Goal: Task Accomplishment & Management: Complete application form

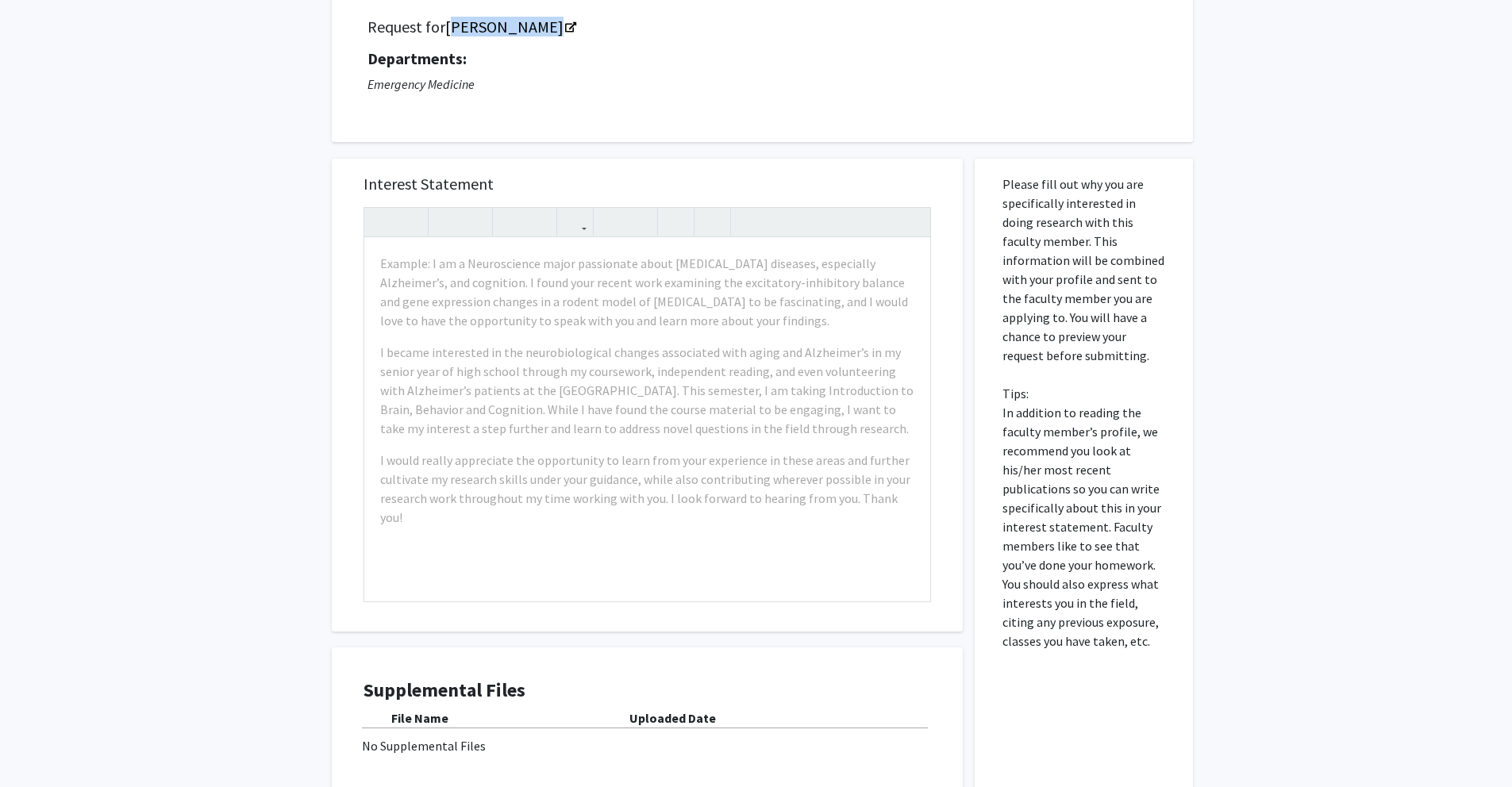
scroll to position [119, 0]
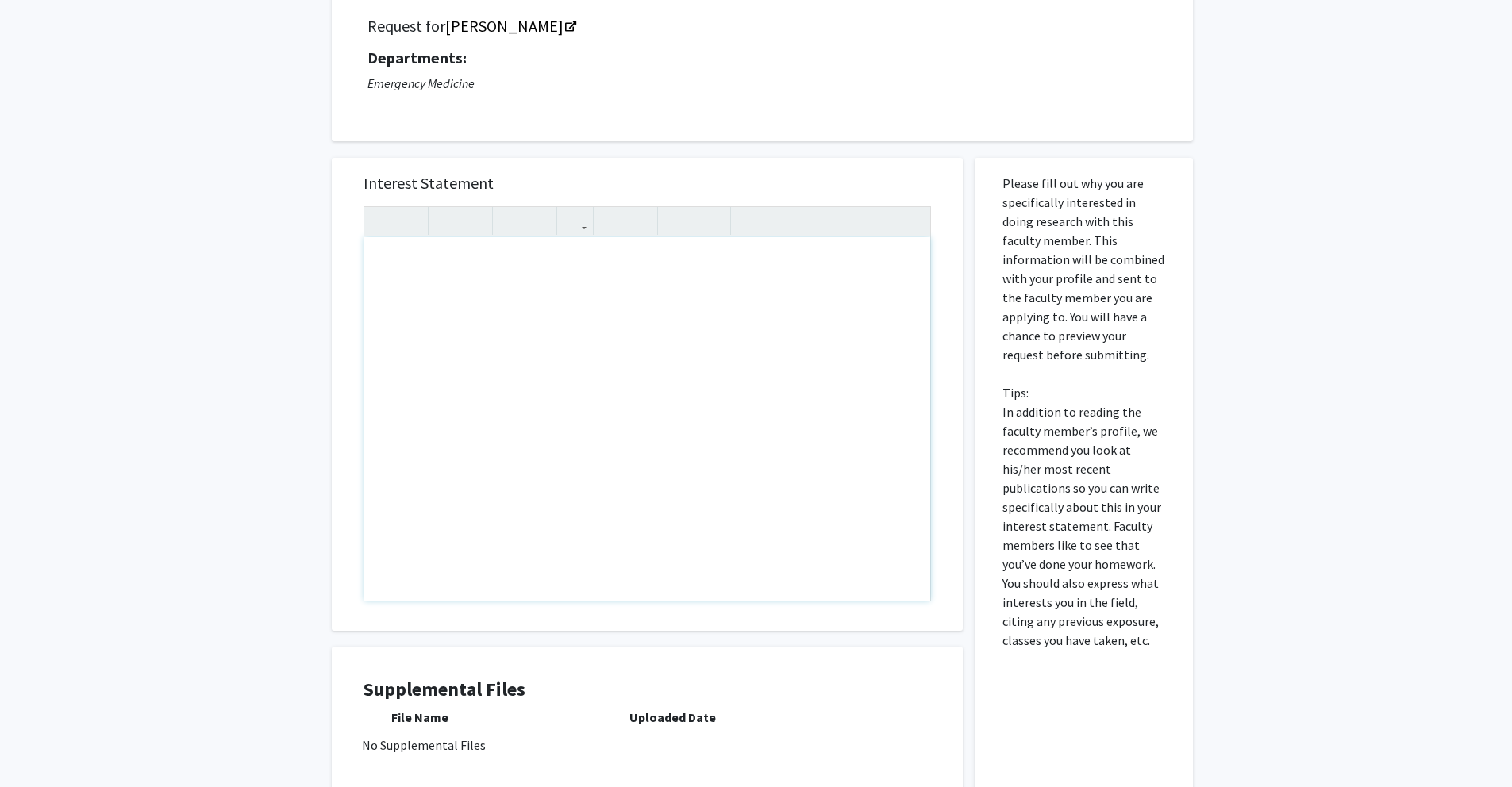
click at [408, 291] on div "Note to users with screen readers: Please press Alt+0 or Option+0 to deactivate…" at bounding box center [648, 418] width 566 height 364
paste div "Note to users with screen readers: Please press Alt+0 or Option+0 to deactivate…"
type textarea "<p>Dear Dr. Kumar, </p> <p>My name is Jai Patel, and I am a first-year medical …"
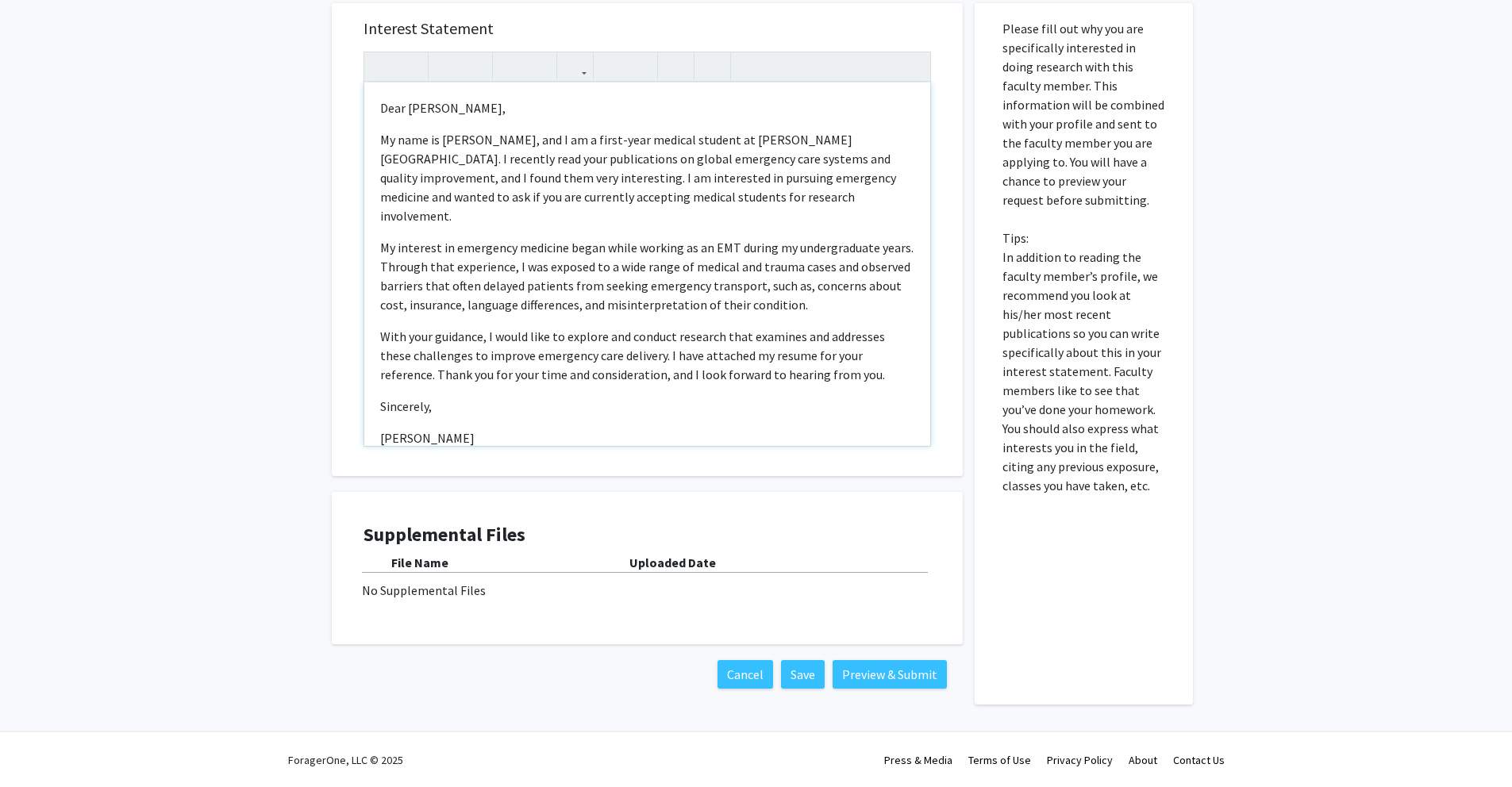
scroll to position [274, 0]
click at [637, 557] on b "Uploaded Date" at bounding box center [673, 561] width 87 height 16
click at [431, 592] on div "No Supplemental Files" at bounding box center [648, 590] width 571 height 19
click at [461, 595] on div "No Supplemental Files" at bounding box center [648, 590] width 571 height 19
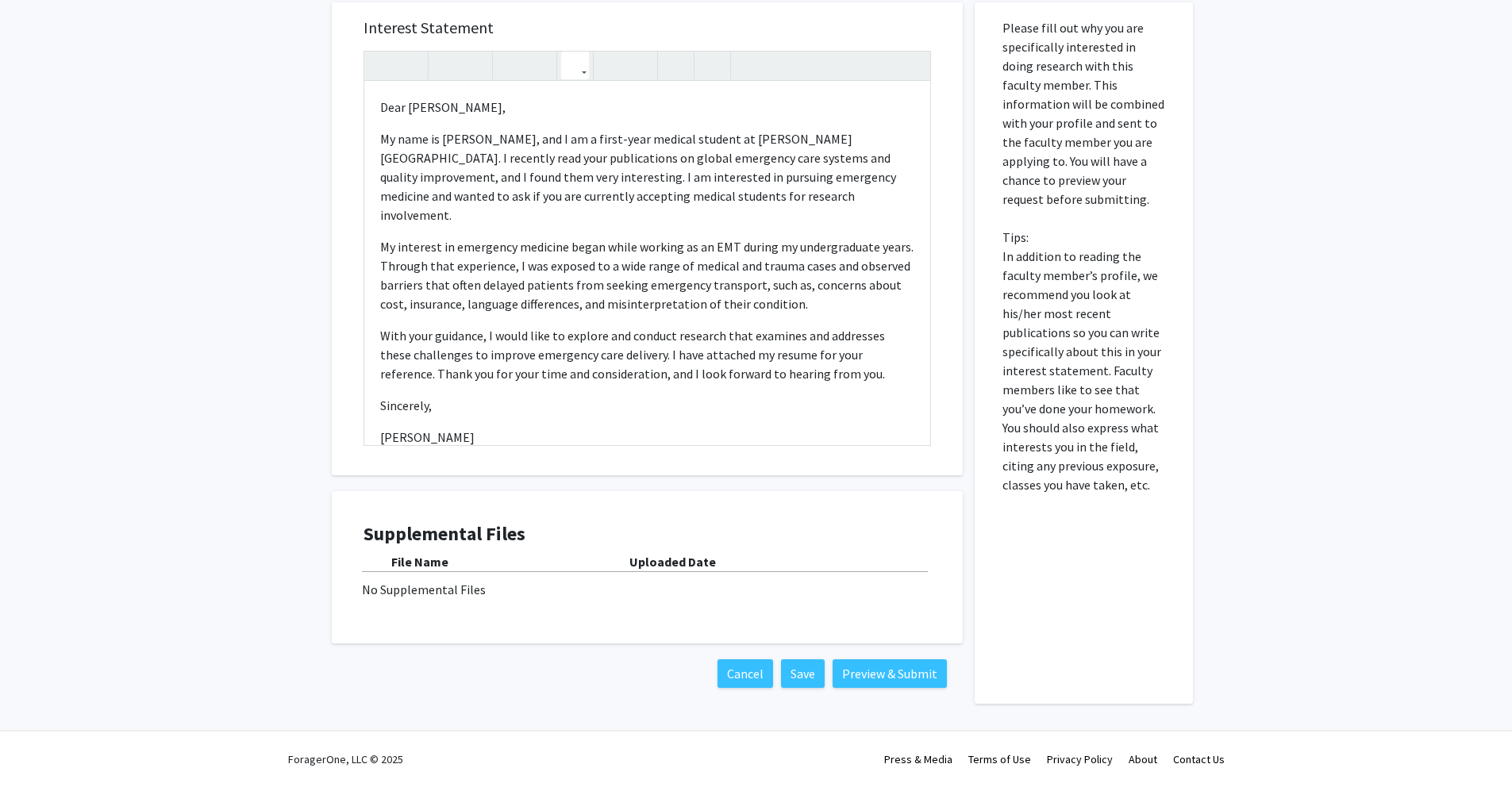
click at [574, 72] on icon "button" at bounding box center [575, 65] width 14 height 26
click at [753, 36] on h5 "Interest Statement" at bounding box center [648, 28] width 568 height 19
click at [803, 668] on button "Save" at bounding box center [803, 673] width 43 height 29
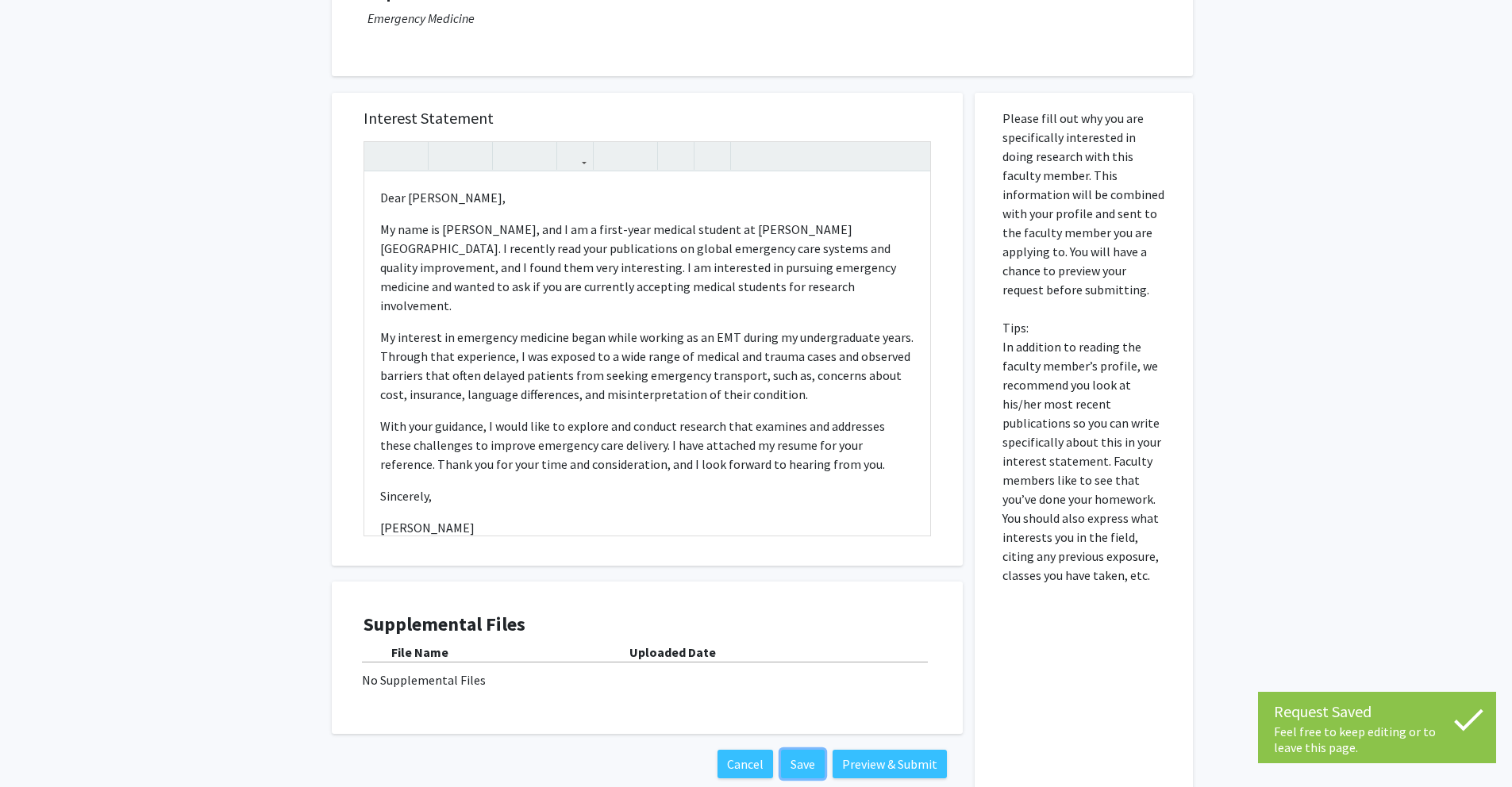
scroll to position [0, 0]
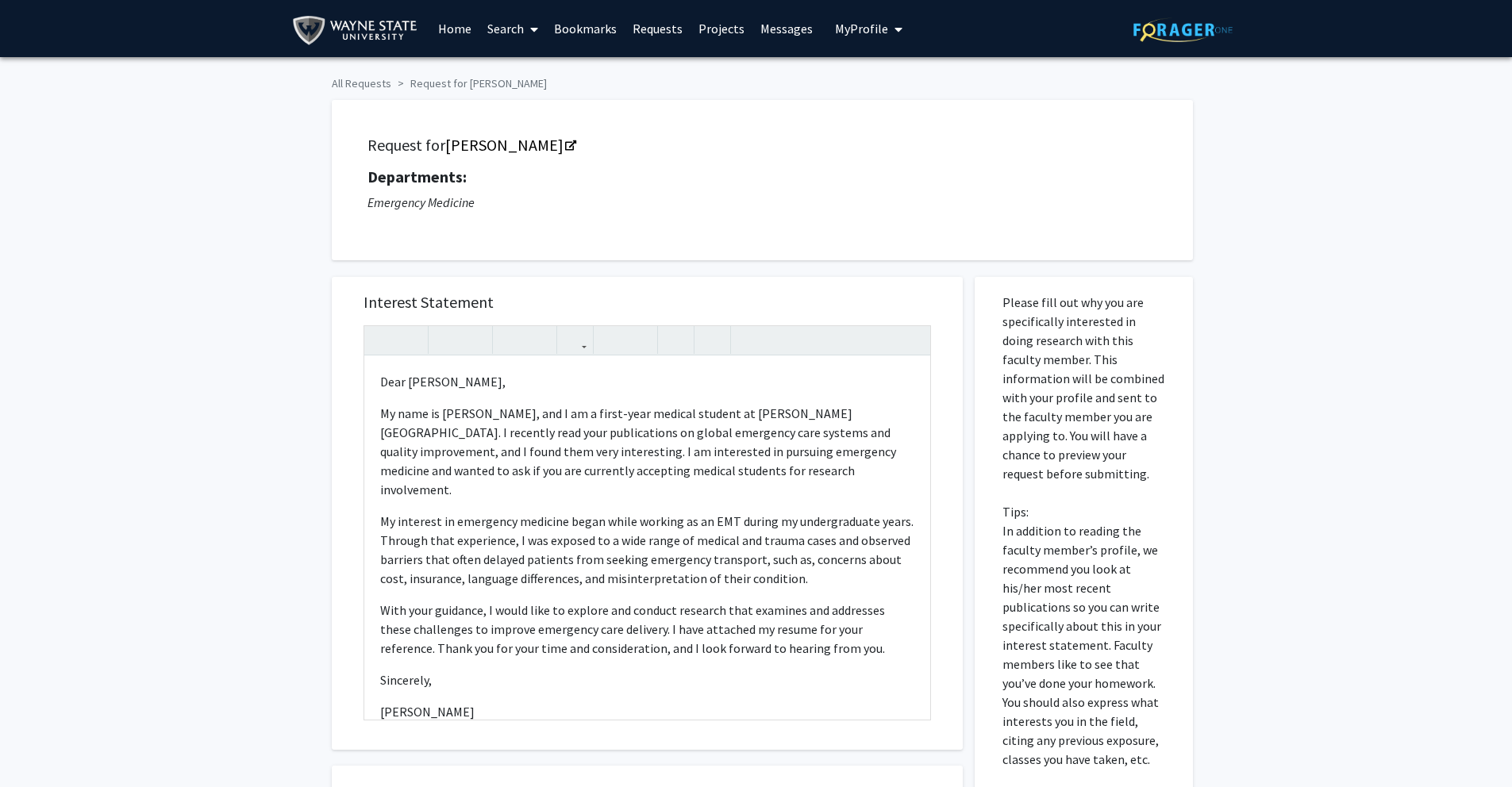
click at [895, 32] on icon "My profile dropdown to access profile and logout" at bounding box center [898, 30] width 8 height 13
click at [904, 84] on span "View Profile" at bounding box center [934, 91] width 96 height 17
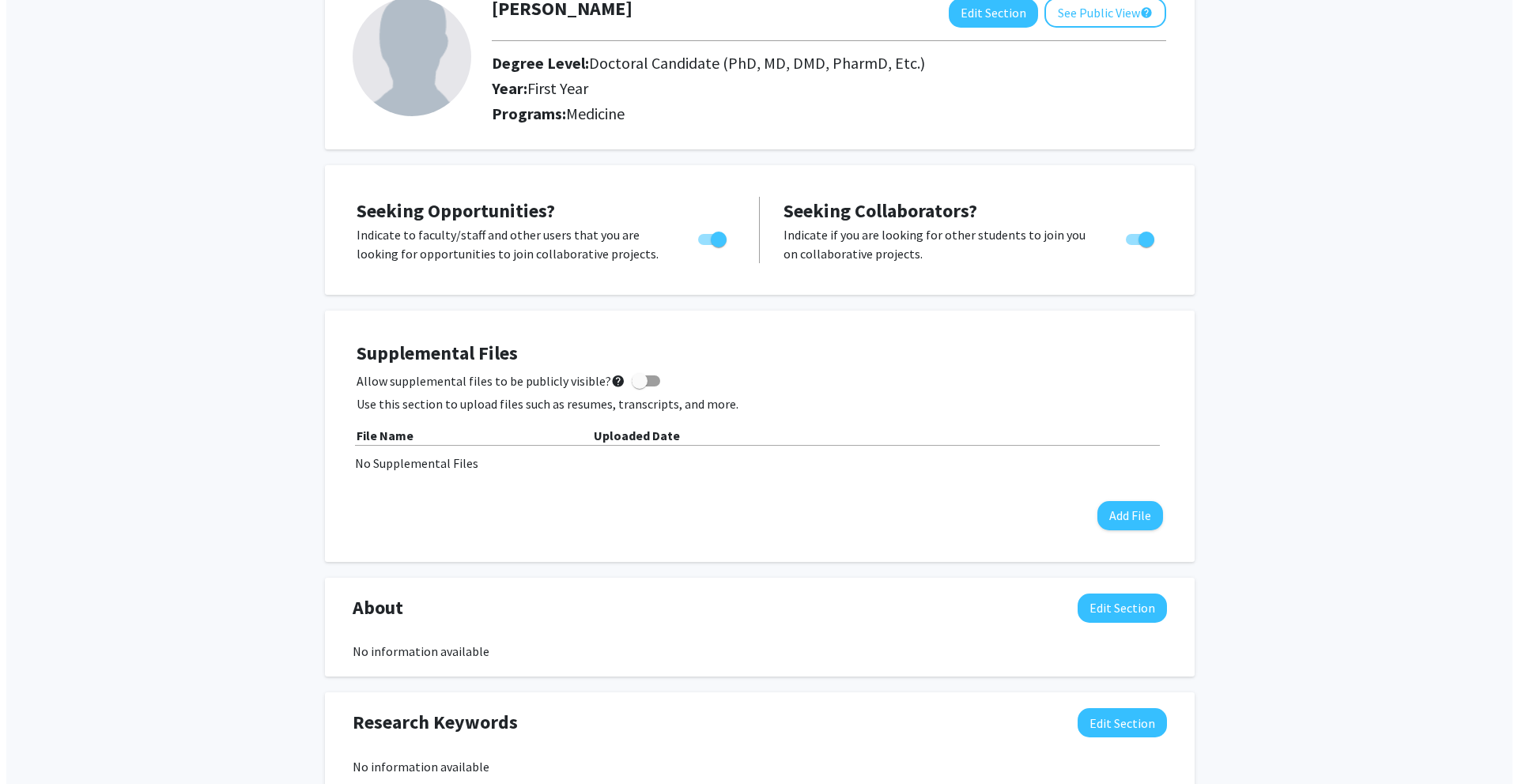
scroll to position [289, 0]
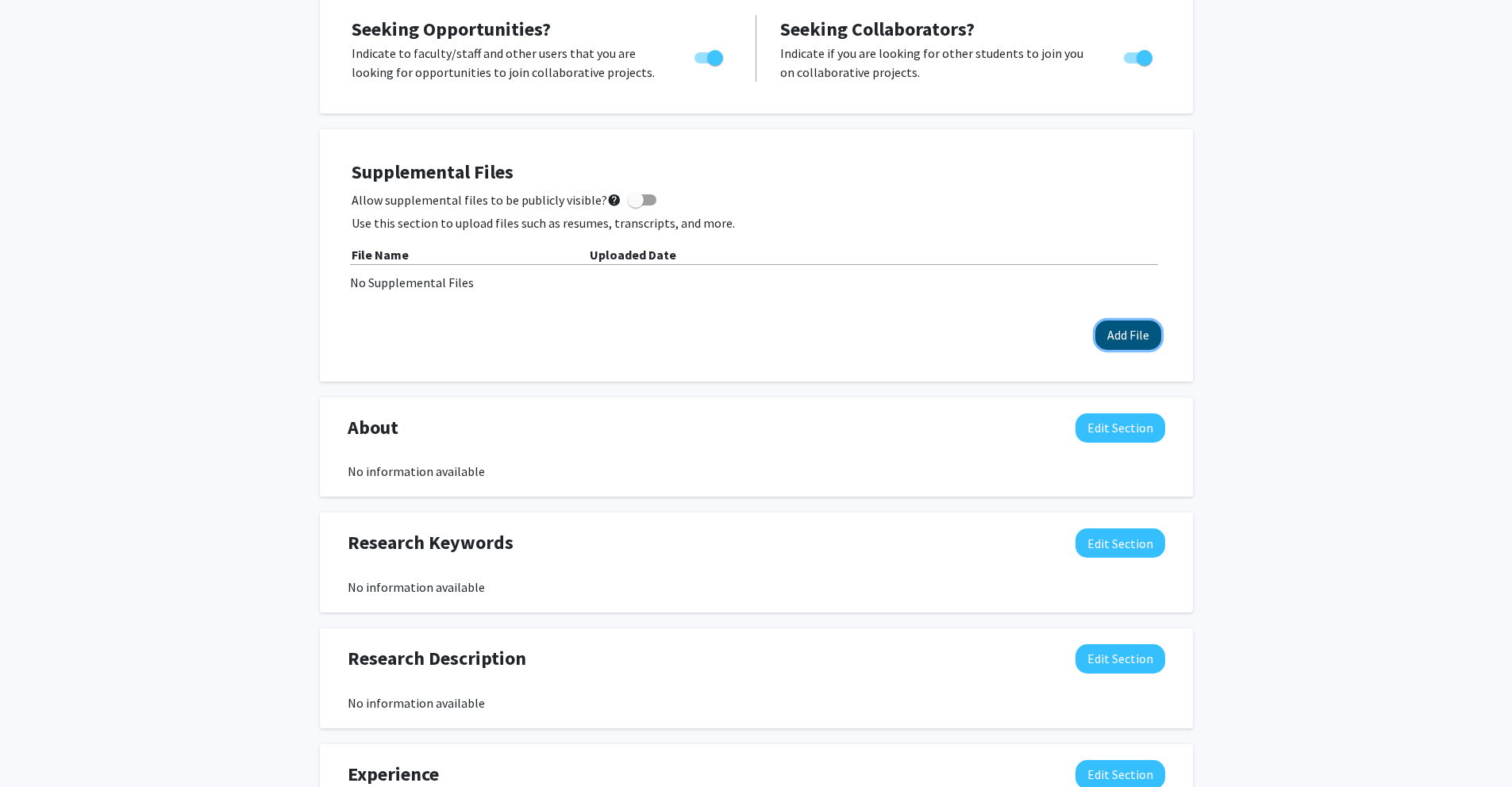
click at [1152, 338] on button "Add File" at bounding box center [1128, 335] width 66 height 30
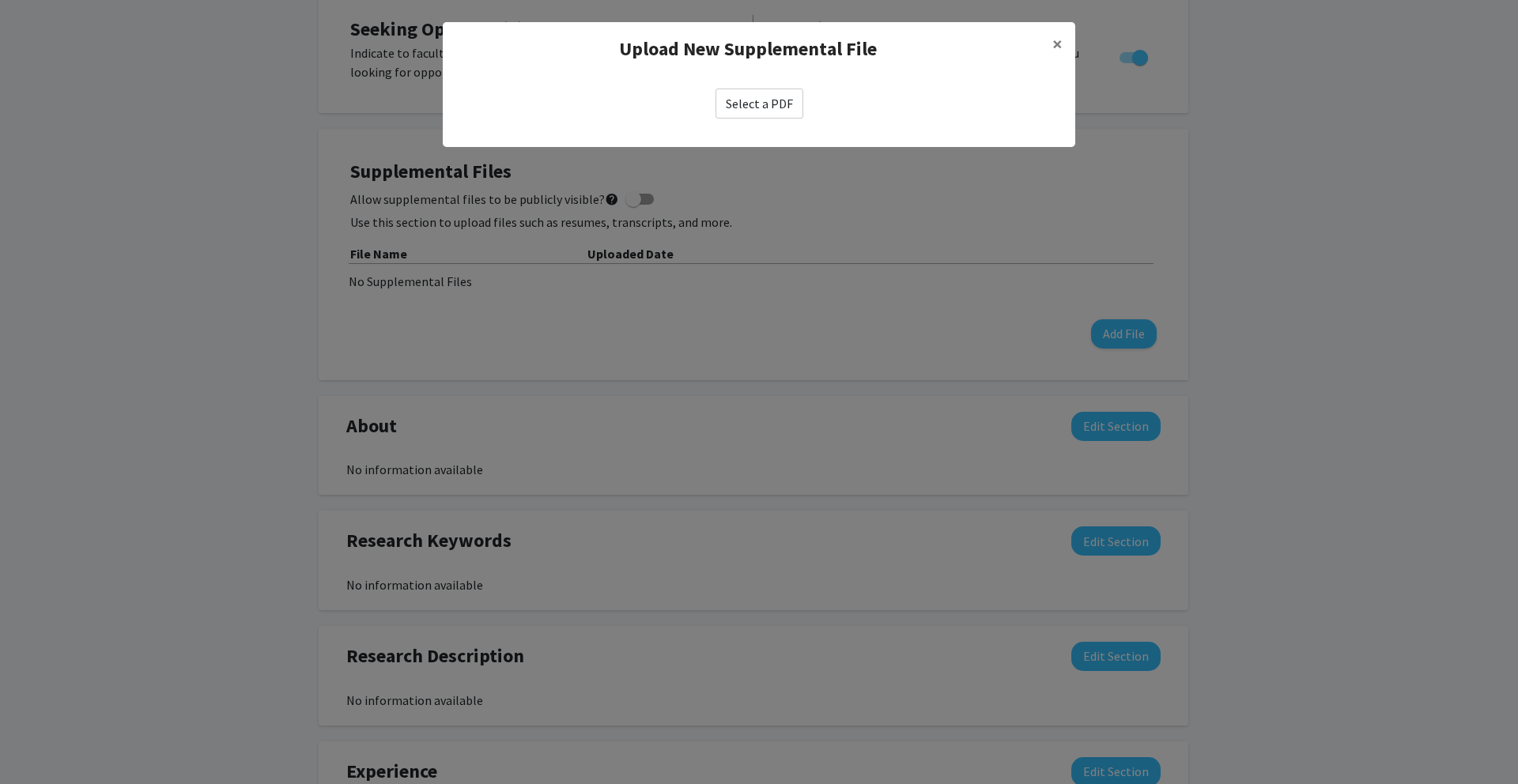
click at [784, 107] on label "Select a PDF" at bounding box center [760, 103] width 88 height 30
click at [0, 0] on input "Select a PDF" at bounding box center [0, 0] width 0 height 0
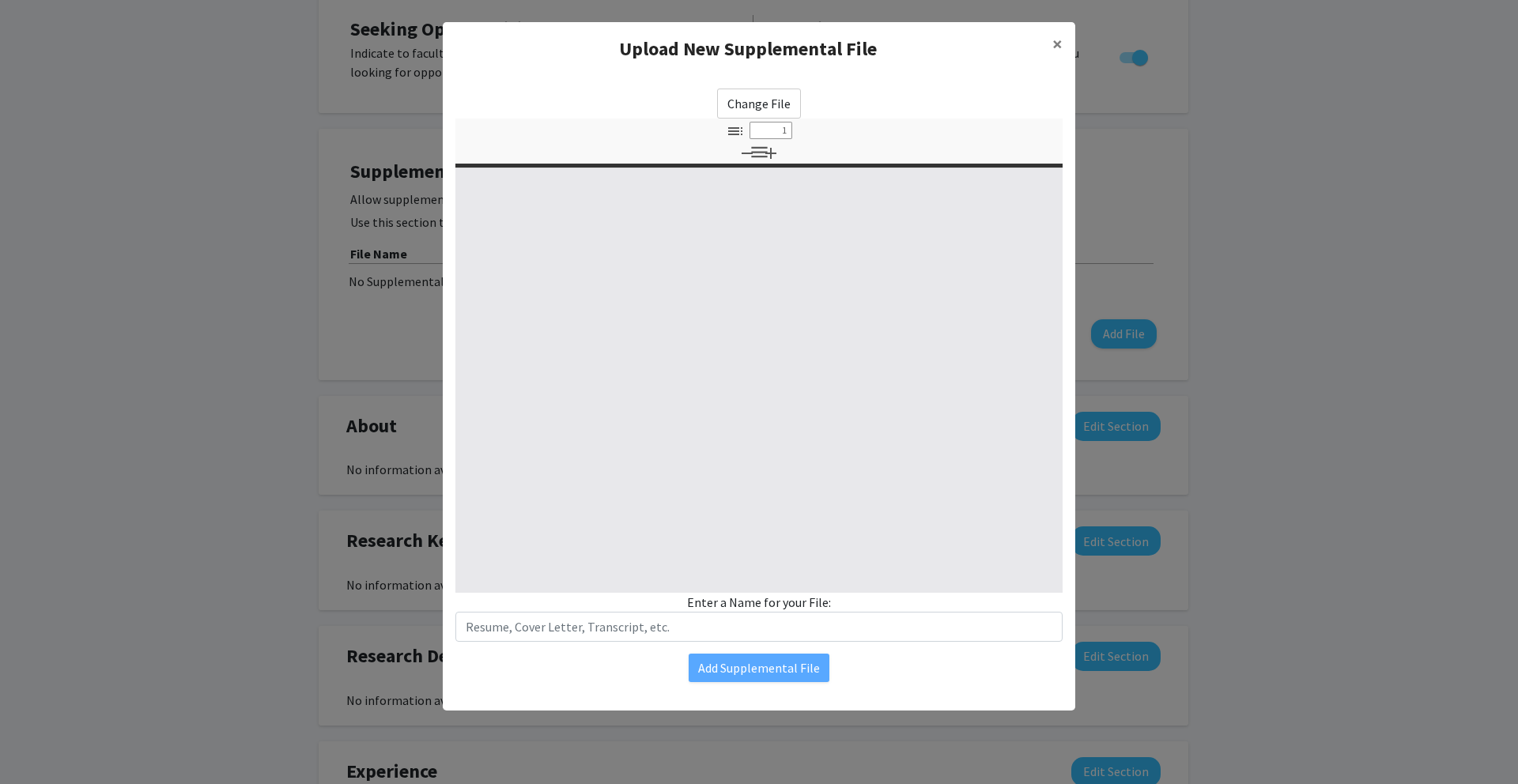
select select "custom"
type input "0"
select select "custom"
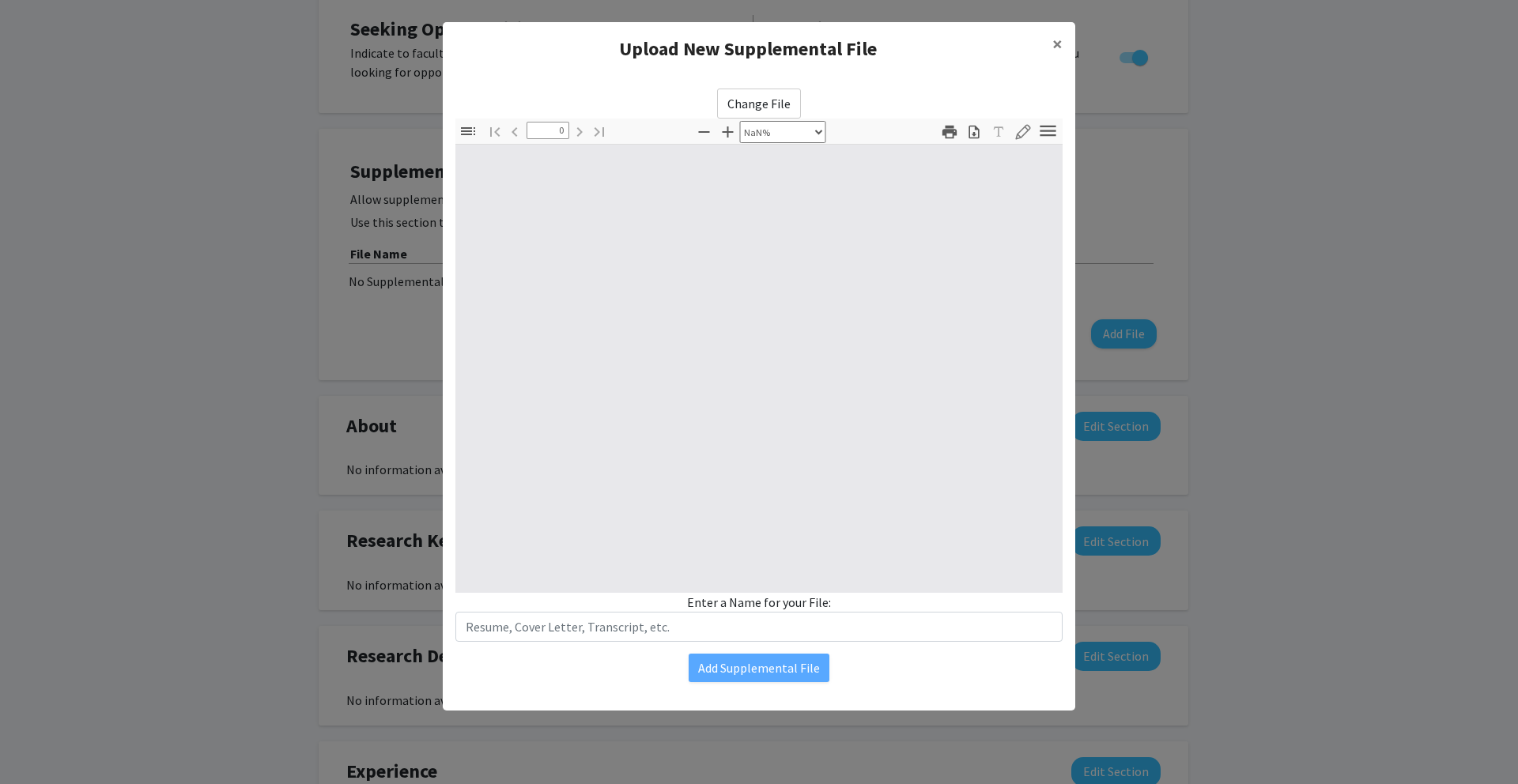
type input "1"
select select "auto"
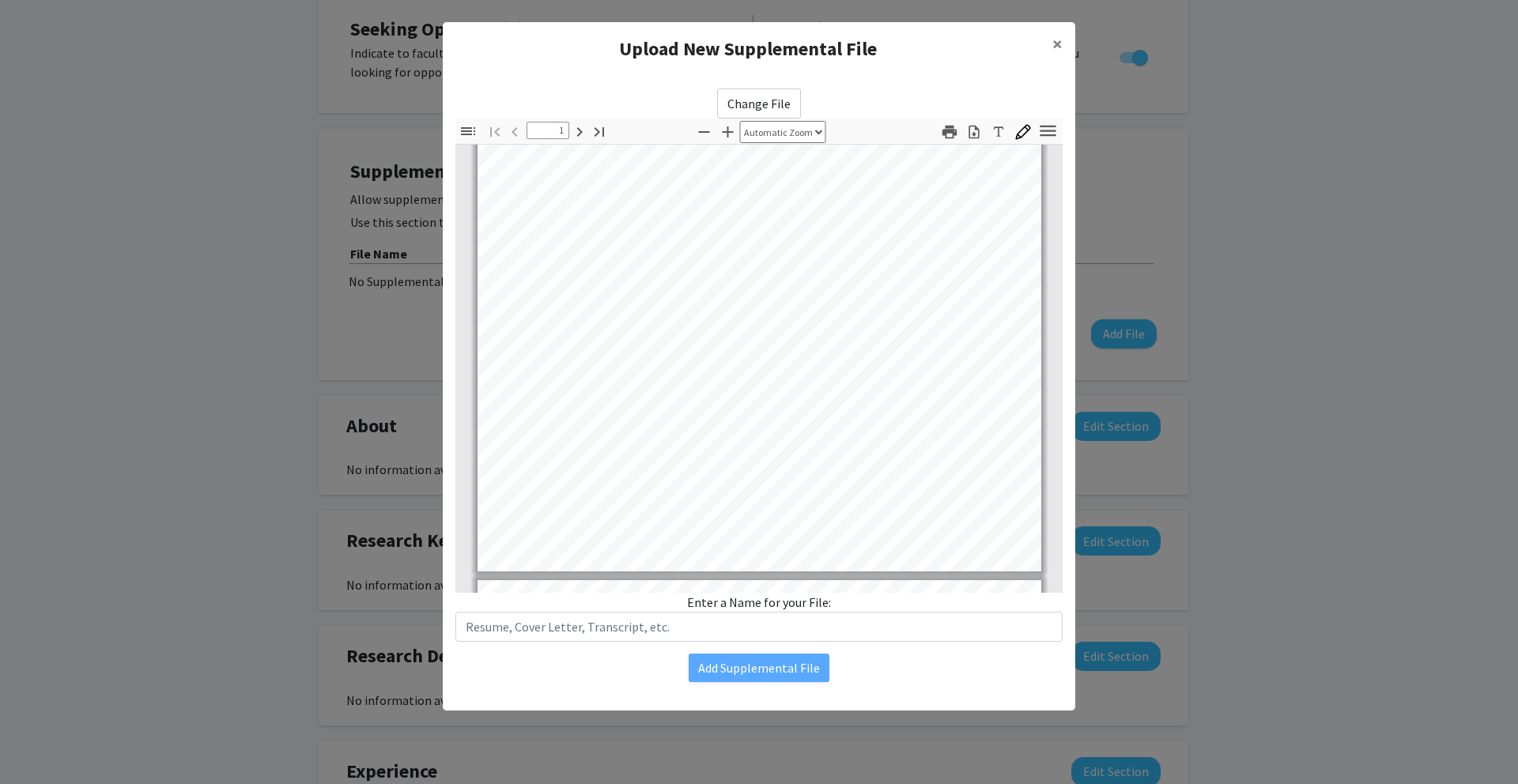
scroll to position [314, 0]
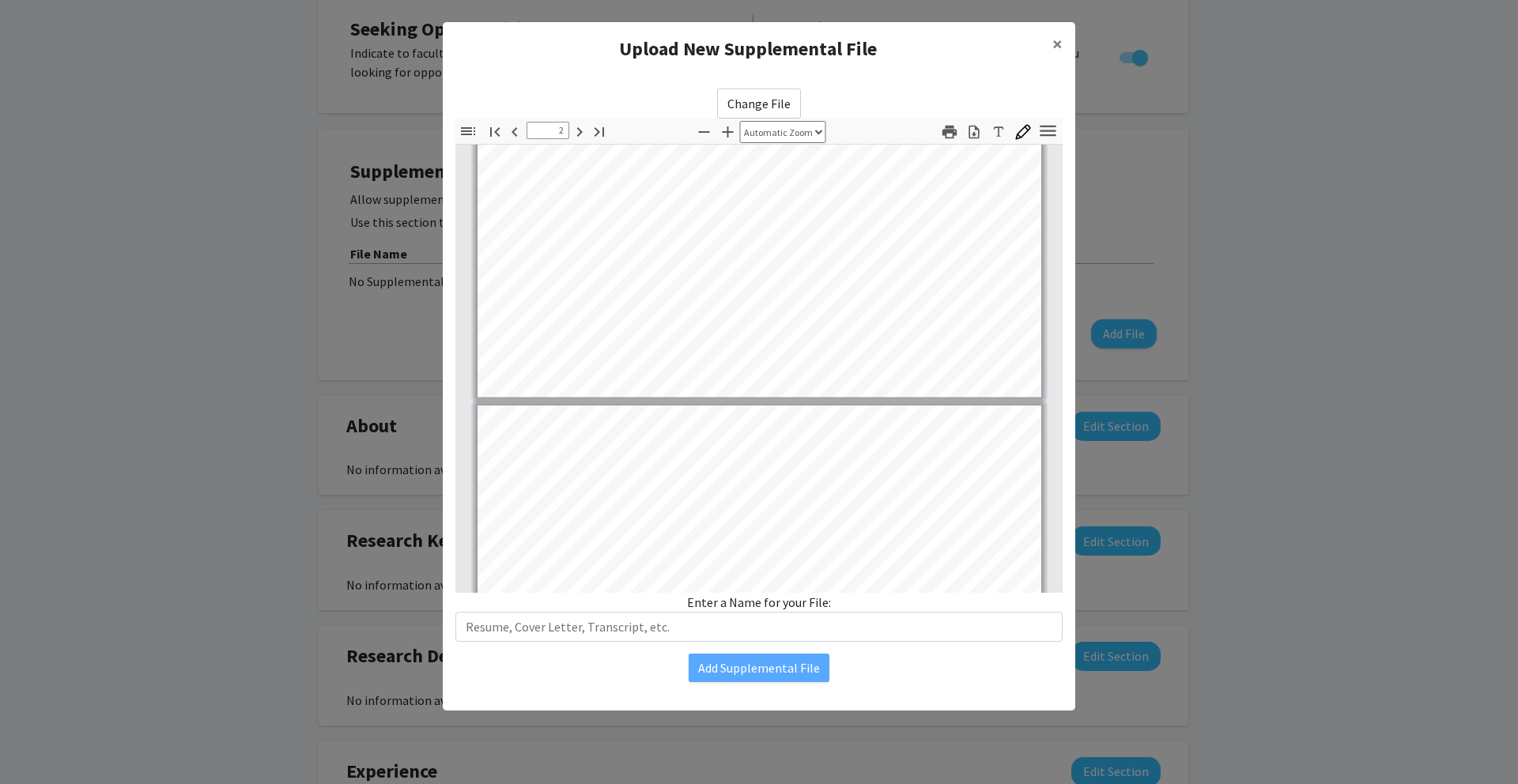
type input "3"
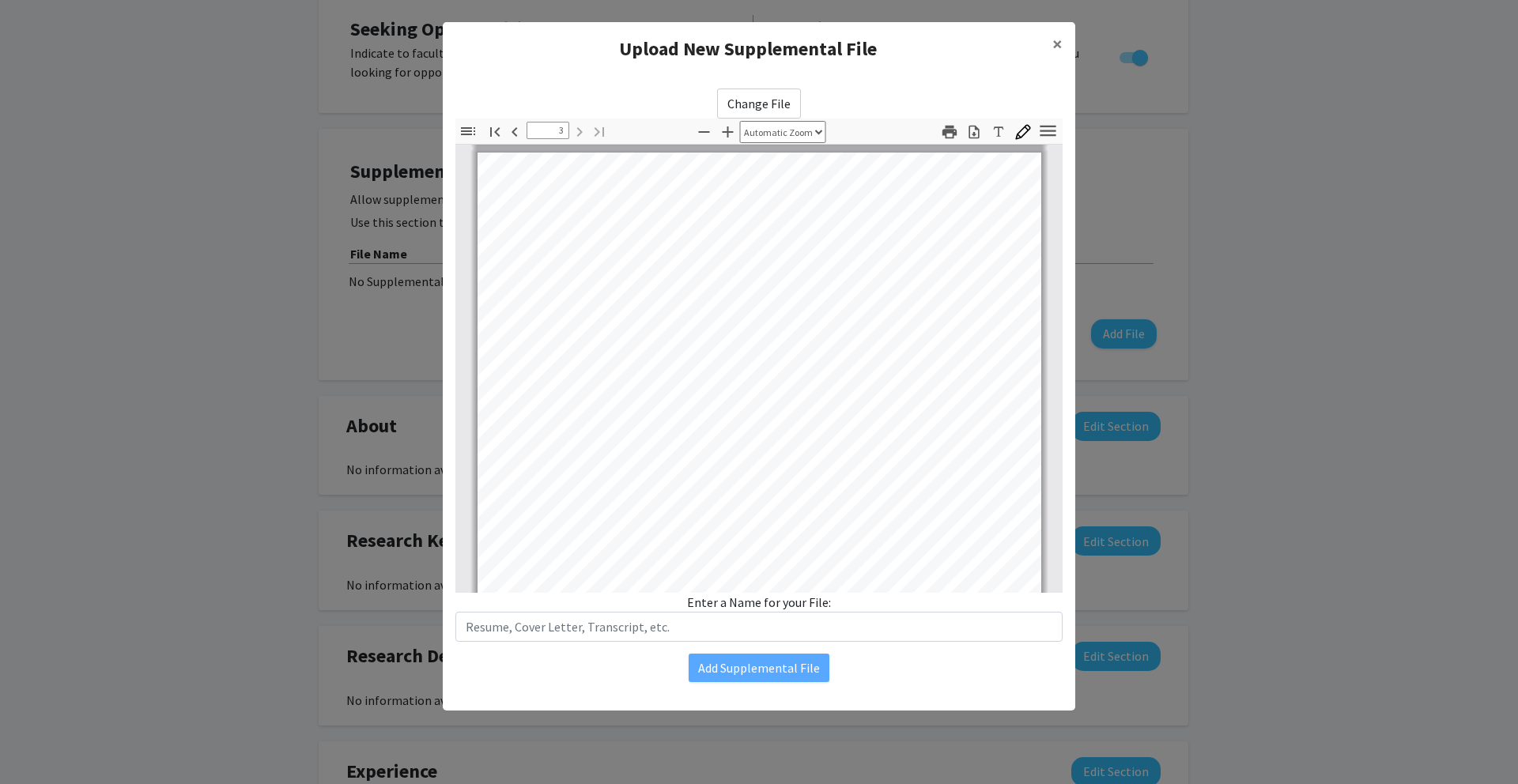
scroll to position [1772, 0]
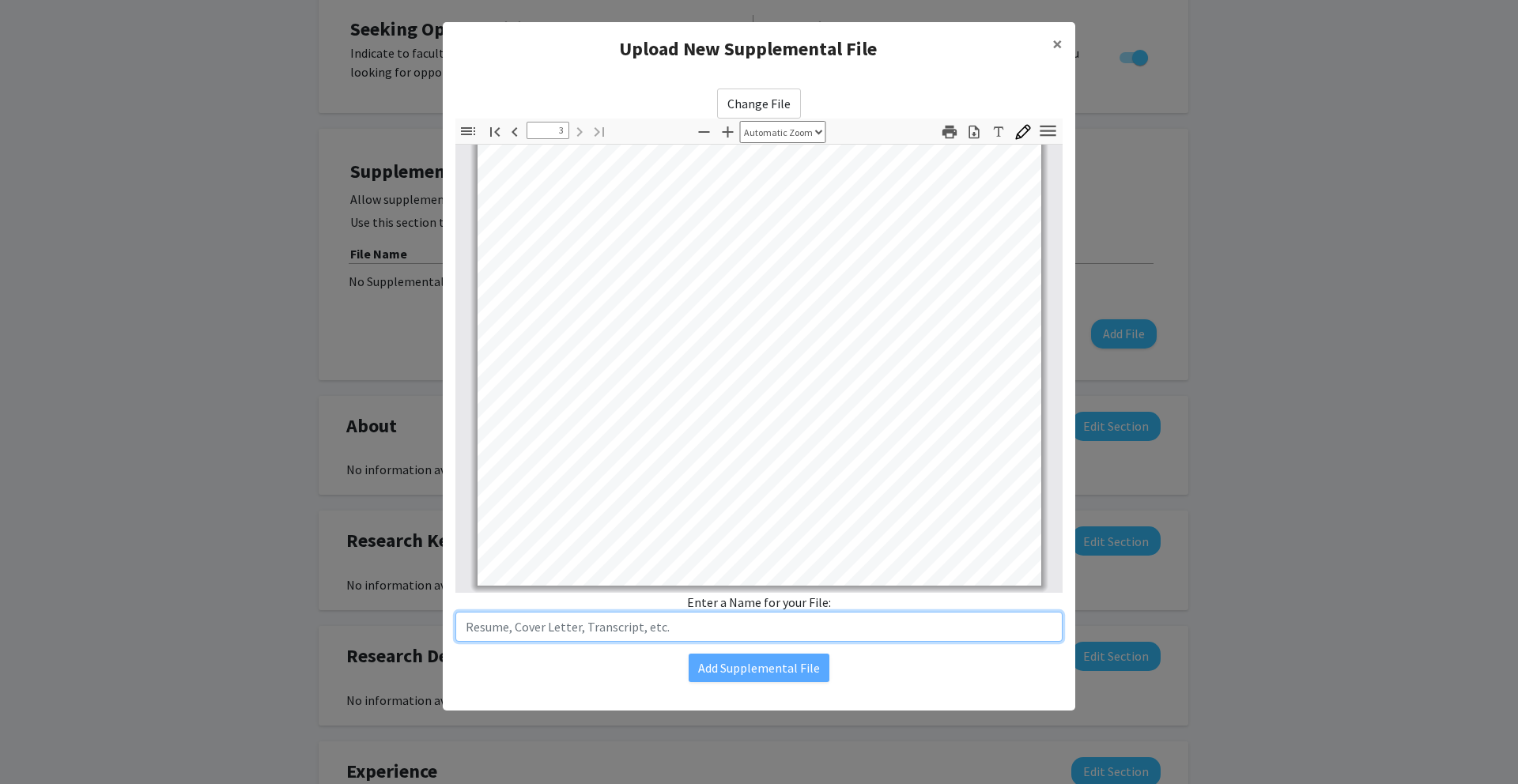
click at [746, 624] on input "text" at bounding box center [759, 627] width 607 height 30
type input "Resume"
click at [774, 677] on button "Add Supplemental File" at bounding box center [759, 667] width 141 height 29
click at [779, 671] on button "Add Supplemental File" at bounding box center [759, 667] width 141 height 29
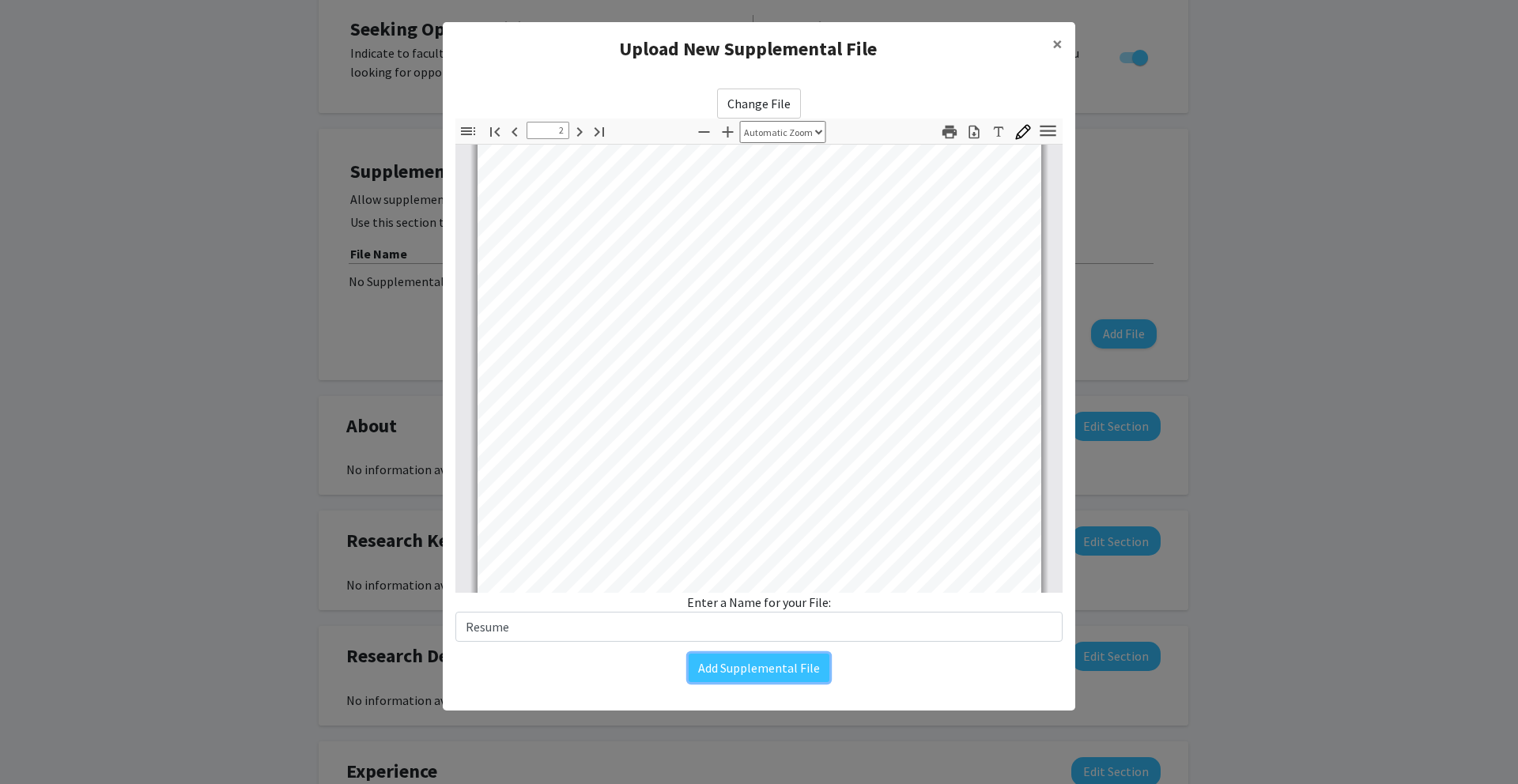
scroll to position [645, 0]
type input "1"
click at [767, 661] on button "Add Supplemental File" at bounding box center [759, 667] width 141 height 29
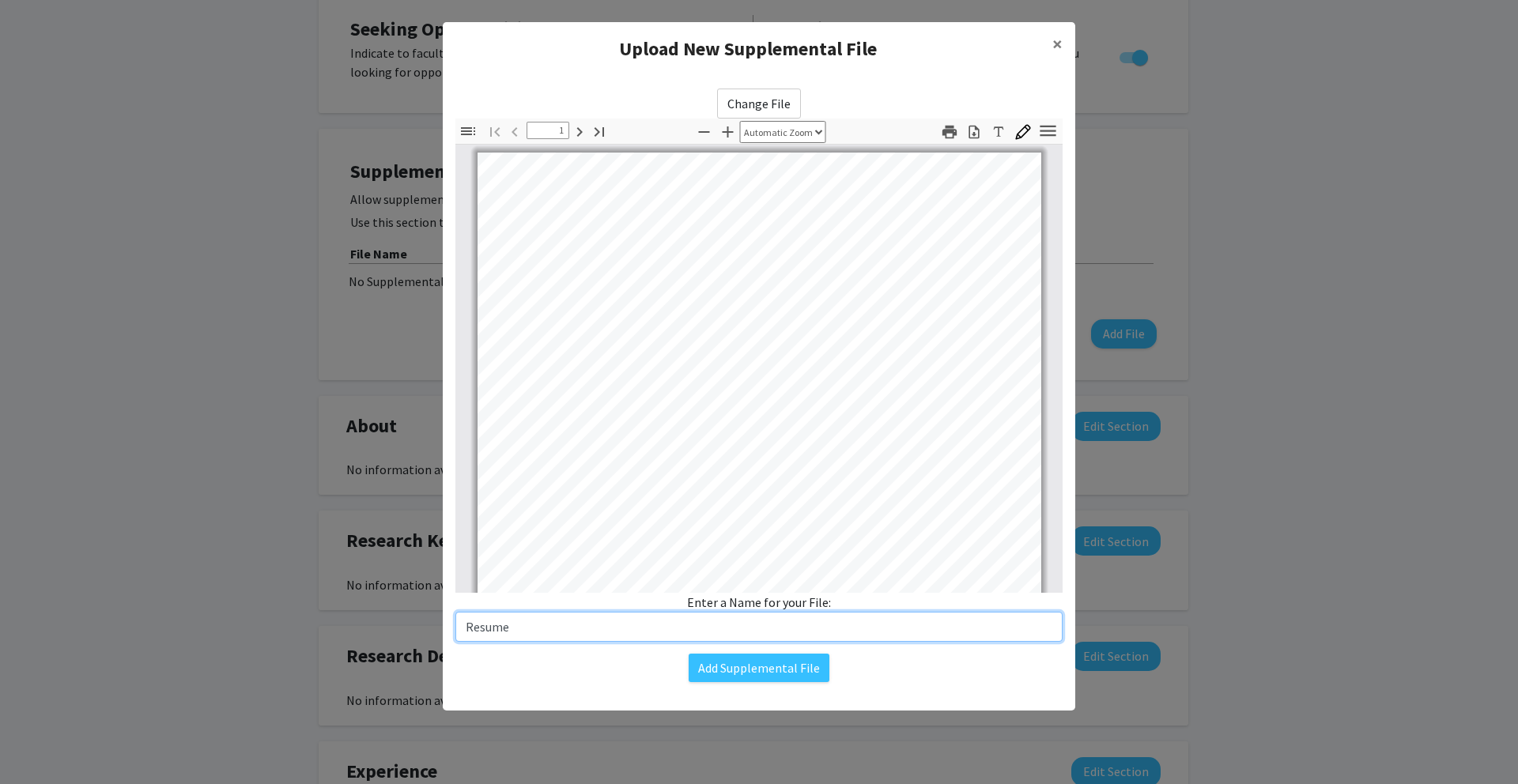
click at [731, 633] on input "Resume" at bounding box center [759, 627] width 607 height 30
click at [750, 670] on button "Add Supplemental File" at bounding box center [759, 667] width 141 height 29
click at [749, 670] on button "Add Supplemental File" at bounding box center [759, 667] width 141 height 29
click at [750, 669] on button "Add Supplemental File" at bounding box center [759, 667] width 141 height 29
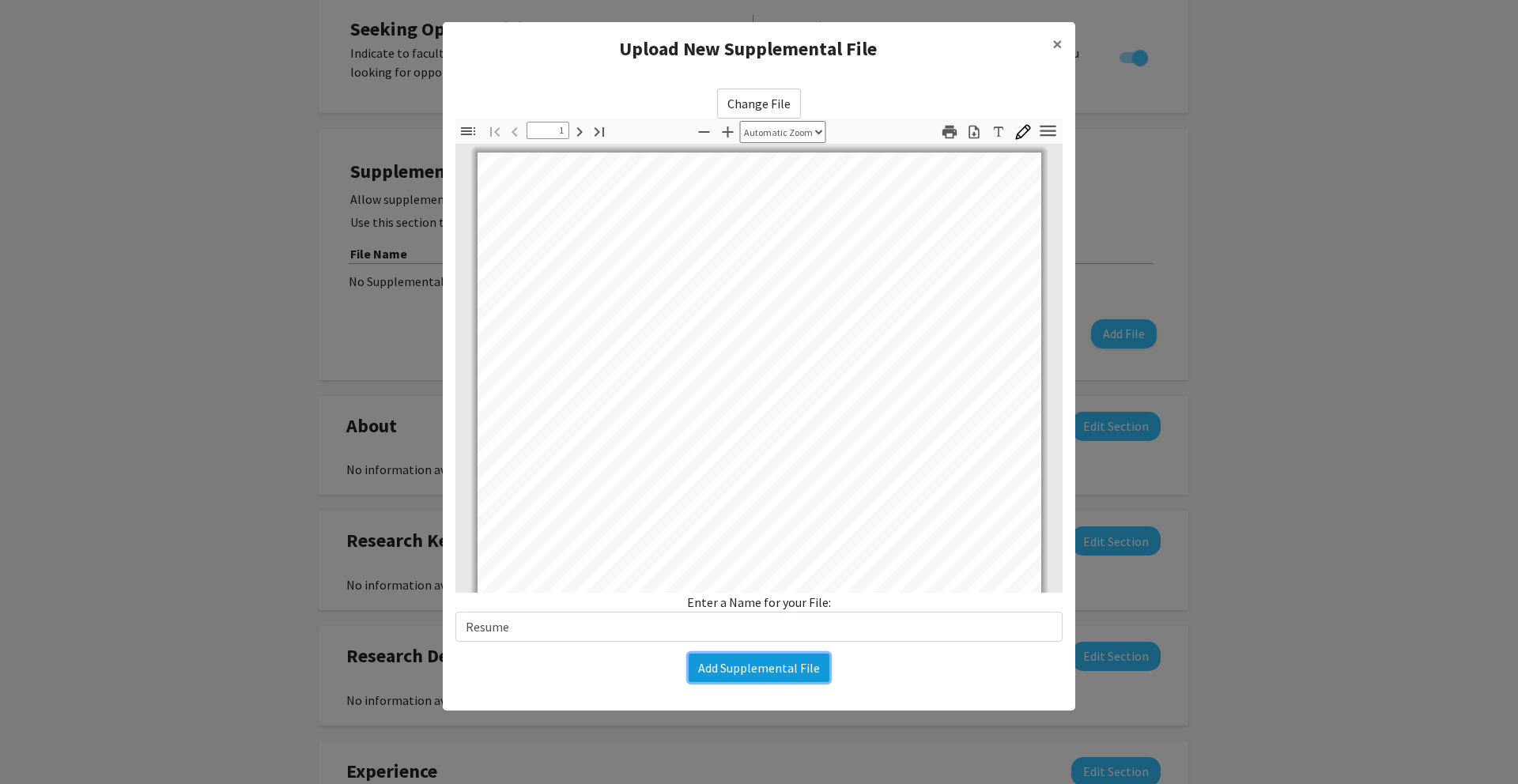
click at [750, 668] on button "Add Supplemental File" at bounding box center [759, 667] width 141 height 29
click at [749, 668] on button "Add Supplemental File" at bounding box center [759, 667] width 141 height 29
click at [749, 669] on button "Add Supplemental File" at bounding box center [759, 667] width 141 height 29
click at [781, 104] on label "Change File" at bounding box center [758, 103] width 84 height 30
click at [0, 0] on input "Change File" at bounding box center [0, 0] width 0 height 0
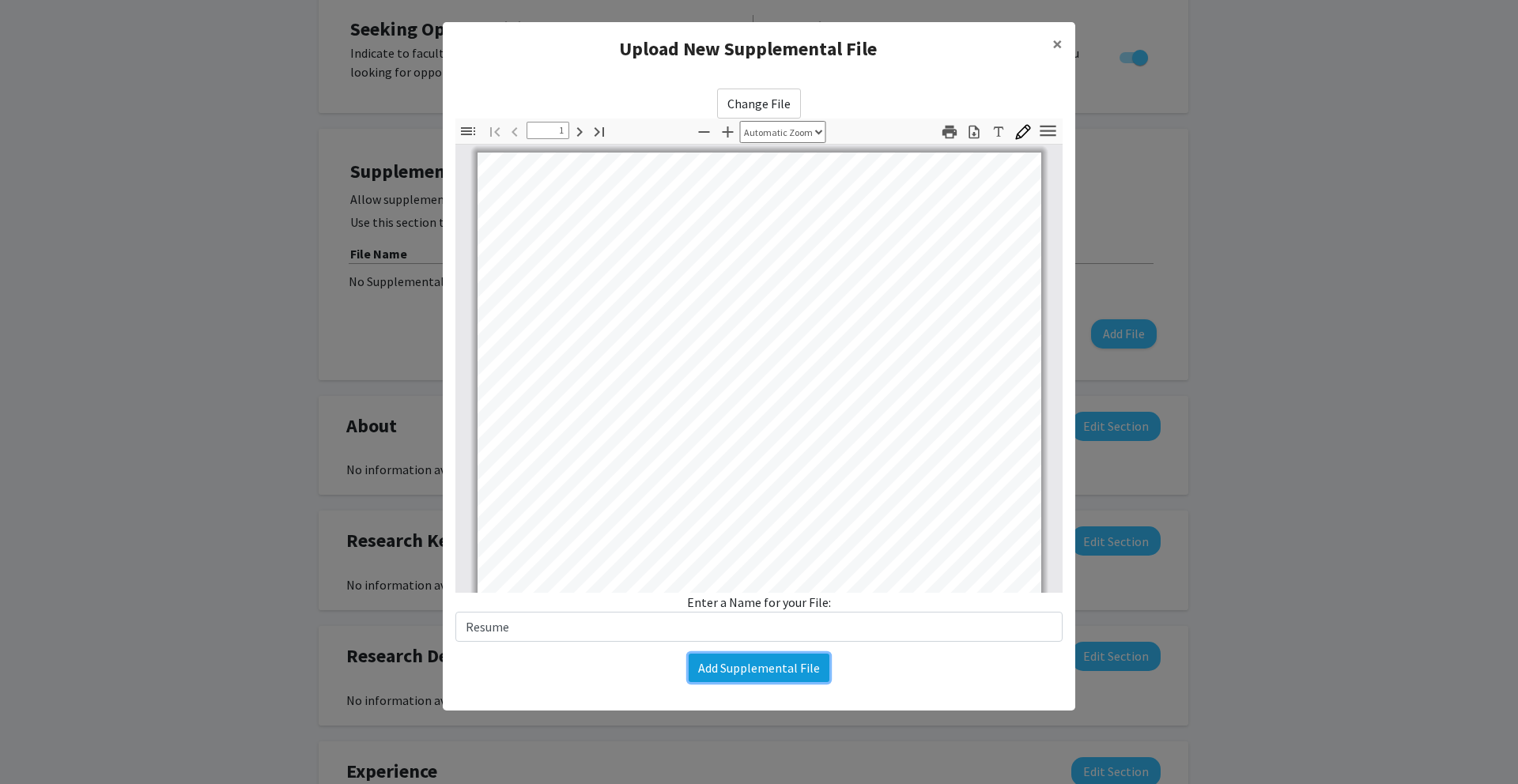
click at [793, 670] on button "Add Supplemental File" at bounding box center [759, 667] width 141 height 29
click at [940, 54] on h4 "Upload New Supplemental File" at bounding box center [748, 48] width 584 height 29
click at [1057, 43] on span "×" at bounding box center [1057, 44] width 10 height 24
click at [1059, 44] on span "×" at bounding box center [1057, 44] width 10 height 24
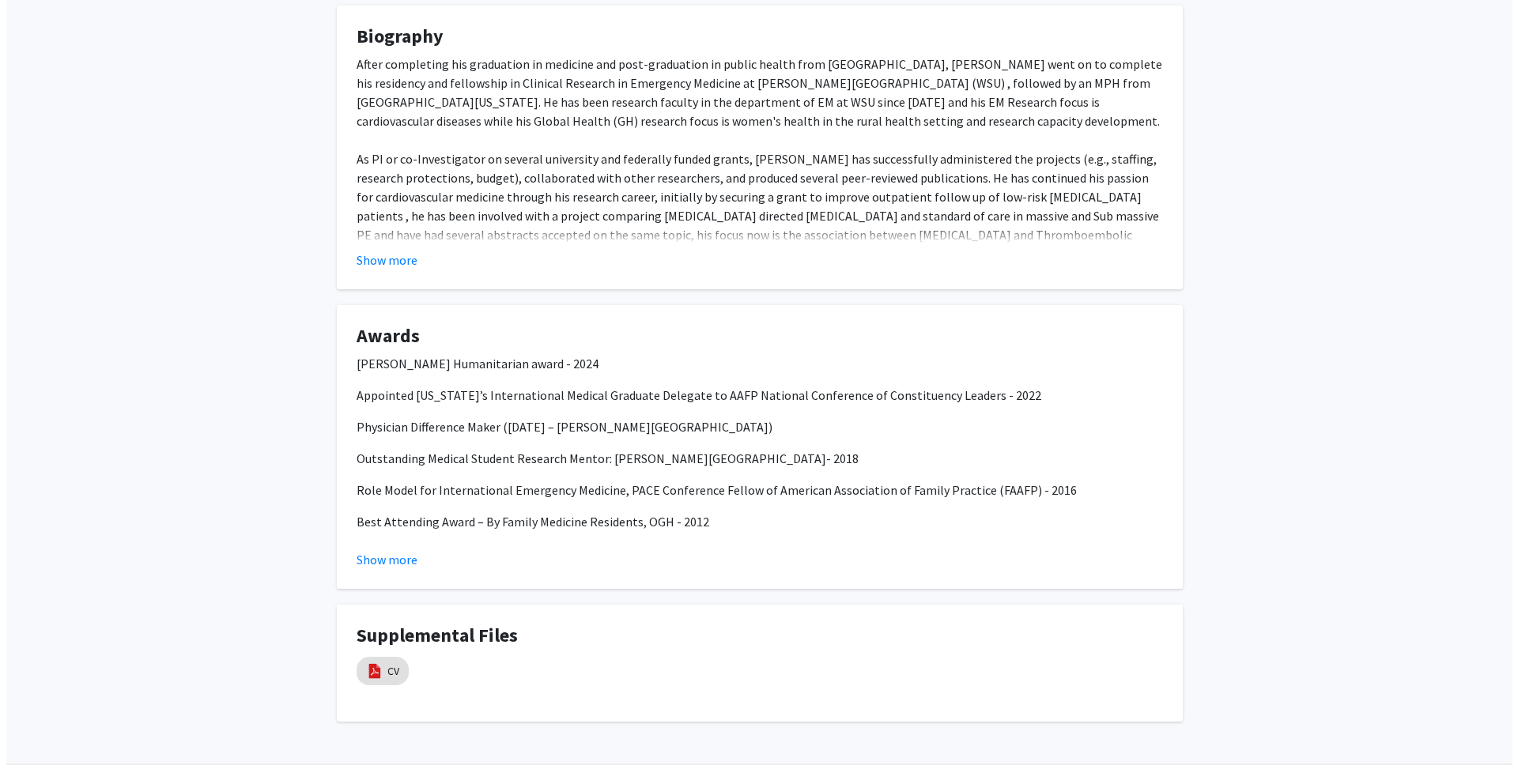
scroll to position [337, 0]
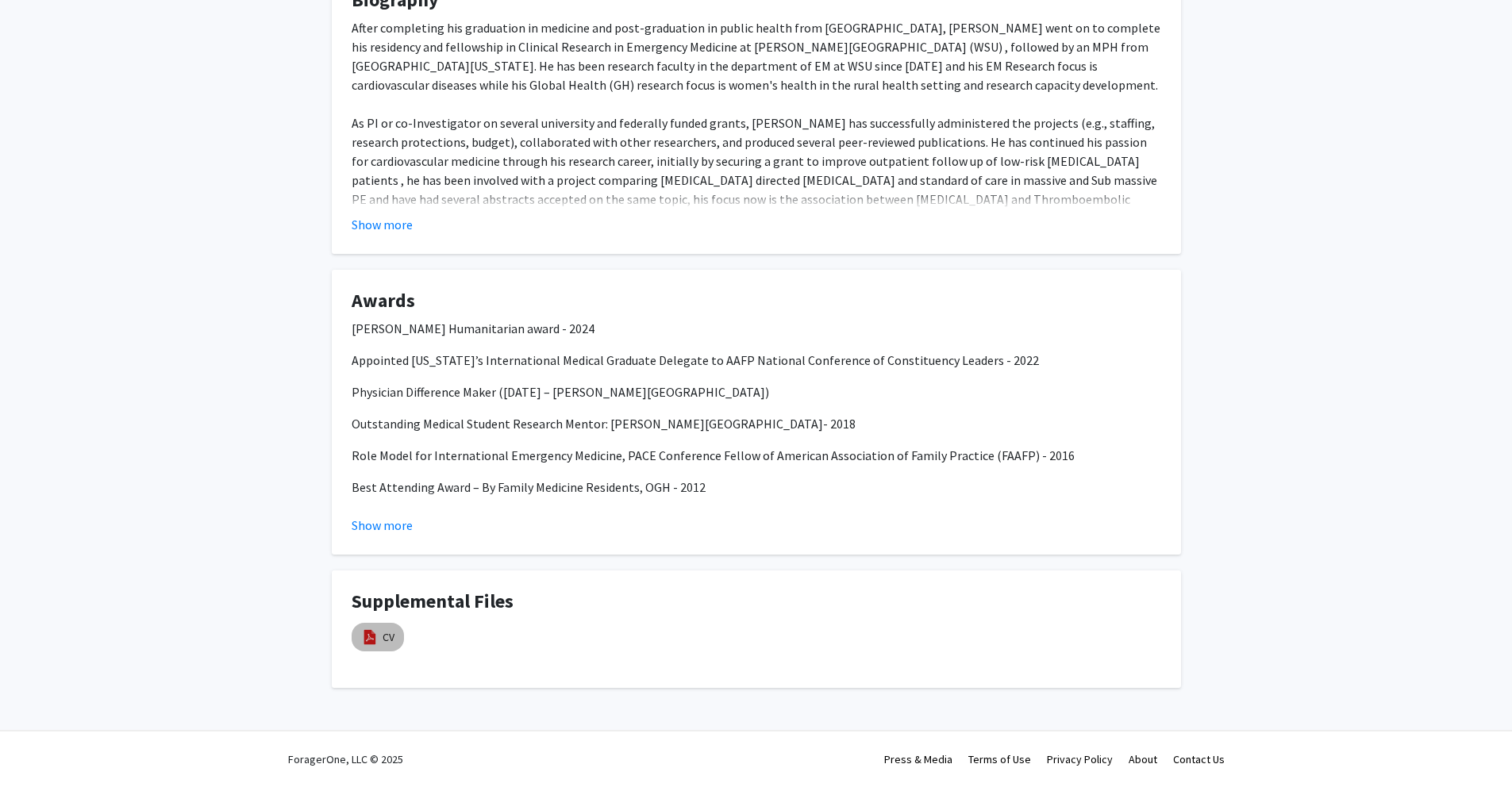
click at [395, 636] on mat-chip "CV" at bounding box center [378, 637] width 52 height 29
click at [394, 637] on link "CV" at bounding box center [389, 637] width 12 height 16
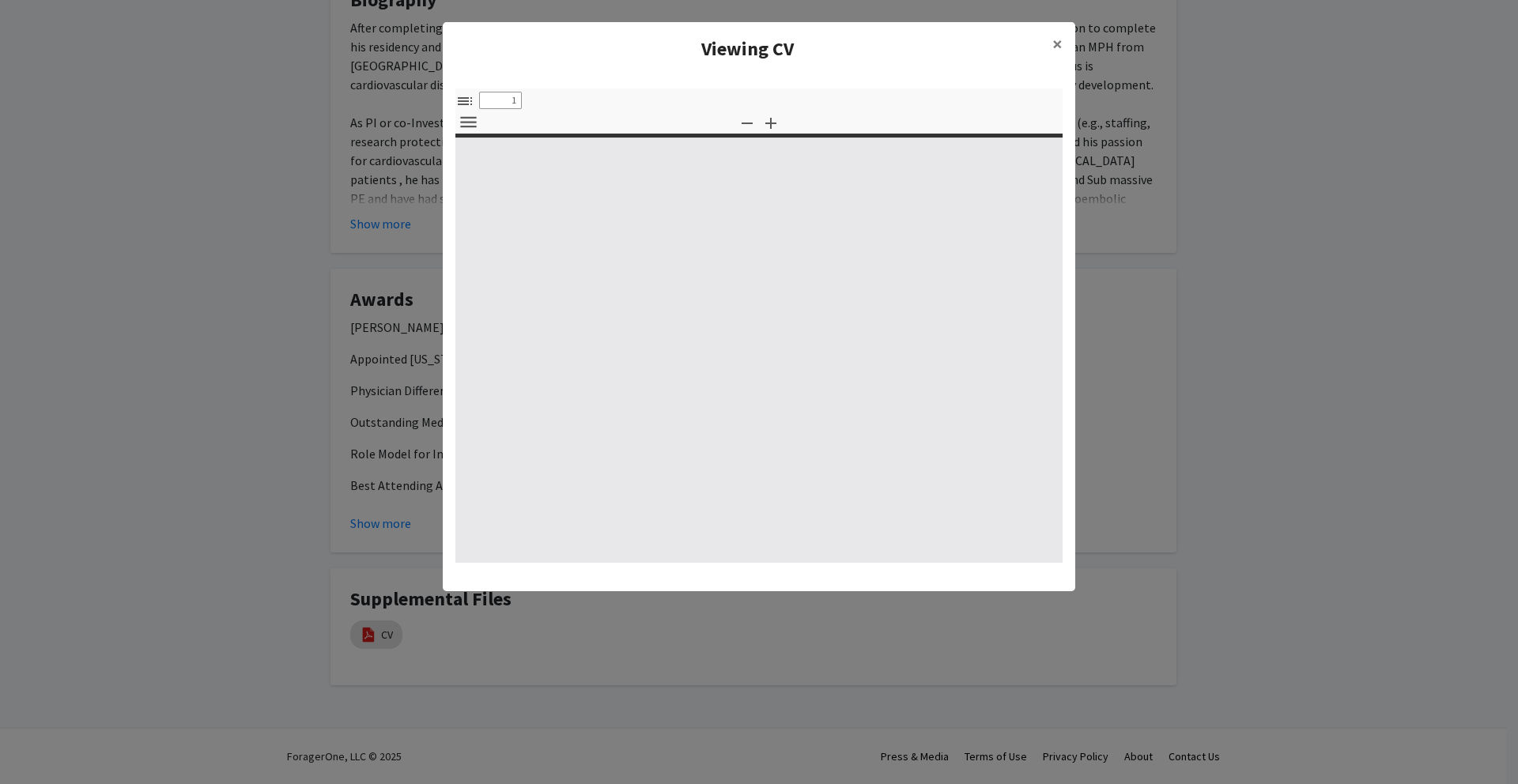
select select "custom"
type input "0"
select select "custom"
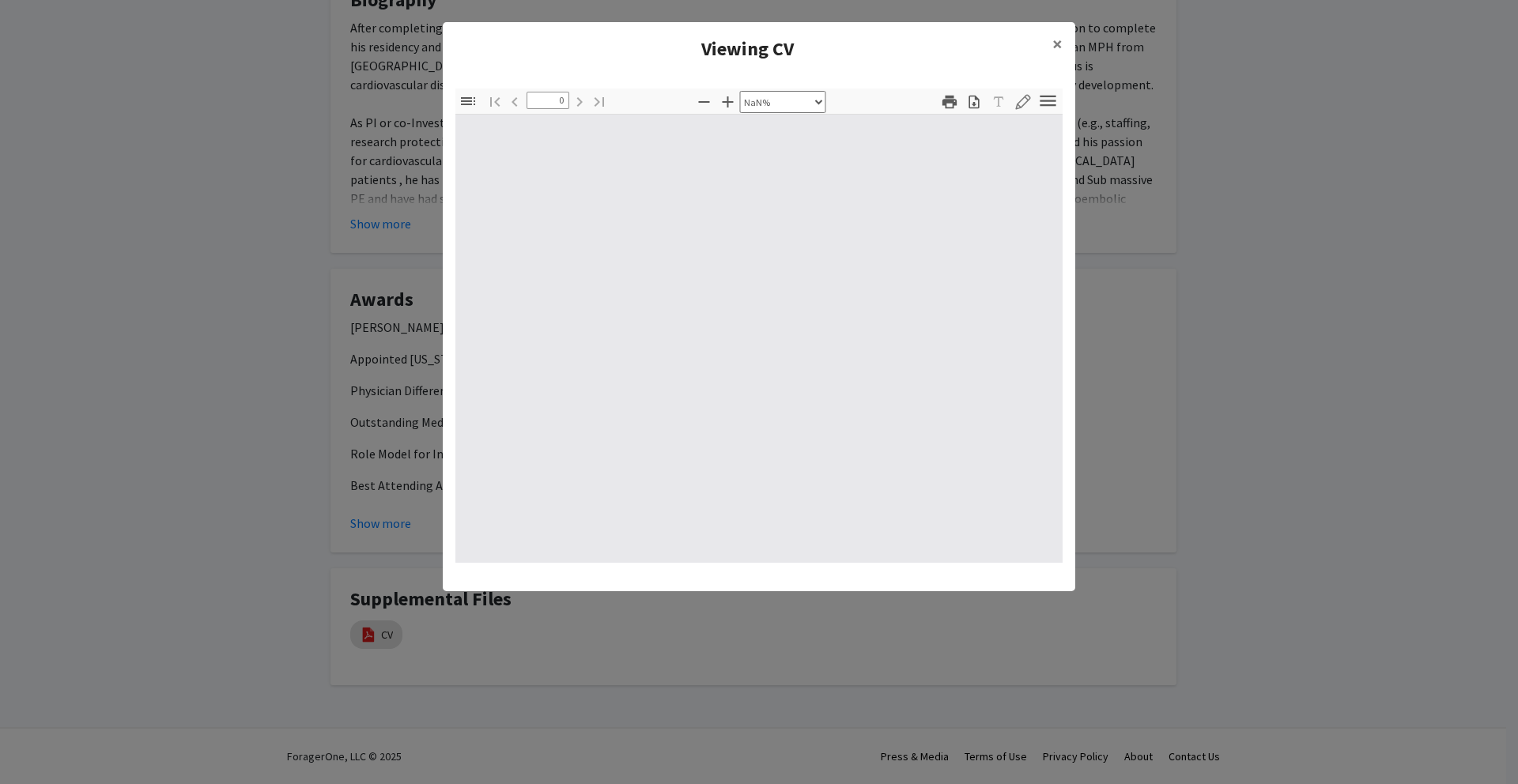
type input "1"
select select "auto"
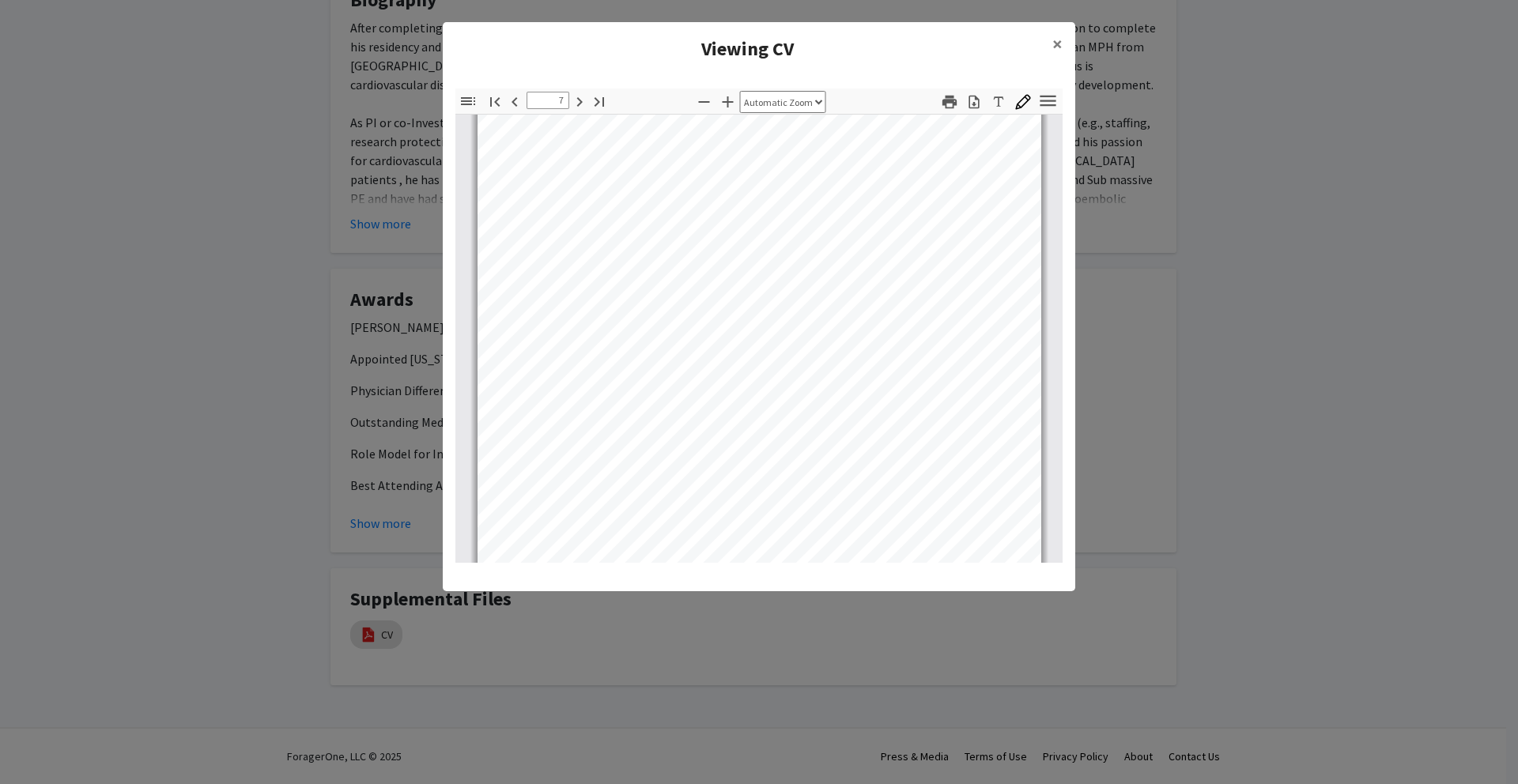
scroll to position [4522, 0]
type input "9"
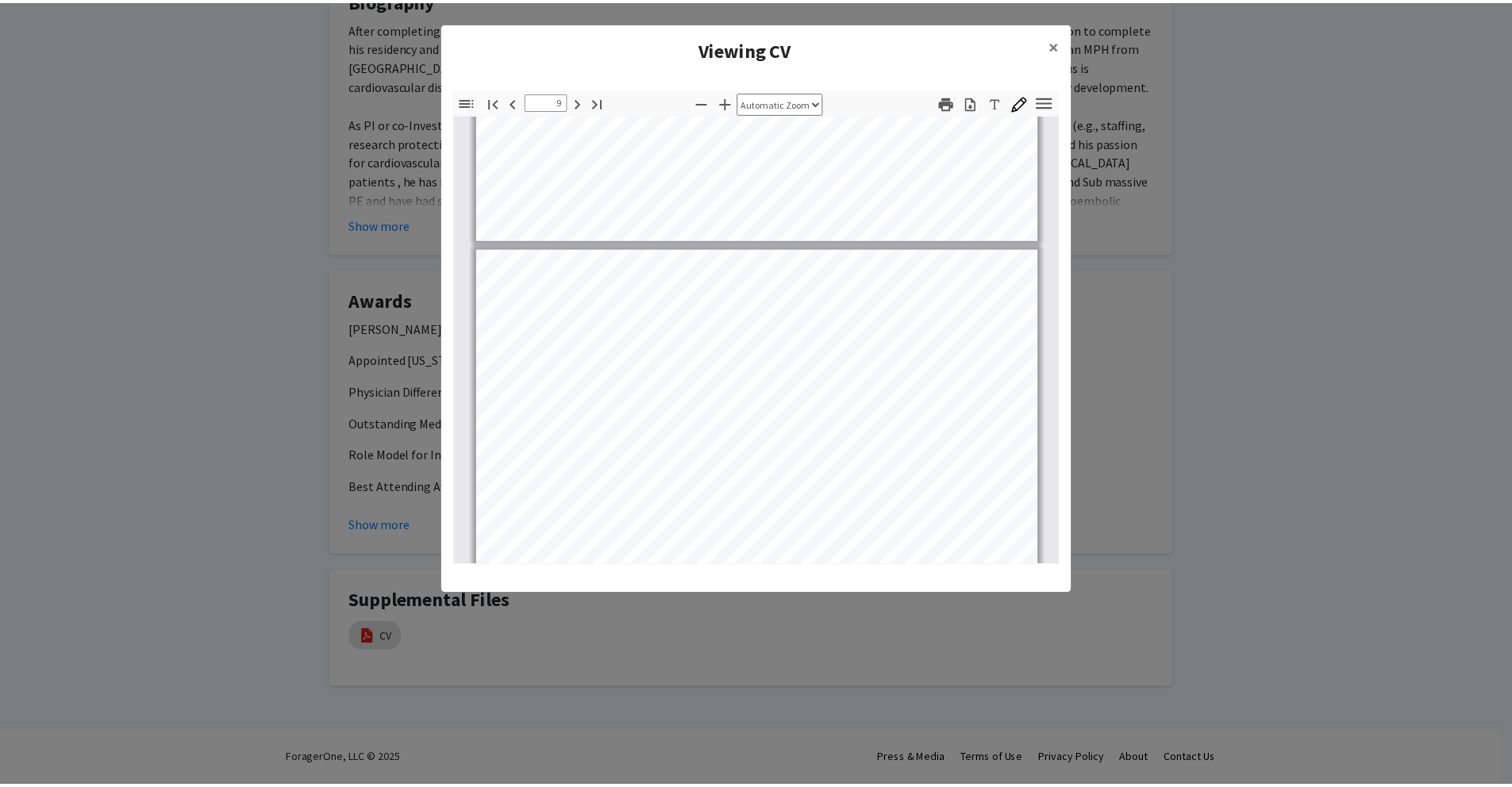
scroll to position [5801, 0]
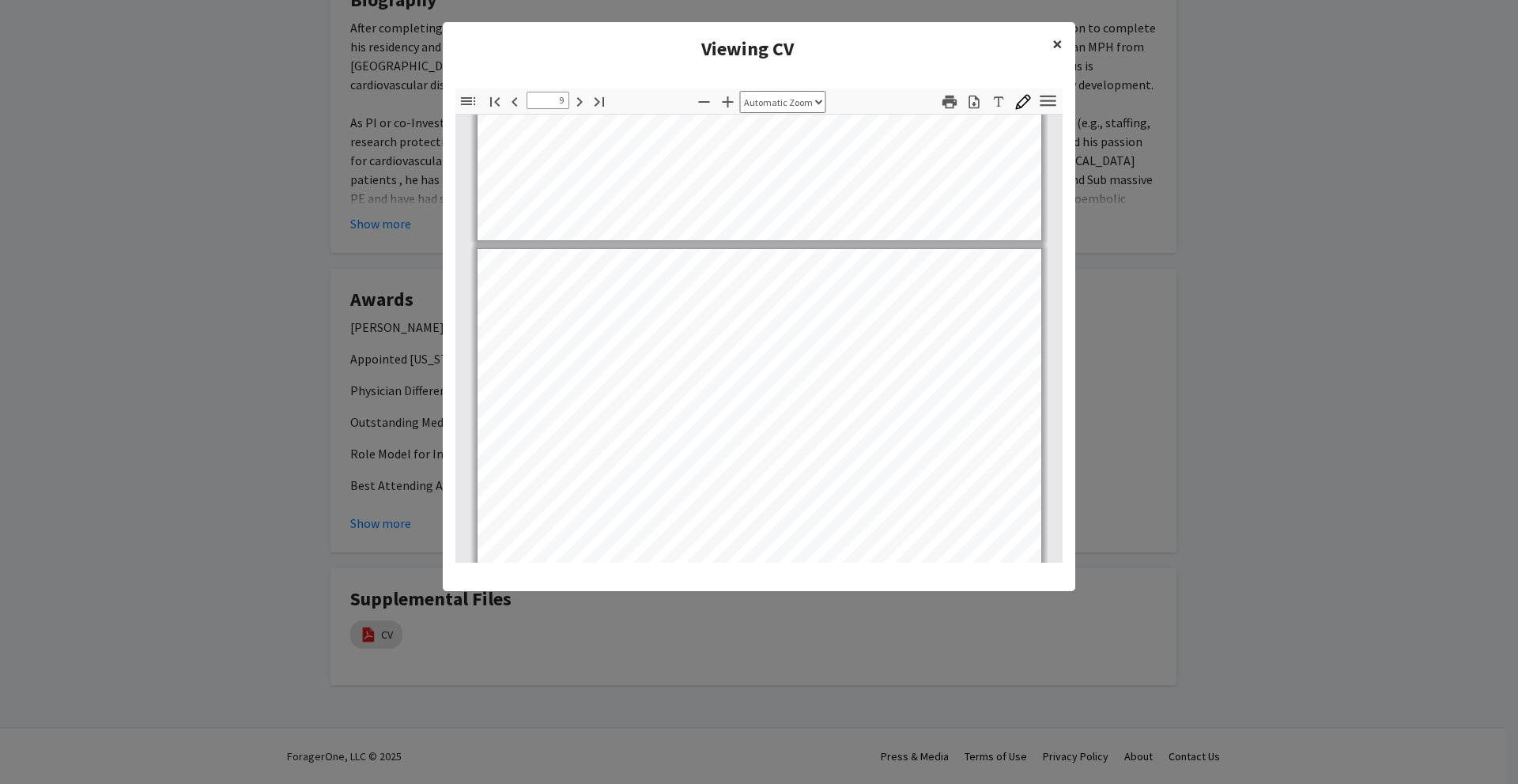
click at [1050, 48] on button "×" at bounding box center [1057, 44] width 35 height 44
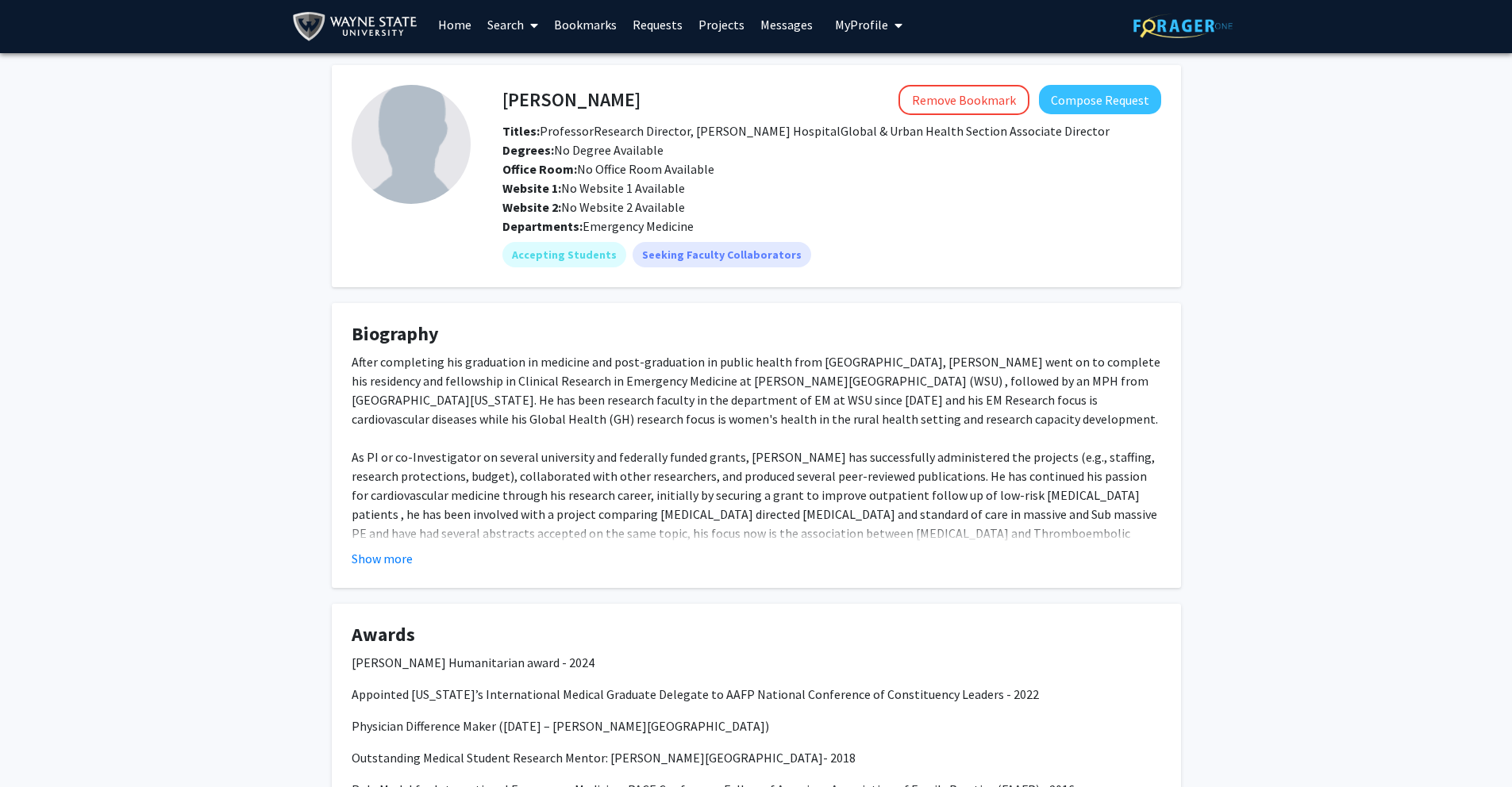
scroll to position [1, 0]
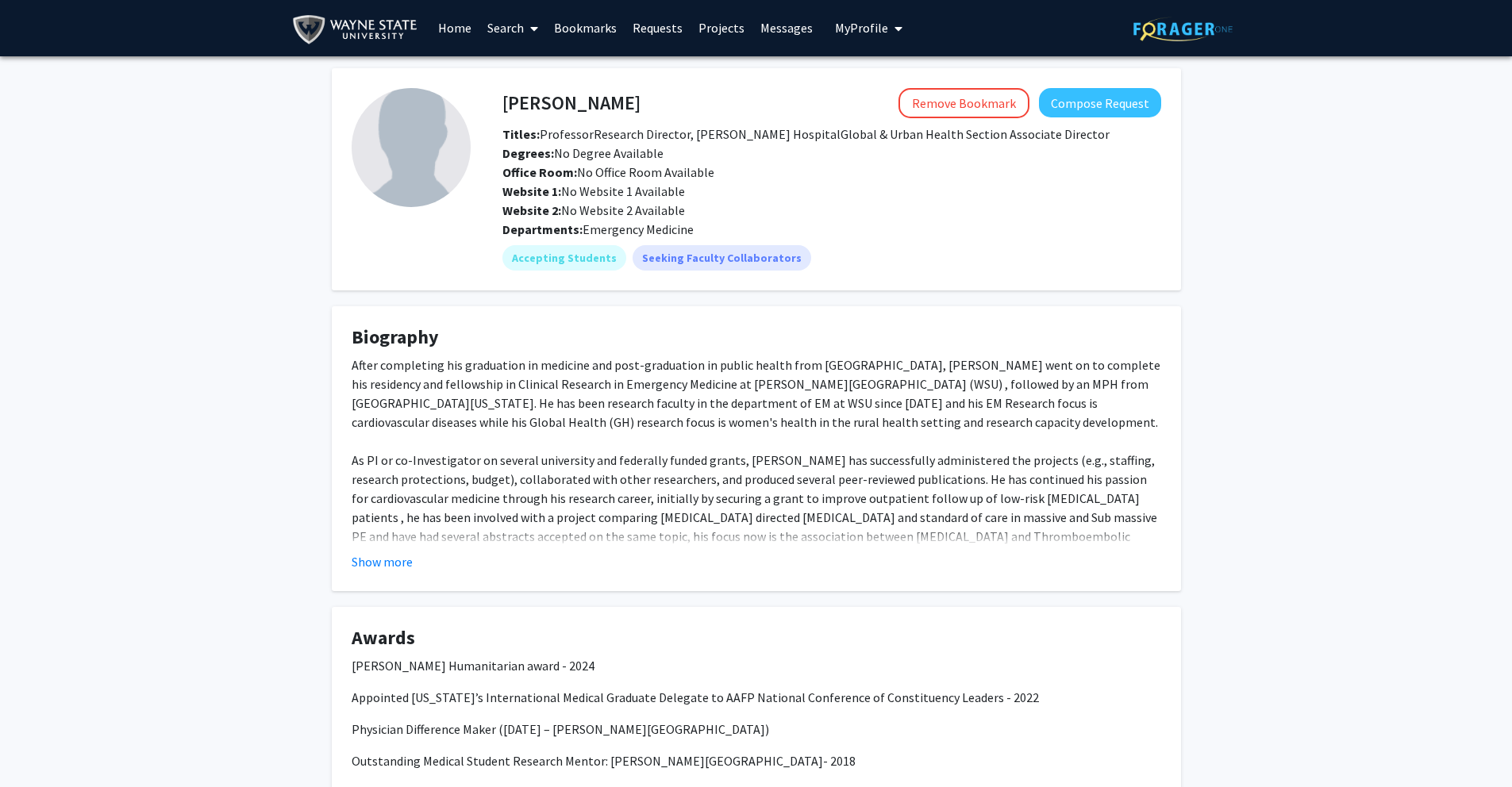
click at [395, 565] on button "Show more" at bounding box center [382, 561] width 61 height 19
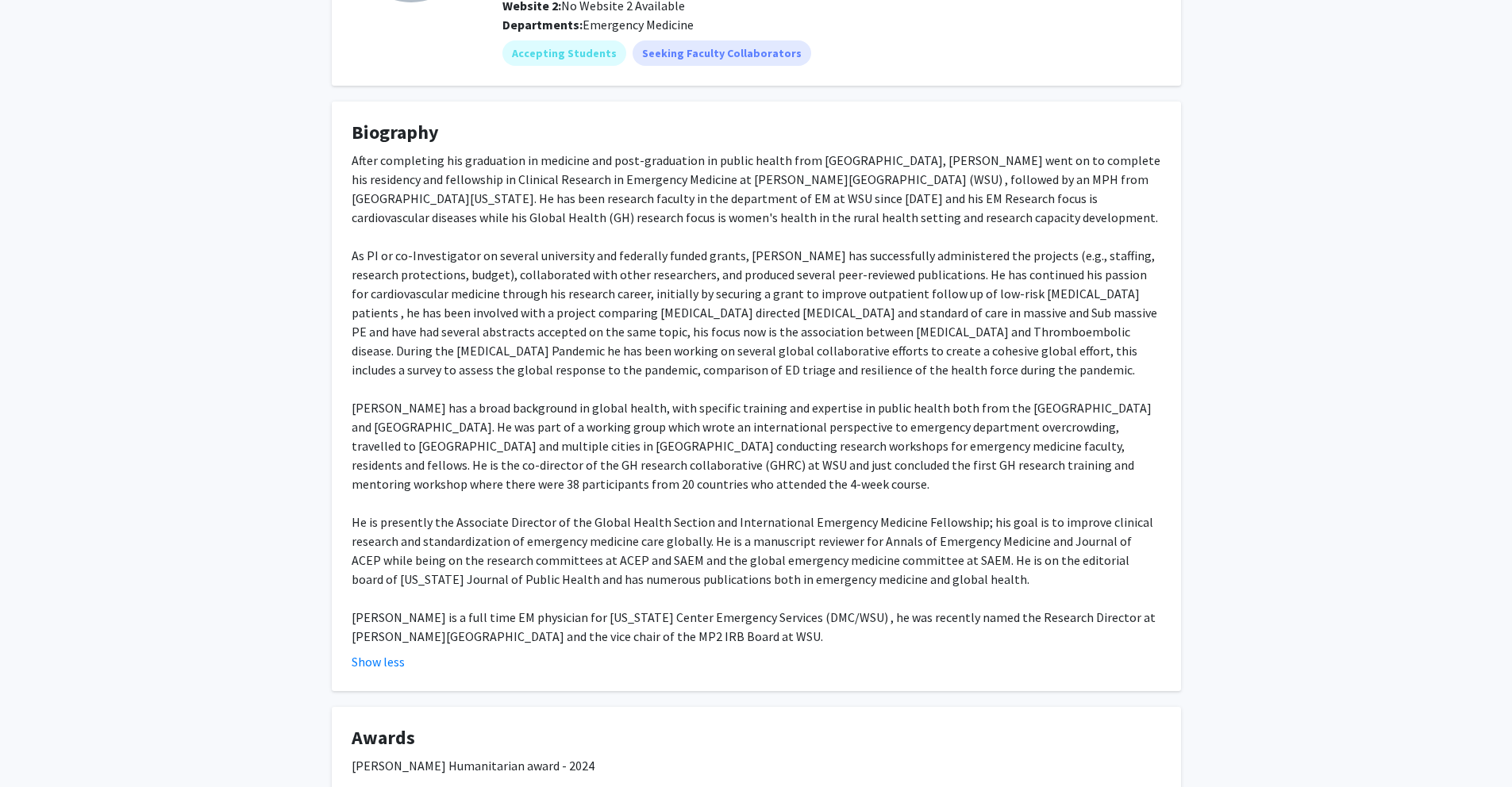
scroll to position [209, 0]
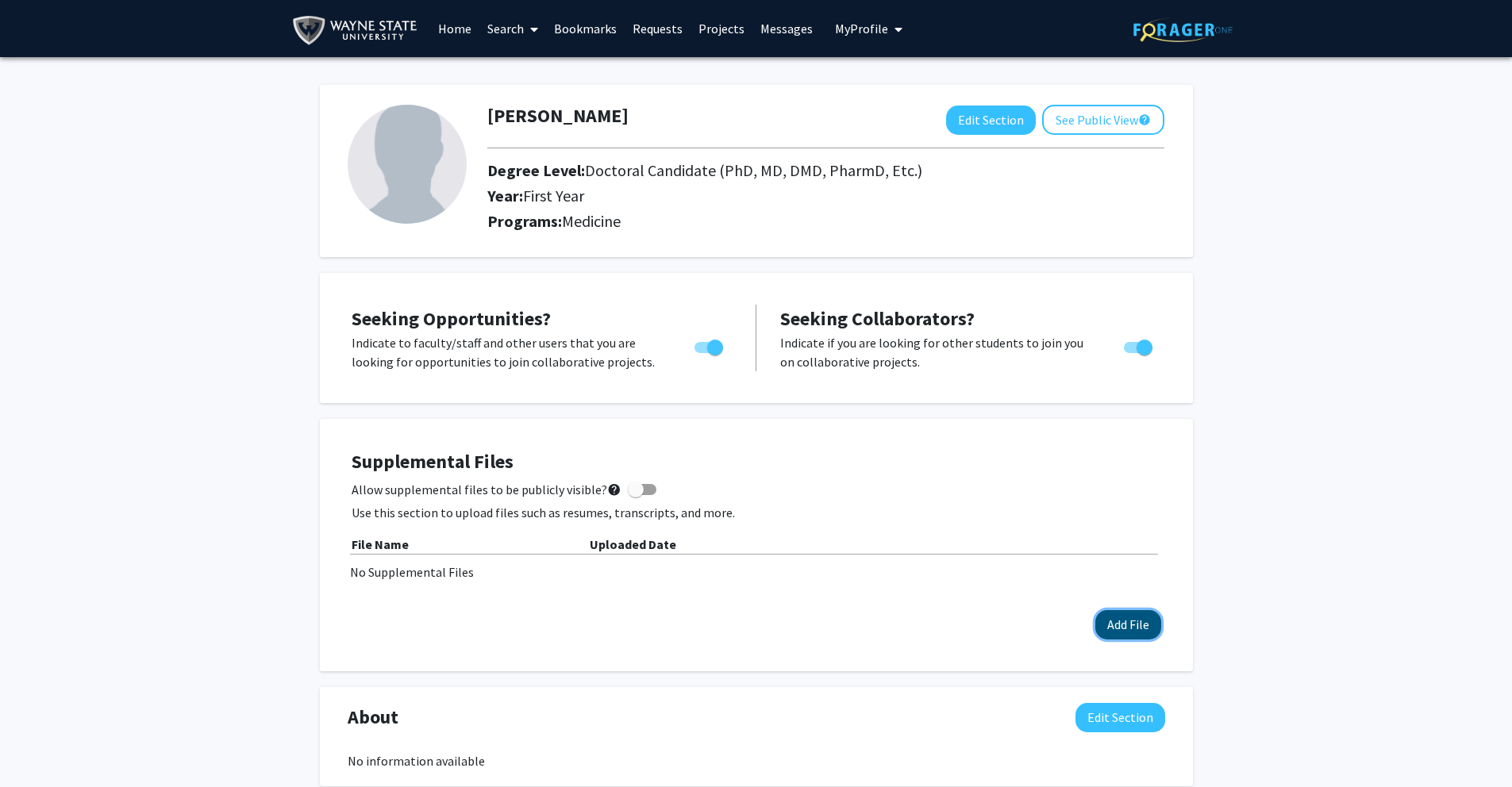
click at [1139, 629] on button "Add File" at bounding box center [1128, 625] width 66 height 30
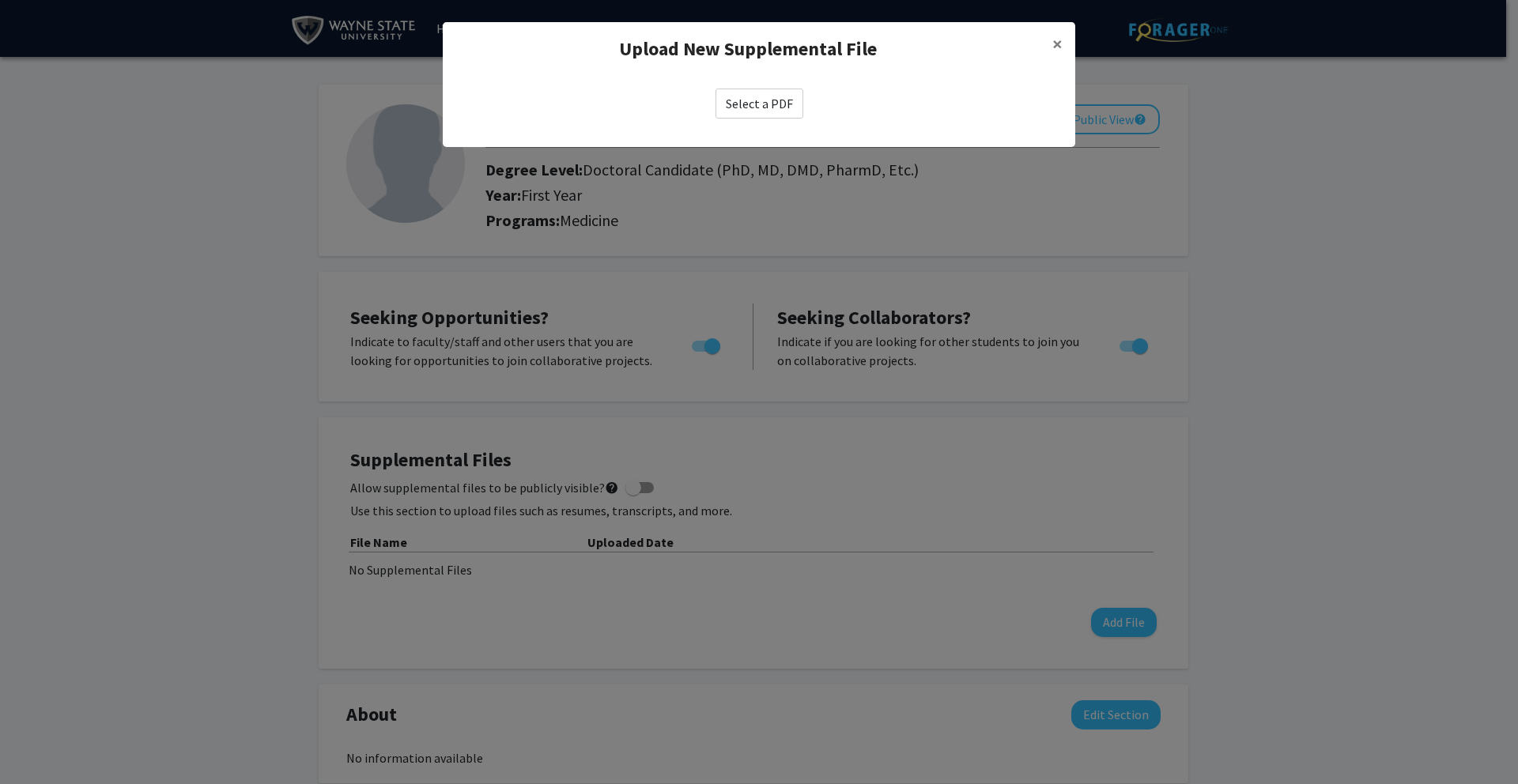
click at [788, 117] on label "Select a PDF" at bounding box center [760, 103] width 88 height 30
click at [0, 0] on input "Select a PDF" at bounding box center [0, 0] width 0 height 0
select select "custom"
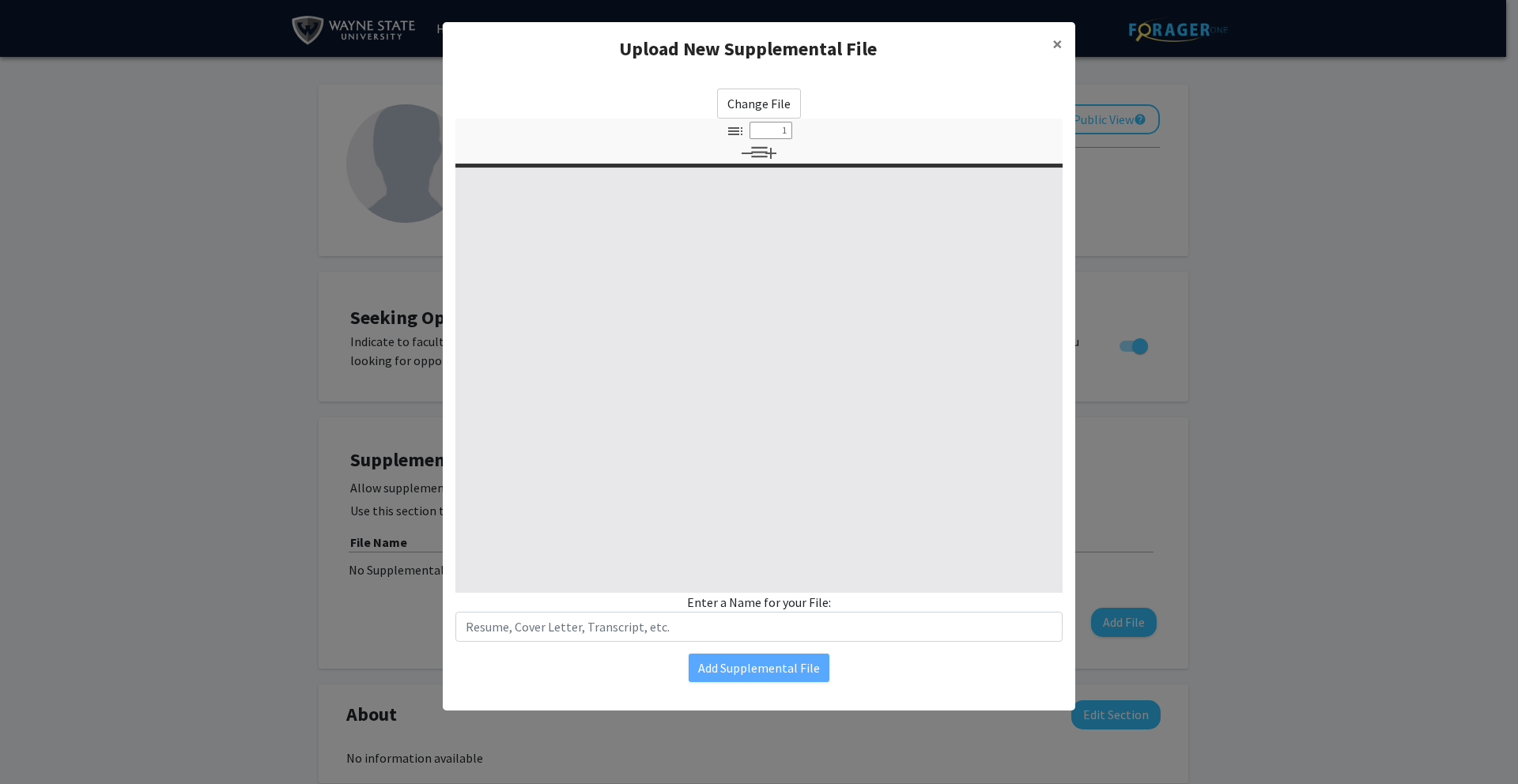
type input "0"
select select "custom"
type input "1"
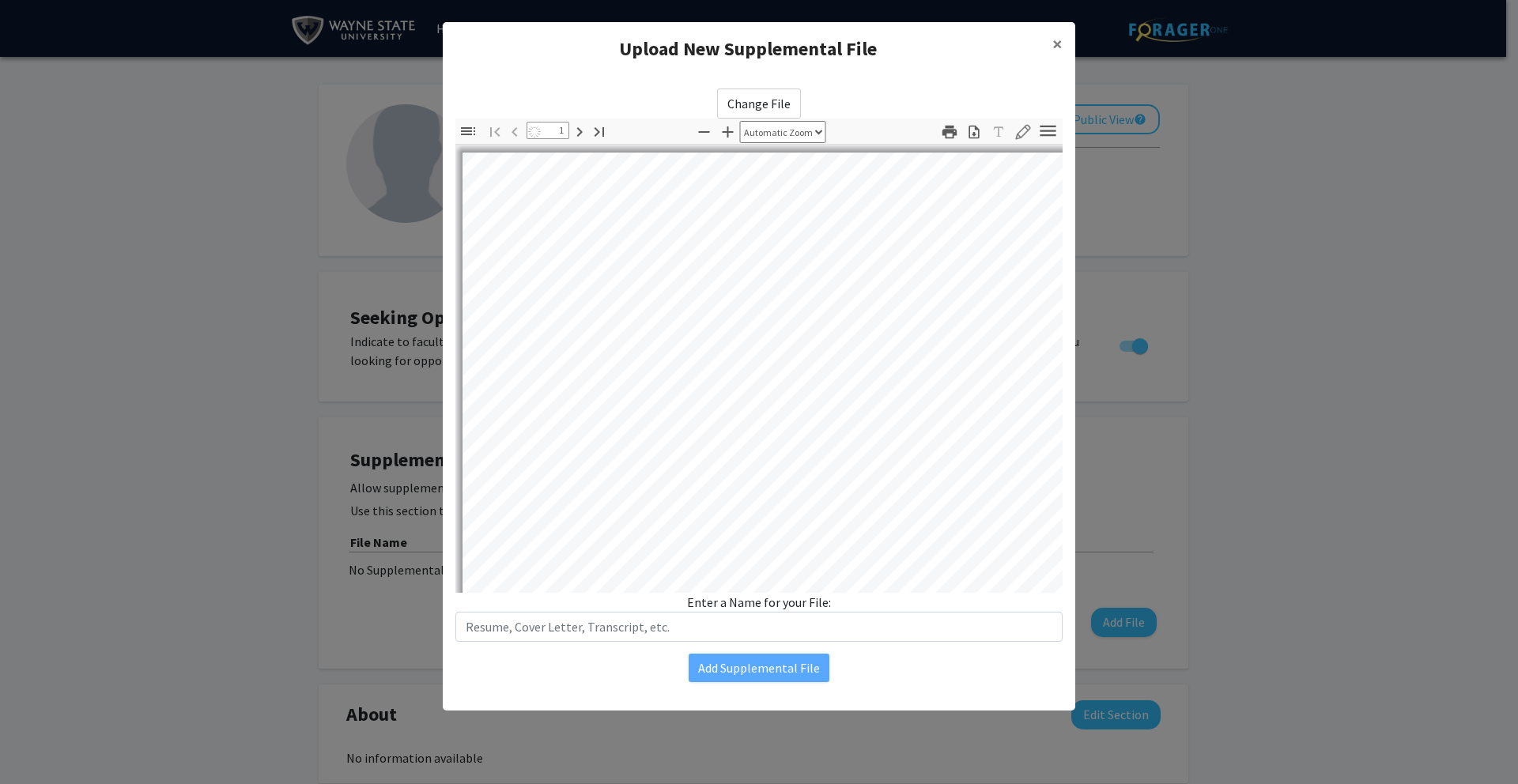
select select "auto"
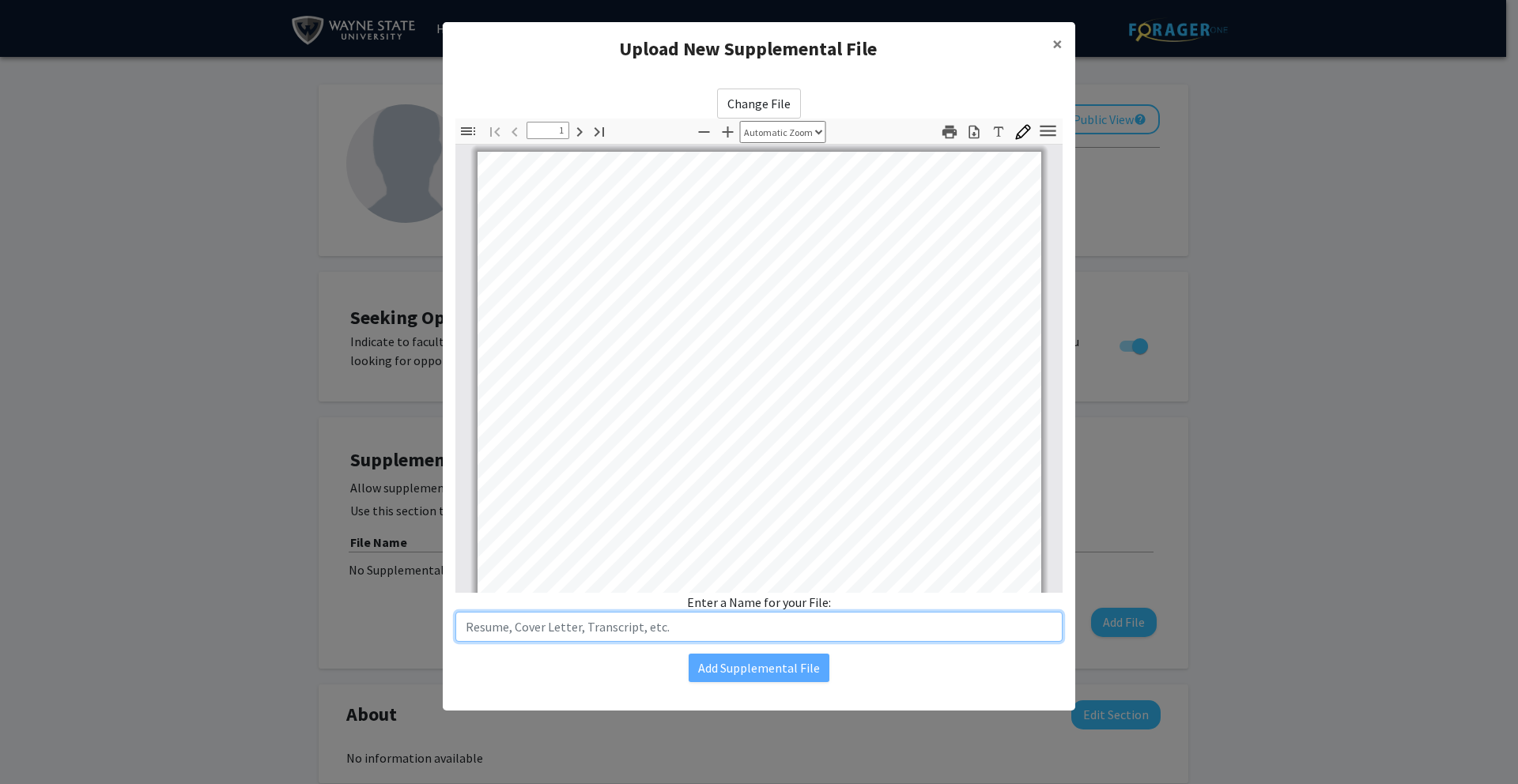
click at [695, 628] on input "text" at bounding box center [759, 627] width 607 height 30
type input "Resume"
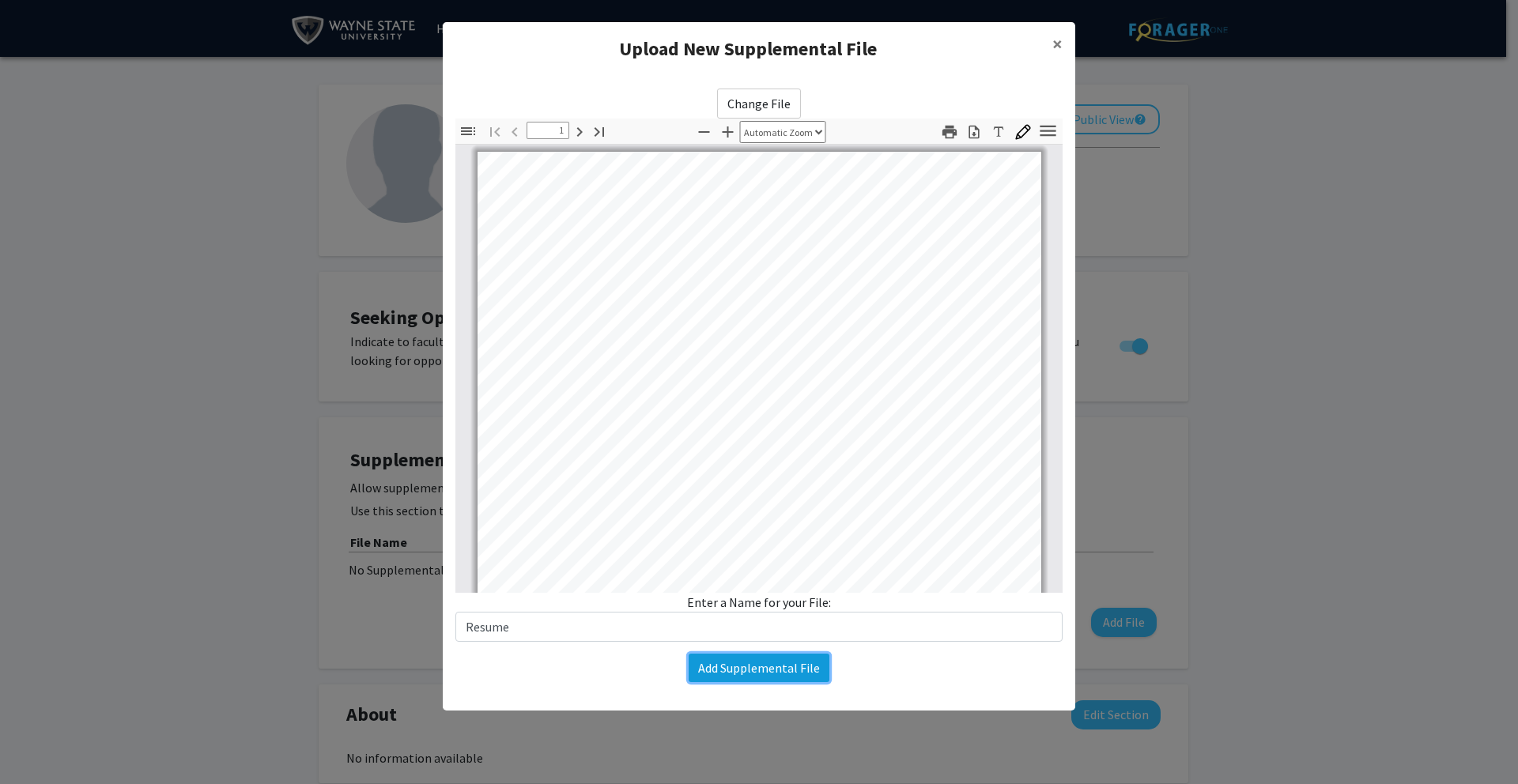
click at [729, 667] on button "Add Supplemental File" at bounding box center [759, 667] width 141 height 29
click at [730, 668] on button "Add Supplemental File" at bounding box center [759, 667] width 141 height 29
click at [741, 665] on button "Add Supplemental File" at bounding box center [759, 667] width 141 height 29
click at [741, 663] on button "Add Supplemental File" at bounding box center [759, 667] width 141 height 29
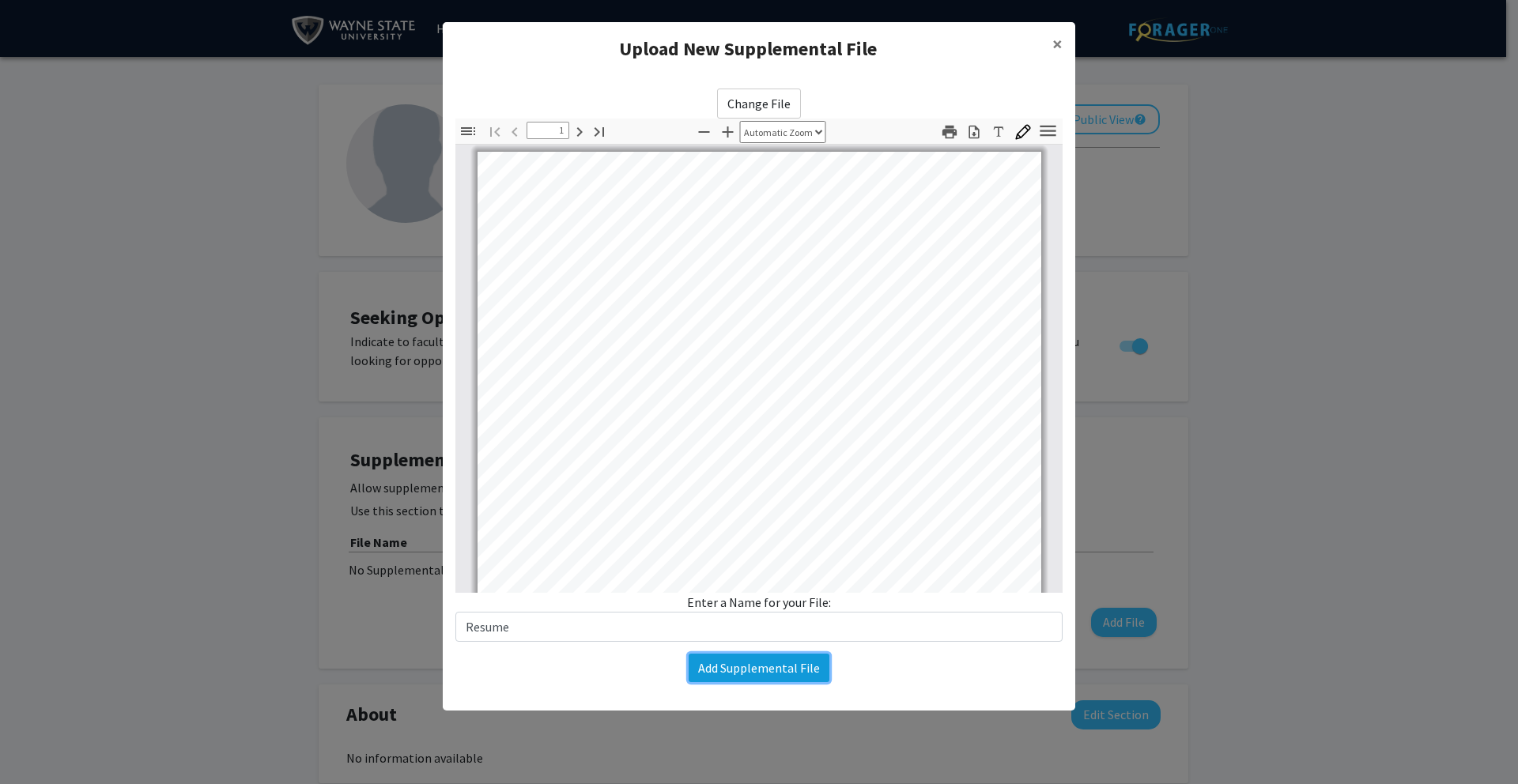
click at [740, 663] on button "Add Supplemental File" at bounding box center [759, 667] width 141 height 29
click at [1055, 49] on span "×" at bounding box center [1057, 44] width 10 height 24
click at [1053, 42] on span "×" at bounding box center [1057, 44] width 10 height 24
click at [1057, 41] on span "×" at bounding box center [1057, 44] width 10 height 24
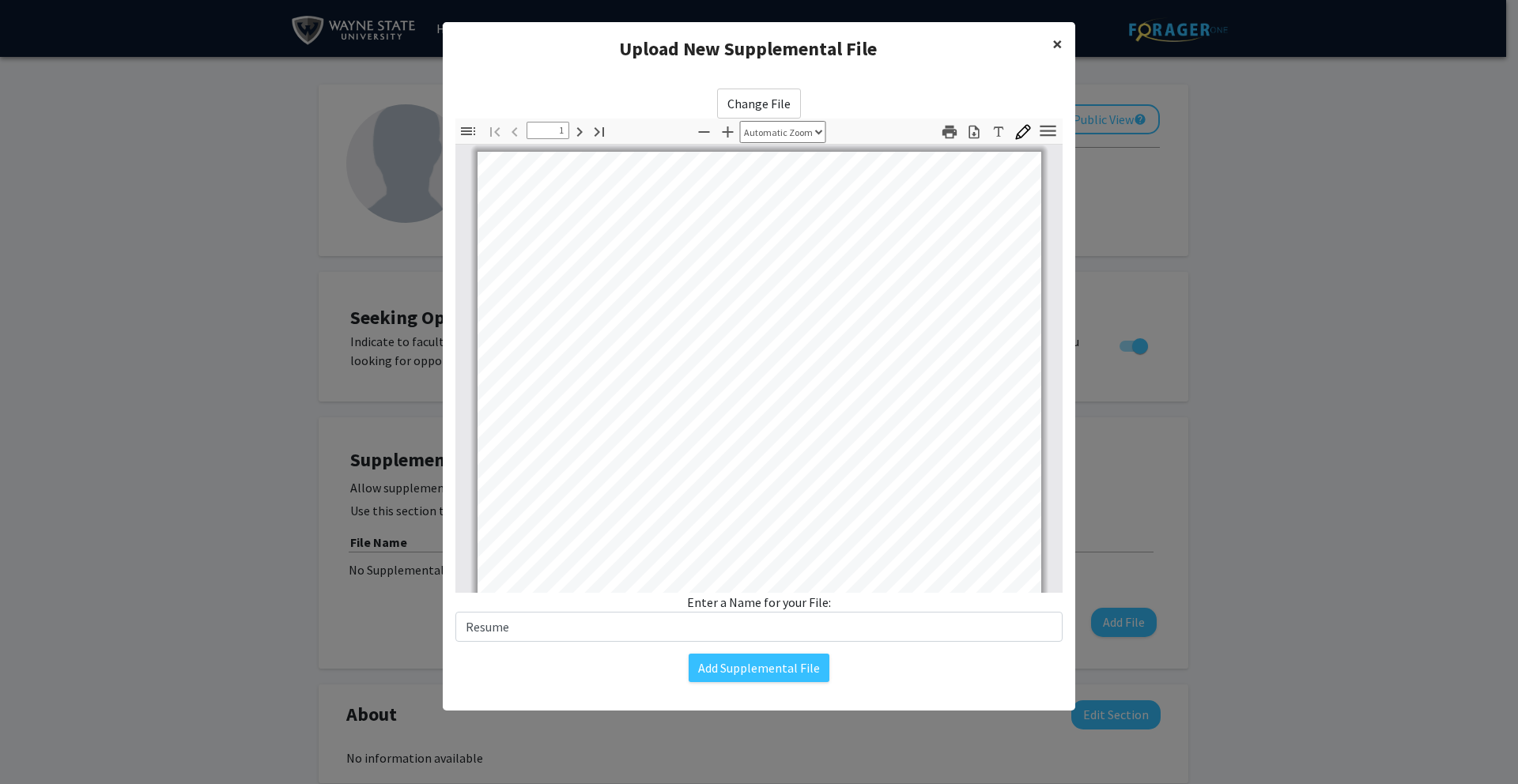
click at [1058, 43] on span "×" at bounding box center [1057, 44] width 10 height 24
click at [1059, 42] on span "×" at bounding box center [1057, 44] width 10 height 24
click at [1059, 41] on span "×" at bounding box center [1057, 44] width 10 height 24
click at [1059, 42] on span "×" at bounding box center [1057, 44] width 10 height 24
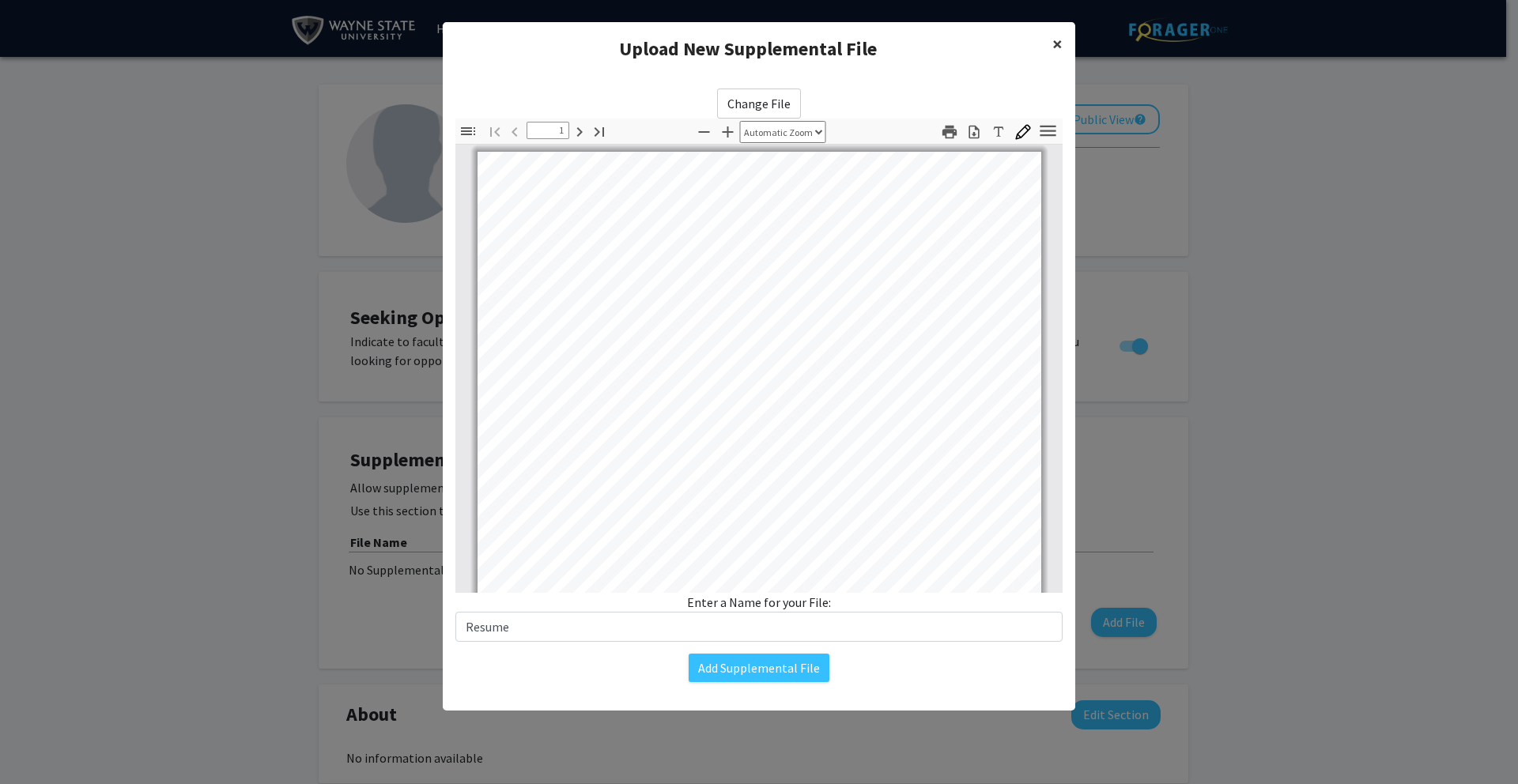
drag, startPoint x: 1058, startPoint y: 43, endPoint x: 945, endPoint y: 54, distance: 113.5
click at [1057, 43] on span "×" at bounding box center [1057, 44] width 10 height 24
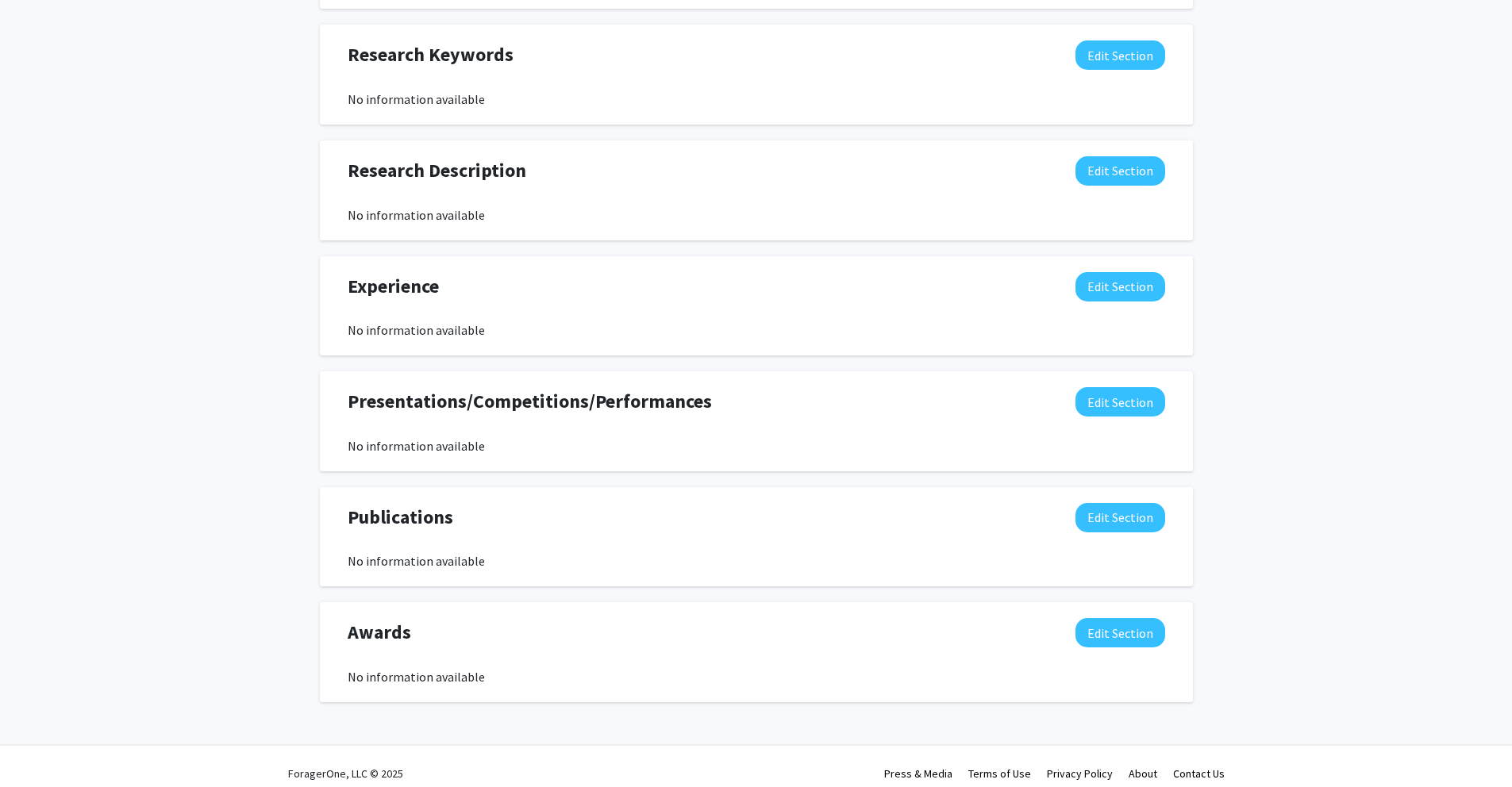
scroll to position [775, 0]
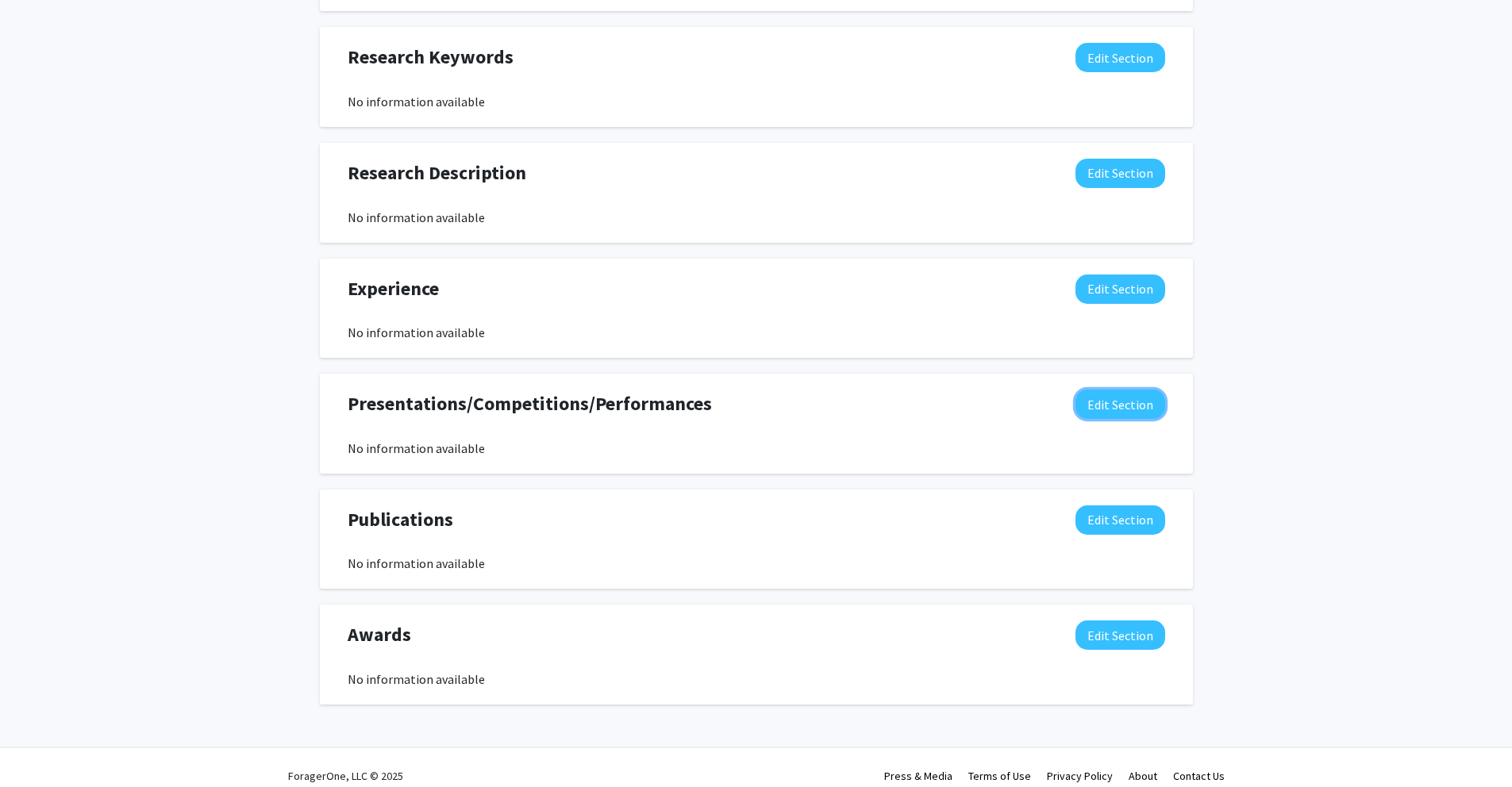
click at [1091, 400] on button "Edit Section" at bounding box center [1120, 404] width 89 height 30
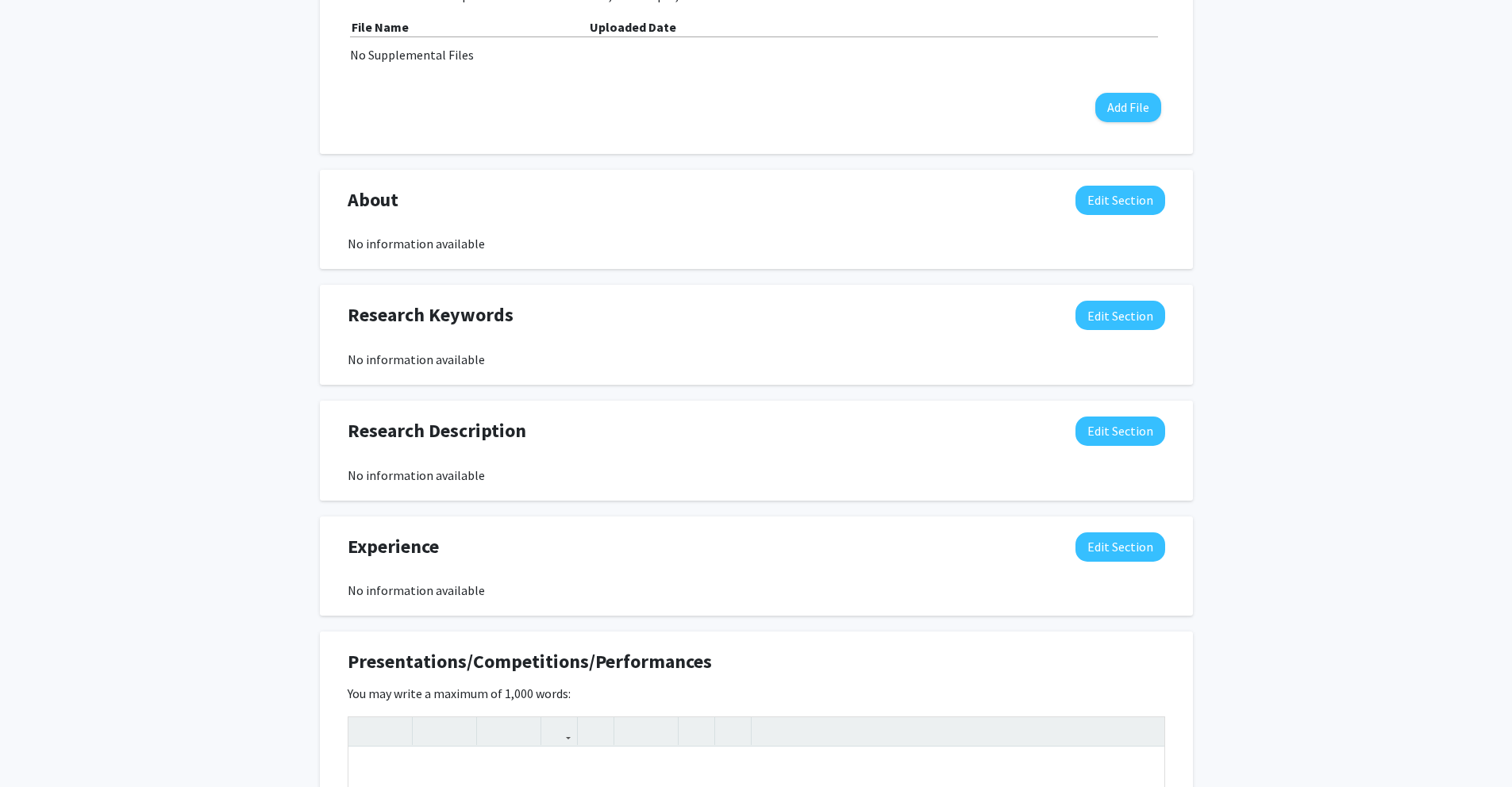
scroll to position [515, 0]
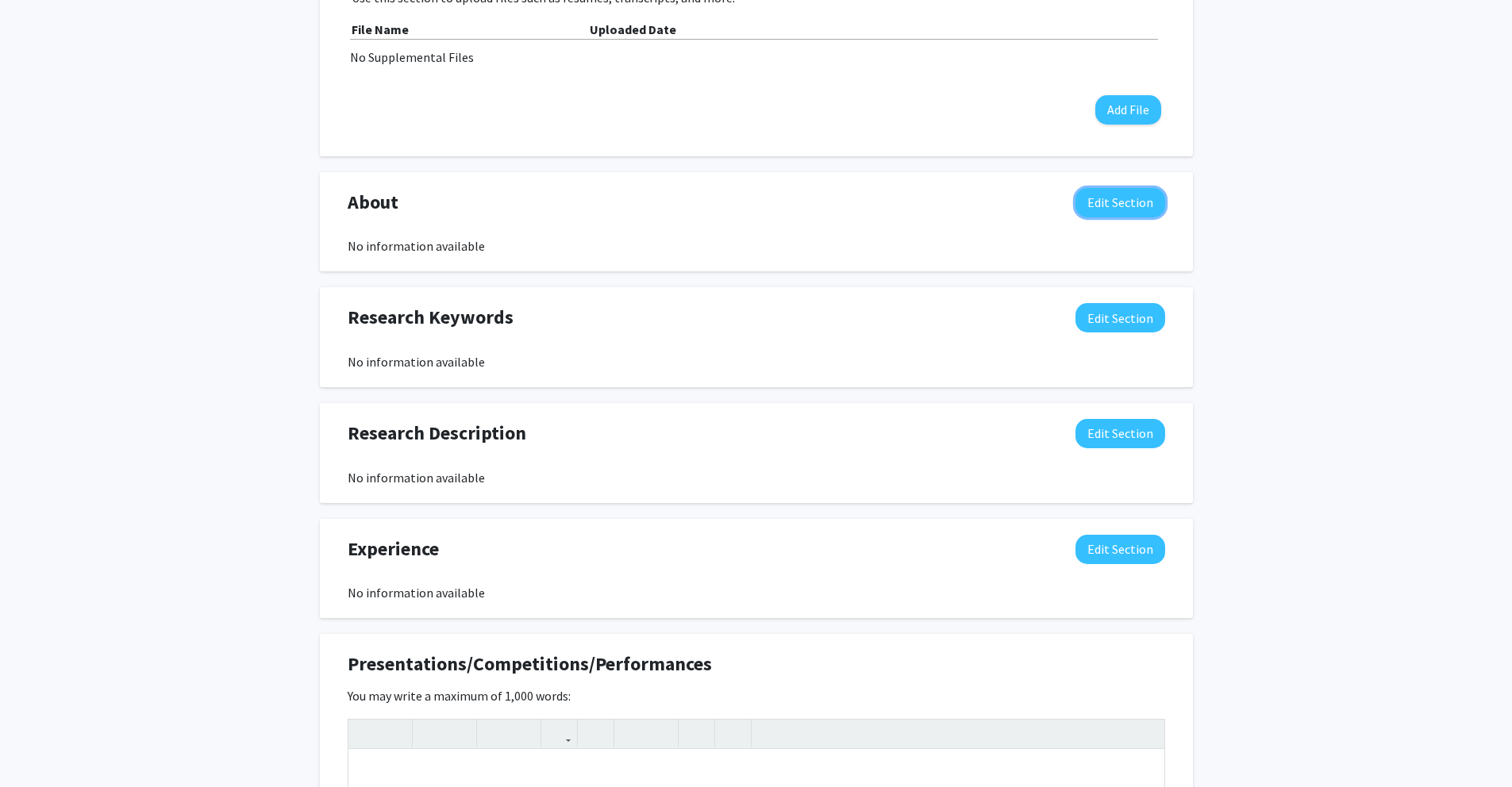
click at [1121, 212] on button "Edit Section" at bounding box center [1120, 203] width 89 height 30
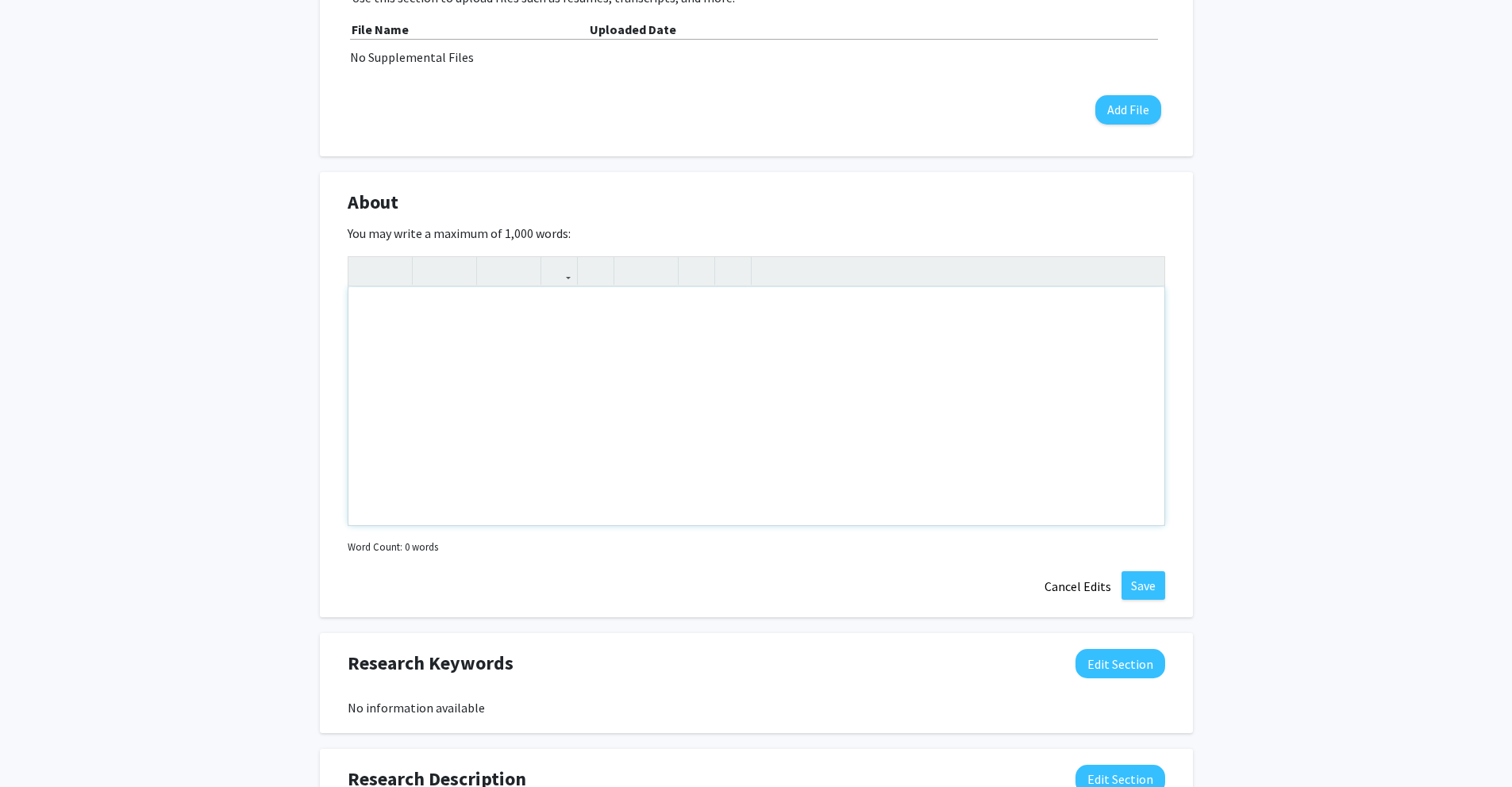
click at [602, 344] on div "Note to users with screen readers: Please deactivate our accessibility plugin f…" at bounding box center [756, 406] width 816 height 238
paste div "Note to users with screen readers: Please deactivate our accessibility plugin f…"
type textarea "<p>First-year medical student at [PERSON_NAME][GEOGRAPHIC_DATA]. Prior wet lab …"
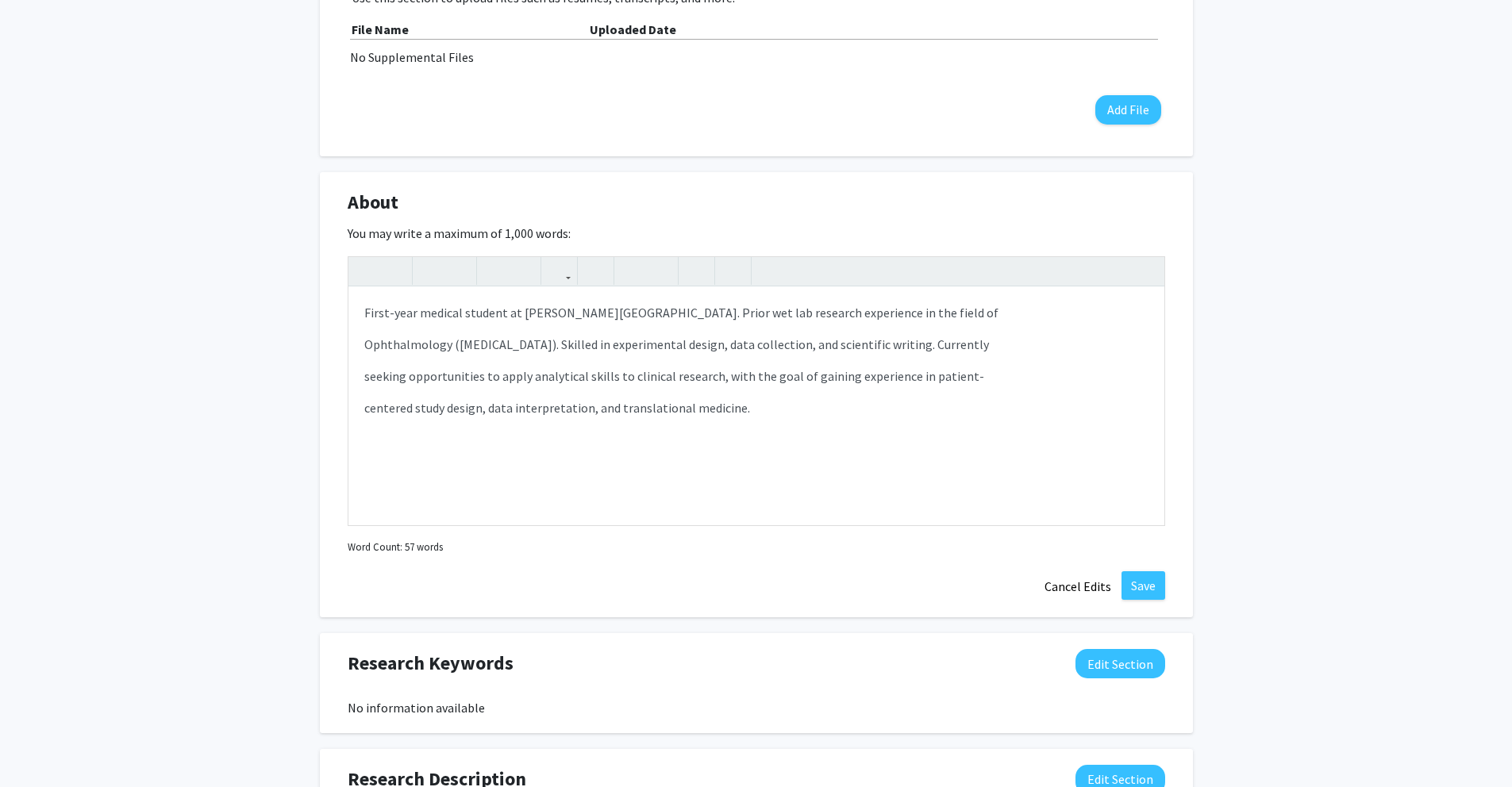
click at [1237, 379] on div "Jai Patel Edit Section See Public View help Degree Level: Doctoral Candidate (P…" at bounding box center [756, 625] width 1512 height 2167
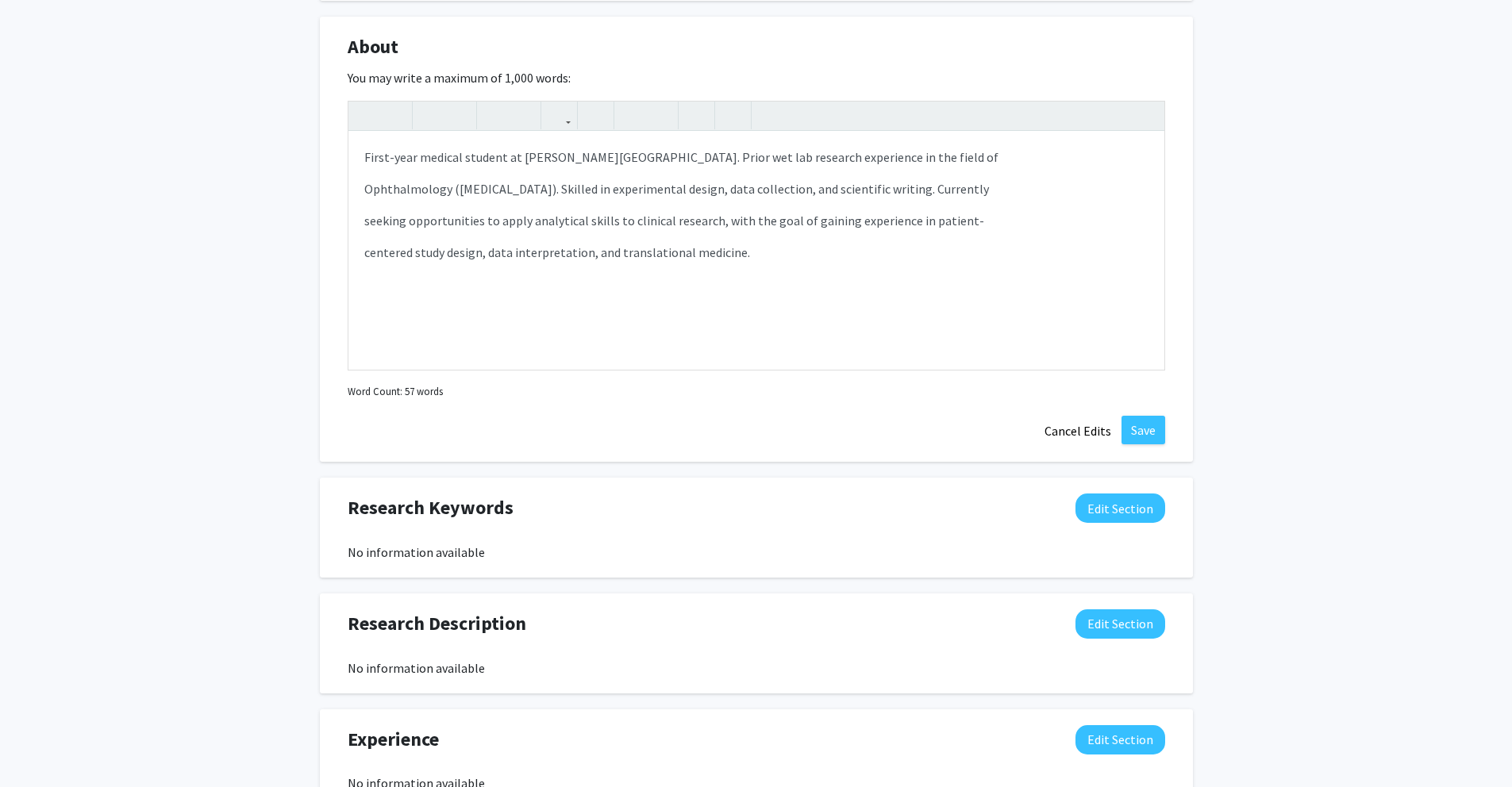
scroll to position [658, 0]
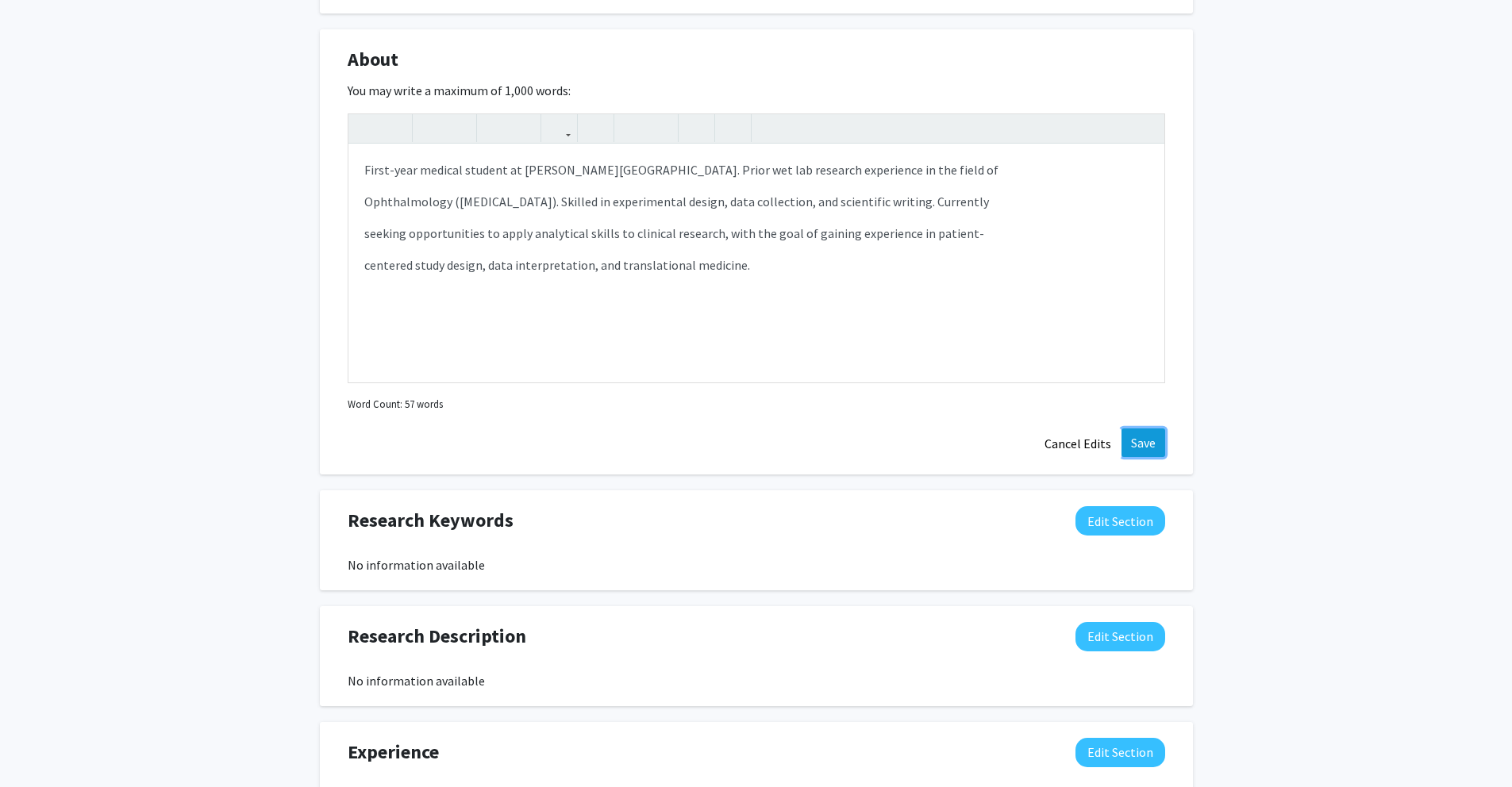
click at [1147, 452] on button "Save" at bounding box center [1143, 443] width 43 height 29
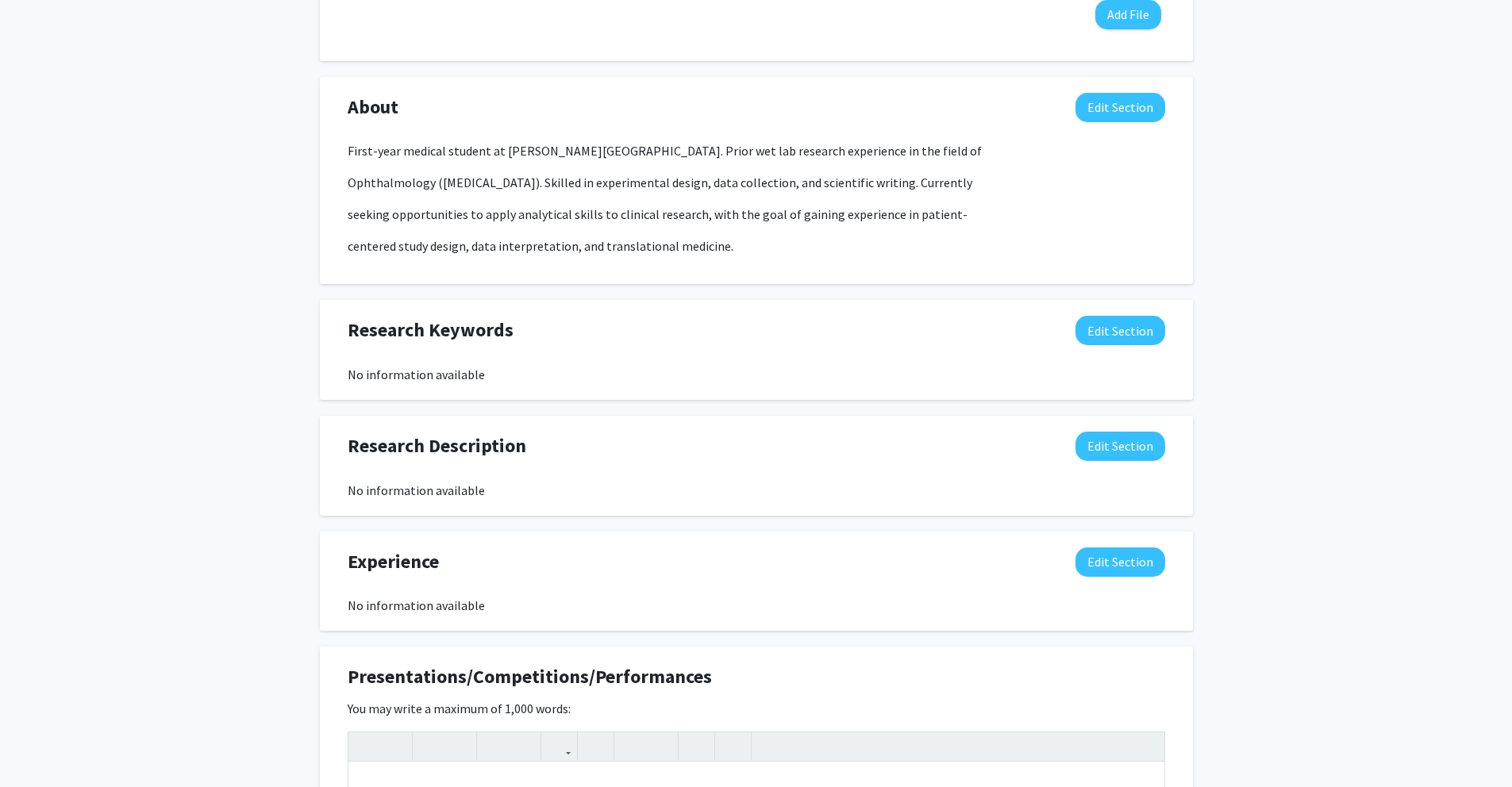
scroll to position [626, 0]
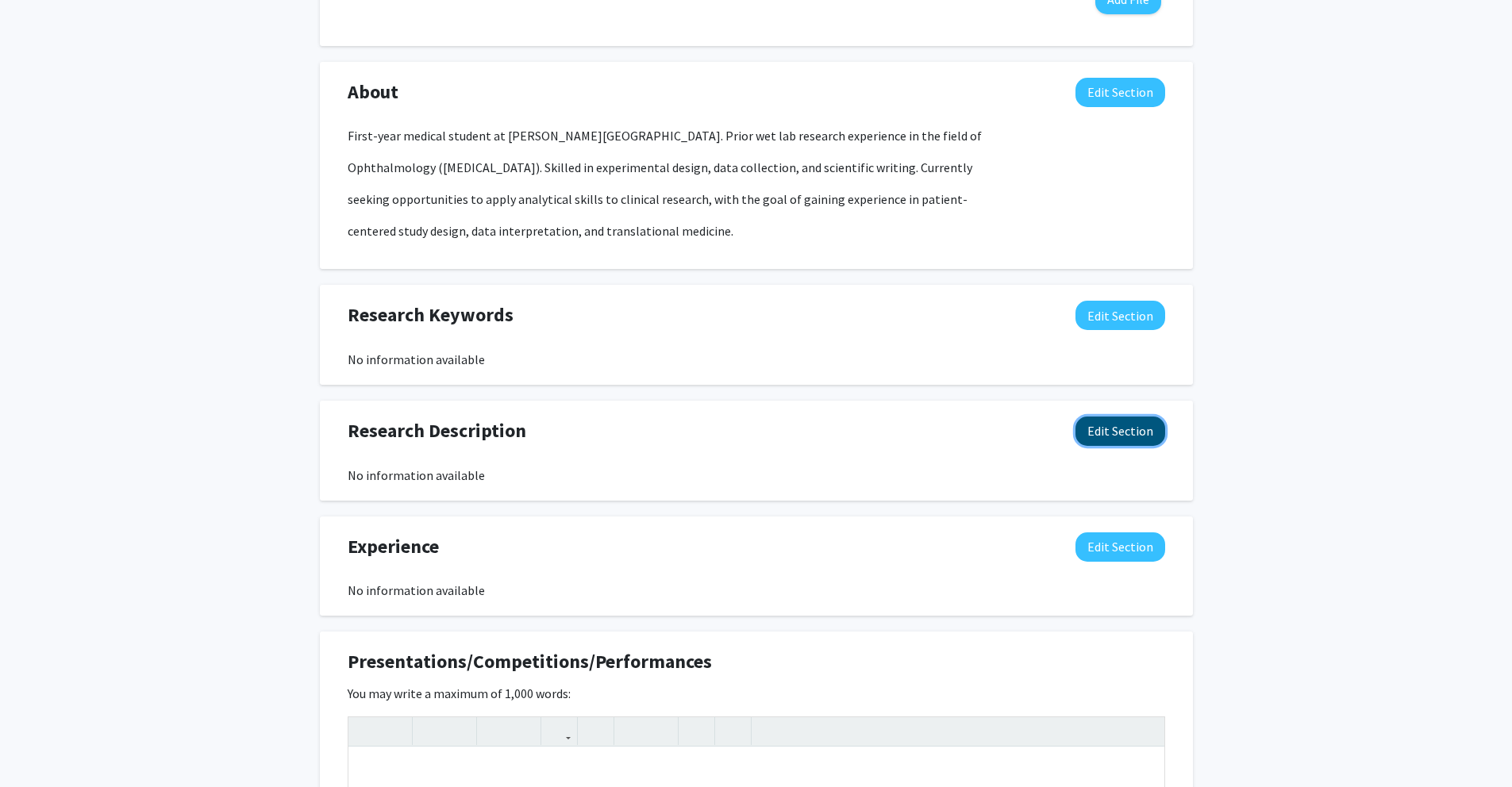
click at [1147, 425] on button "Edit Section" at bounding box center [1120, 431] width 89 height 30
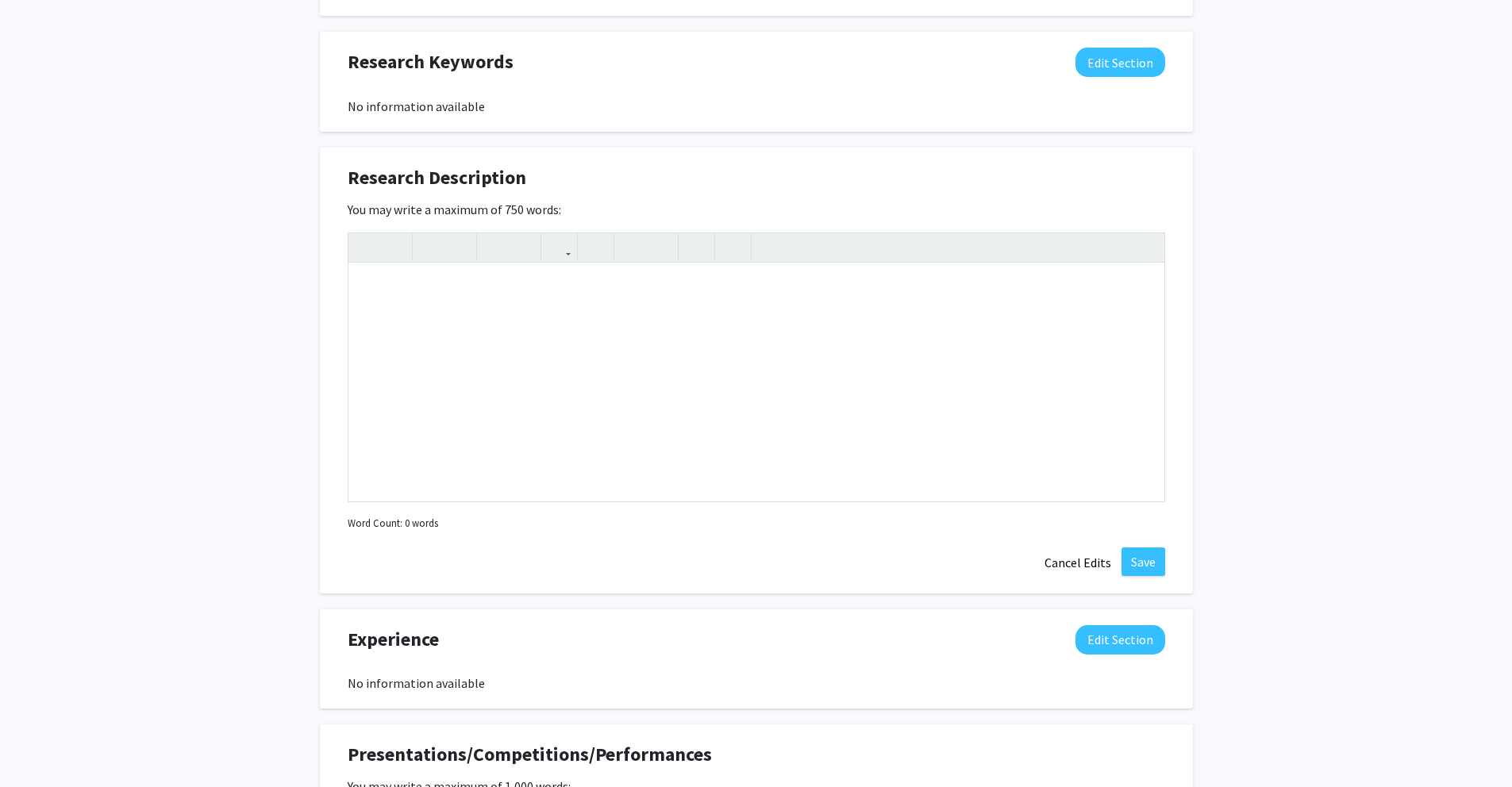
scroll to position [886, 0]
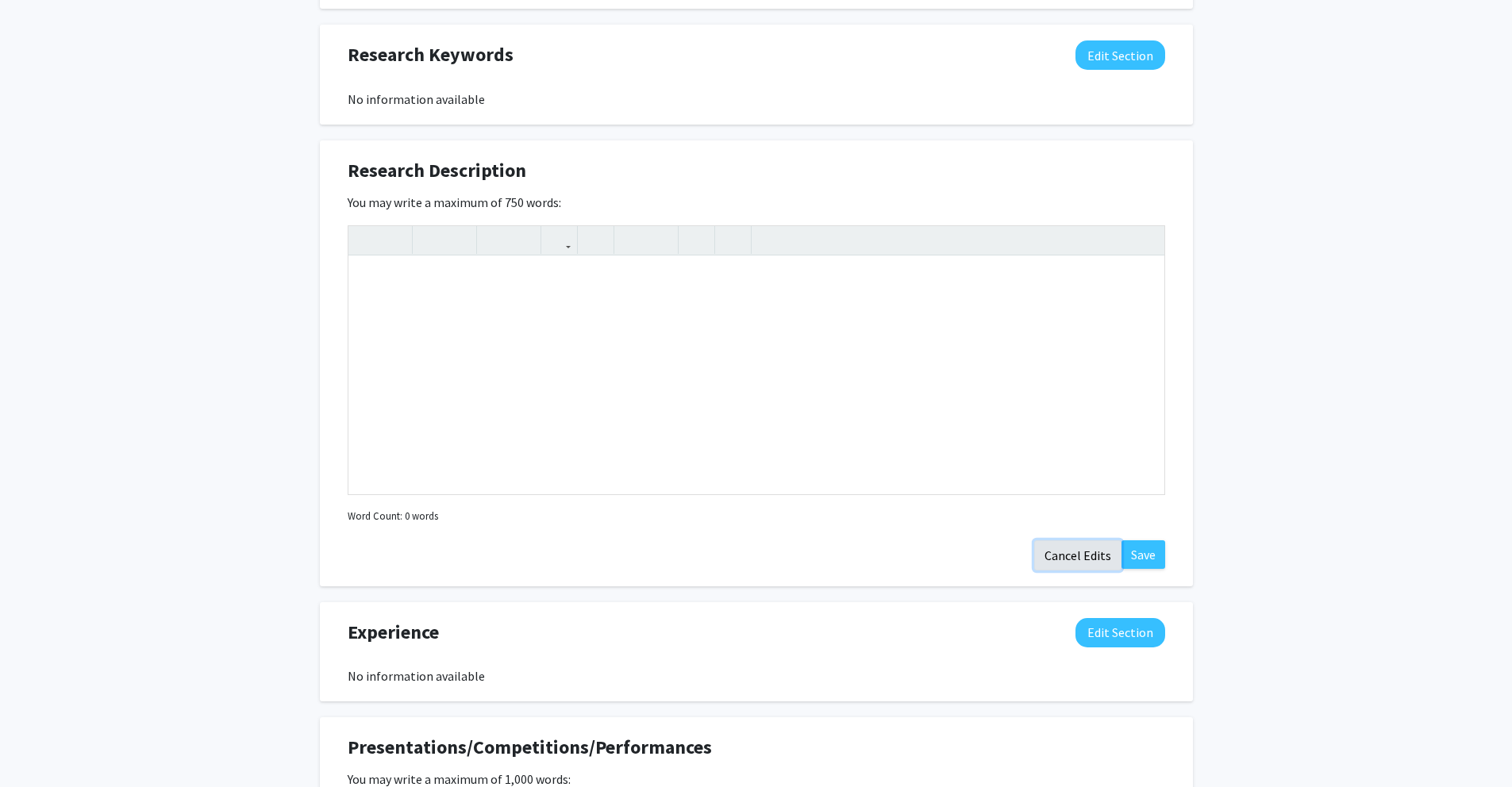
click at [1108, 554] on button "Cancel Edits" at bounding box center [1078, 555] width 88 height 30
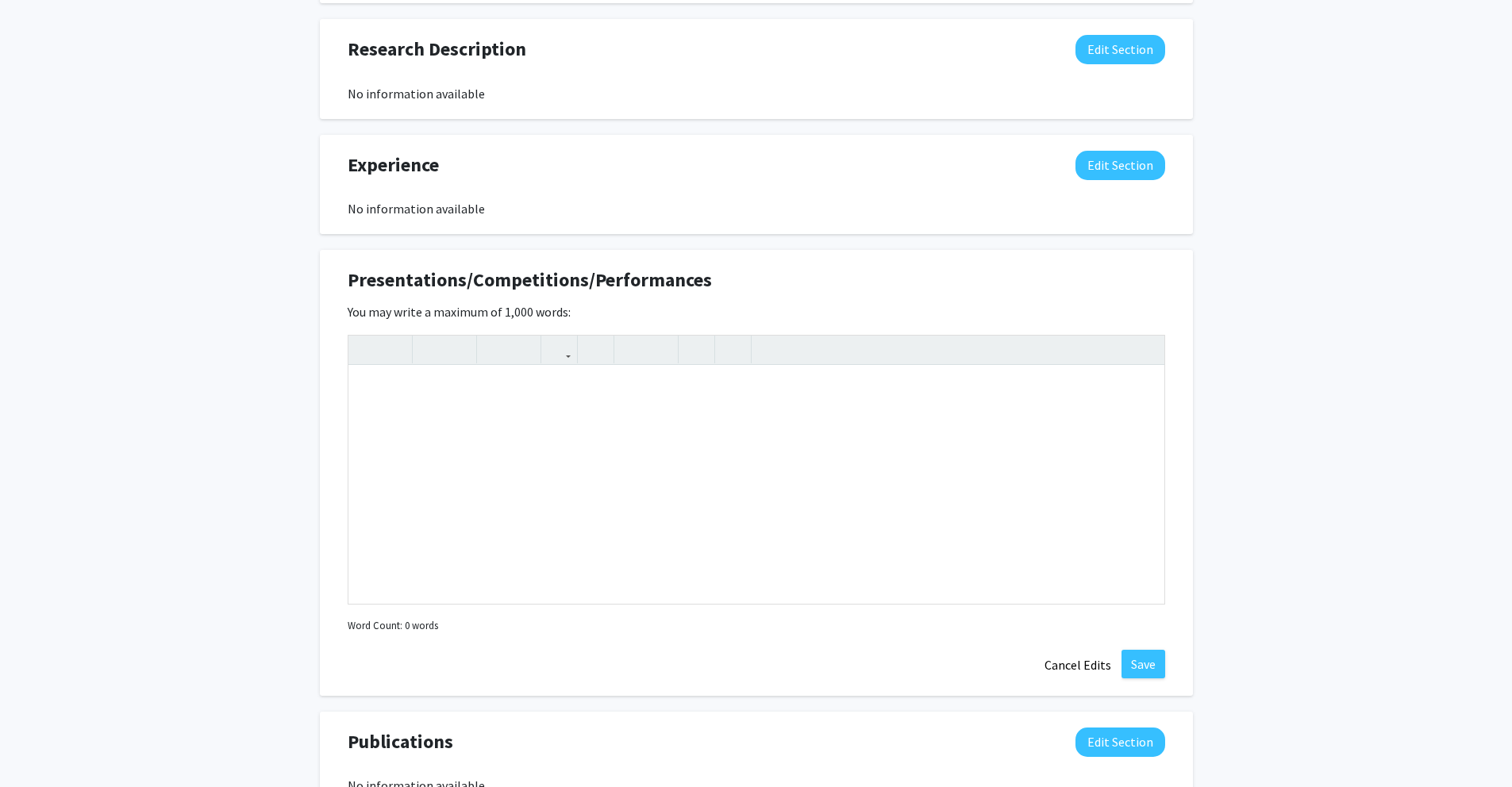
scroll to position [1071, 0]
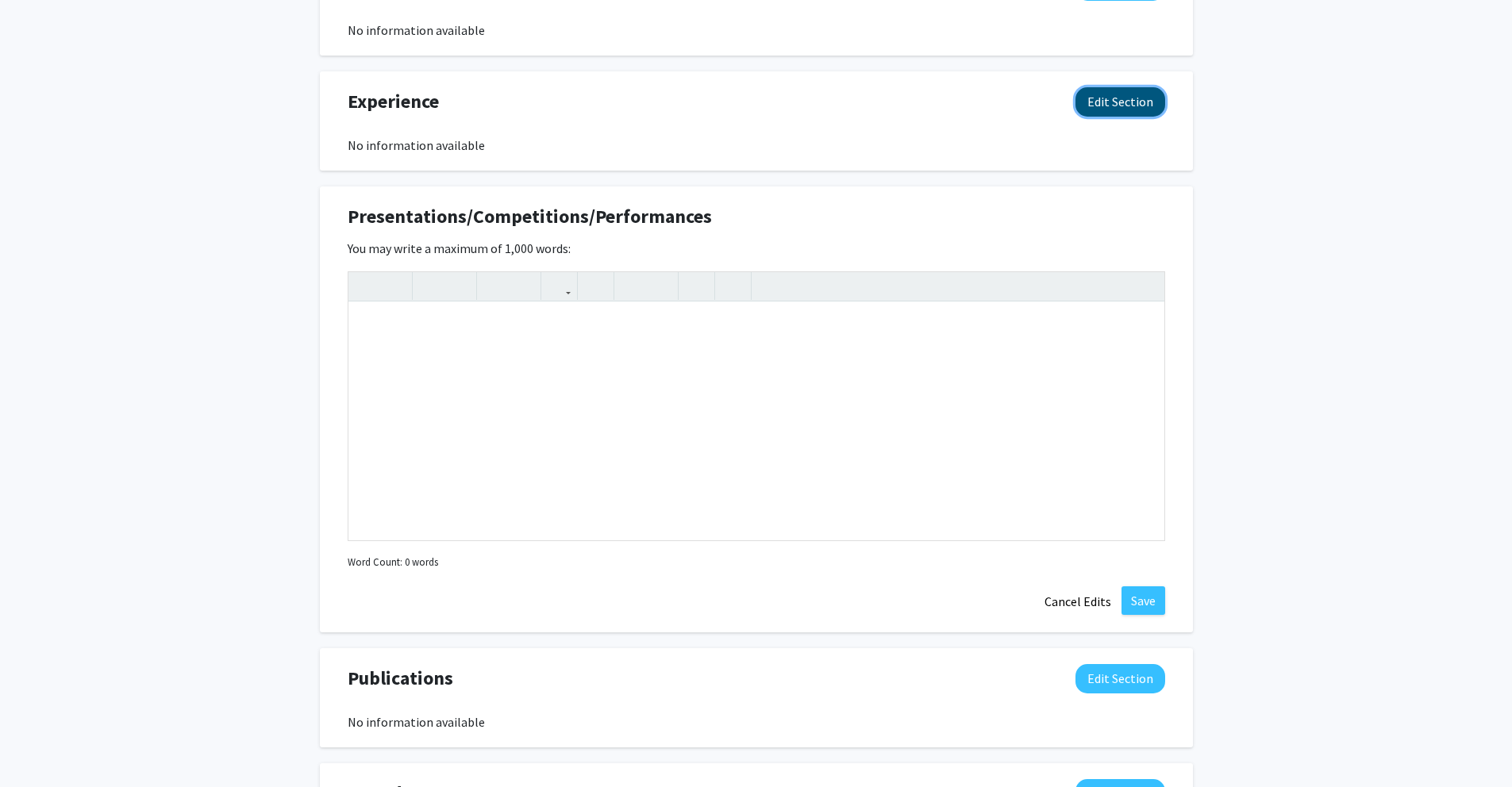
click at [1114, 107] on button "Edit Section" at bounding box center [1120, 102] width 89 height 30
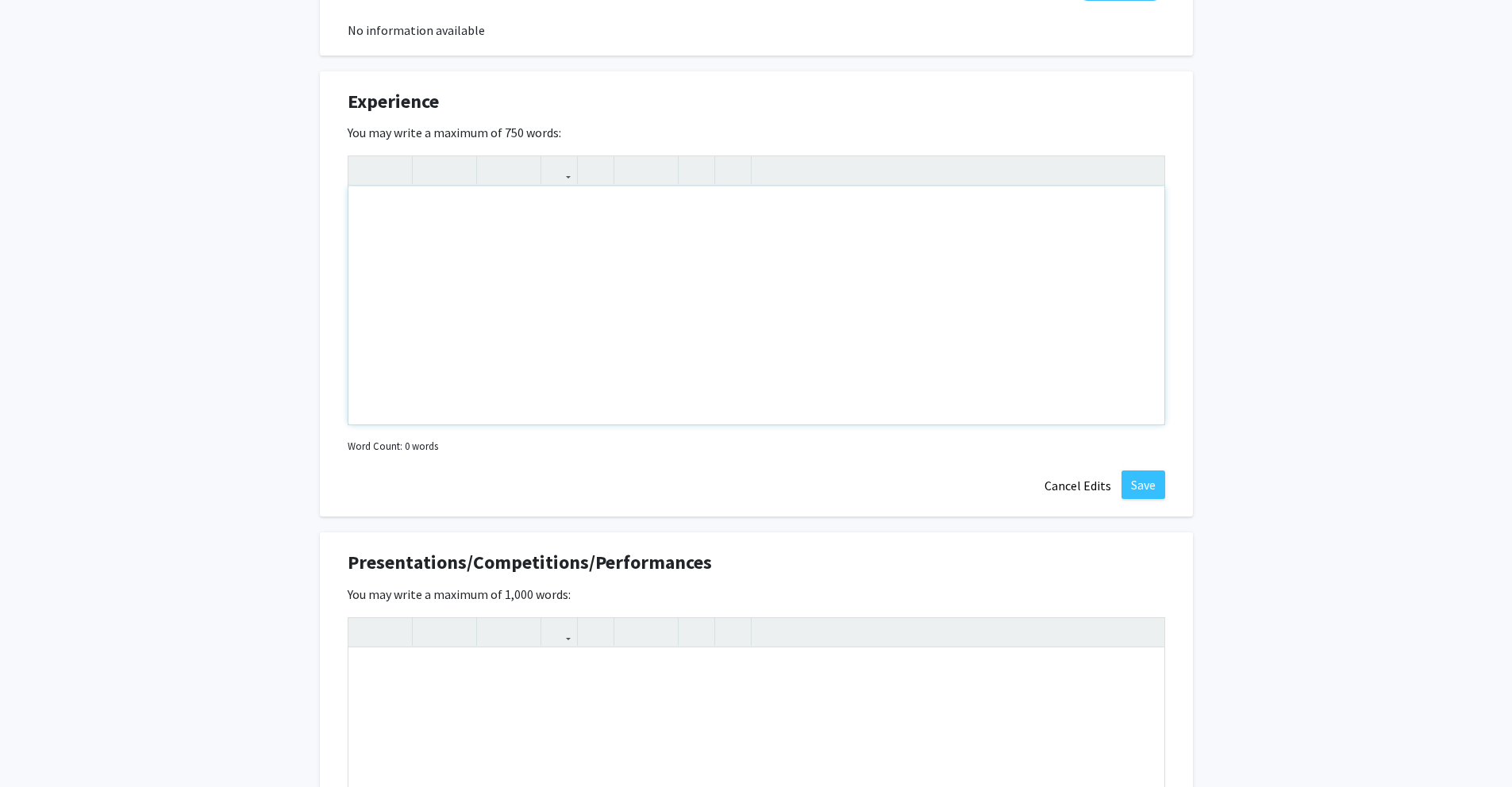
click at [915, 295] on div "Note to users with screen readers: Please deactivate our accessibility plugin f…" at bounding box center [756, 305] width 816 height 238
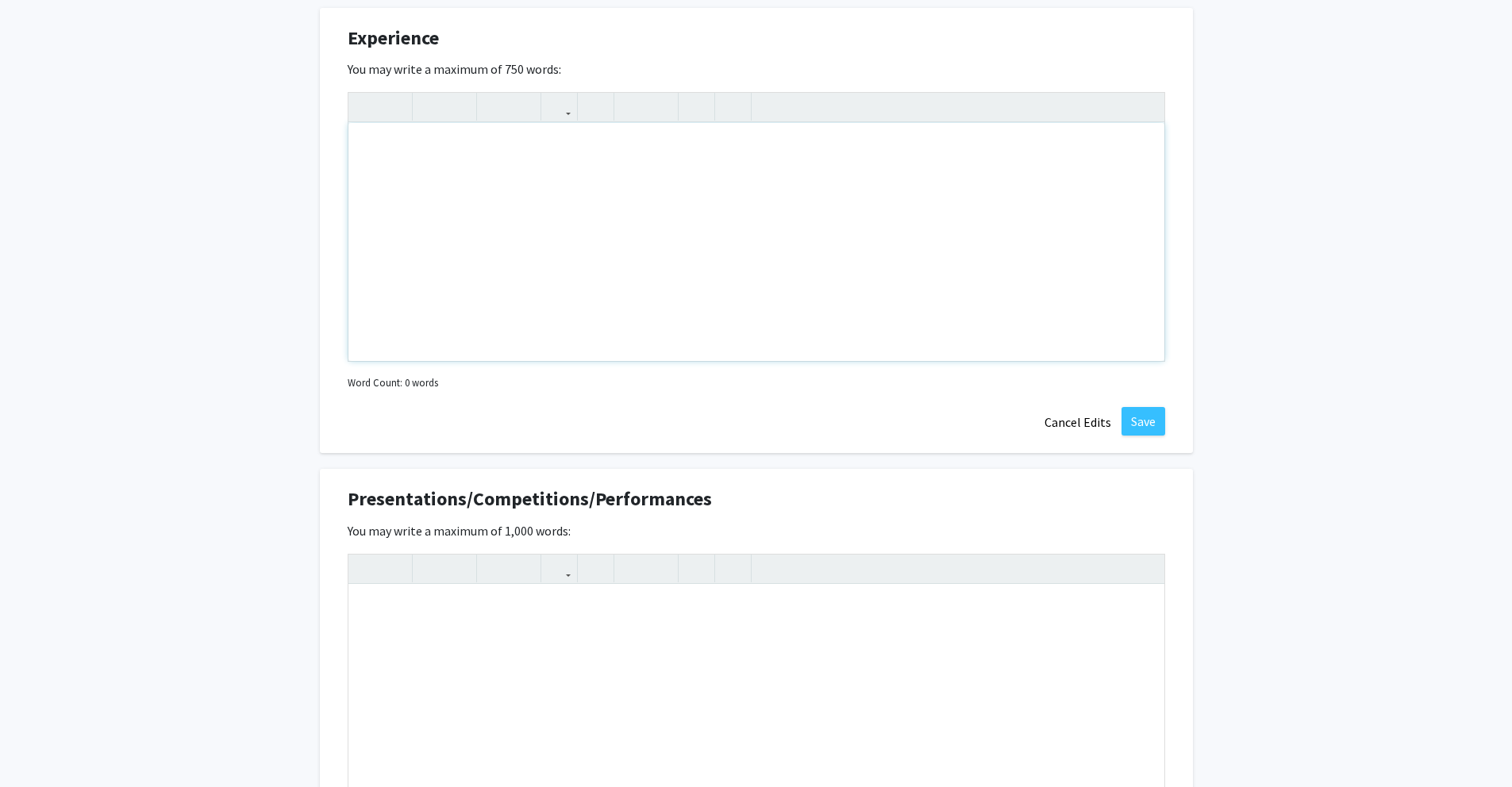
scroll to position [1137, 0]
paste div "Note to users with screen readers: Please deactivate our accessibility plugin f…"
type textarea "<p>ChatGPT said:</p><br><p>From May 2022 to April 2025, I worked as an undergra…"
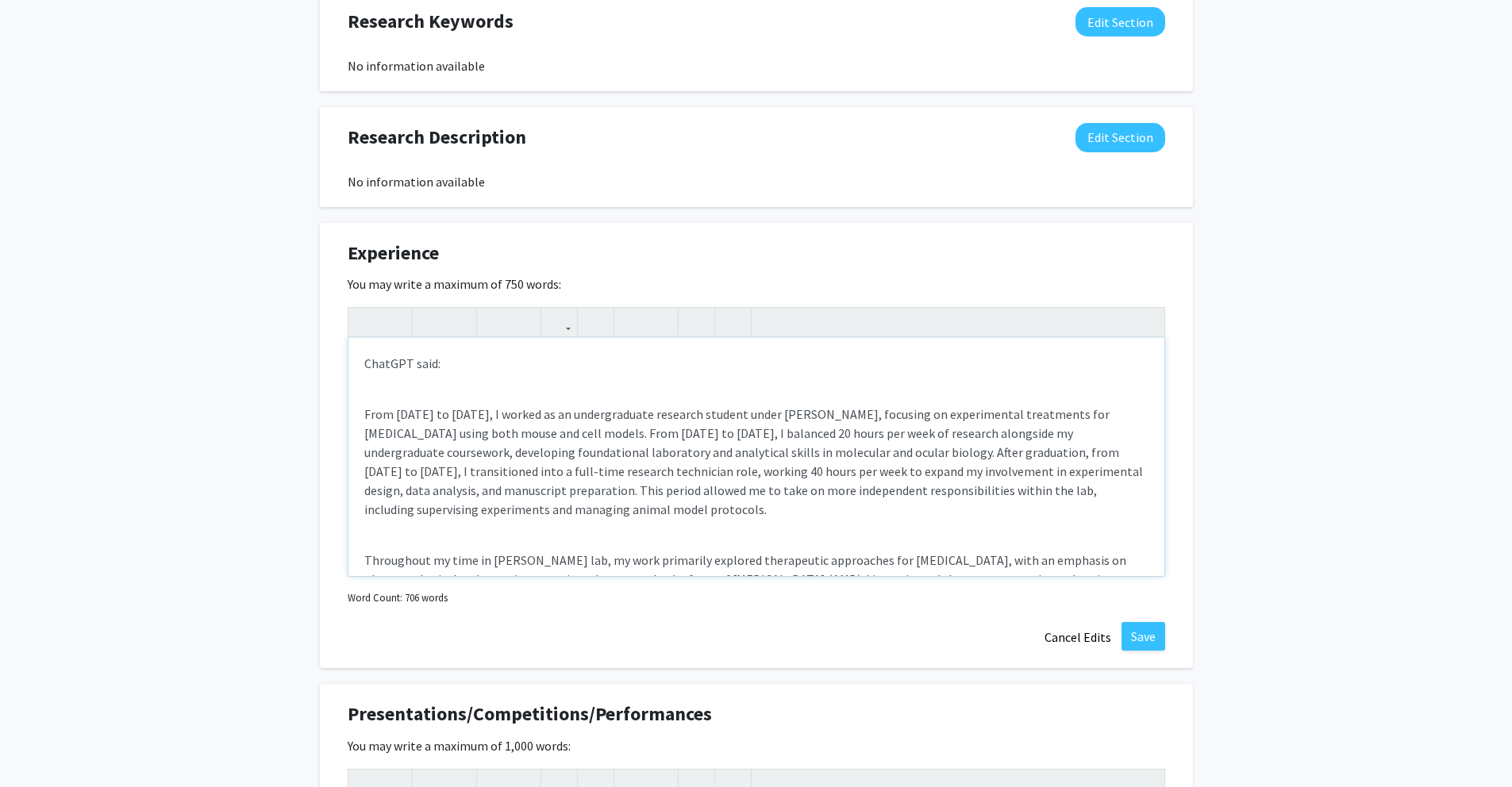
scroll to position [991, 0]
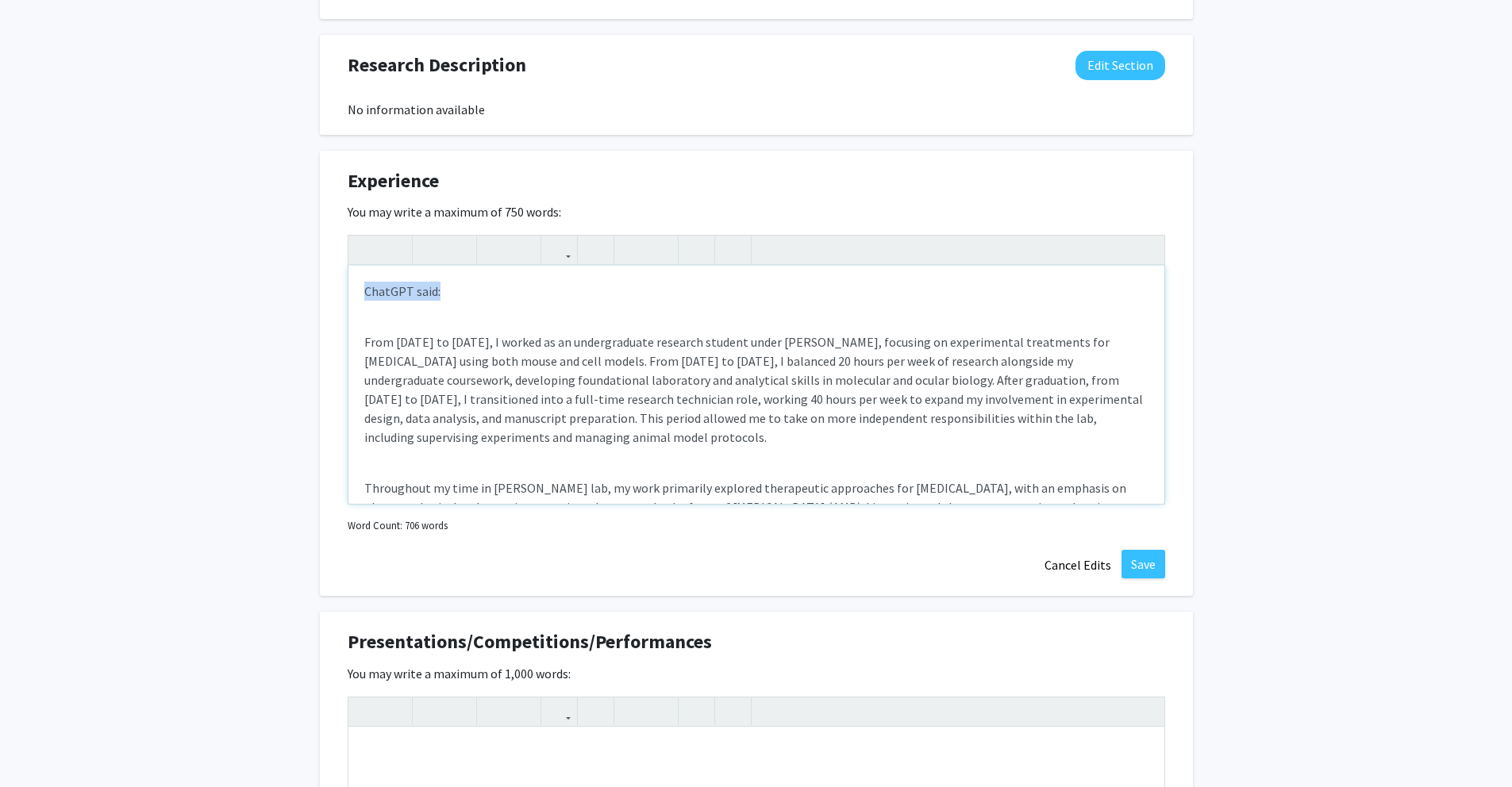
drag, startPoint x: 453, startPoint y: 292, endPoint x: 364, endPoint y: 281, distance: 89.7
click at [364, 281] on div "ChatGPT said: From May 2022 to April 2025, I worked as an undergraduate researc…" at bounding box center [756, 384] width 816 height 238
click at [366, 338] on p "From May 2022 to April 2025, I worked as an undergraduate research student unde…" at bounding box center [757, 390] width 785 height 115
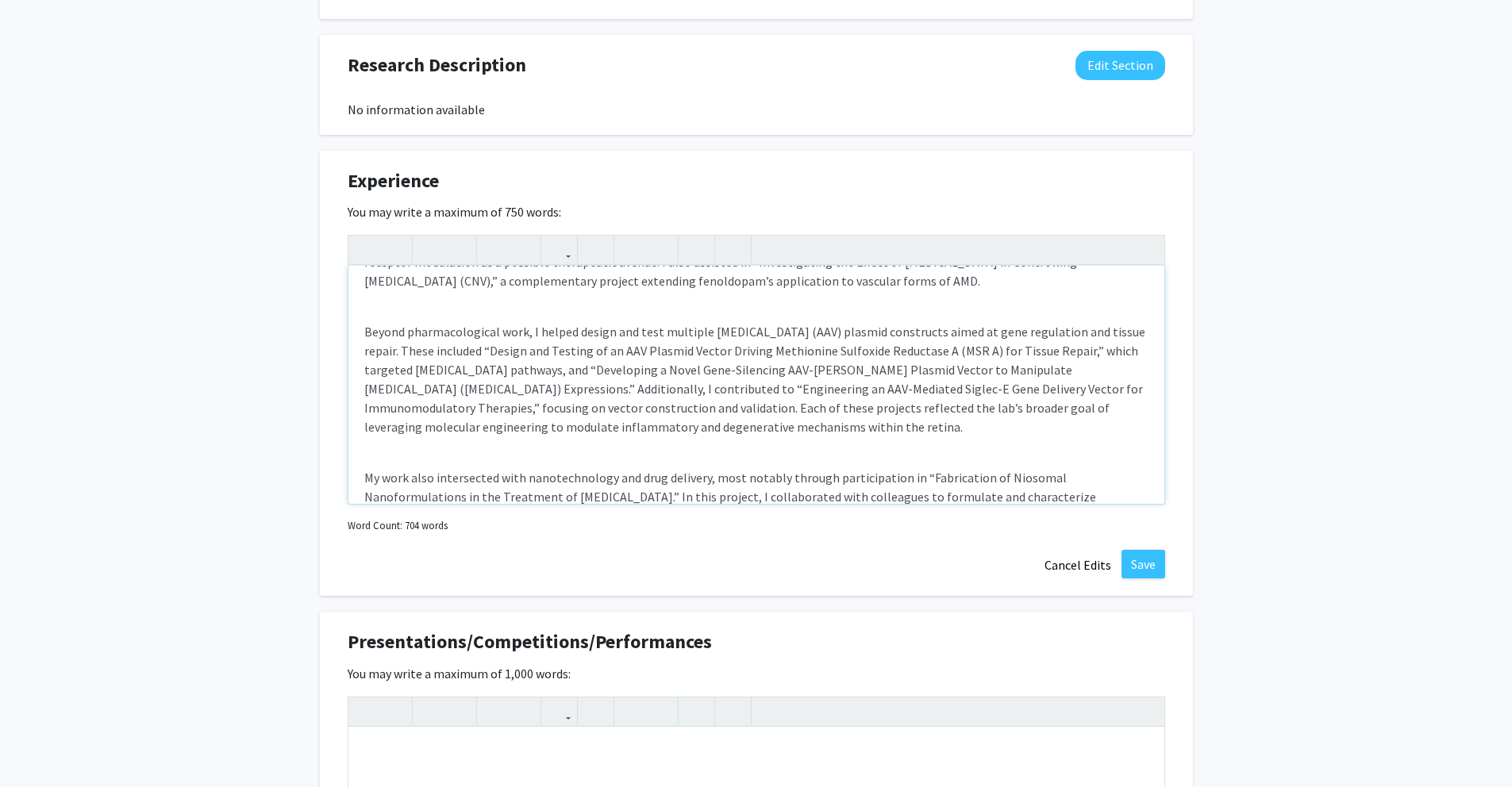
scroll to position [495, 0]
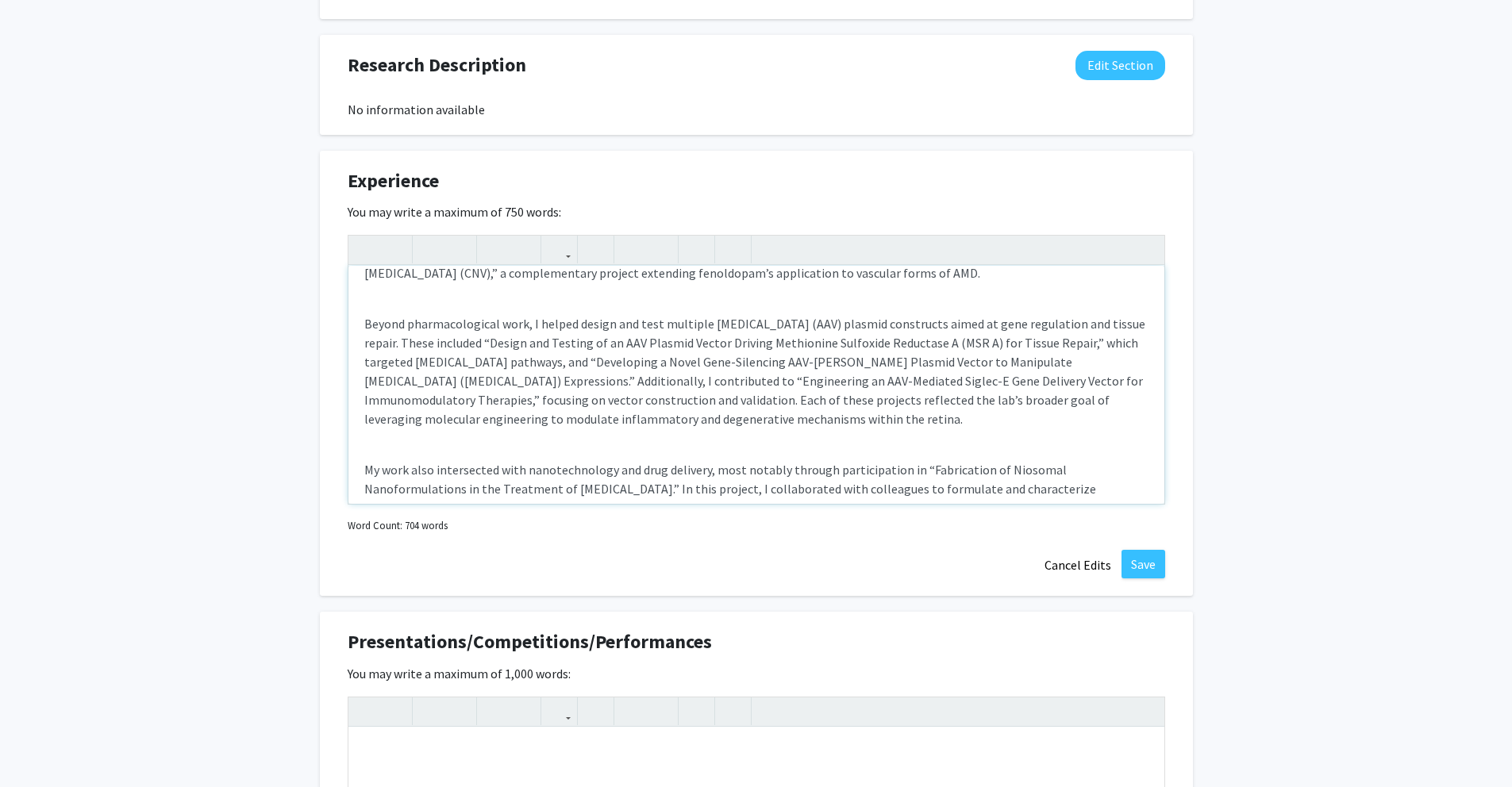
drag, startPoint x: 367, startPoint y: 325, endPoint x: 423, endPoint y: 326, distance: 56.0
click at [425, 326] on p "Beyond pharmacological work, I helped design and test multiple adeno-associated…" at bounding box center [757, 371] width 785 height 115
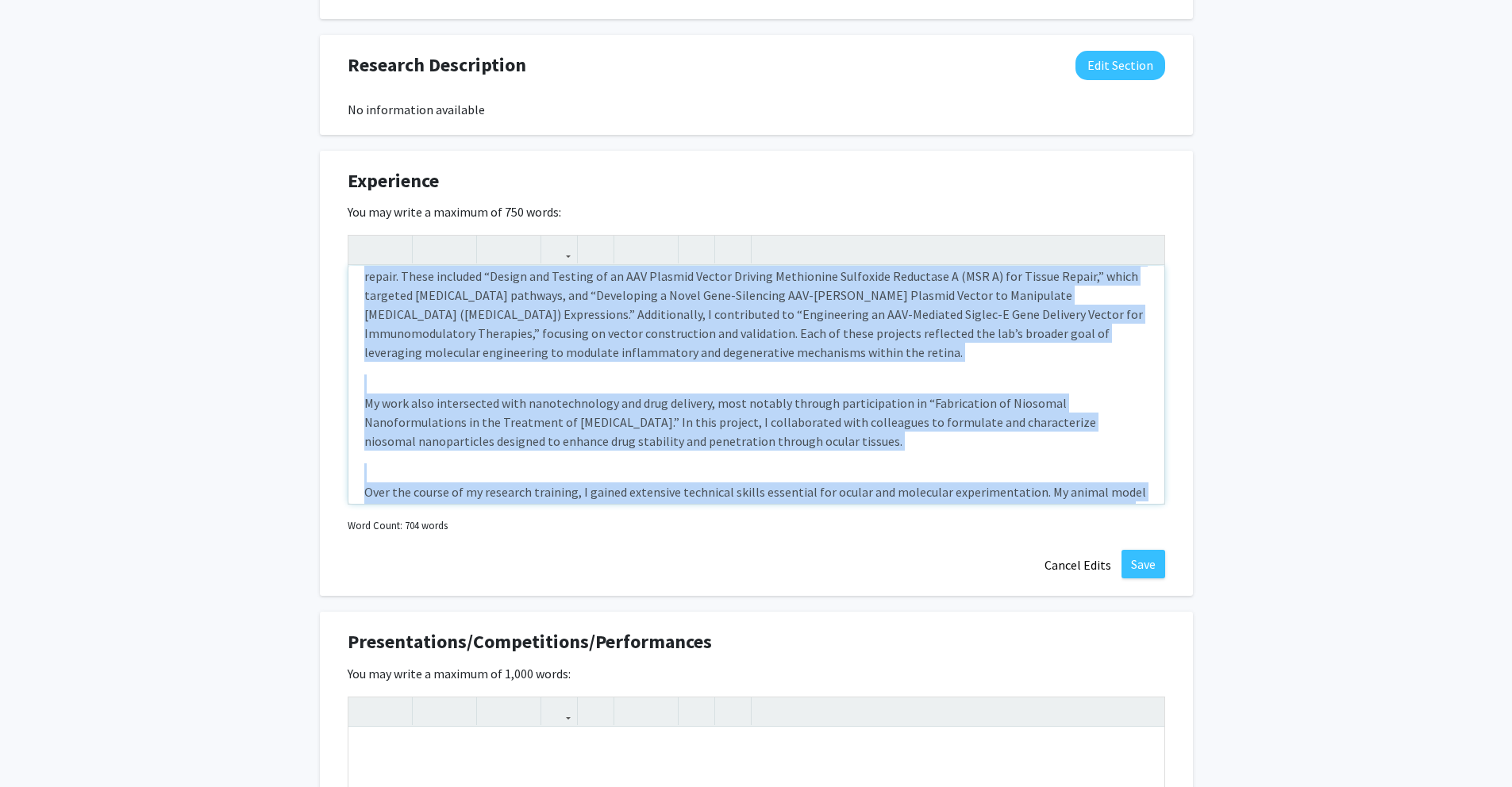
scroll to position [670, 0]
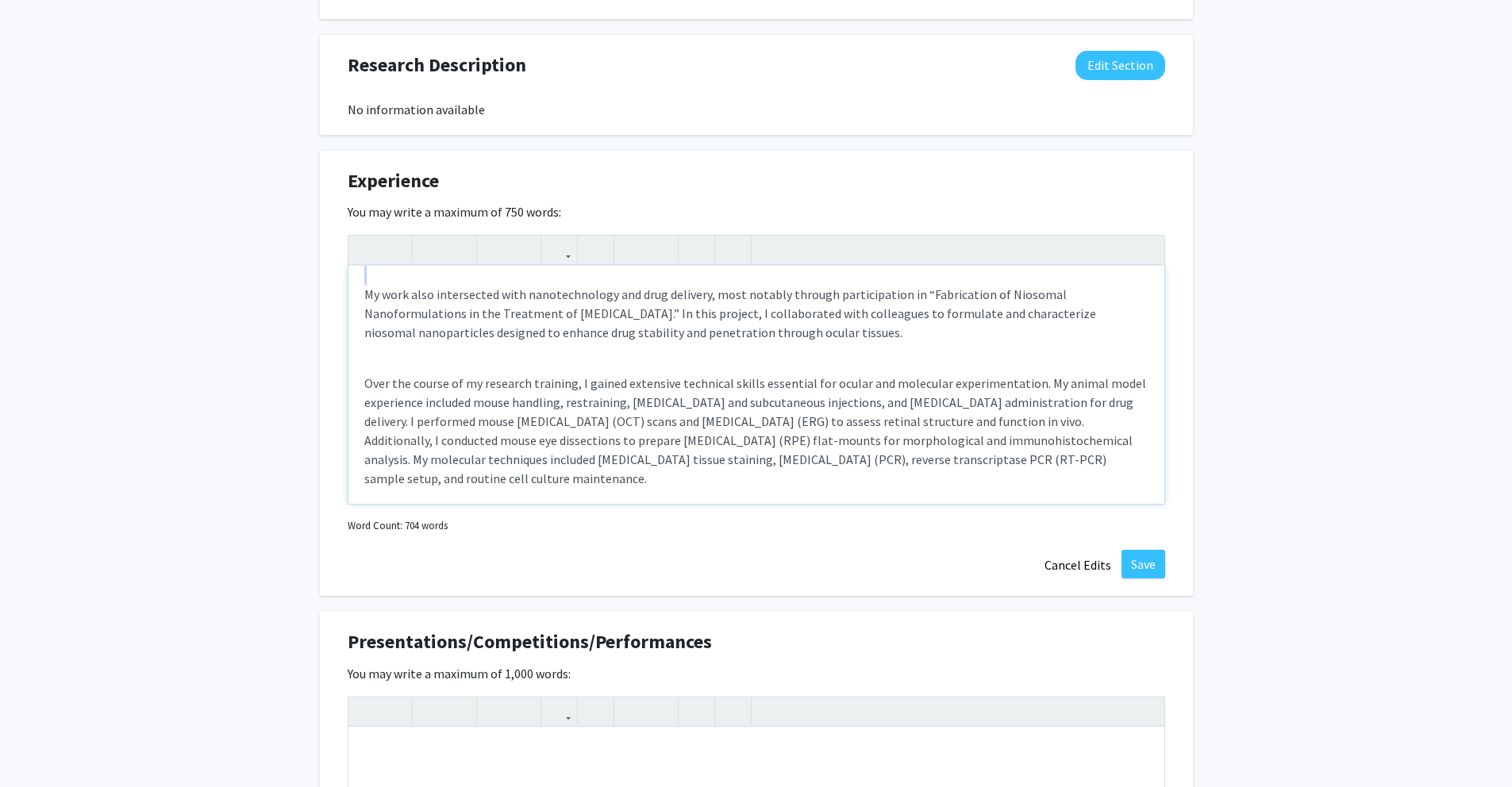
drag, startPoint x: 365, startPoint y: 325, endPoint x: 983, endPoint y: 343, distance: 618.3
click at [983, 344] on div "From May 2022 to April 2025, I worked as an undergraduate research student unde…" at bounding box center [756, 384] width 816 height 238
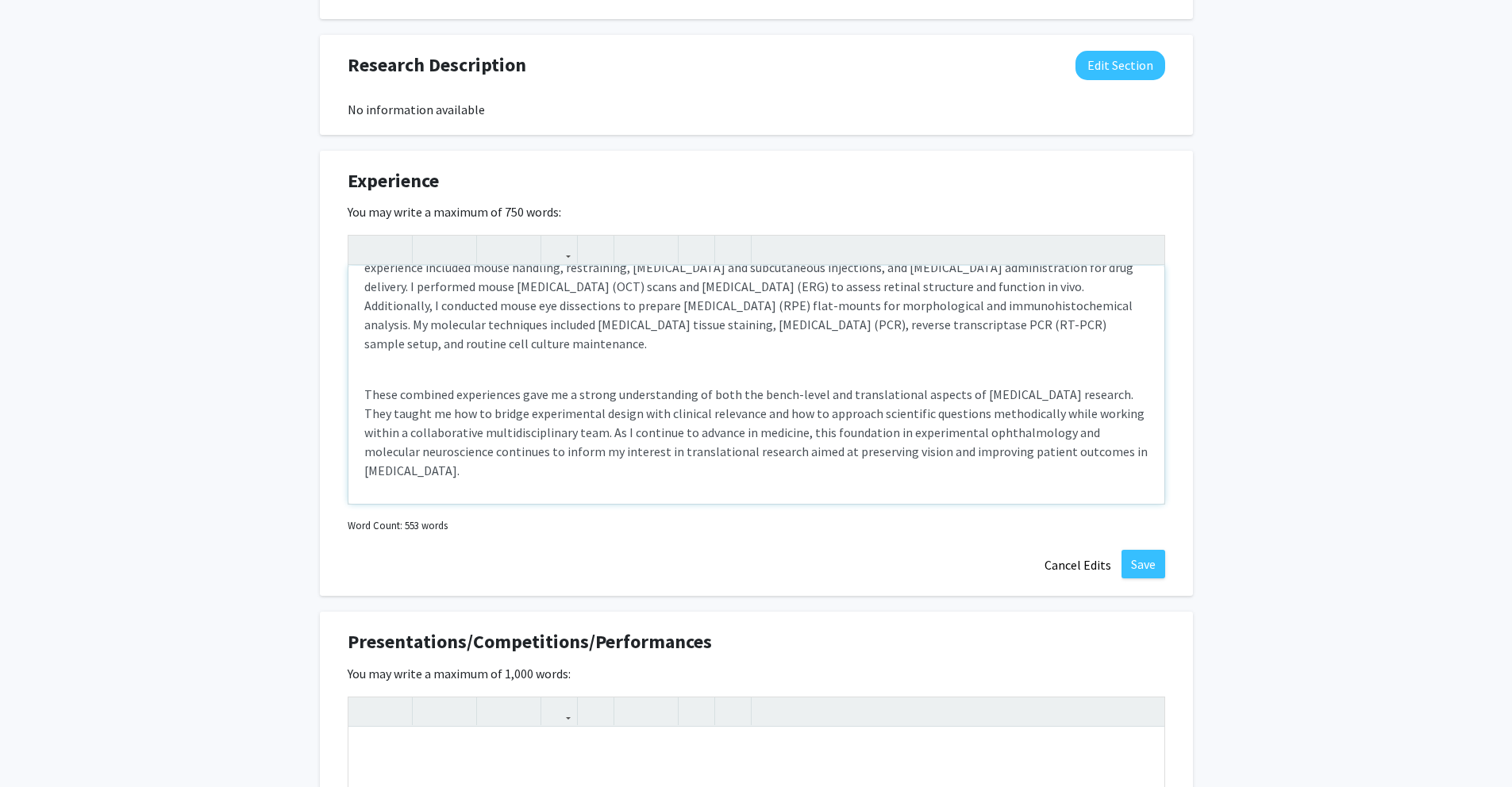
scroll to position [555, 0]
click at [568, 371] on div "From May 2022 to April 2025, I worked as an undergraduate research student unde…" at bounding box center [756, 384] width 816 height 238
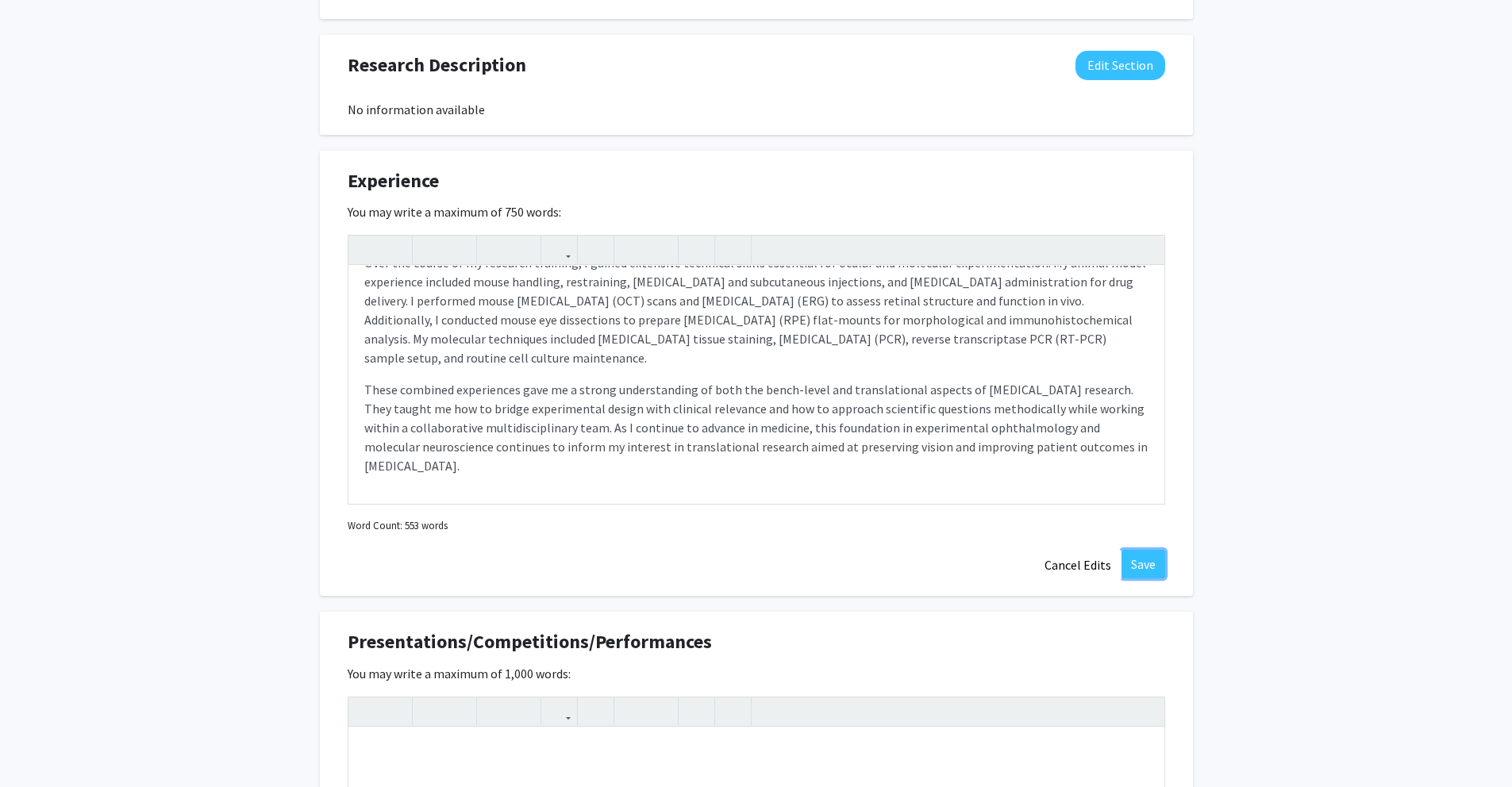
click at [1159, 561] on button "Save" at bounding box center [1143, 564] width 43 height 29
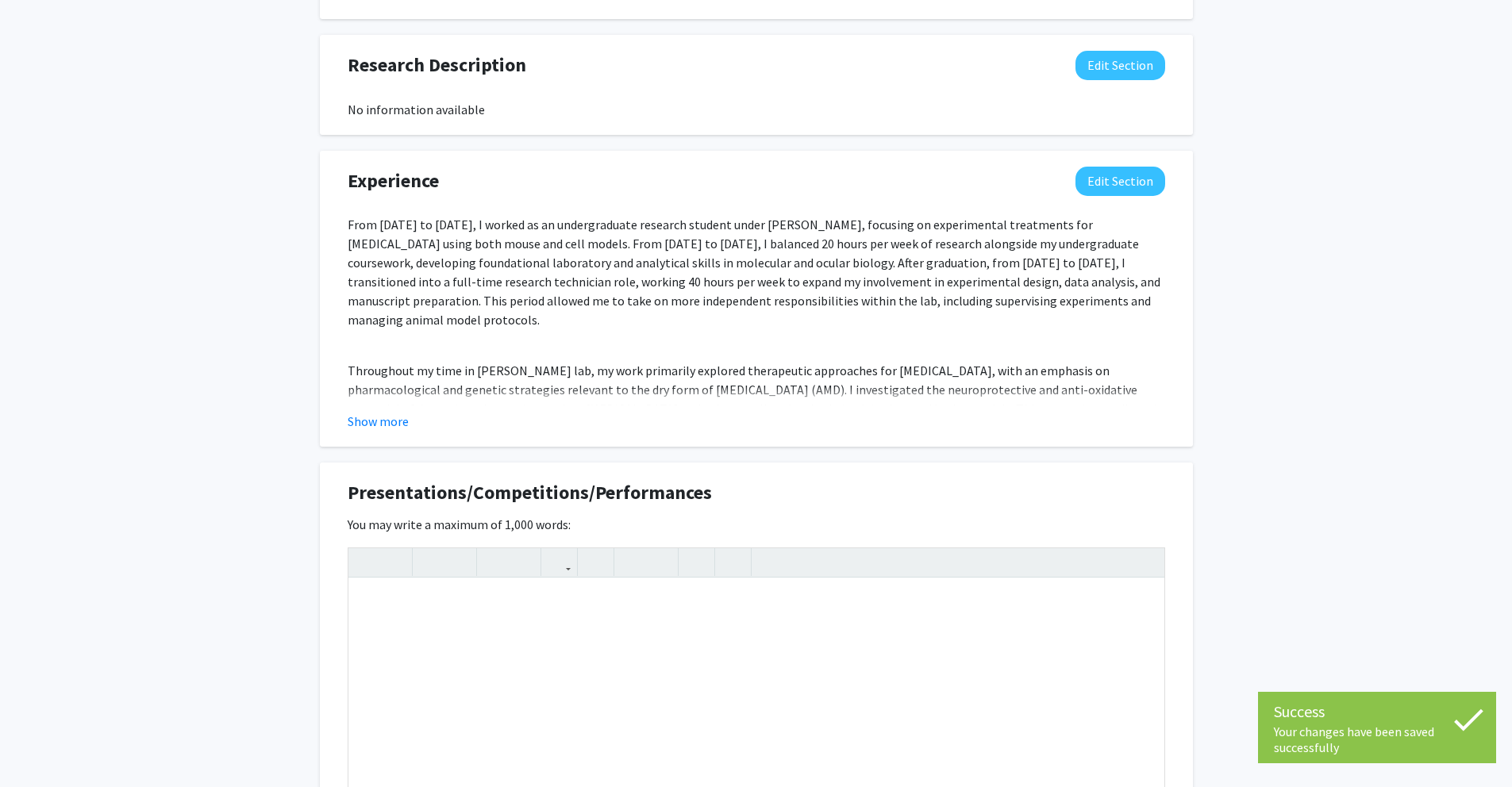
click at [399, 420] on button "Show more" at bounding box center [378, 422] width 61 height 19
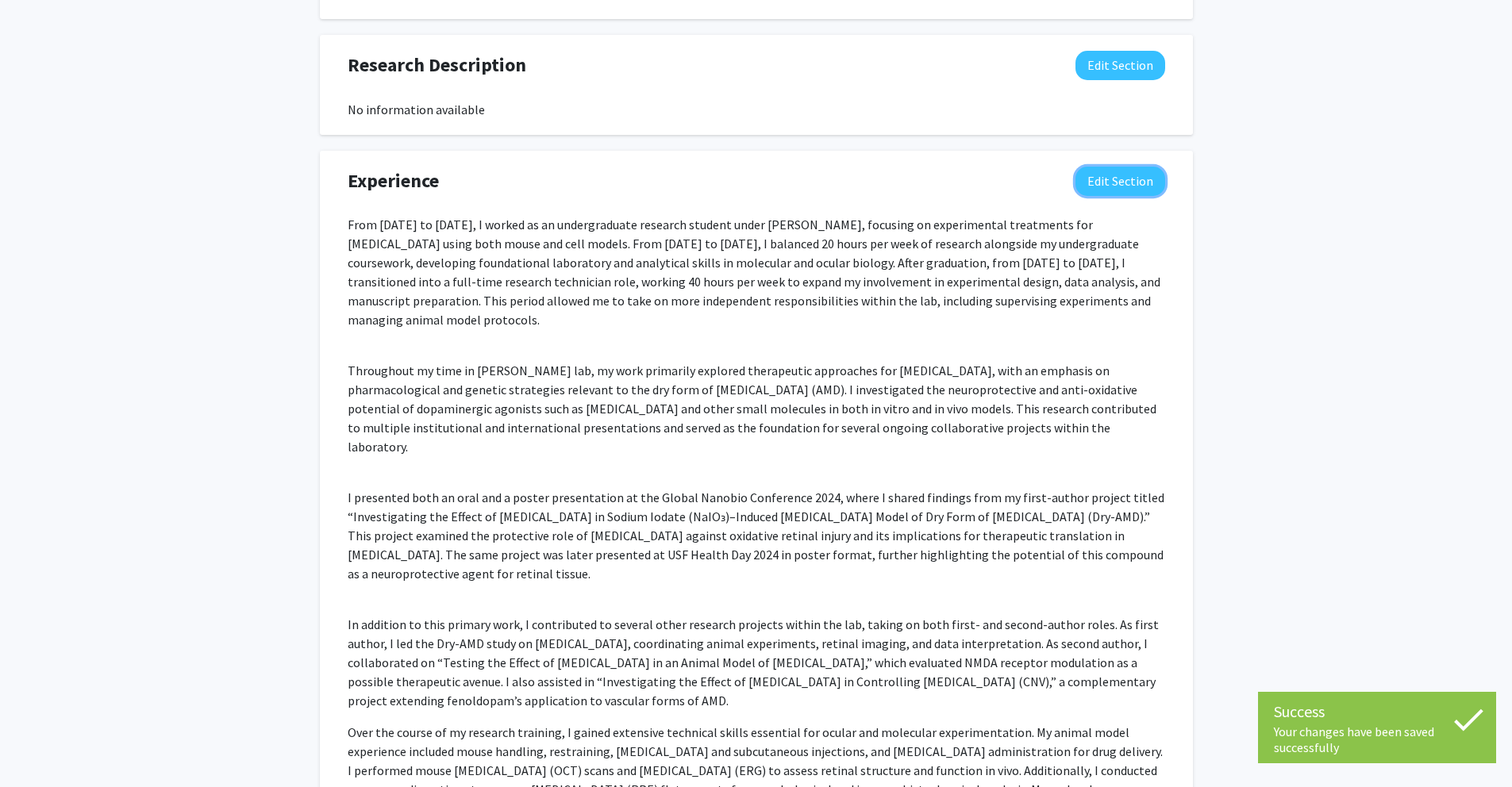
click at [1097, 181] on button "Edit Section" at bounding box center [1120, 181] width 89 height 30
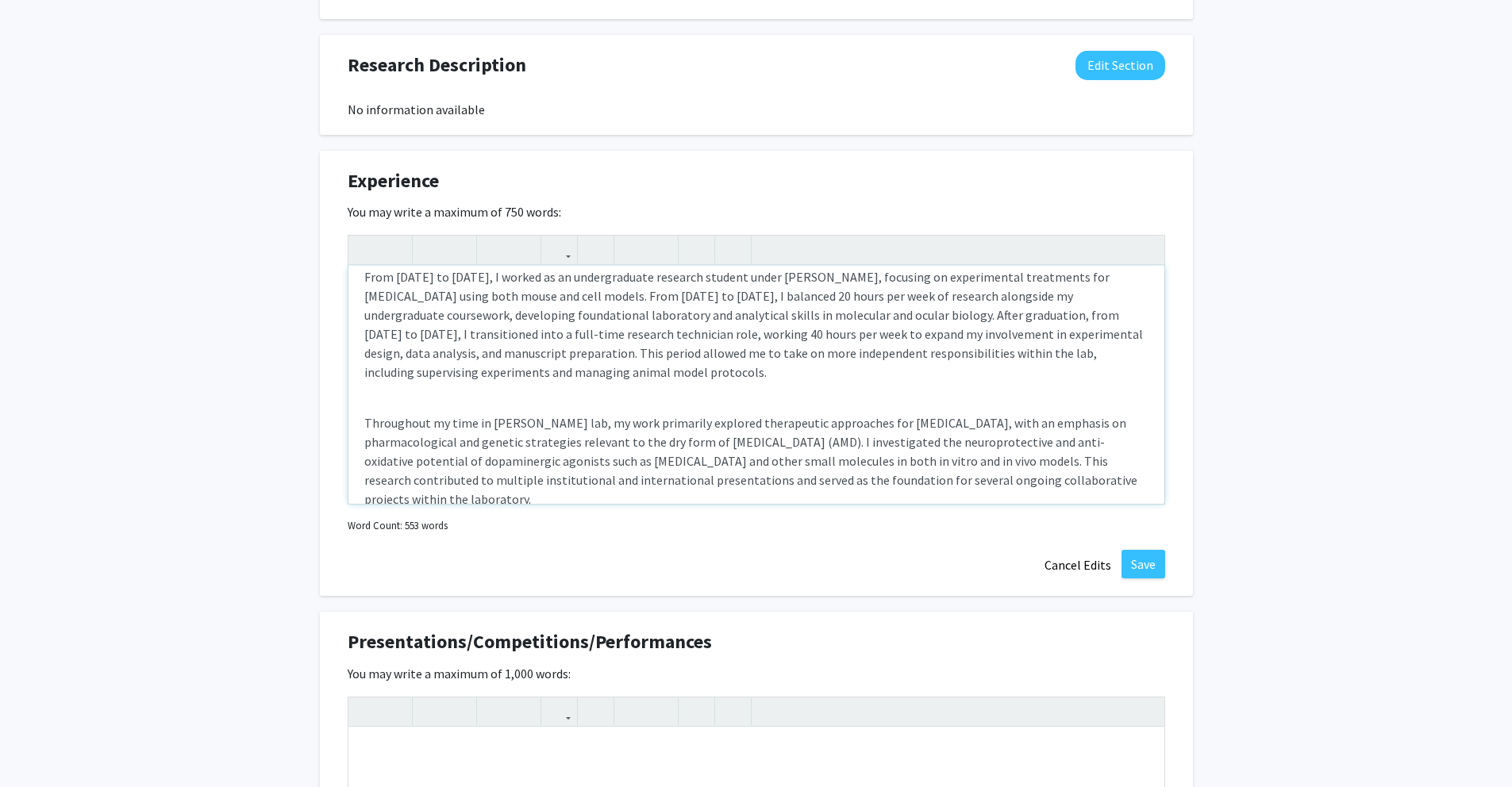
scroll to position [0, 0]
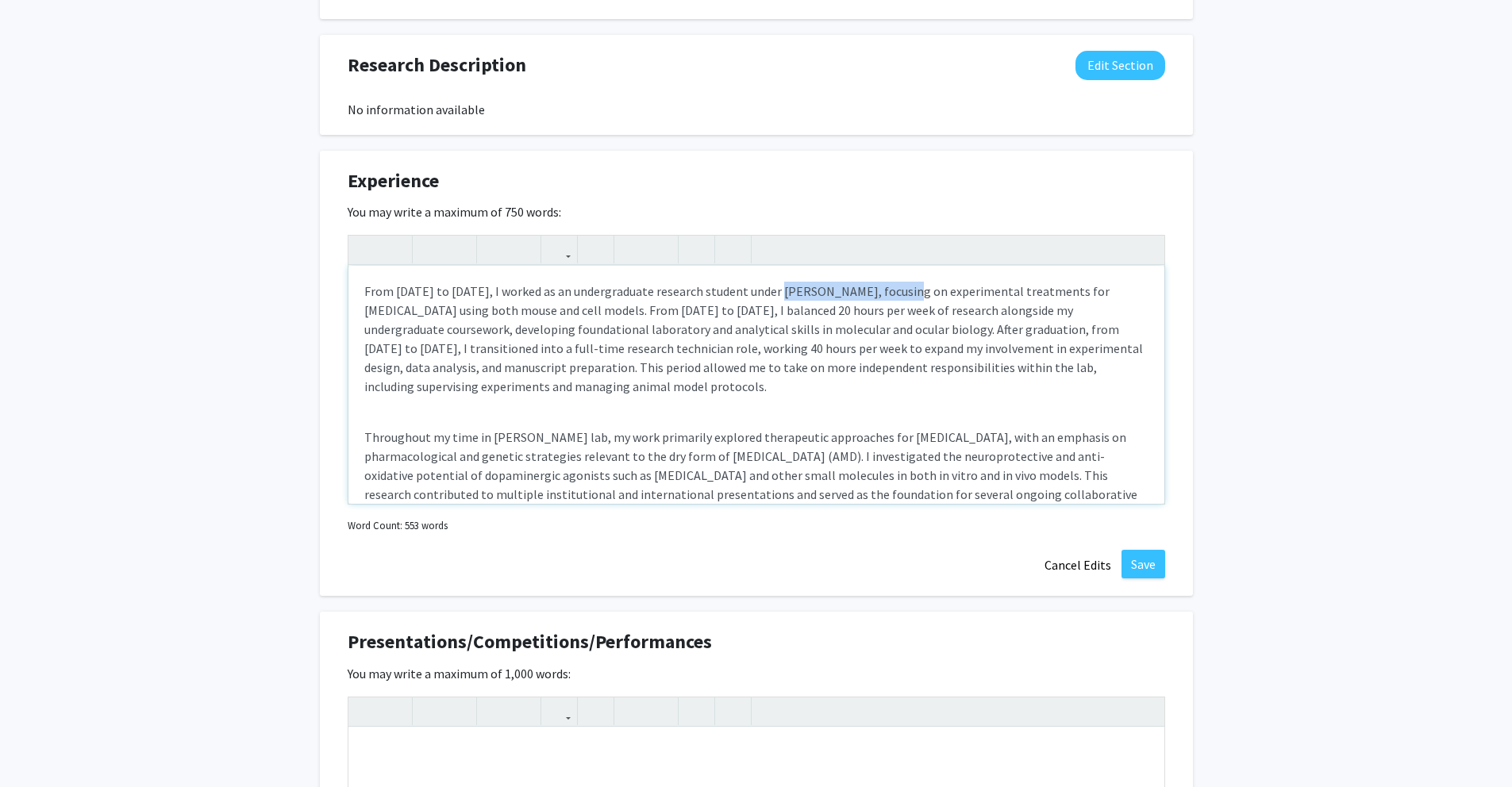
drag, startPoint x: 768, startPoint y: 294, endPoint x: 893, endPoint y: 295, distance: 125.0
click at [893, 295] on span "From May 2022 to April 2025, I worked as an undergraduate research student unde…" at bounding box center [753, 338] width 779 height 111
drag, startPoint x: 476, startPoint y: 437, endPoint x: 566, endPoint y: 441, distance: 90.1
click at [566, 441] on p "Throughout my time in Dr. Biswal’s lab, my work primarily explored therapeutic …" at bounding box center [757, 475] width 785 height 95
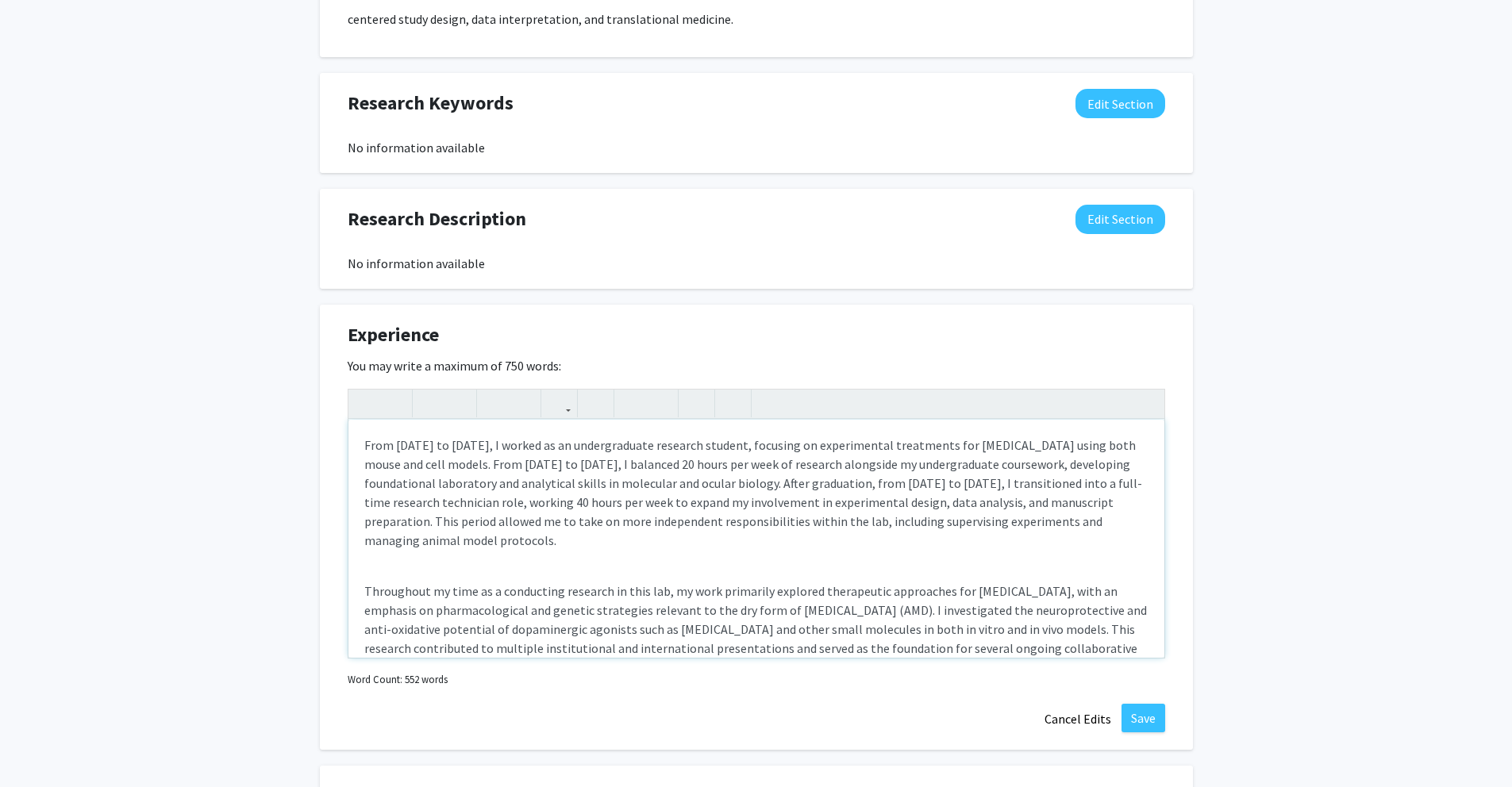
scroll to position [836, 0]
click at [546, 579] on div "From [DATE] to [DATE], I worked as an undergraduate research student, focusing …" at bounding box center [756, 541] width 816 height 238
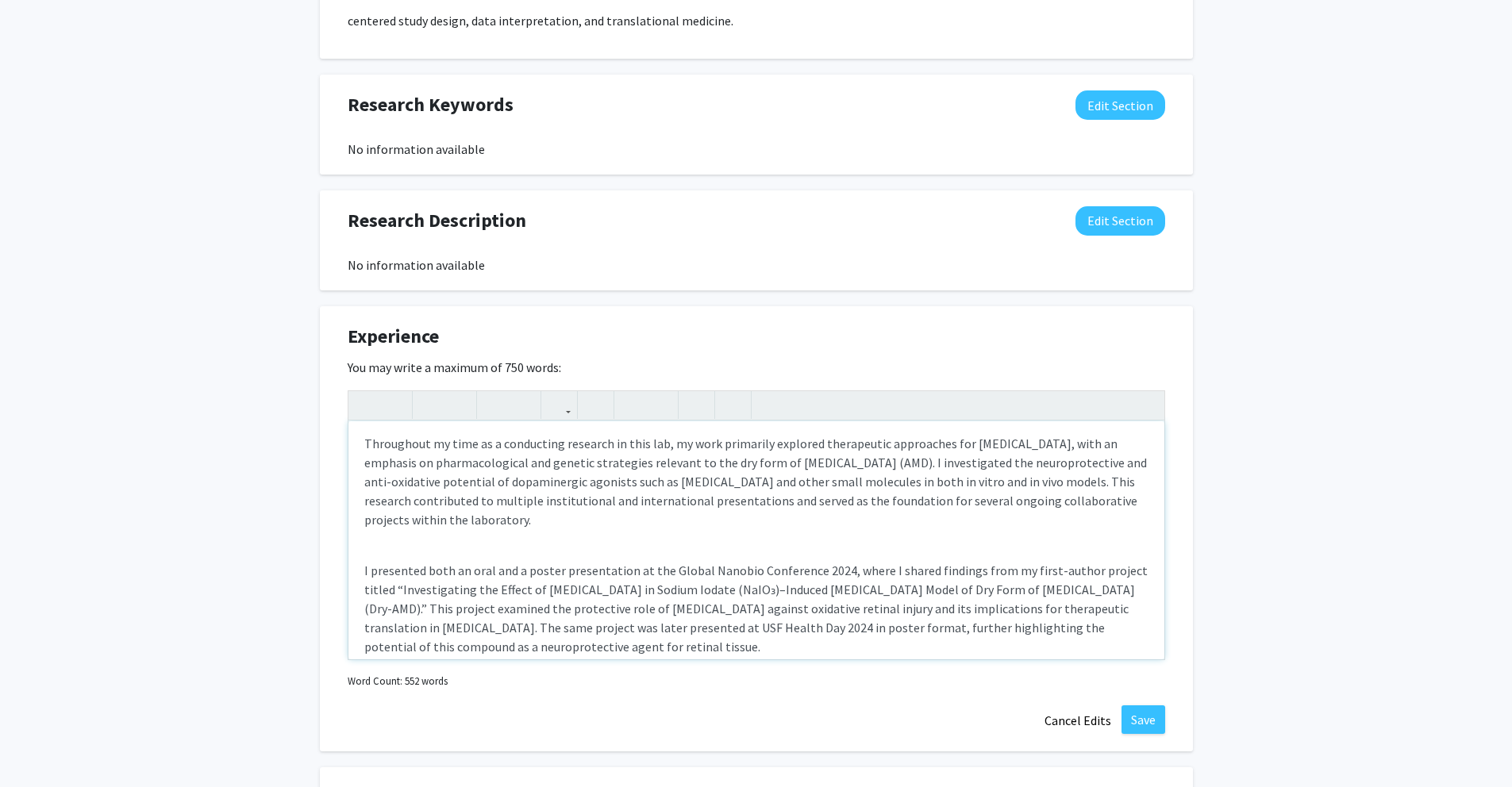
scroll to position [141, 0]
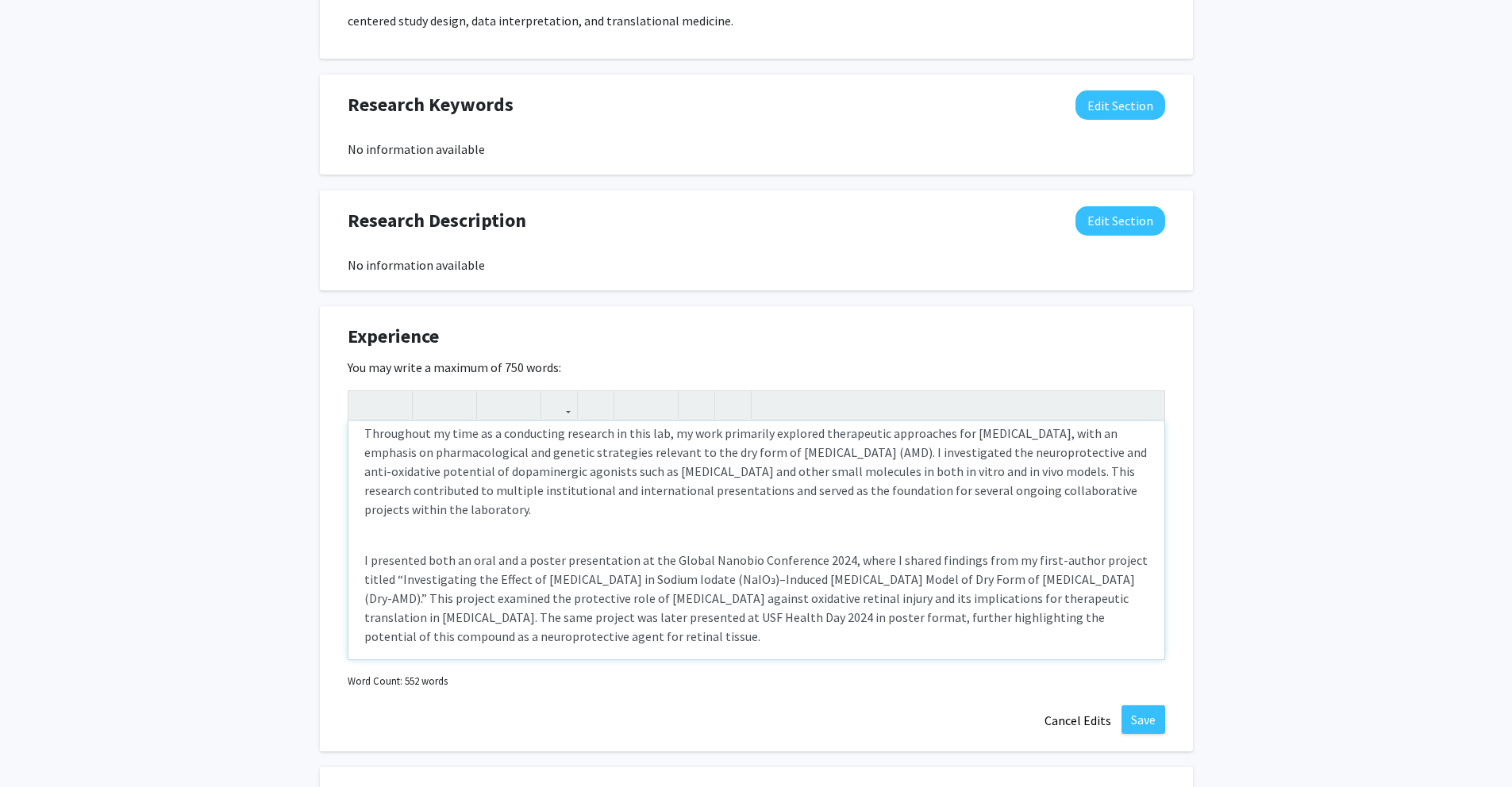
click at [552, 552] on p "I presented both an oral and a poster presentation at the Global Nanobio Confer…" at bounding box center [757, 599] width 785 height 95
click at [553, 534] on div "From [DATE] to [DATE], I worked as an undergraduate research student, focusing …" at bounding box center [756, 541] width 816 height 238
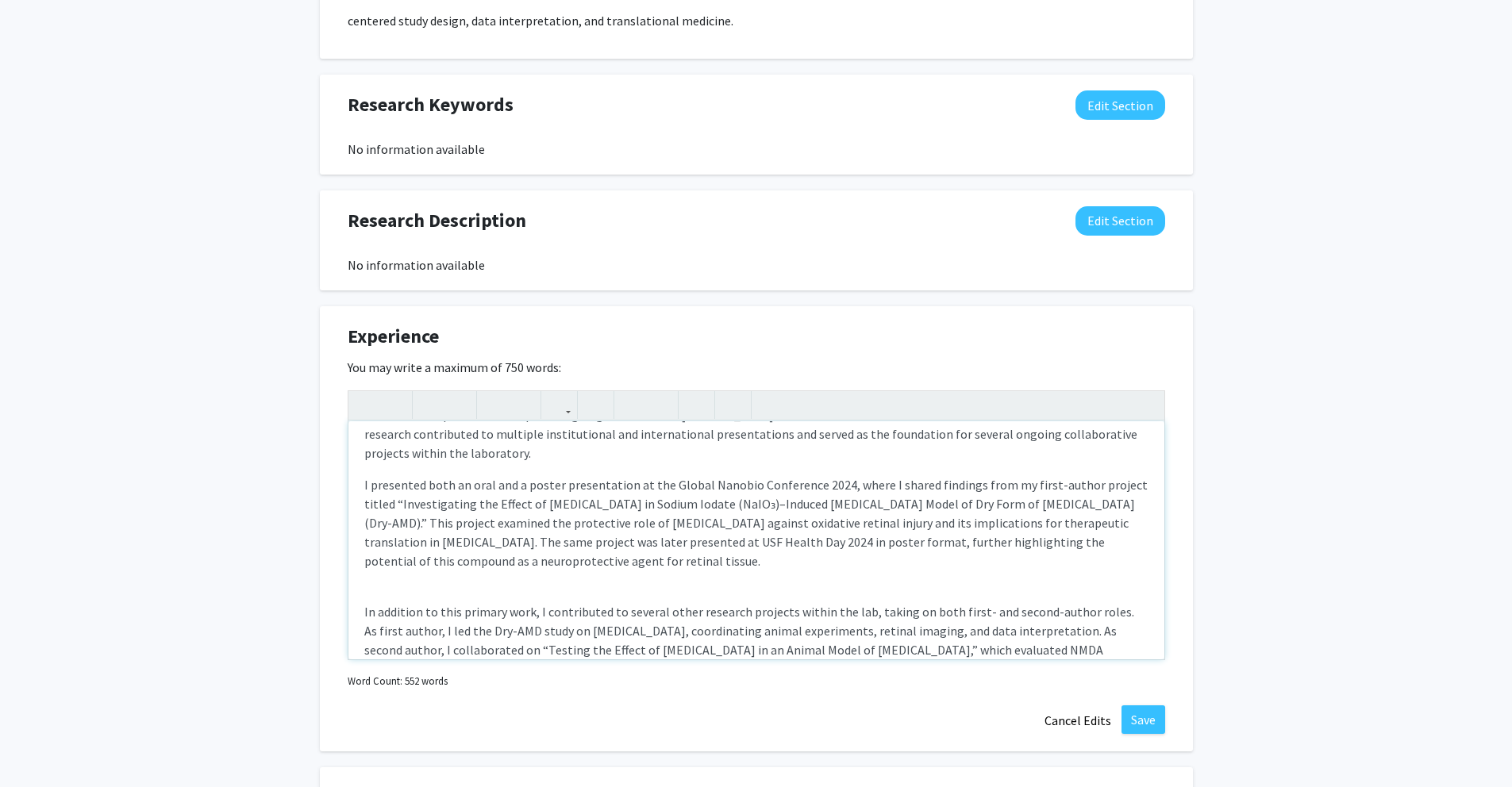
scroll to position [232, 0]
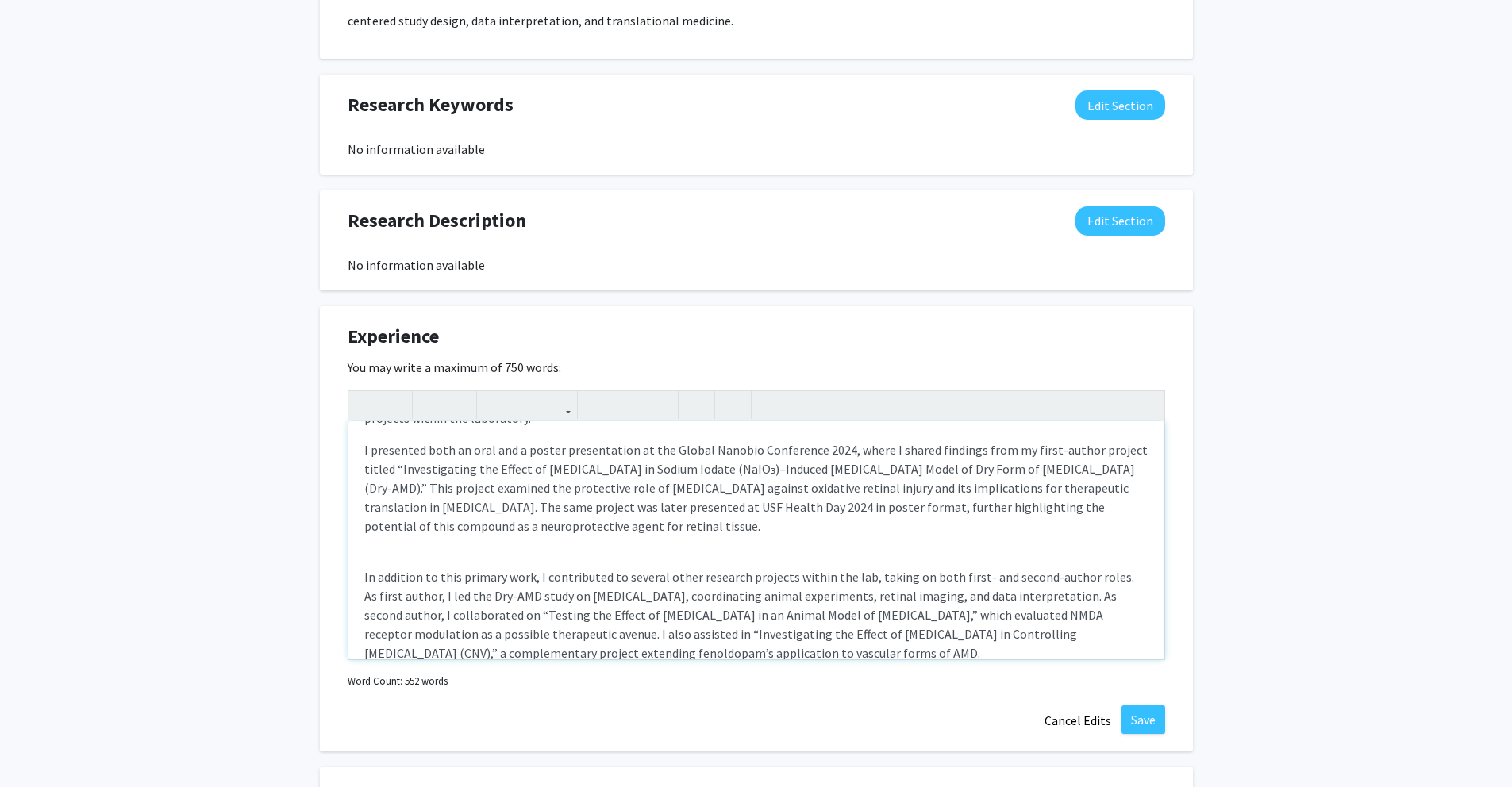
click at [553, 551] on div "From [DATE] to [DATE], I worked as an undergraduate research student, focusing …" at bounding box center [756, 541] width 816 height 238
type textarea "<p><span style="font-size: 1rem;">From May 2022 to April 2025, I worked as an u…"
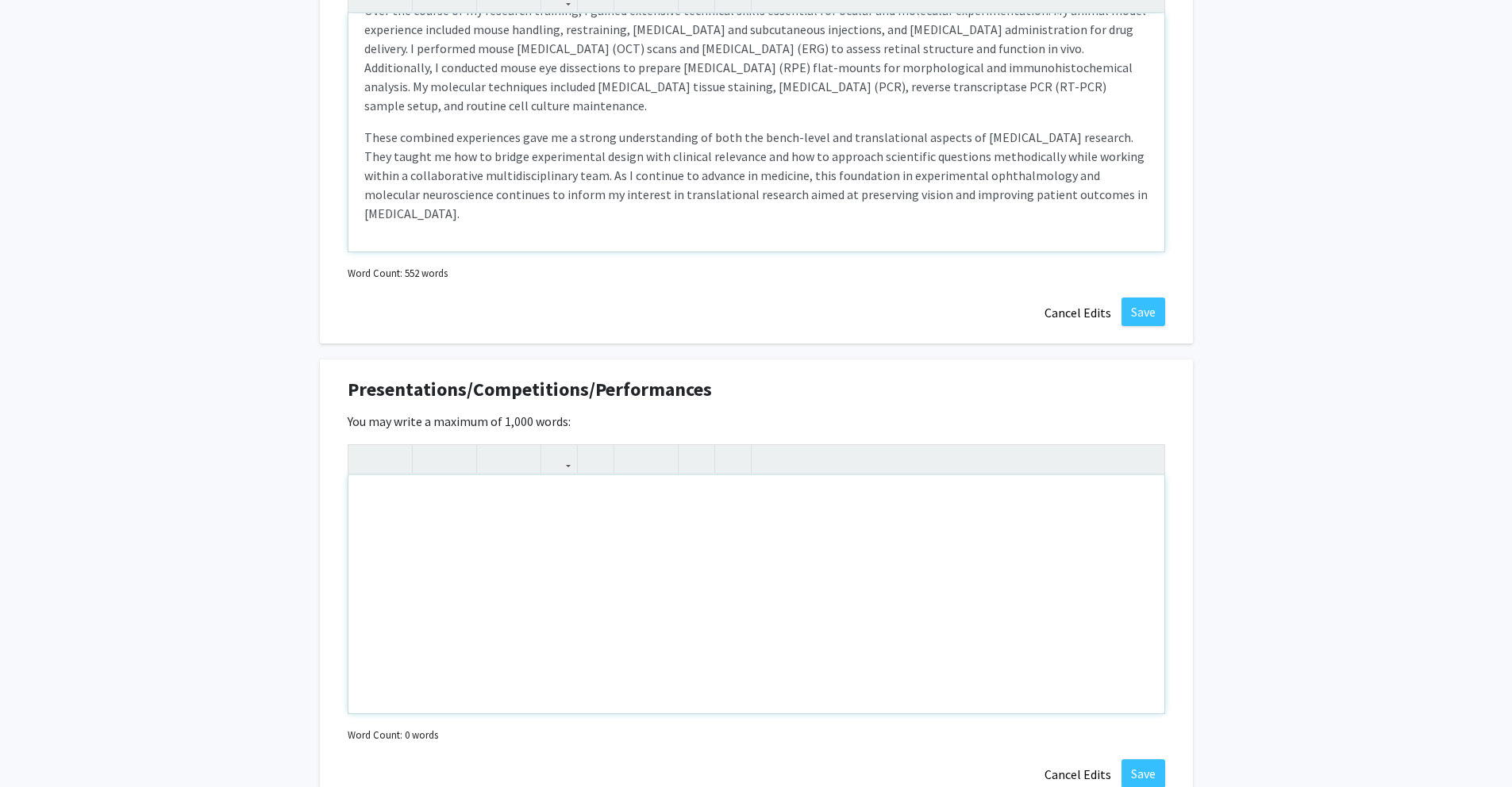
scroll to position [1270, 0]
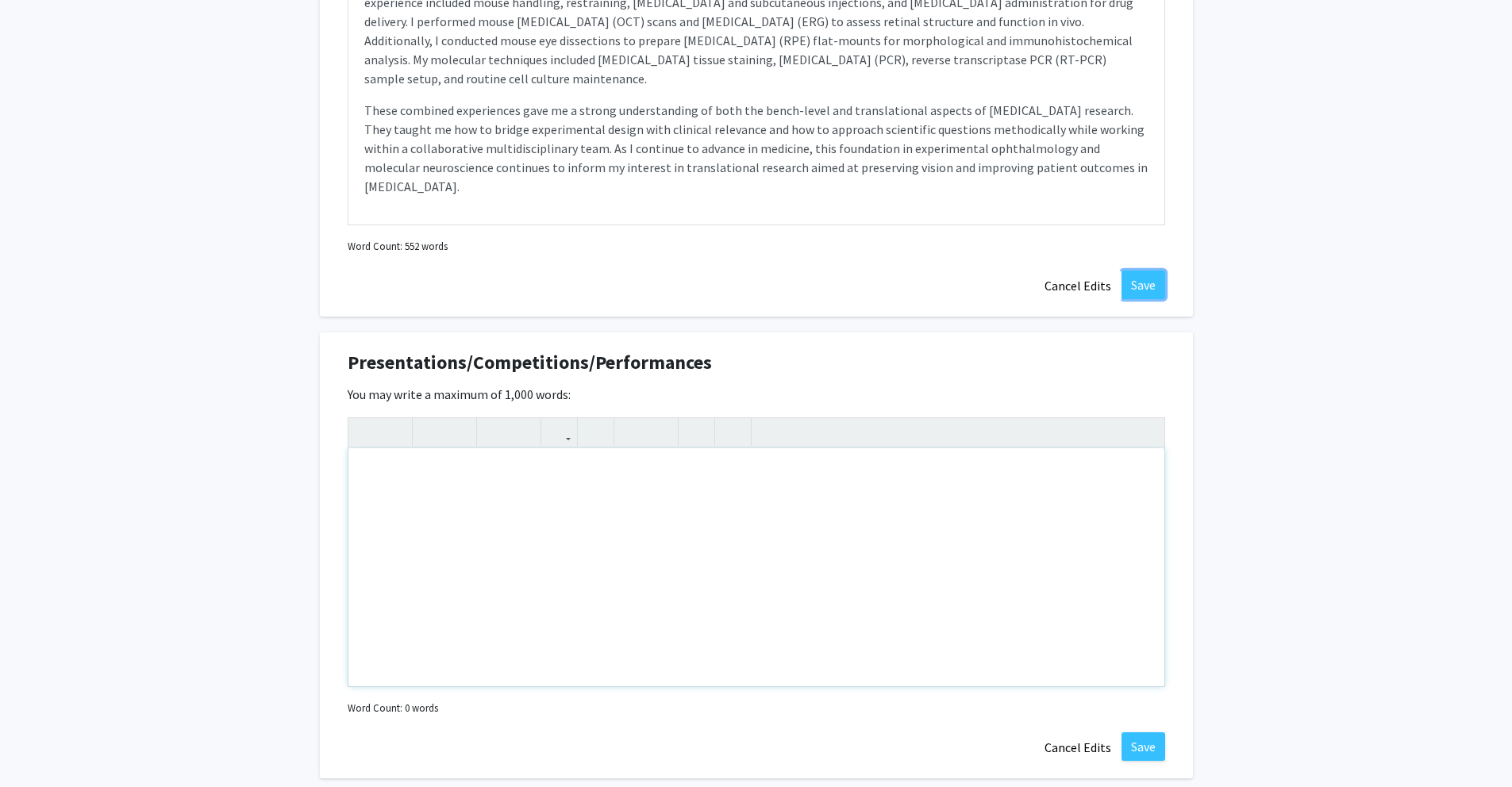
click at [1135, 280] on button "Save" at bounding box center [1143, 285] width 43 height 29
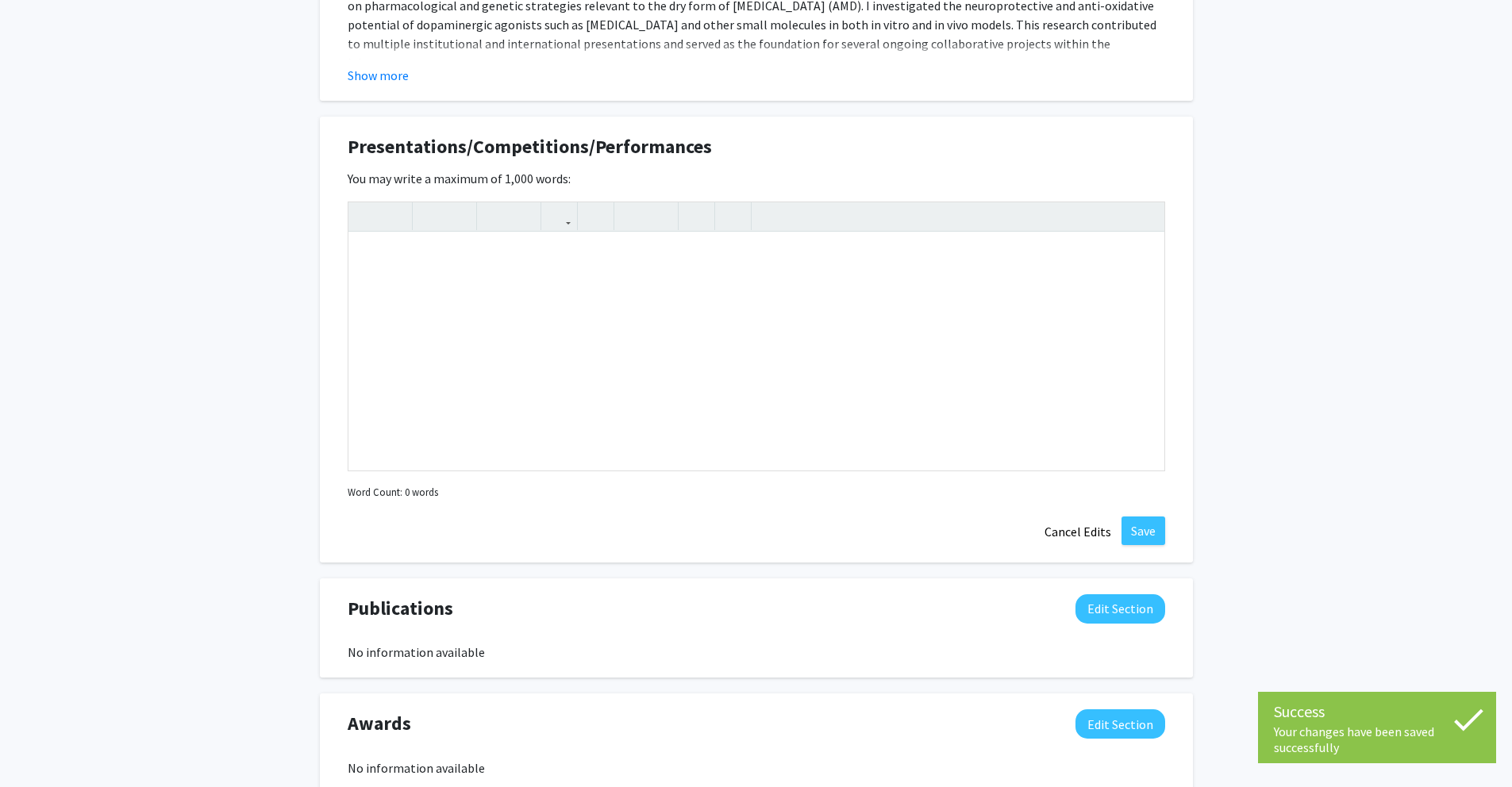
scroll to position [1248, 0]
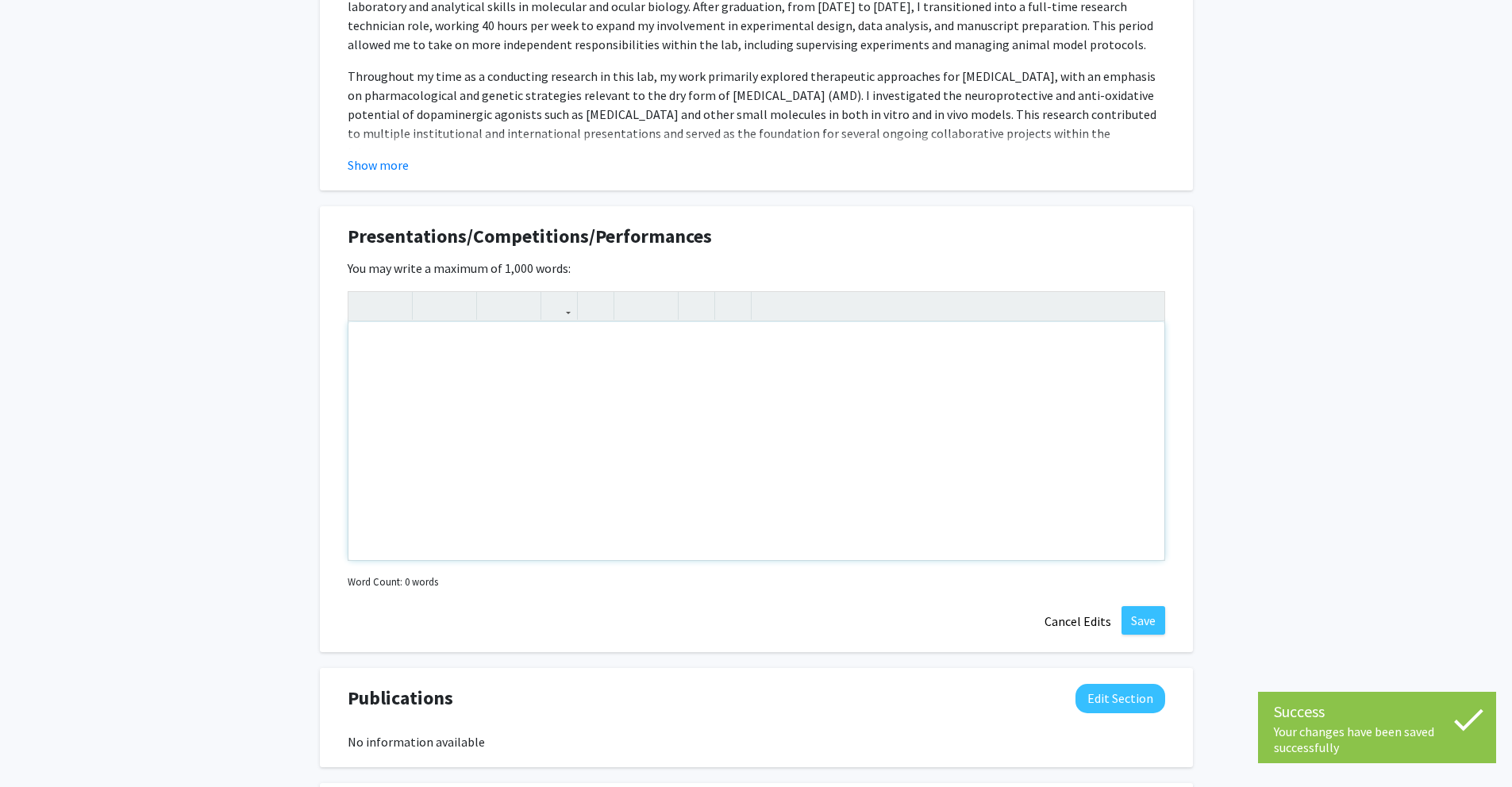
click at [820, 411] on div "Note to users with screen readers: Please deactivate our accessibility plugin f…" at bounding box center [756, 441] width 816 height 238
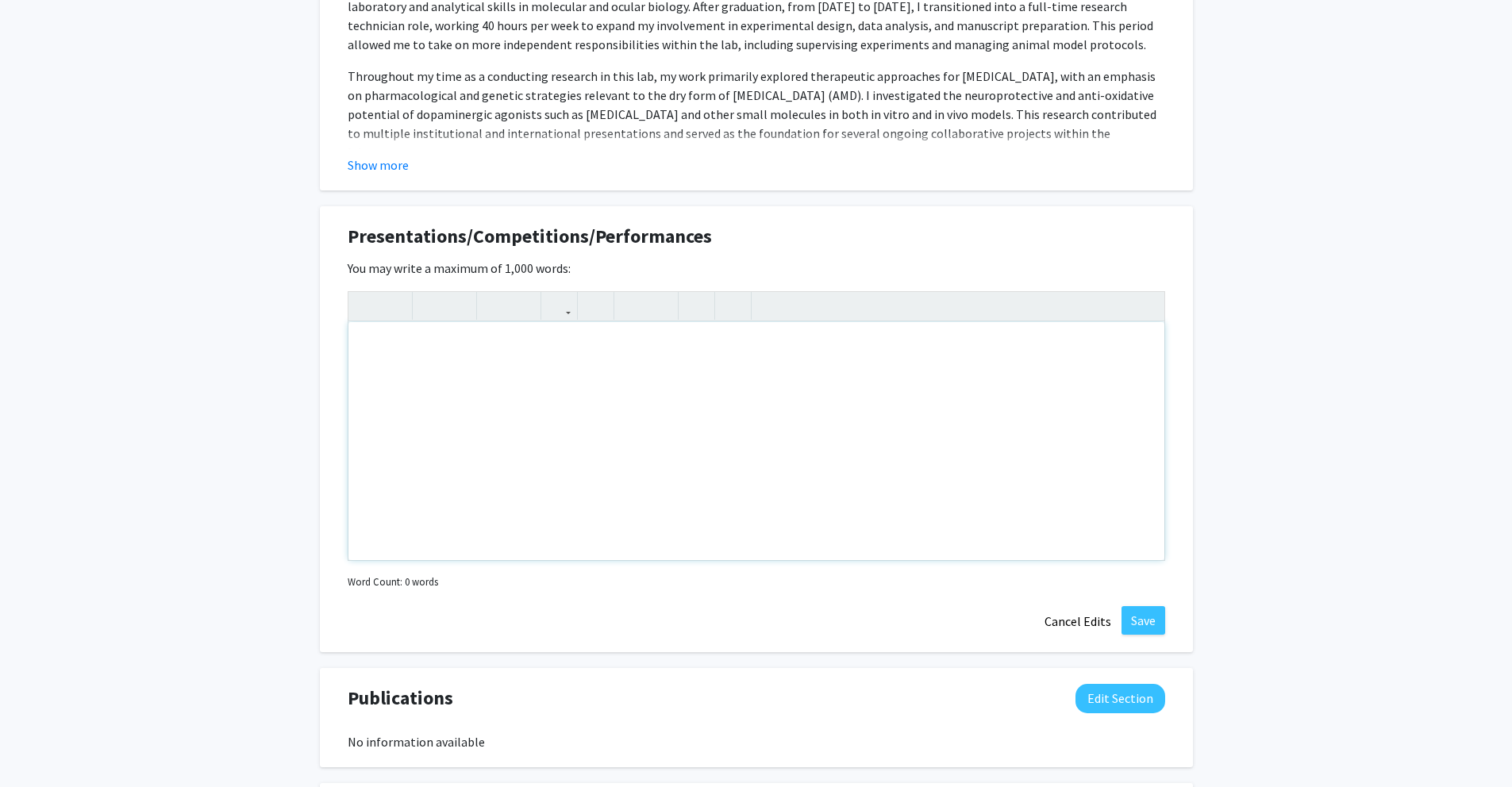
paste div "Note to users with screen readers: Please deactivate our accessibility plugin f…"
type textarea "<p>o Global Nanobio Conference 2024</p><p>§ Oral presentation and poster presen…"
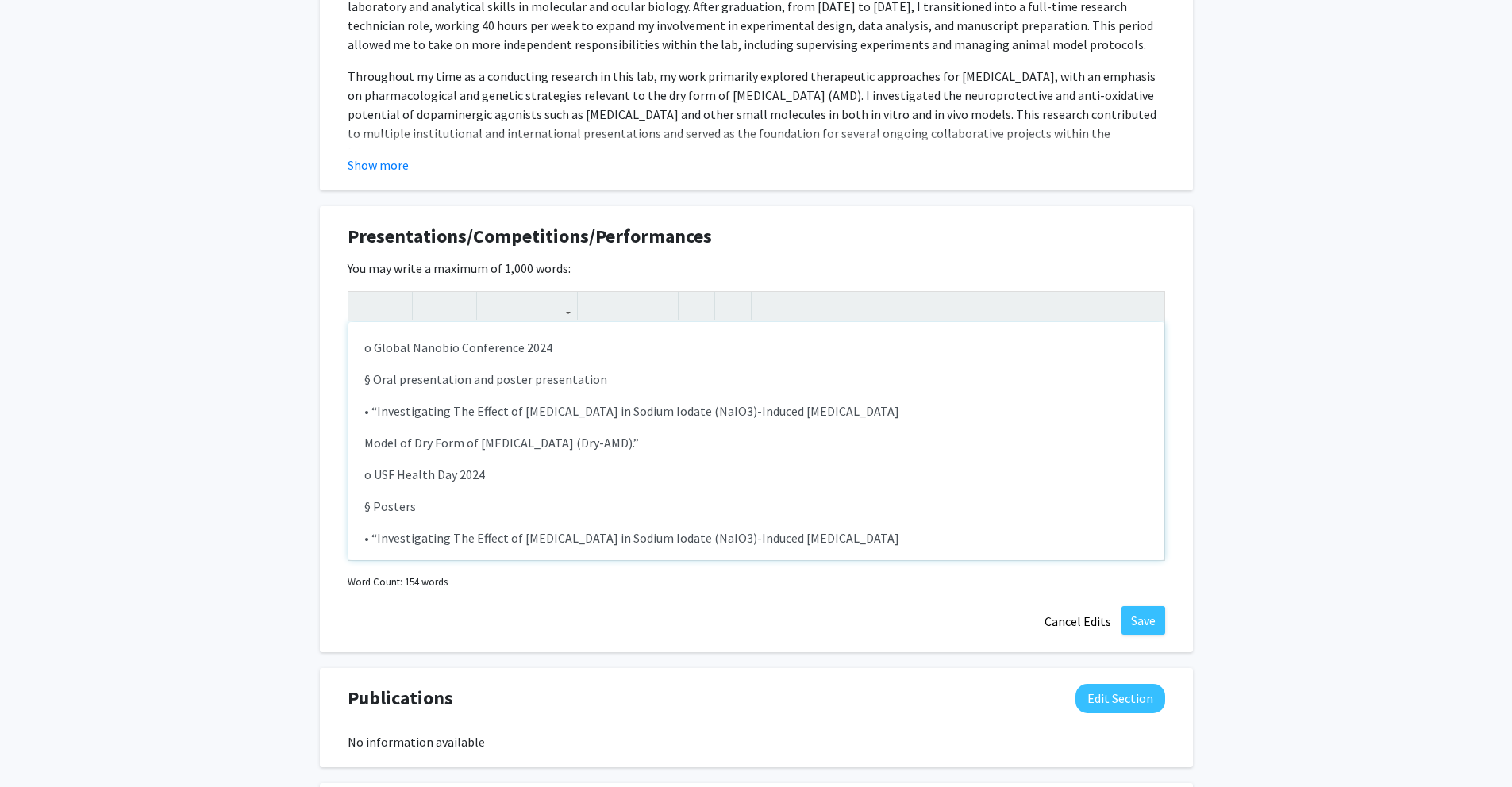
click at [370, 352] on p "o Global Nanobio Conference 2024" at bounding box center [757, 348] width 785 height 19
click at [667, 307] on button "button" at bounding box center [660, 306] width 28 height 28
click at [638, 307] on icon "button" at bounding box center [633, 305] width 14 height 26
click at [374, 380] on p "§ Oral presentation and poster presentation" at bounding box center [757, 379] width 785 height 19
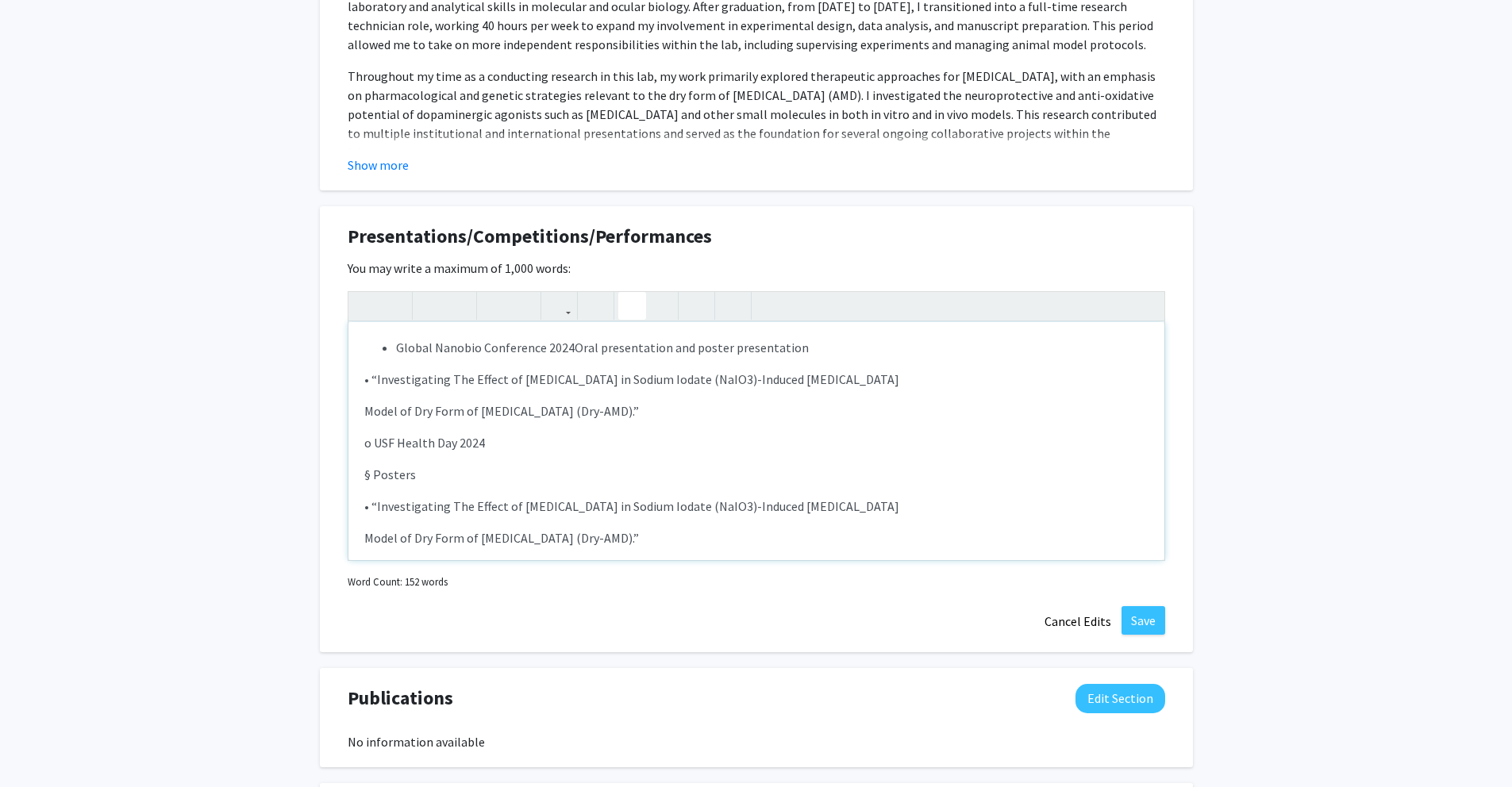
type textarea "<p><ul><li><span style="font-size: 1rem;">Global Nanobio Conference 2024</span>…"
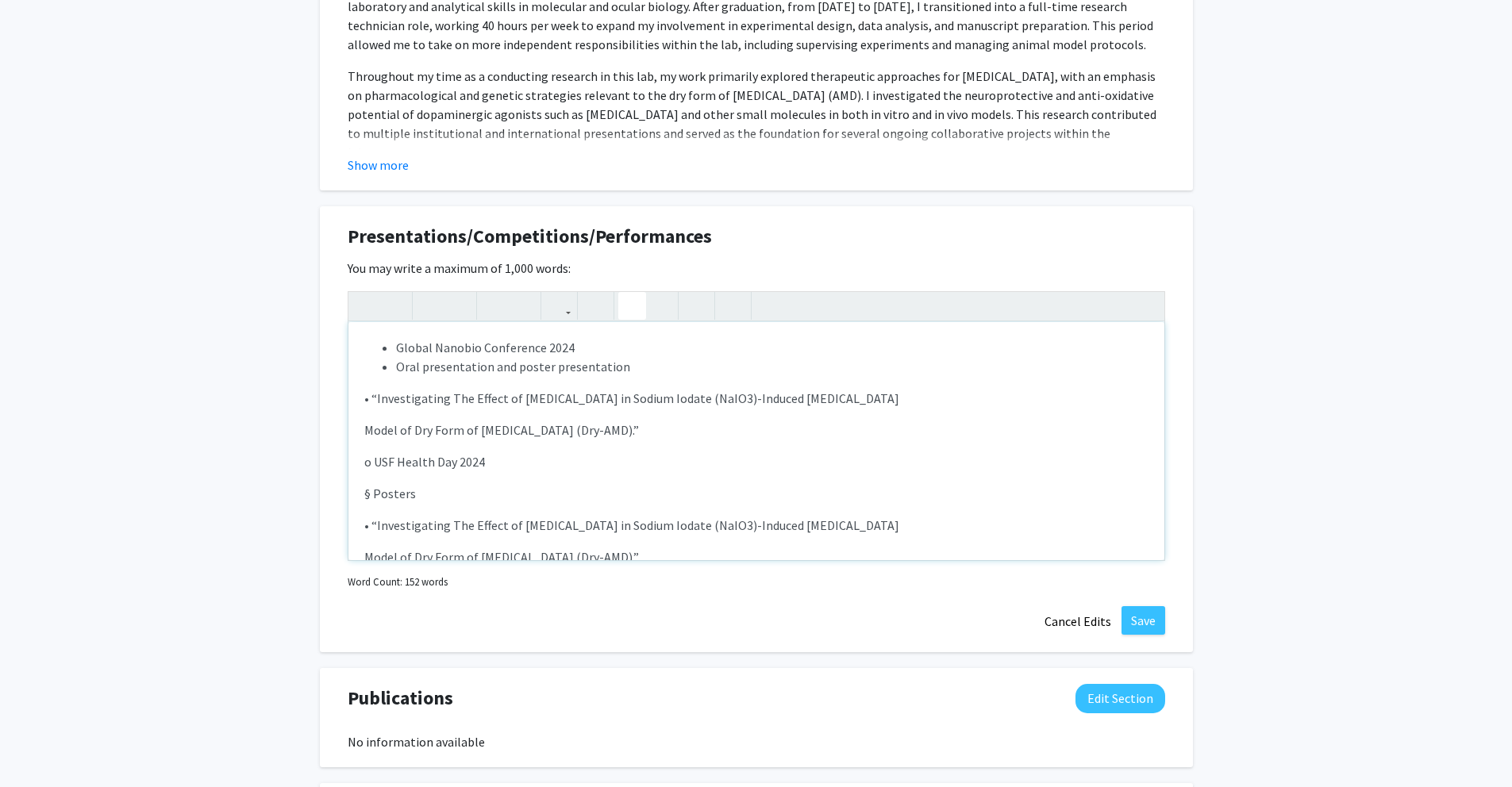
click at [399, 364] on li "Oral presentation and poster presentation" at bounding box center [772, 367] width 753 height 19
click at [394, 367] on ul "Global Nanobio Conference 2024 Oral presentation and poster presentation" at bounding box center [757, 357] width 785 height 38
click at [398, 368] on li "Oral presentation and poster presentation" at bounding box center [772, 367] width 753 height 19
click at [398, 346] on span "Global Nanobio Conference 2024" at bounding box center [485, 347] width 179 height 16
click at [628, 300] on icon "button" at bounding box center [633, 305] width 14 height 26
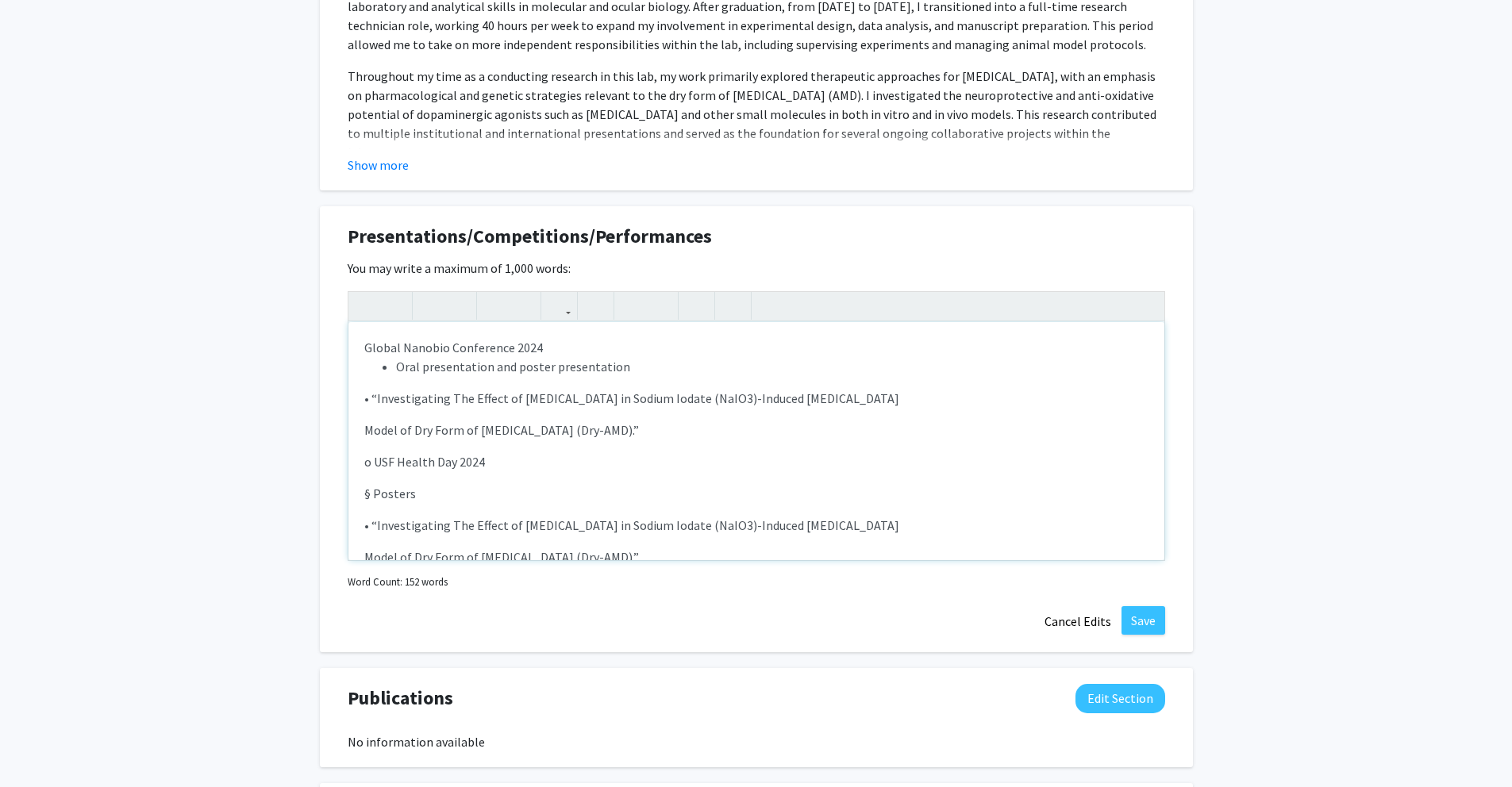
click at [635, 373] on li "Oral presentation and poster presentation" at bounding box center [772, 367] width 753 height 19
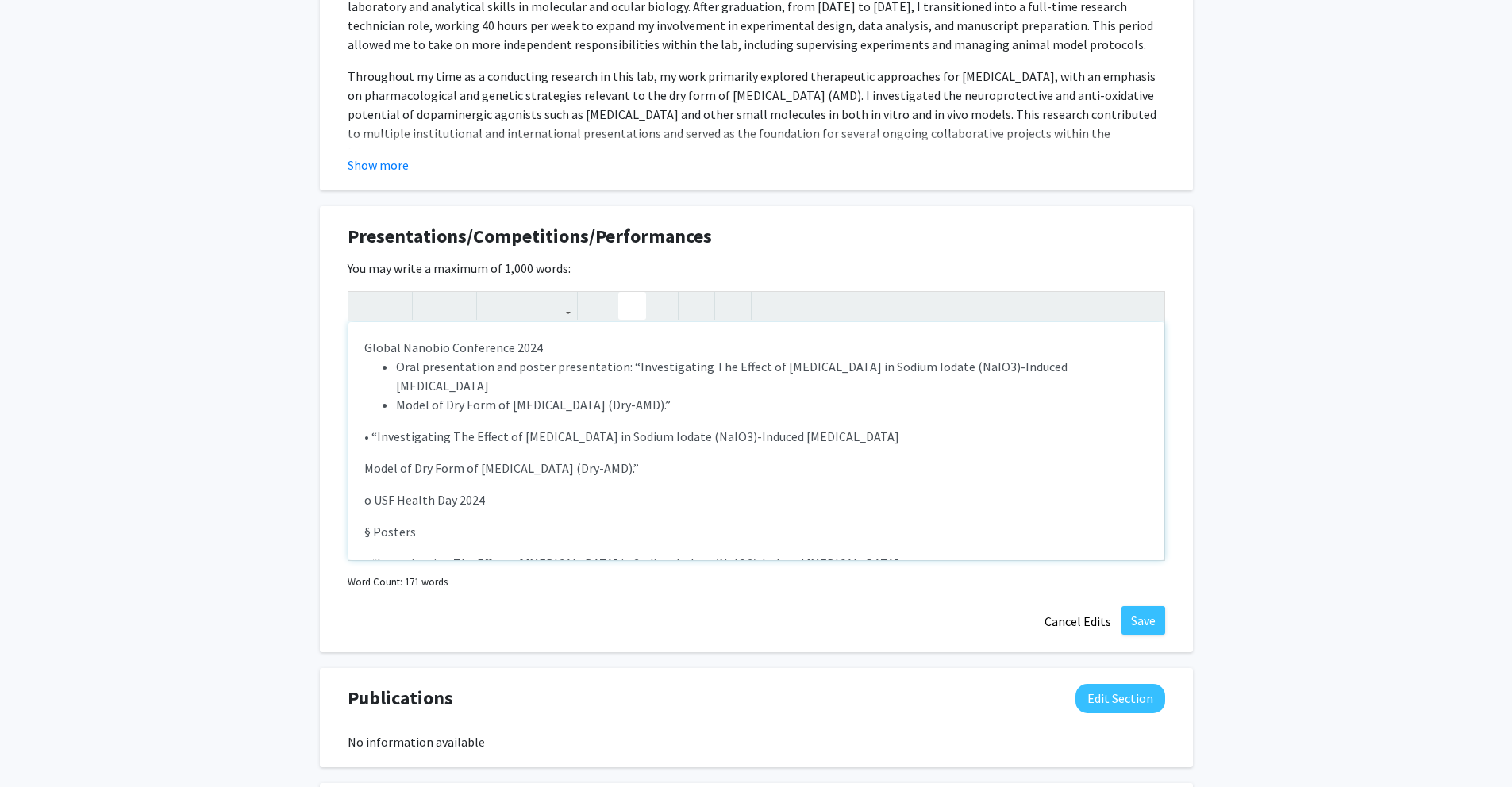
click at [896, 427] on p "• “Investigating The Effect of Fenoldopam in Sodium Iodate (NaIO3)-Induced Reti…" at bounding box center [757, 436] width 785 height 19
drag, startPoint x: 896, startPoint y: 418, endPoint x: 358, endPoint y: 422, distance: 538.0
click at [358, 422] on div "Global Nanobio Conference 2024 Oral presentation and poster presentation: “Inve…" at bounding box center [756, 441] width 816 height 238
click at [363, 451] on div "Global Nanobio Conference 2024 Oral presentation and poster presentation: “Inve…" at bounding box center [756, 441] width 816 height 238
drag, startPoint x: 691, startPoint y: 443, endPoint x: 351, endPoint y: 453, distance: 340.1
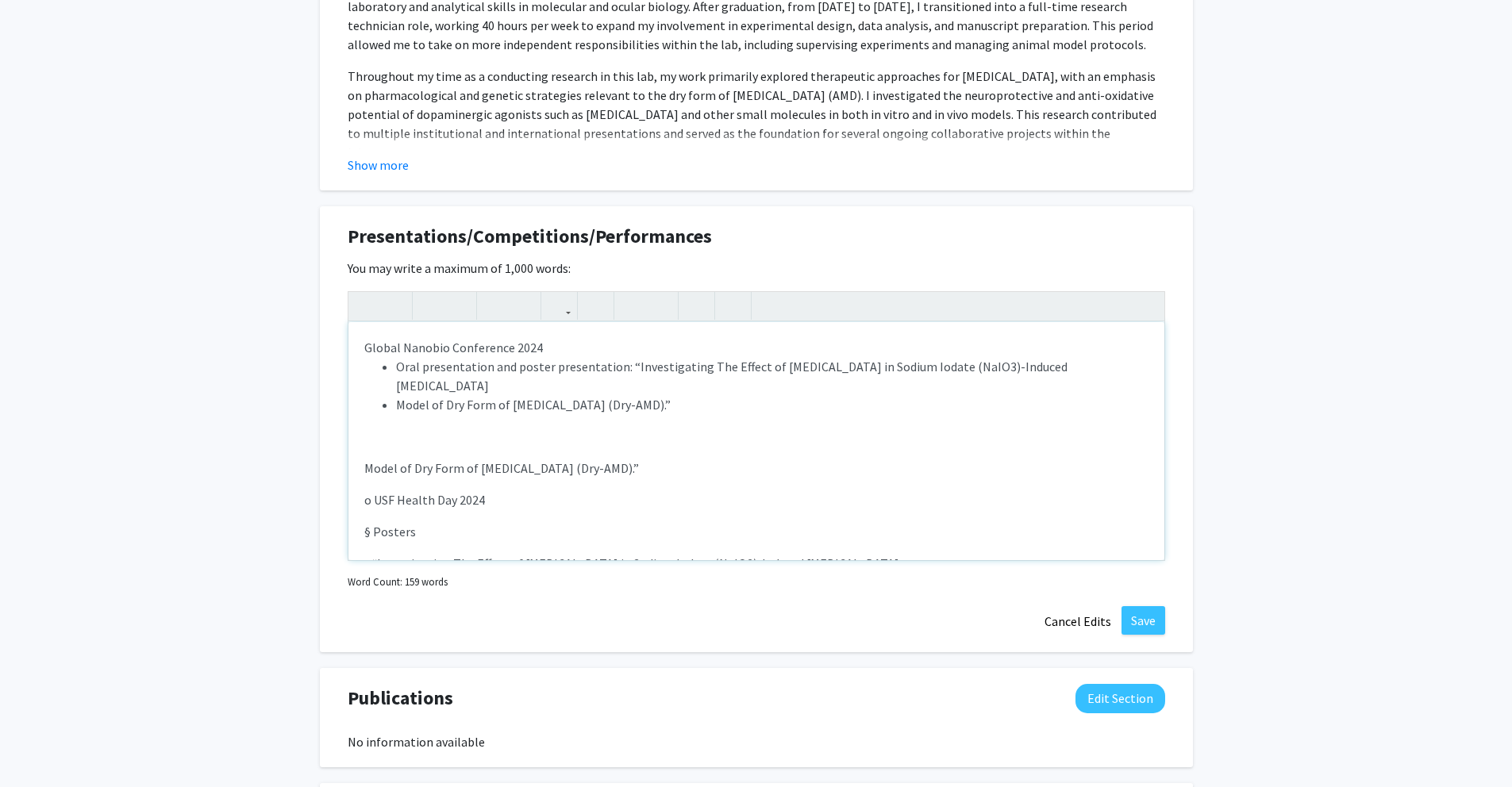
click at [351, 453] on div "Global Nanobio Conference 2024 Oral presentation and poster presentation: “Inve…" at bounding box center [756, 441] width 816 height 238
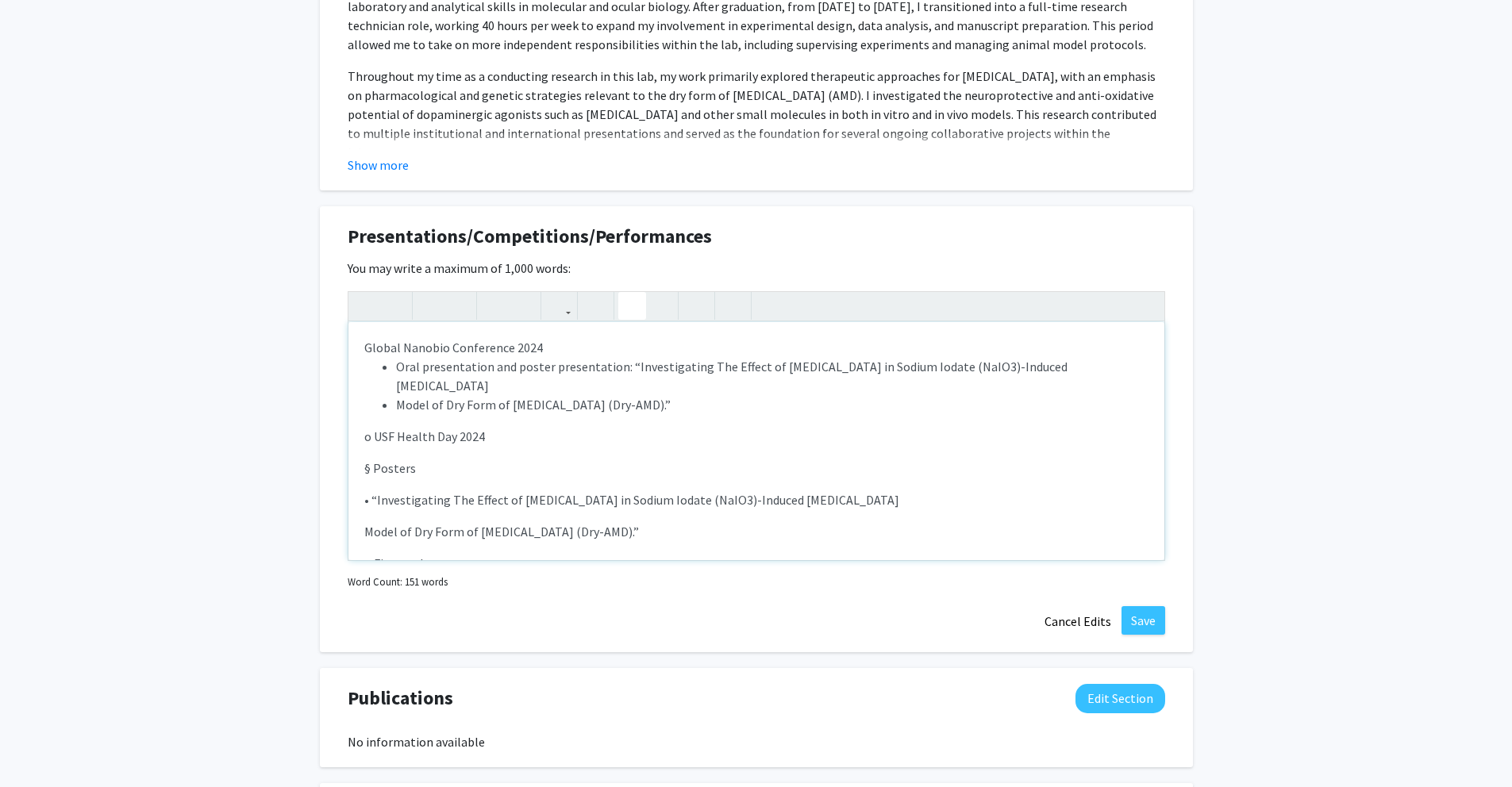
click at [374, 427] on p "o USF Health Day 2024" at bounding box center [757, 436] width 785 height 19
click at [376, 459] on p "§ Posters" at bounding box center [757, 469] width 785 height 19
click at [373, 459] on p "§ Posters" at bounding box center [757, 469] width 785 height 19
click at [634, 313] on icon "button" at bounding box center [633, 305] width 14 height 26
click at [487, 459] on li "Posters" at bounding box center [772, 469] width 753 height 19
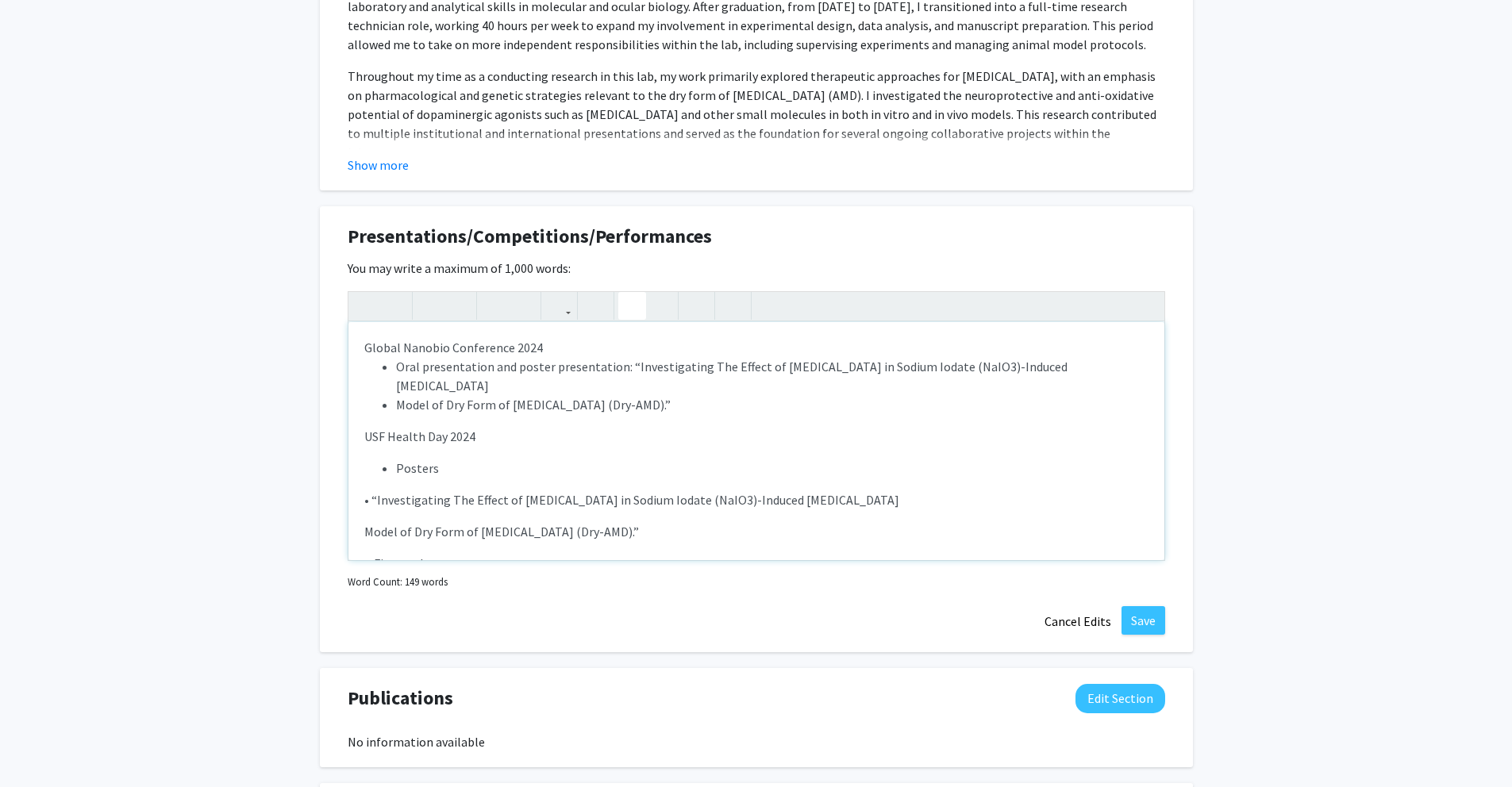
click at [371, 490] on p "• “Investigating The Effect of Fenoldopam in Sodium Iodate (NaIO3)-Induced Reti…" at bounding box center [757, 500] width 785 height 19
click at [509, 459] on li "Posters" at bounding box center [772, 469] width 753 height 19
click at [396, 395] on li "Model of Dry Form of Macular Degeneration (Dry-AMD).”" at bounding box center [772, 404] width 753 height 19
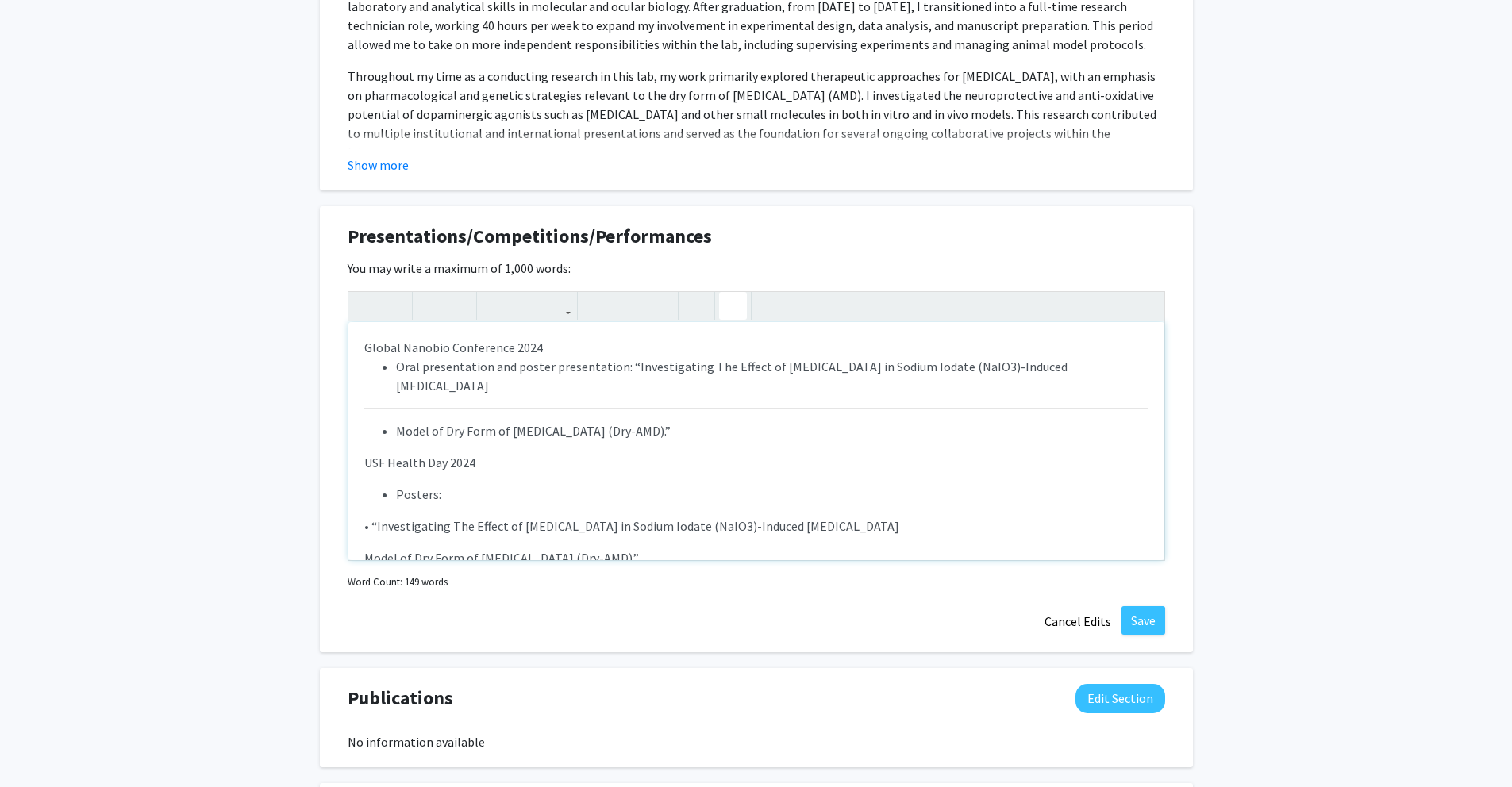
click at [733, 312] on icon "button" at bounding box center [733, 305] width 14 height 26
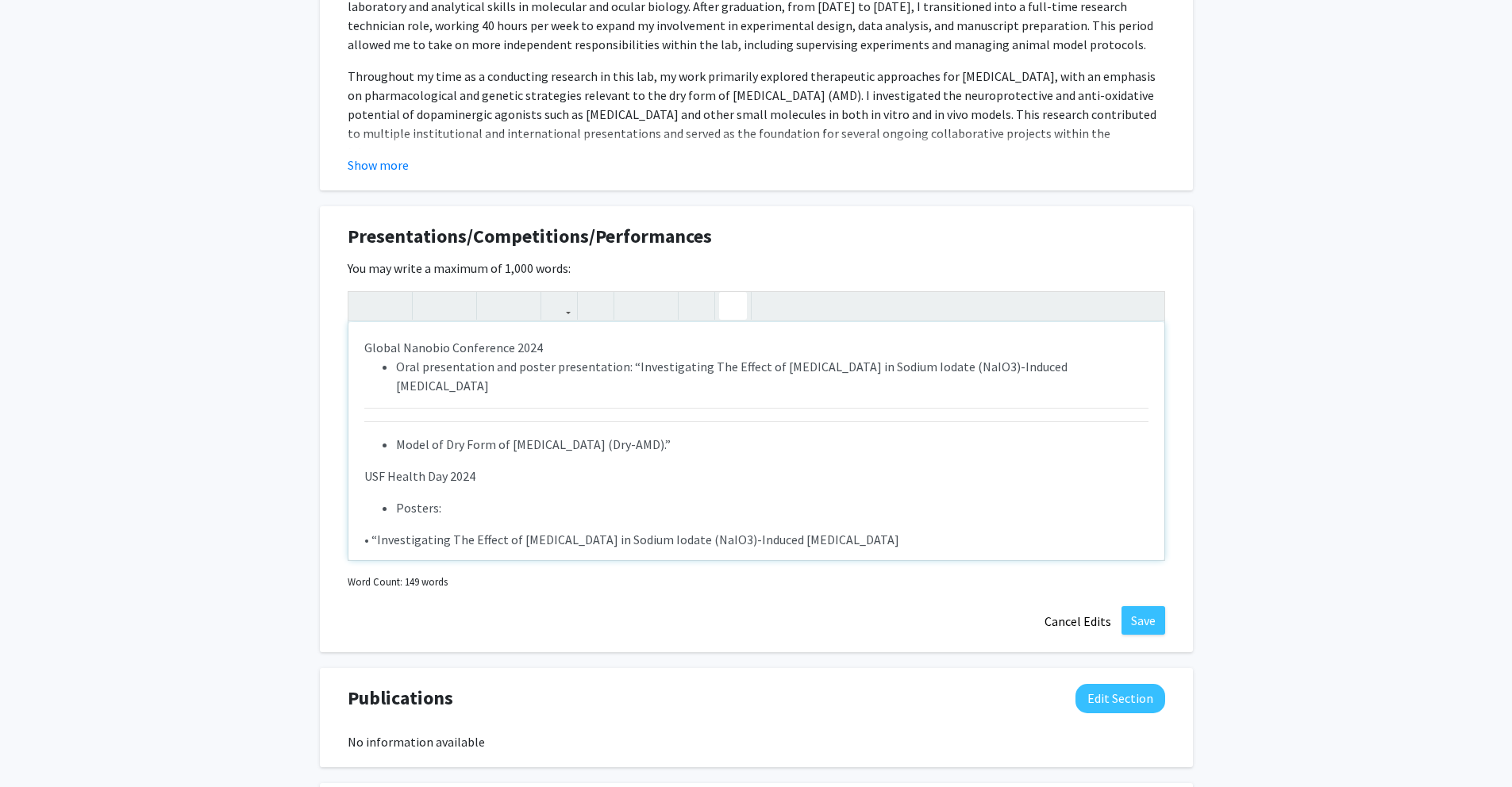
click at [733, 312] on icon "button" at bounding box center [733, 305] width 14 height 26
click at [367, 313] on icon "button" at bounding box center [366, 305] width 14 height 26
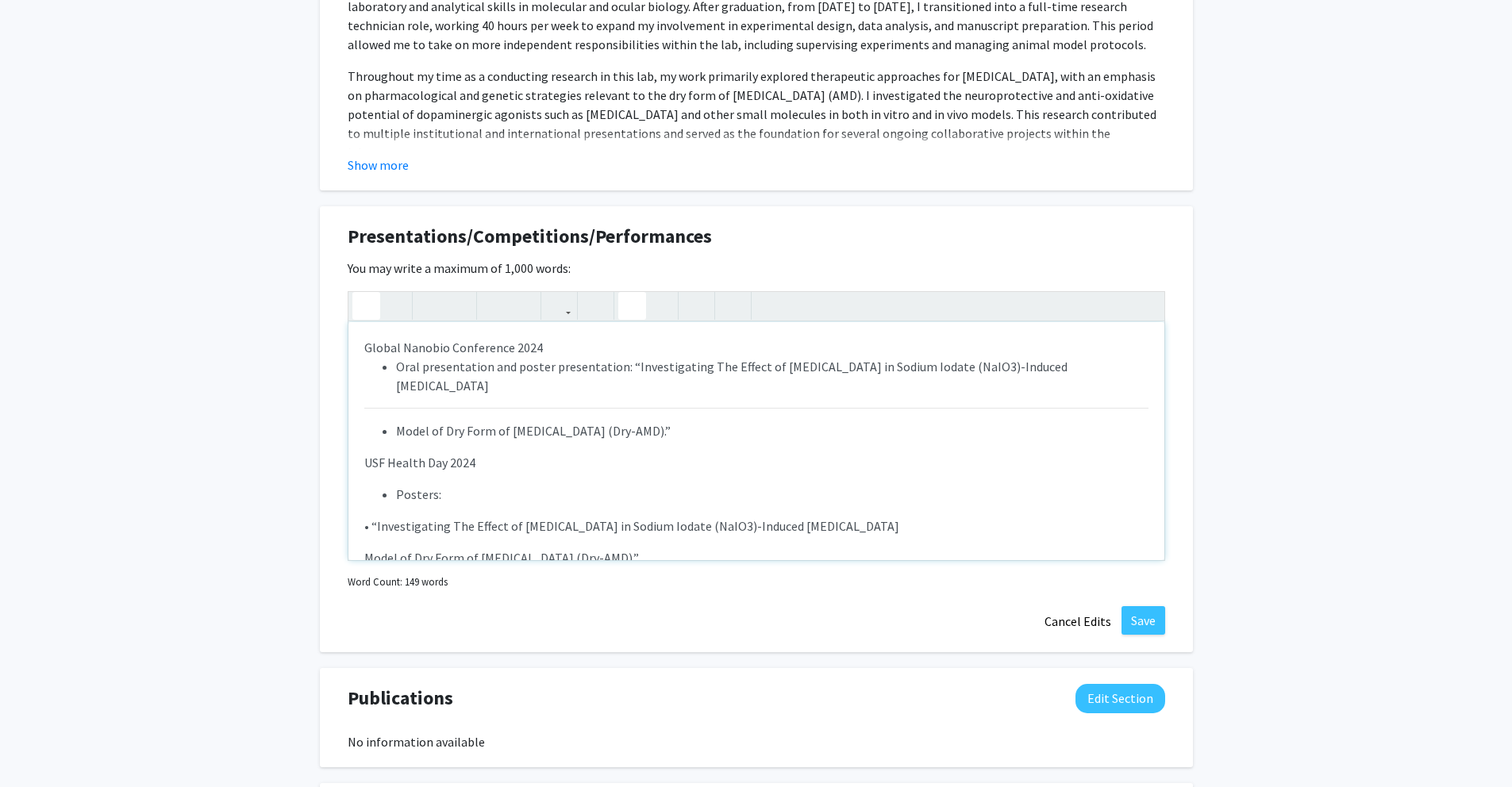
click at [367, 313] on icon "button" at bounding box center [366, 305] width 14 height 26
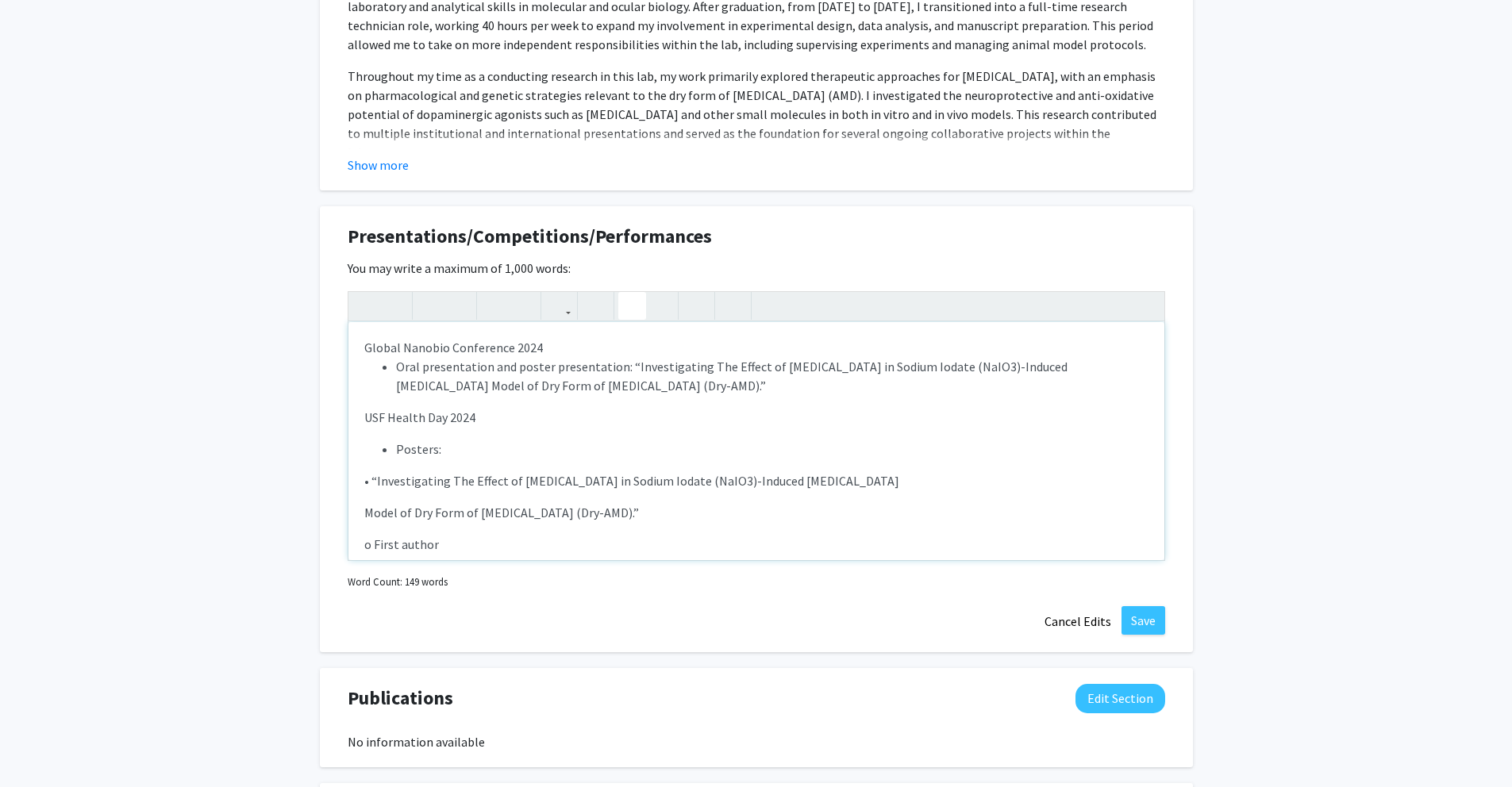
click at [496, 403] on div "Global Nanobio Conference 2024 Oral presentation and poster presentation: “Inve…" at bounding box center [756, 441] width 816 height 238
click at [739, 385] on li "Oral presentation and poster presentation: “Investigating The Effect of [MEDICA…" at bounding box center [772, 377] width 753 height 38
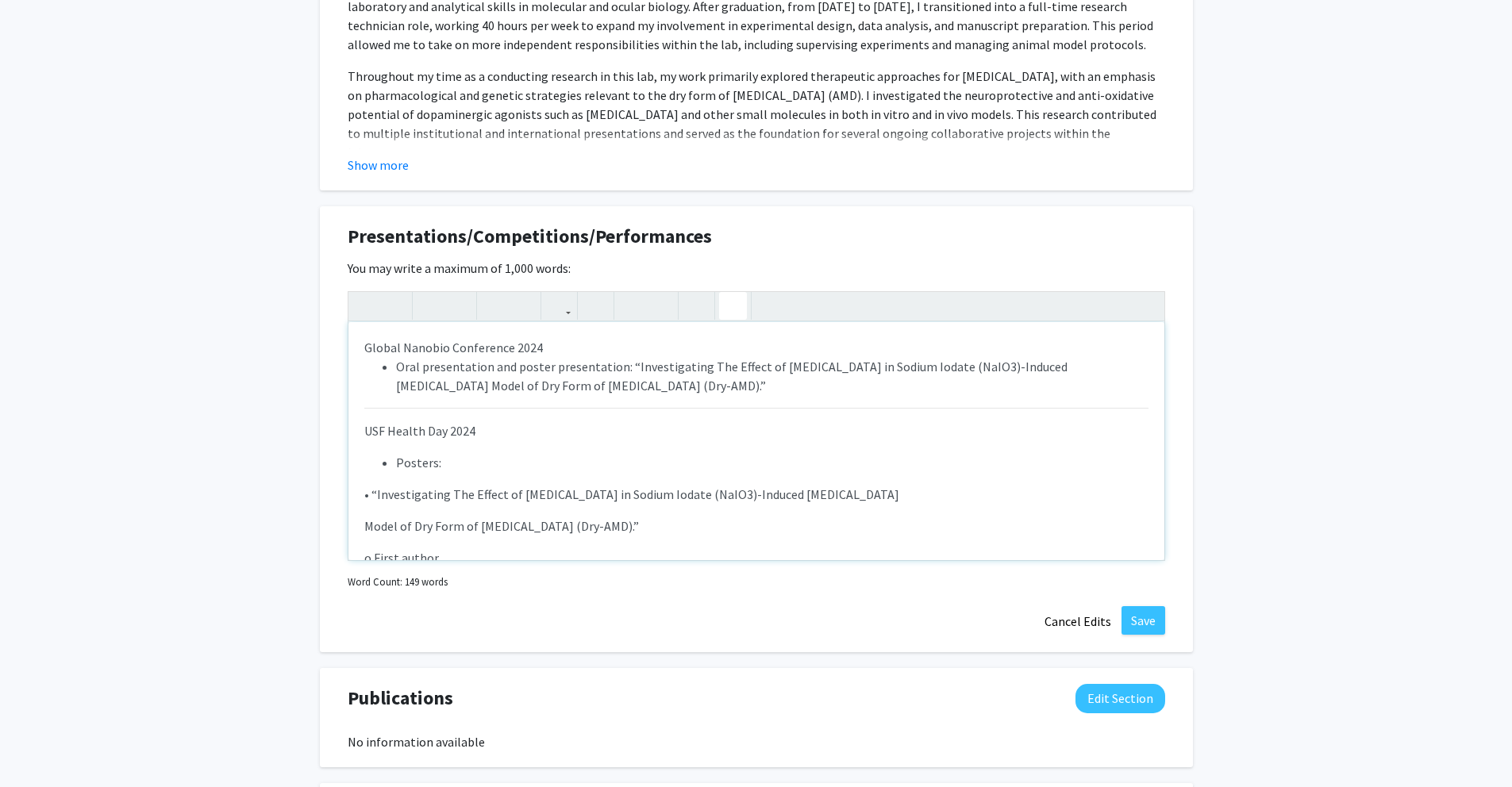
click at [734, 316] on icon "button" at bounding box center [733, 305] width 14 height 26
click at [569, 316] on button "button" at bounding box center [559, 306] width 28 height 28
click at [837, 303] on div at bounding box center [756, 307] width 816 height 30
click at [660, 312] on icon "button" at bounding box center [661, 305] width 14 height 26
click at [367, 308] on icon "button" at bounding box center [366, 305] width 14 height 26
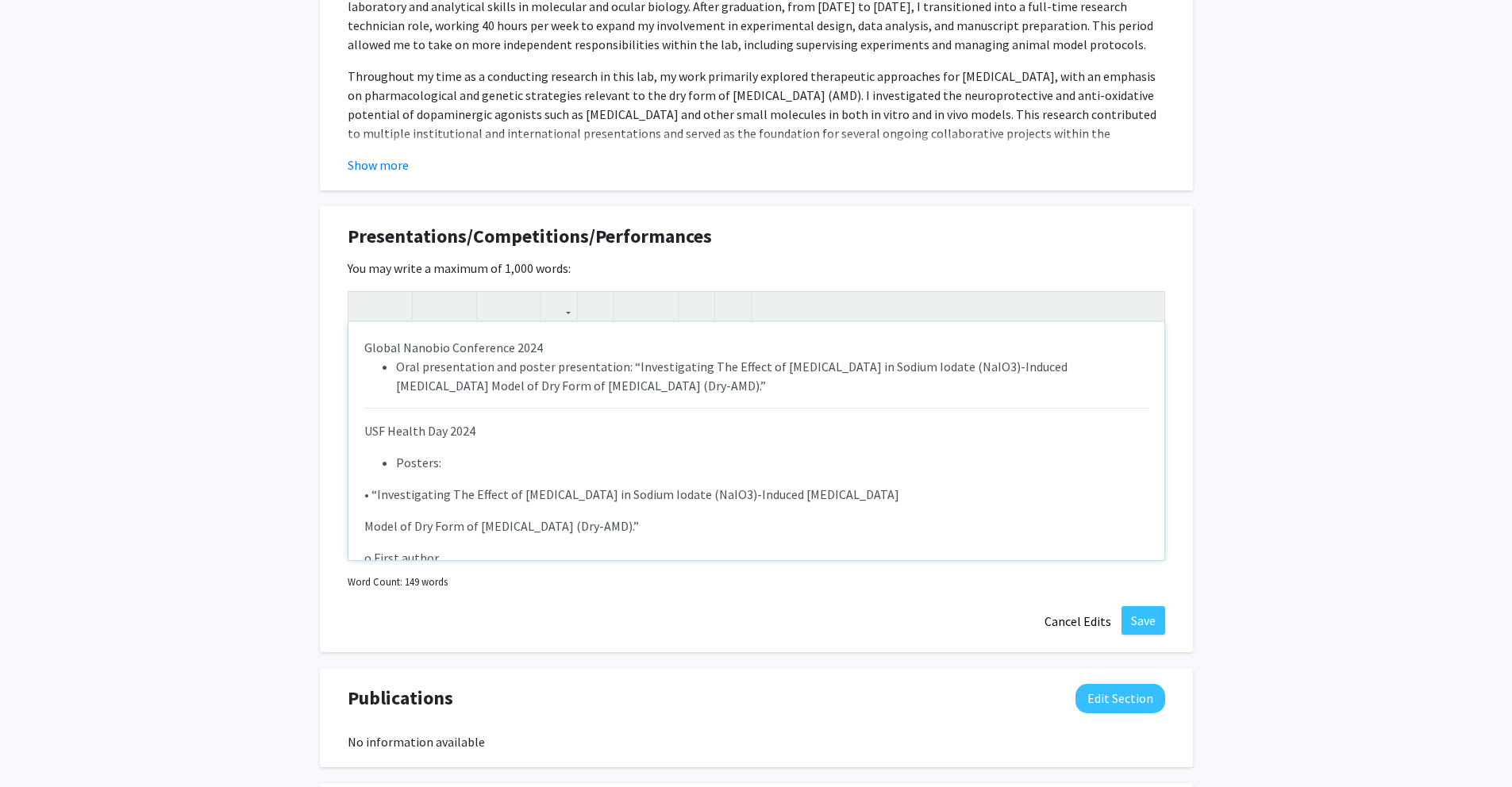
click at [376, 493] on p "• “Investigating The Effect of Fenoldopam in Sodium Iodate (NaIO3)-Induced Reti…" at bounding box center [757, 495] width 785 height 19
click at [371, 494] on p "• “Investigating The Effect of Fenoldopam in Sodium Iodate (NaIO3)-Induced Reti…" at bounding box center [757, 495] width 785 height 19
click at [658, 311] on icon "button" at bounding box center [661, 305] width 14 height 26
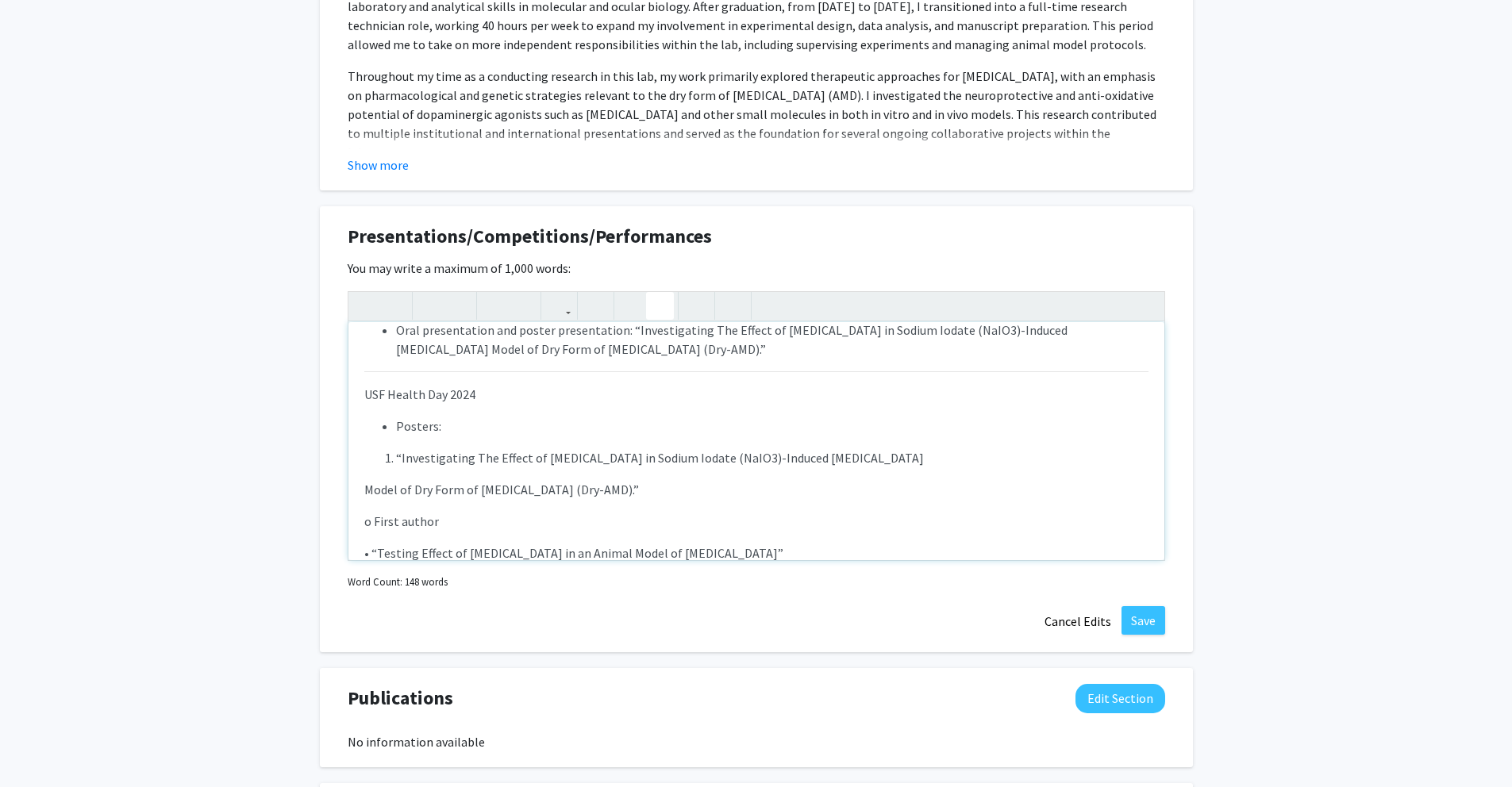
scroll to position [43, 0]
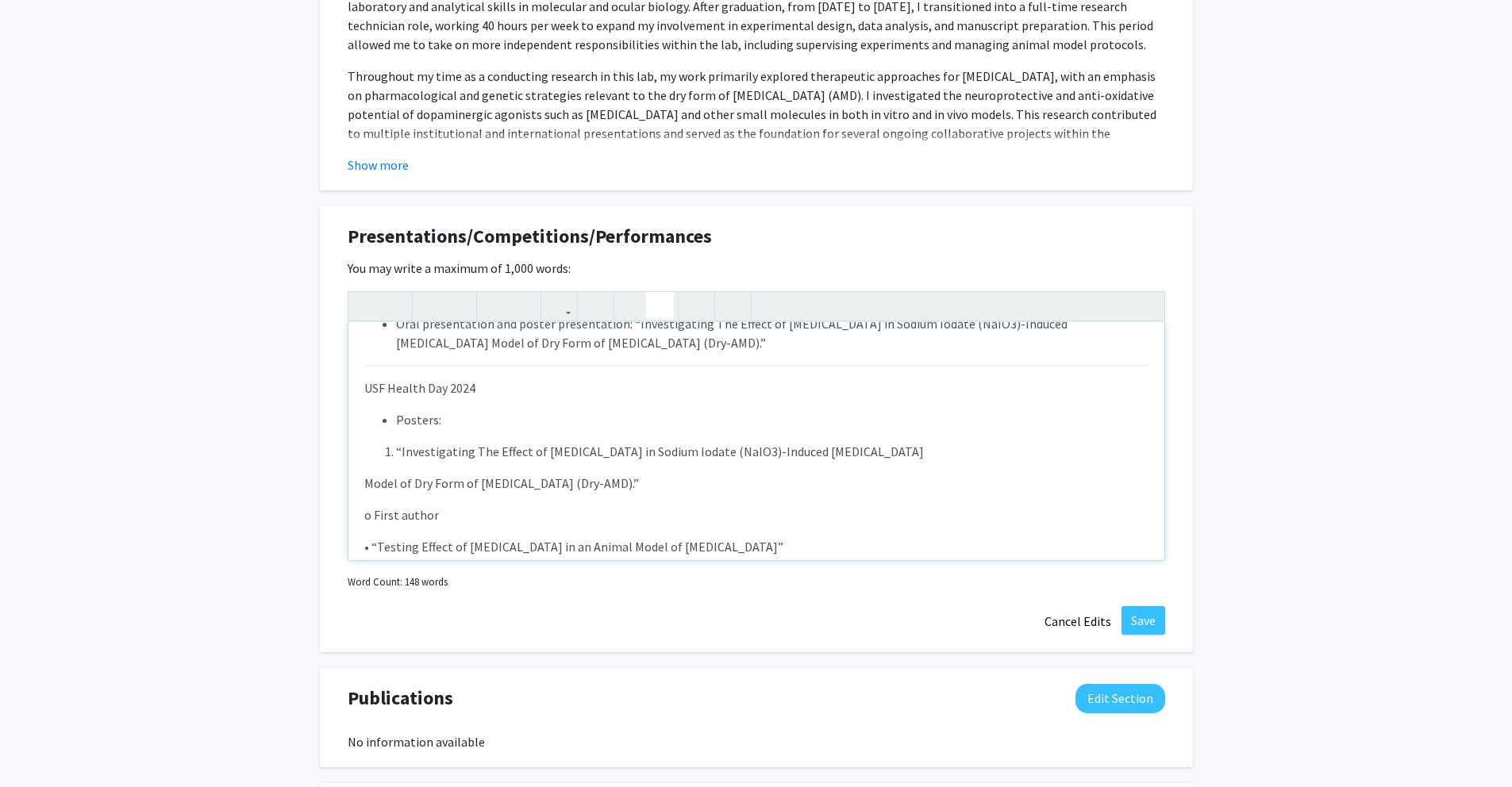
click at [365, 482] on p "Model of Dry Form of Macular Degeneration (Dry-AMD).”" at bounding box center [757, 483] width 785 height 19
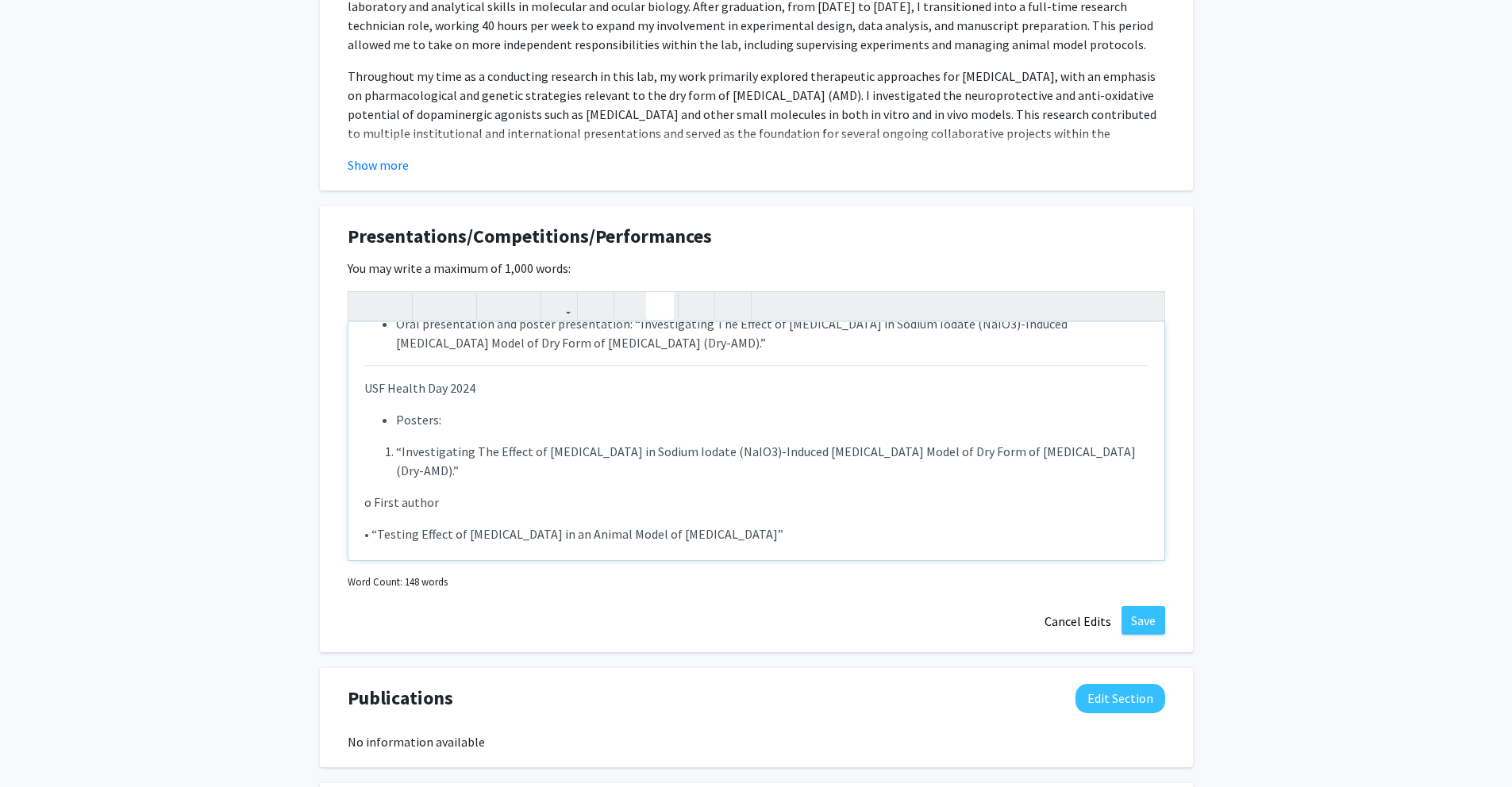
click at [396, 453] on li "“Investigating The Effect of Fenoldopam in Sodium Iodate (NaIO3)-Induced Retina…" at bounding box center [772, 461] width 753 height 38
click at [371, 313] on icon "button" at bounding box center [366, 305] width 14 height 26
click at [372, 504] on p "o First author" at bounding box center [757, 502] width 785 height 19
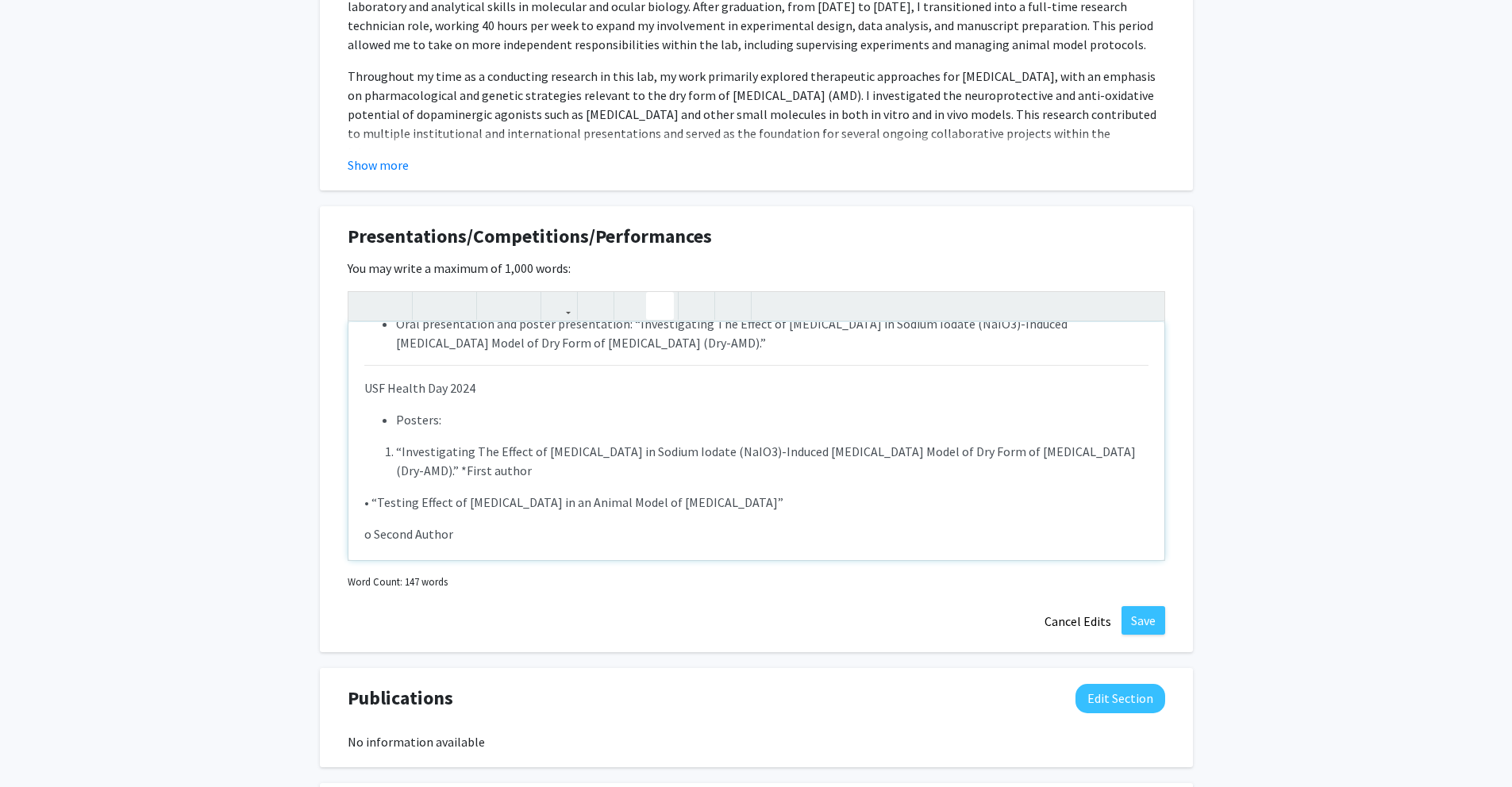
click at [524, 474] on li "“Investigating The Effect of Fenoldopam in Sodium Iodate (NaIO3)-Induced Retina…" at bounding box center [772, 461] width 753 height 38
click at [529, 476] on li "“Investigating The Effect of Fenoldopam in Sodium Iodate (NaIO3)-Induced Retina…" at bounding box center [772, 461] width 753 height 38
click at [371, 503] on p "• “Testing Effect of Dextromethorphan in an Animal Model of Retinal Degeneratio…" at bounding box center [757, 502] width 785 height 19
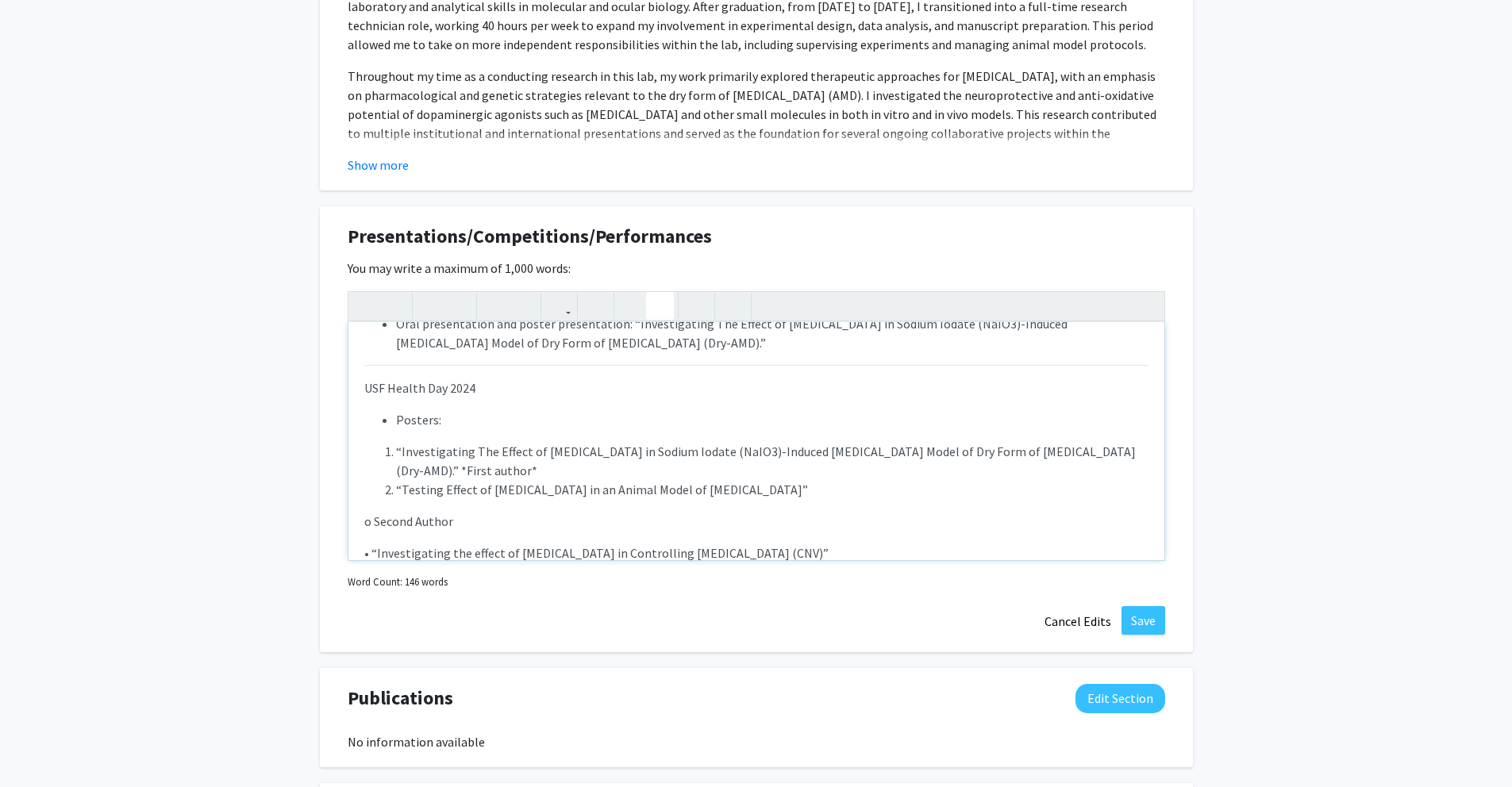
click at [660, 312] on icon "button" at bounding box center [661, 305] width 14 height 26
click at [373, 523] on p "o Second Author" at bounding box center [757, 521] width 785 height 19
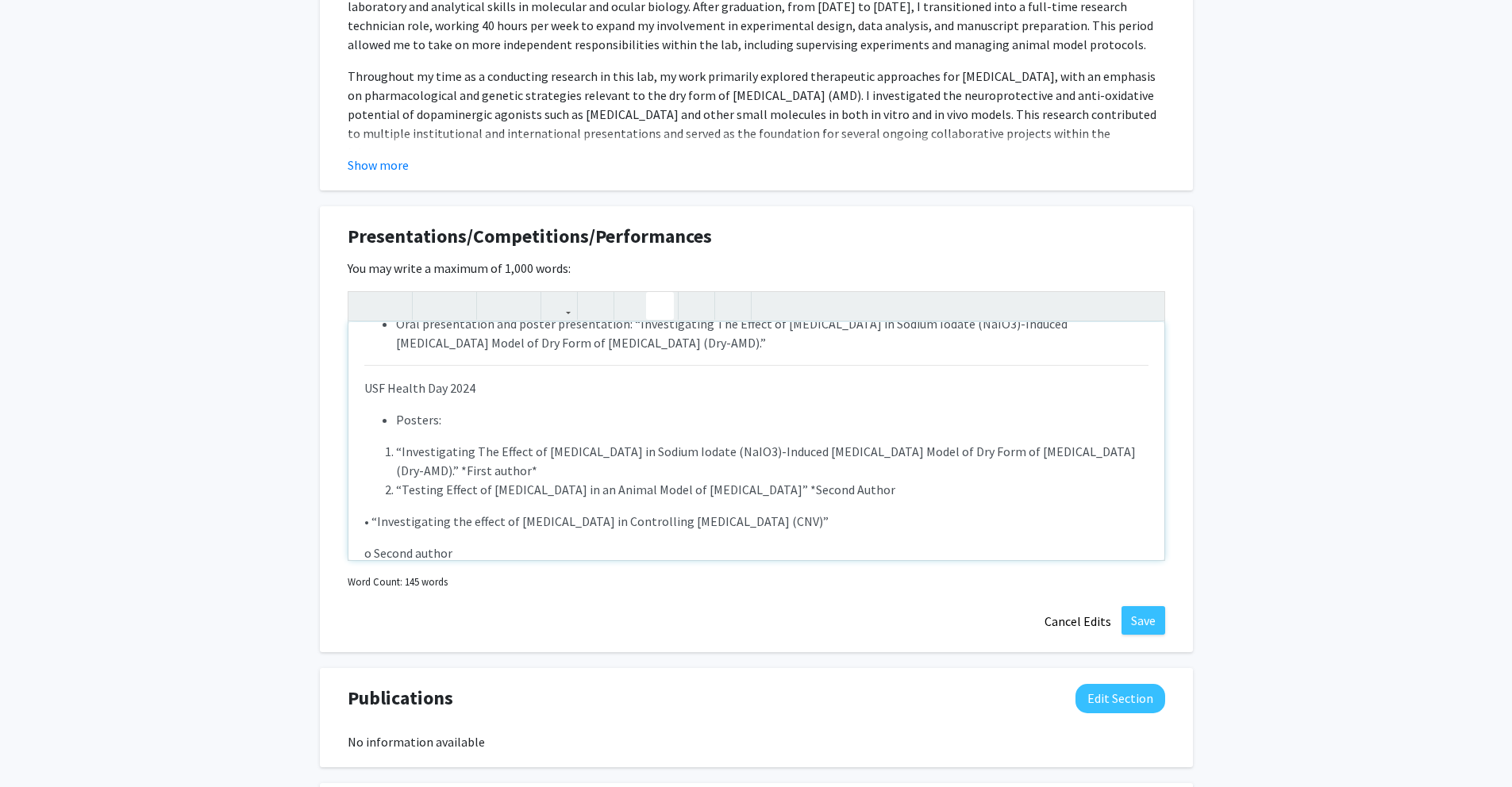
click at [921, 492] on li "“Testing Effect of Dextromethorphan in an Animal Model of Retinal Degeneration”…" at bounding box center [772, 489] width 753 height 19
click at [371, 524] on p "• “Investigating the effect of Fenoldopam in Controlling Choroidal Neovasculari…" at bounding box center [757, 521] width 785 height 19
click at [375, 540] on p "o Second author" at bounding box center [757, 541] width 785 height 19
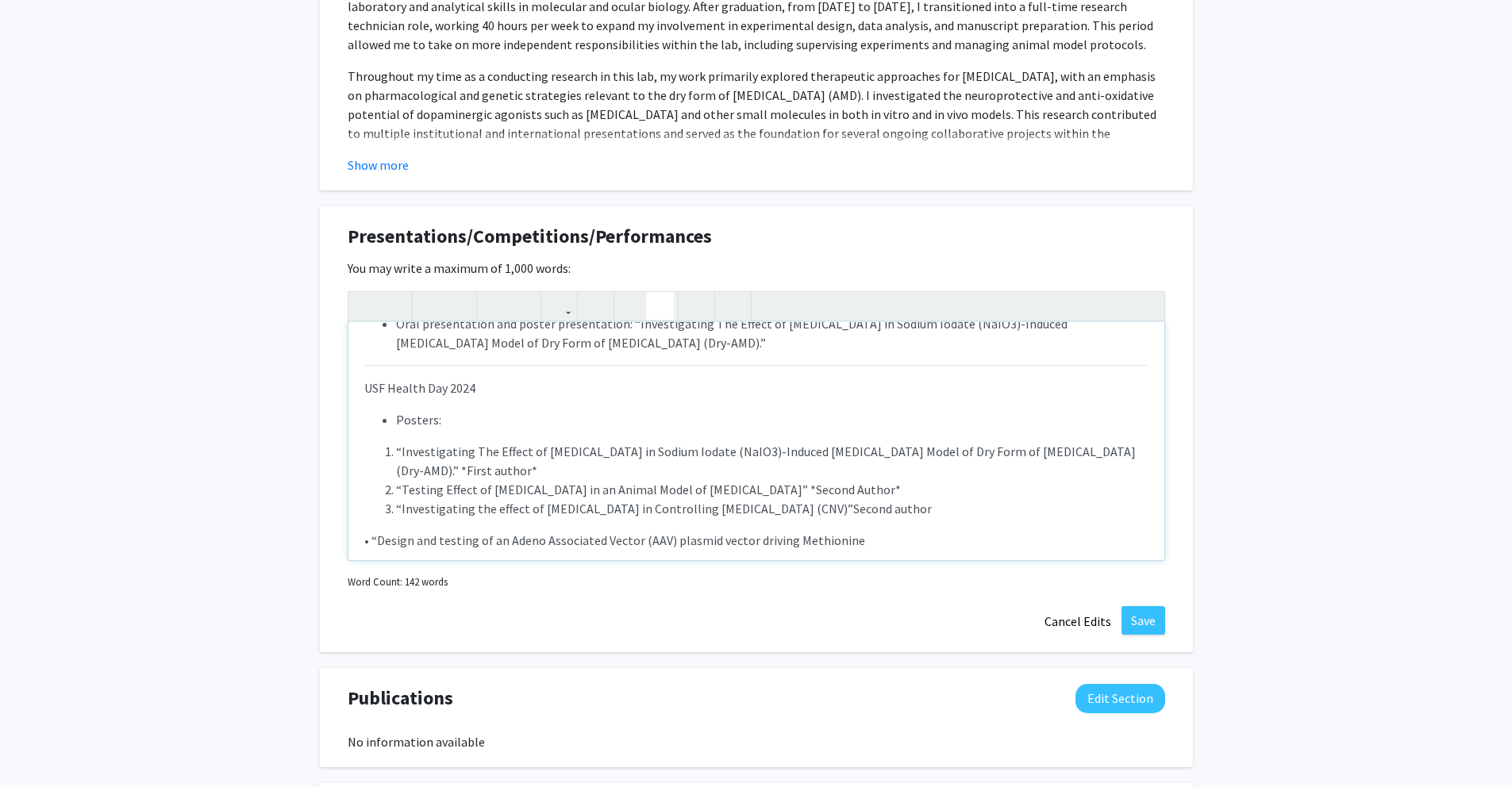
click at [818, 488] on li "“Testing Effect of Dextromethorphan in an Animal Model of Retinal Degeneration”…" at bounding box center [772, 489] width 753 height 19
click at [869, 513] on li "“Investigating the effect of Fenoldopam in Controlling Choroidal Neovasculariza…" at bounding box center [772, 508] width 753 height 19
click at [878, 512] on li "“Investigating the effect of Fenoldopam in Controlling Choroidal Neovasculariza…" at bounding box center [772, 508] width 753 height 19
click at [976, 509] on li "“Investigating the effect of Fenoldopam in Controlling Choroidal Neovasculariza…" at bounding box center [772, 508] width 753 height 19
click at [370, 541] on p "• “Design and testing of an Adeno Associated Vector (AAV) plasmid vector drivin…" at bounding box center [757, 541] width 785 height 19
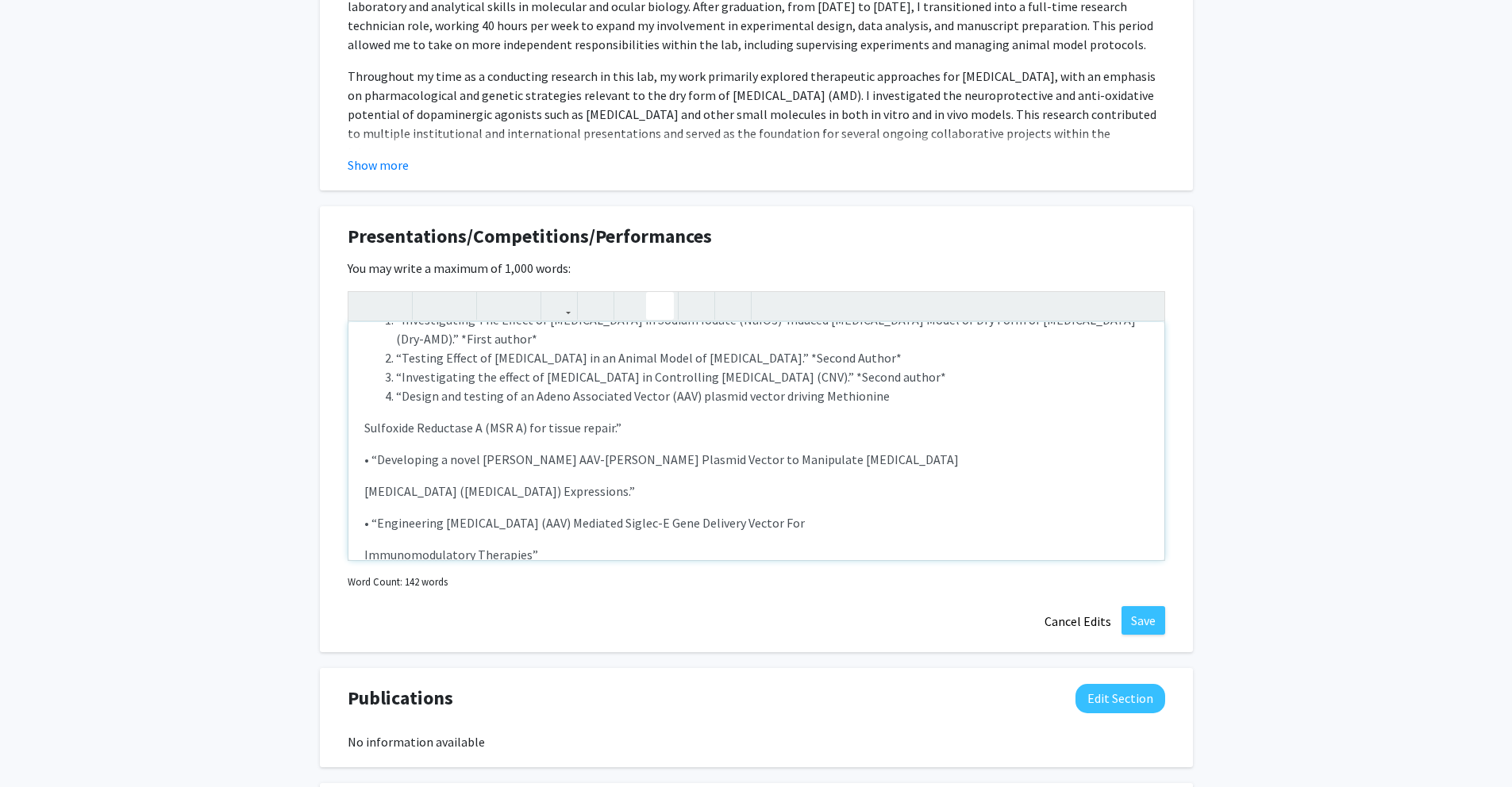
scroll to position [169, 0]
click at [363, 435] on div "Global Nanobio Conference 2024 Oral presentation and poster presentation: “Inve…" at bounding box center [756, 441] width 816 height 238
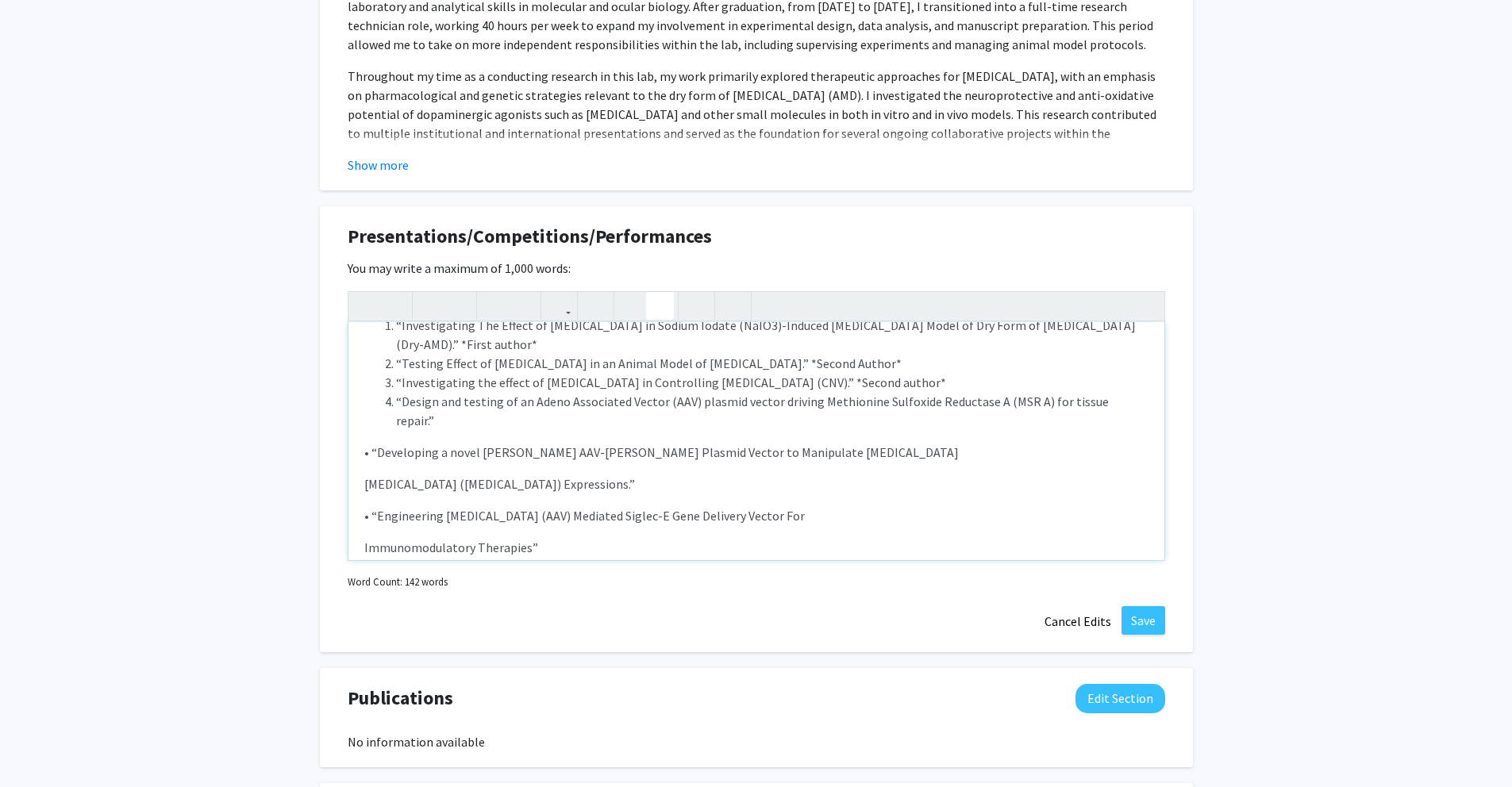
click at [369, 443] on p "• “Developing a novel Gene Silencing AAV-MIRNA Plasmid Vector to Manipulate Gra…" at bounding box center [757, 452] width 785 height 19
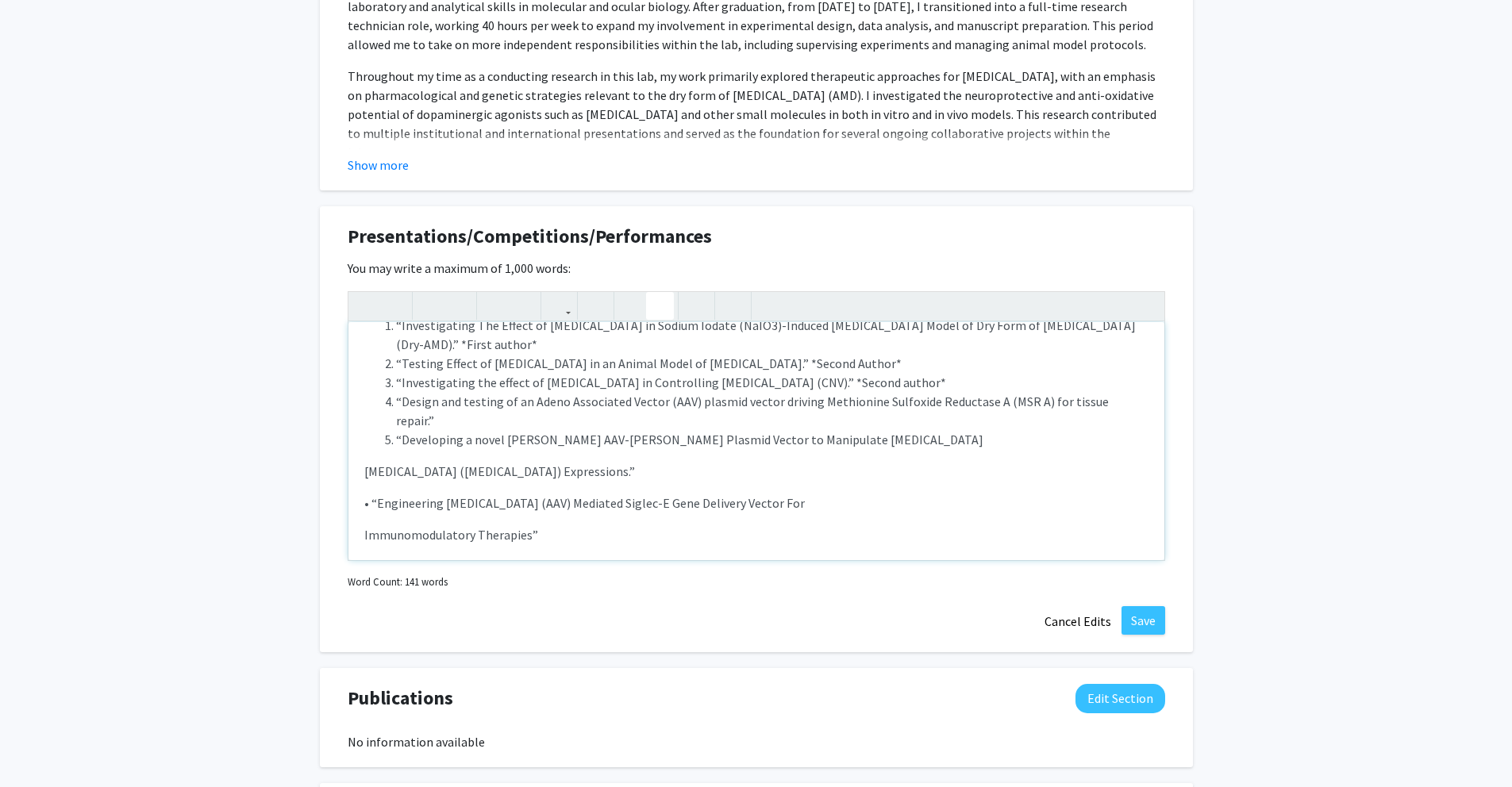
click at [366, 462] on p "Colony-Stimulating Factor (G-CSF) Expressions.”" at bounding box center [757, 471] width 785 height 19
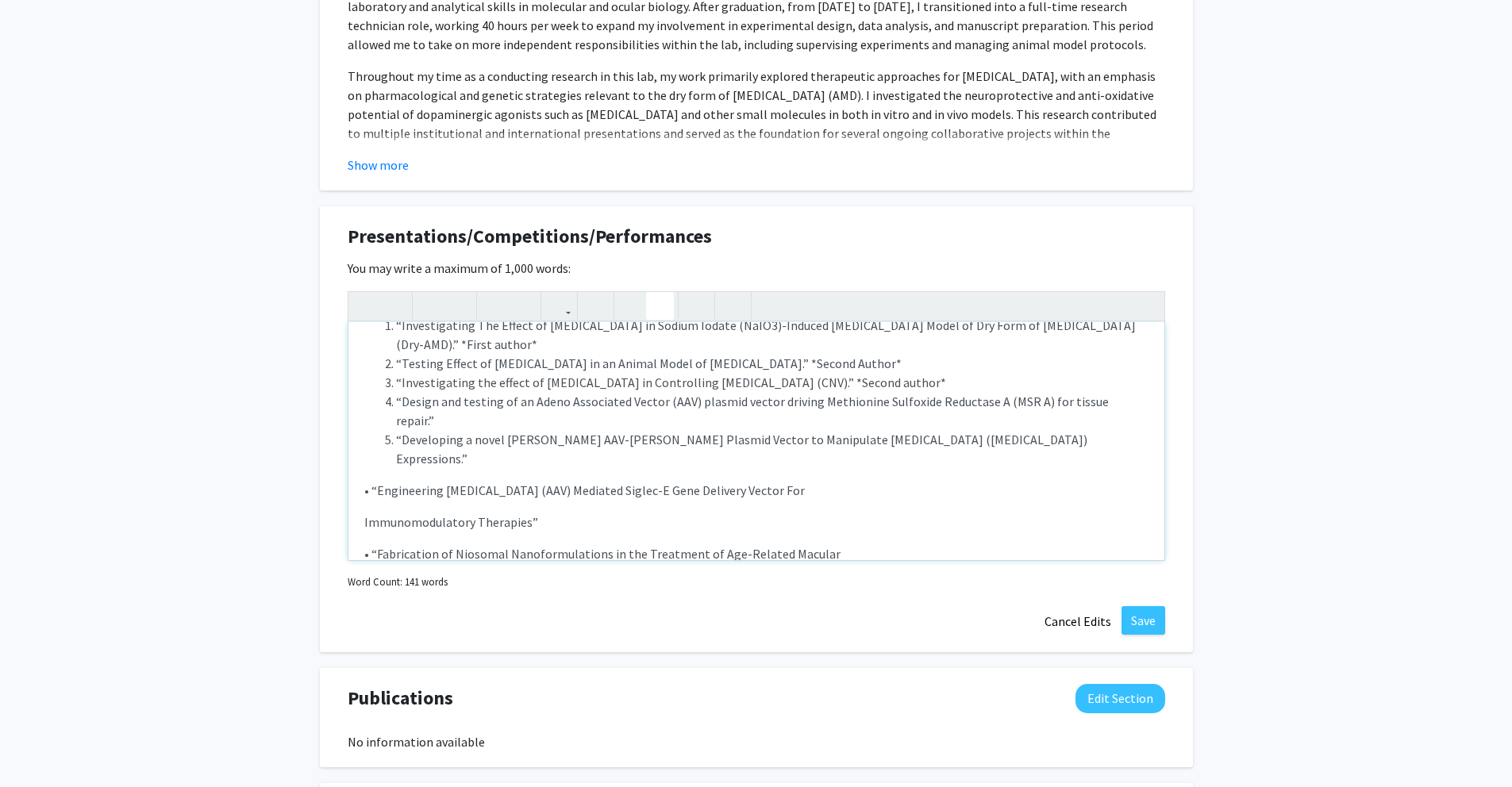
click at [371, 481] on p "• “Engineering Adeno Associated Virus (AAV) Mediated Siglec-E Gene Delivery Vec…" at bounding box center [757, 490] width 785 height 19
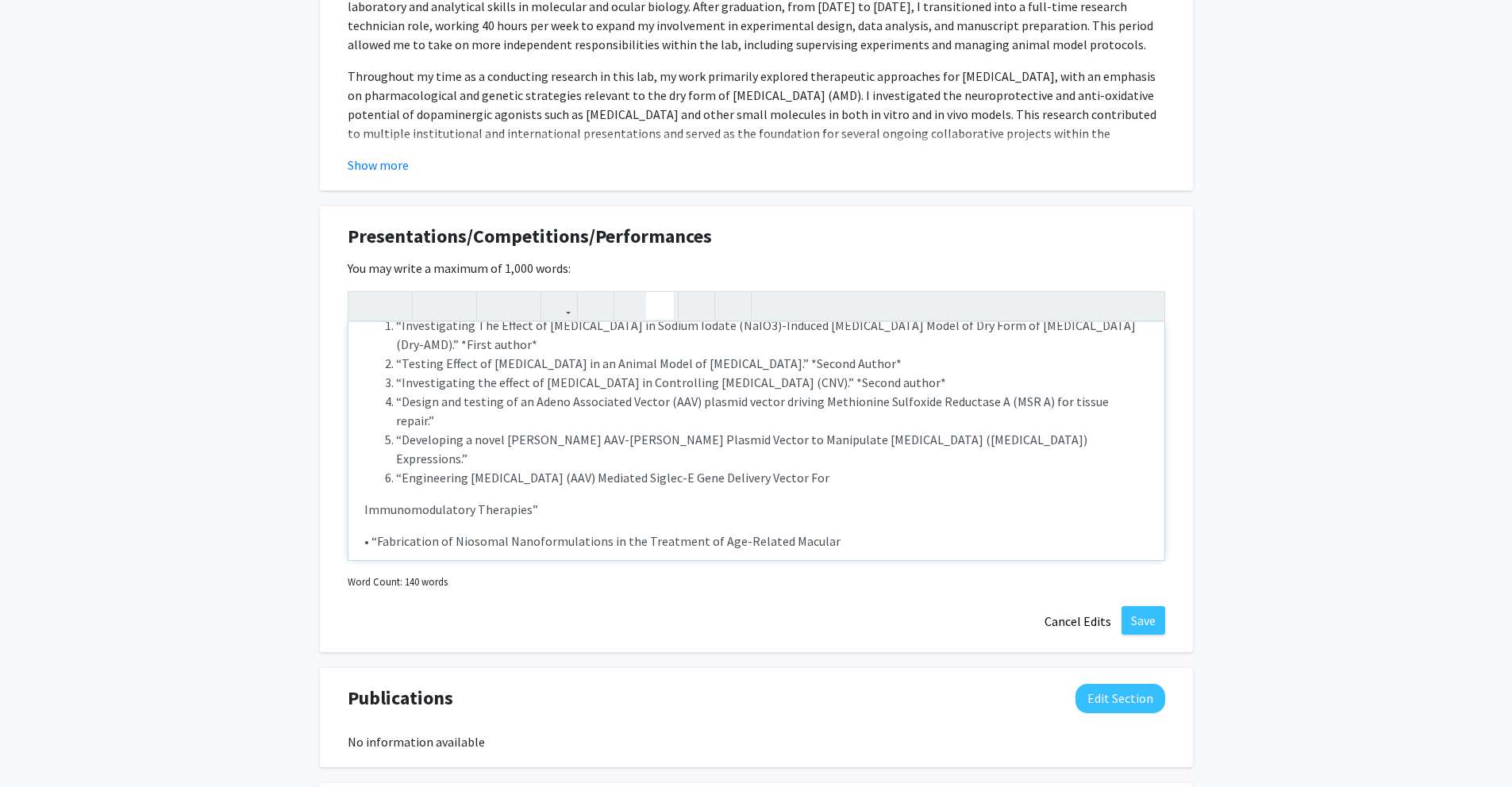
click at [365, 500] on p "Immunomodulatory Therapies”" at bounding box center [757, 509] width 785 height 19
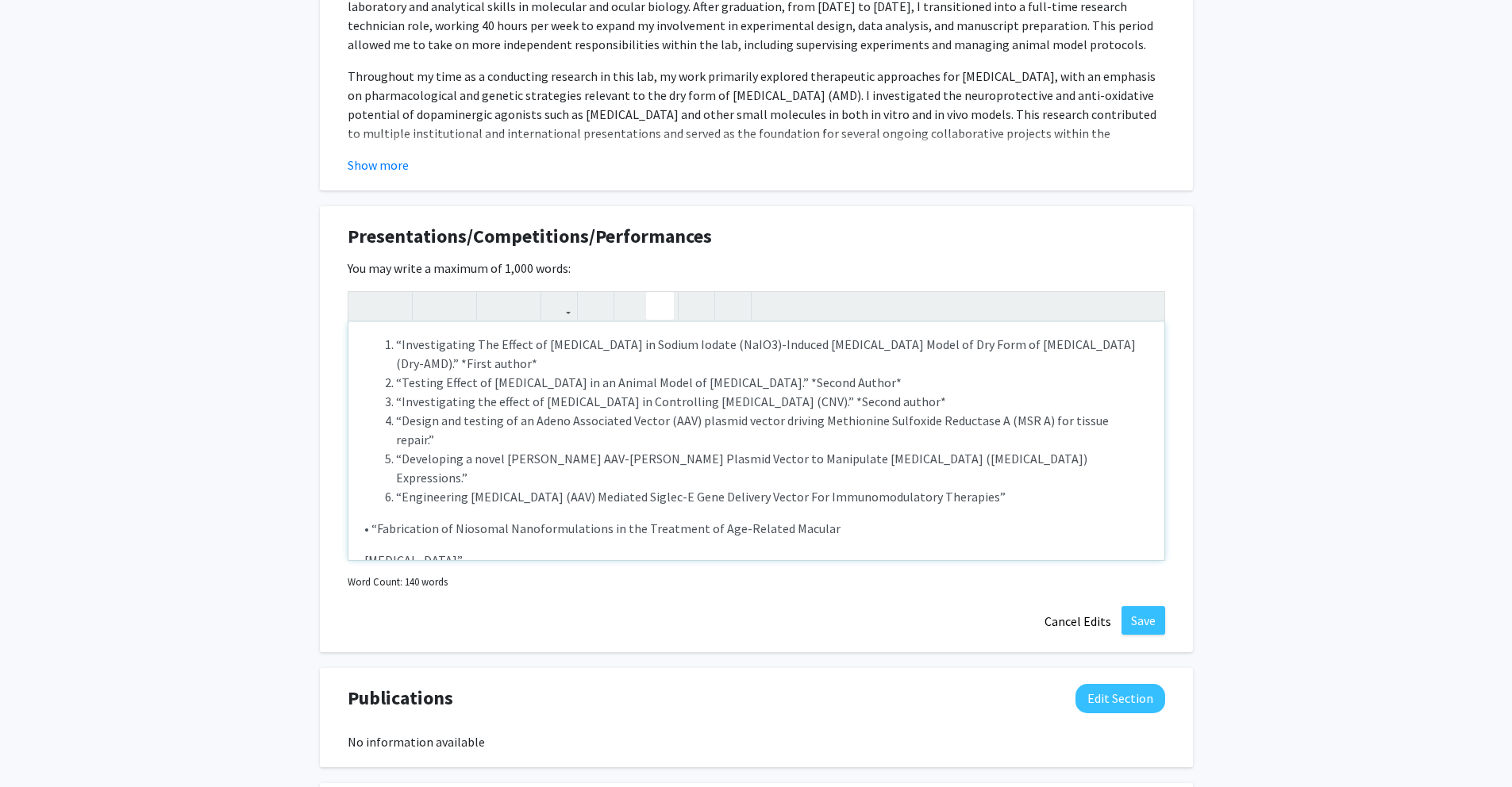
click at [371, 519] on p "• “Fabrication of Niosomal Nanoformulations in the Treatment of Age-Related Mac…" at bounding box center [757, 528] width 785 height 19
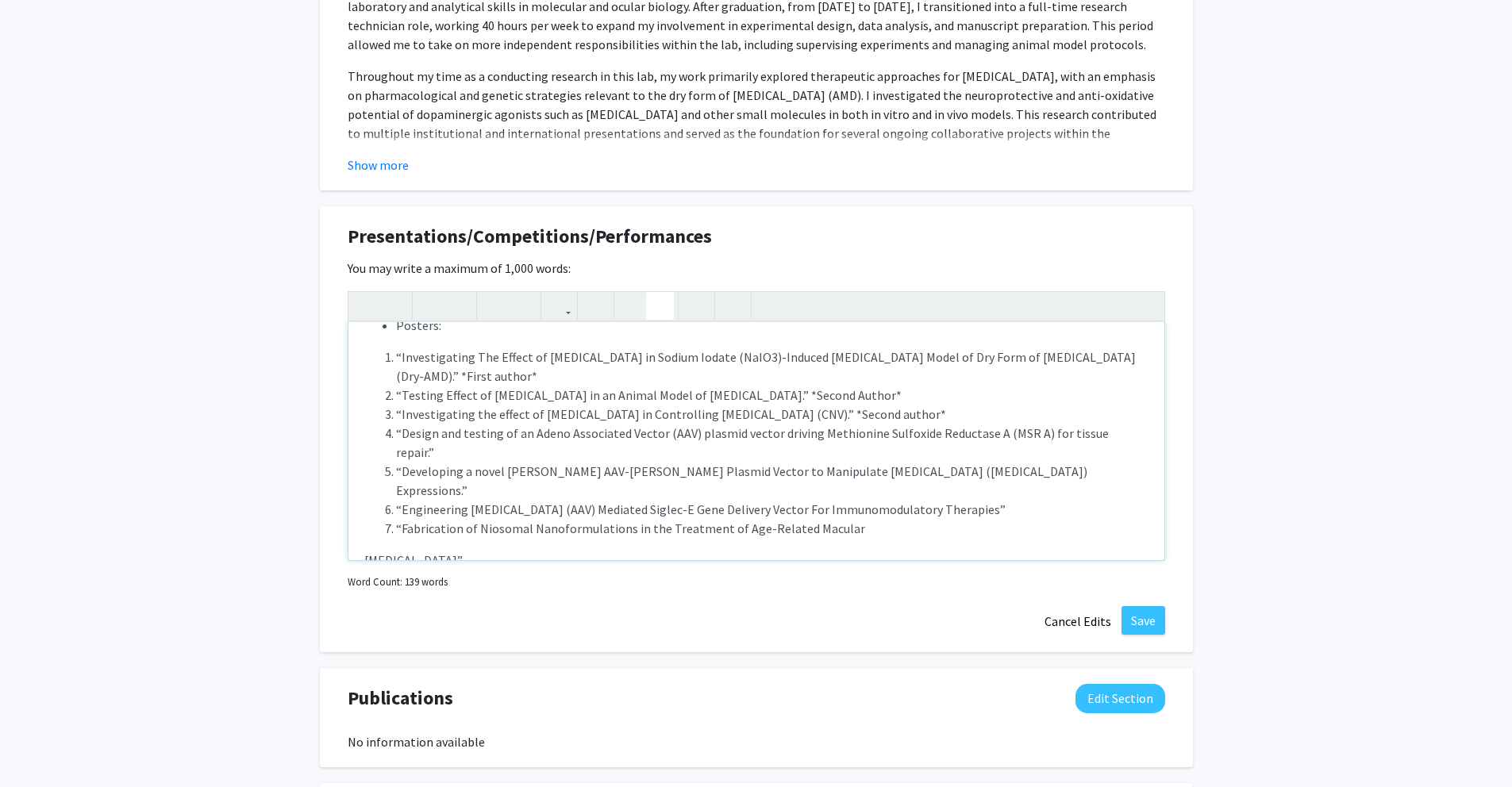
click at [365, 551] on p "Degeneration”" at bounding box center [757, 561] width 785 height 19
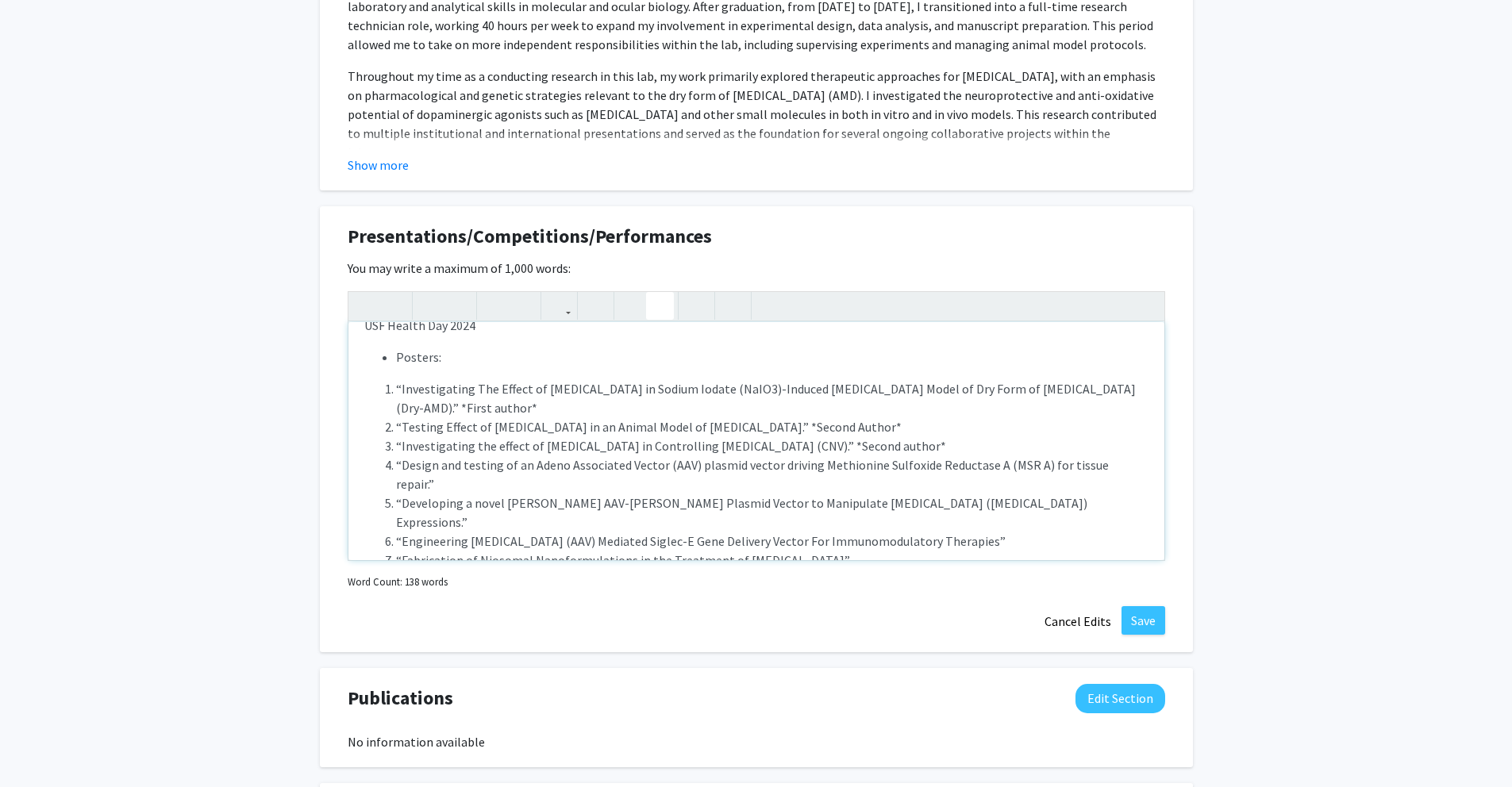
type textarea "<p><span style="font-size: 1rem;">Global Nanobio Conference 2024</span><br><ul>…"
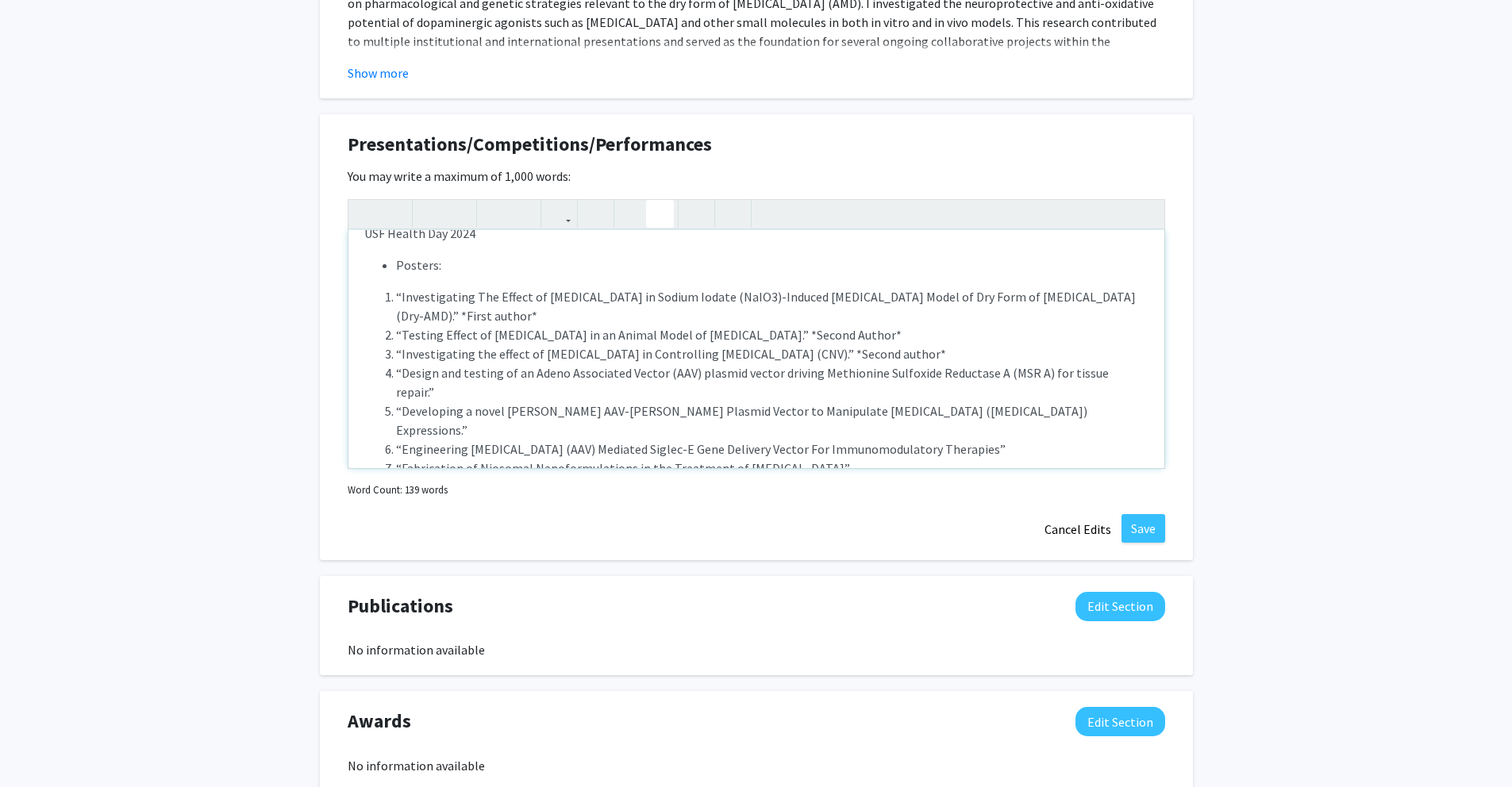
scroll to position [1443, 0]
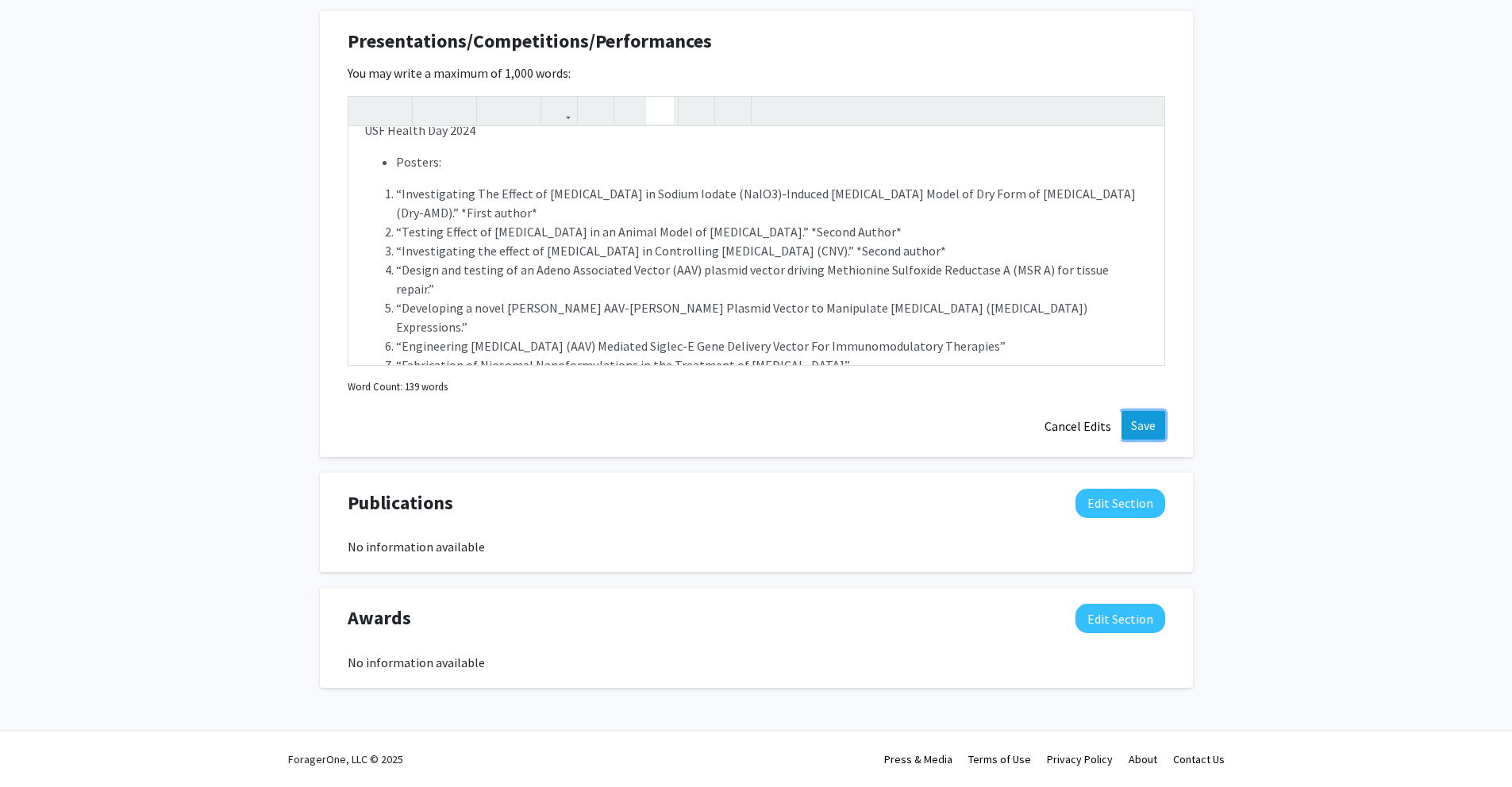
click at [1145, 430] on button "Save" at bounding box center [1143, 425] width 43 height 29
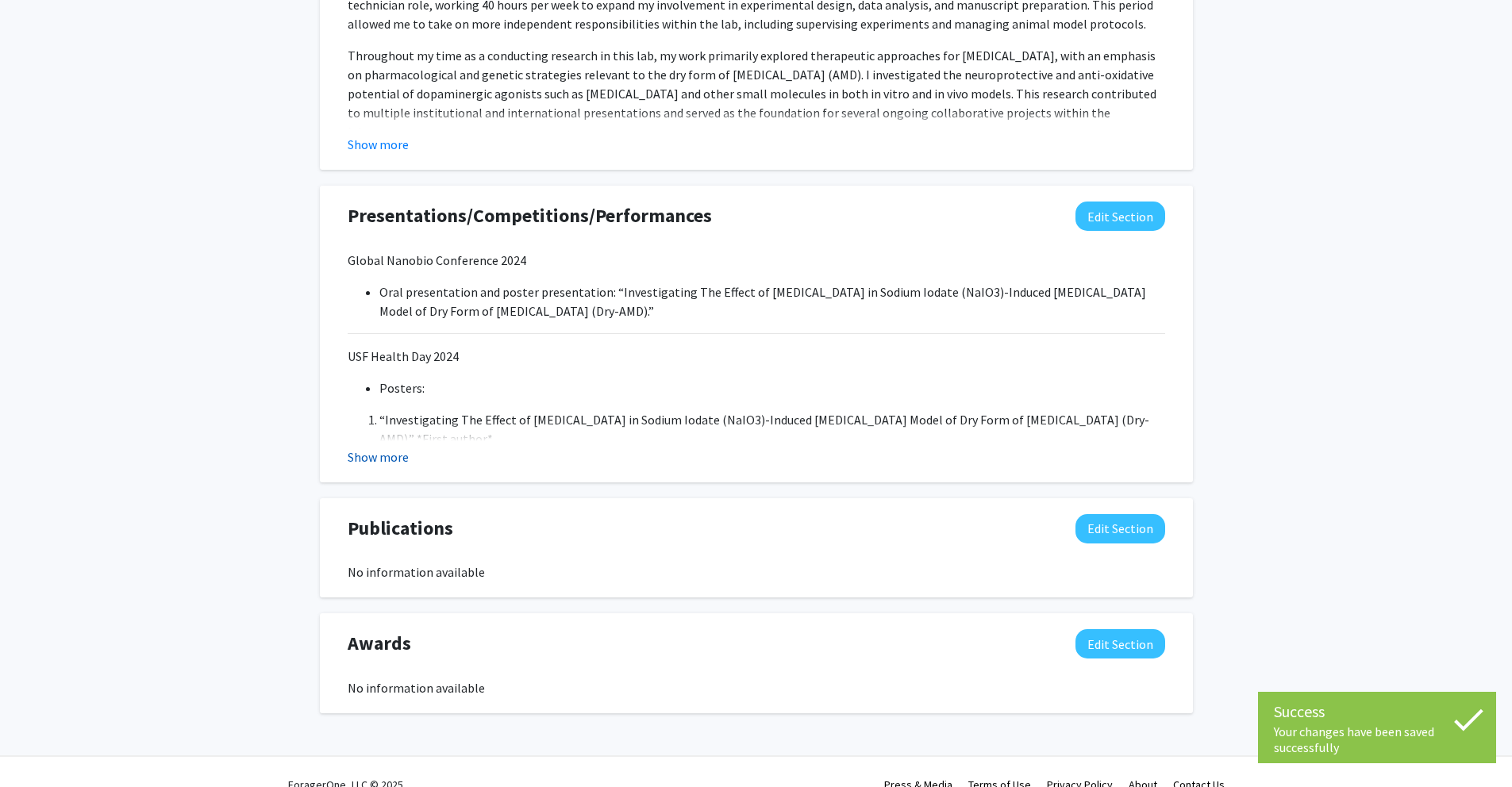
click at [385, 455] on button "Show more" at bounding box center [378, 457] width 61 height 19
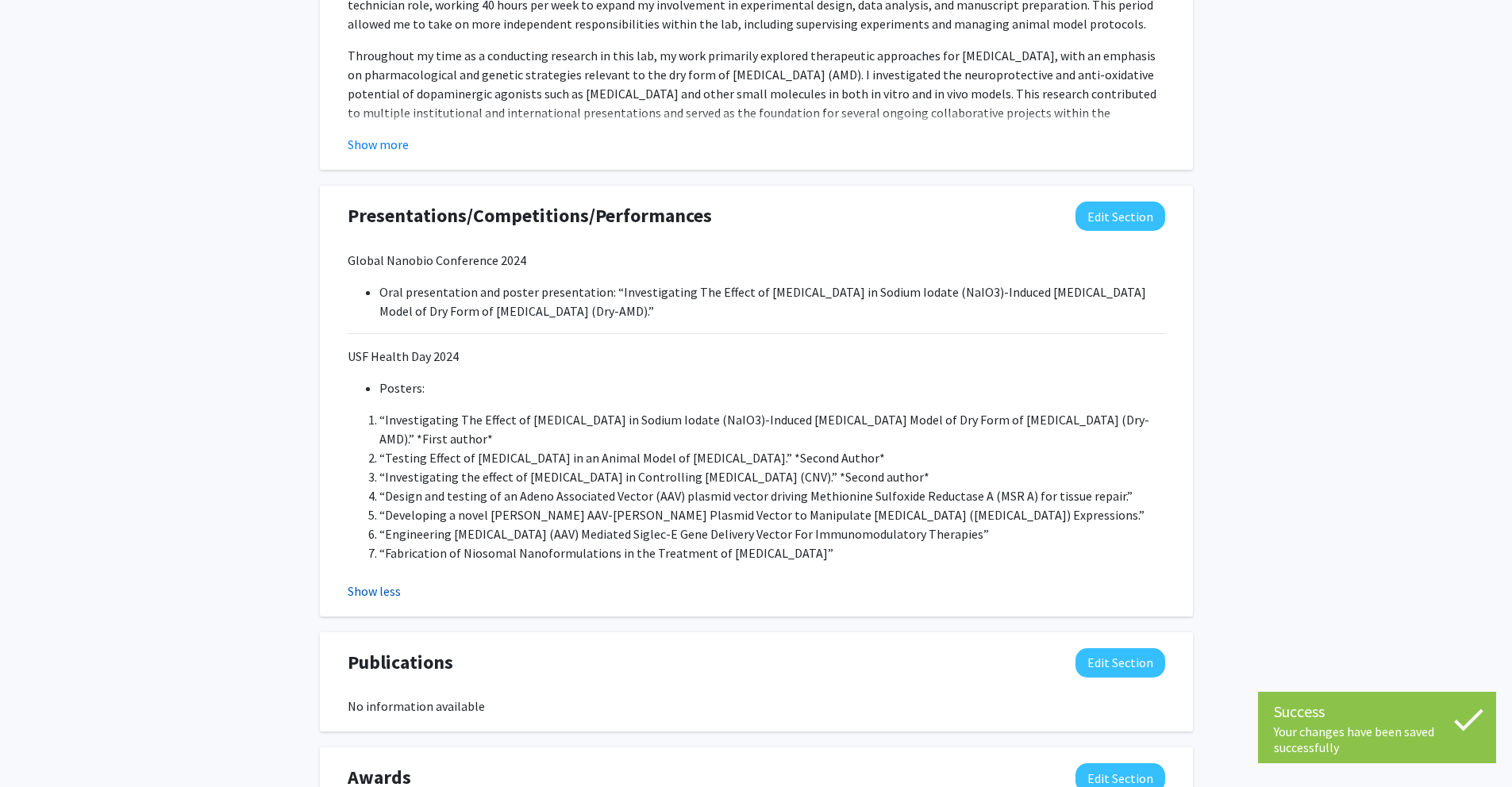
click at [355, 594] on button "Show less" at bounding box center [374, 591] width 53 height 19
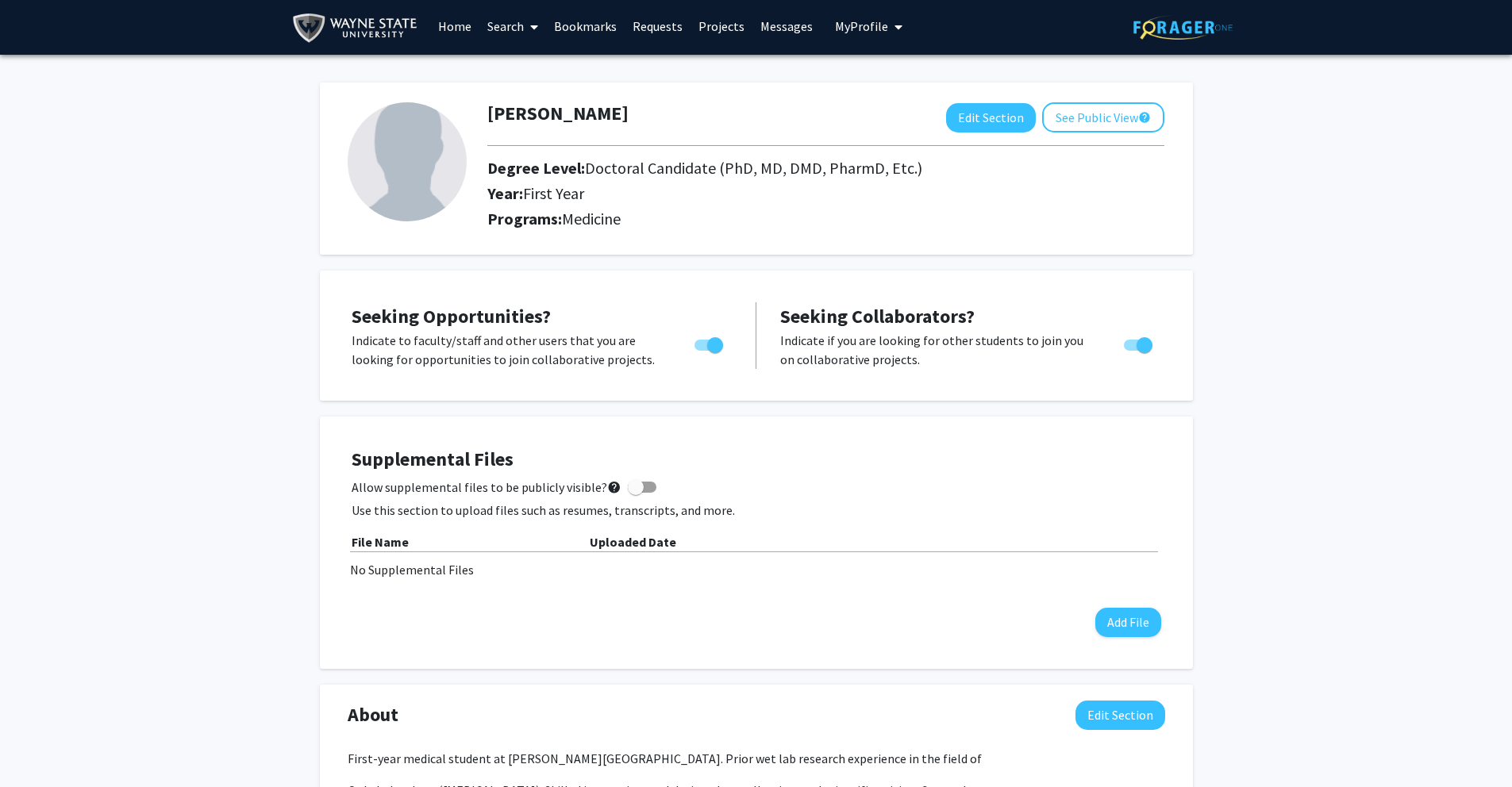
scroll to position [0, 0]
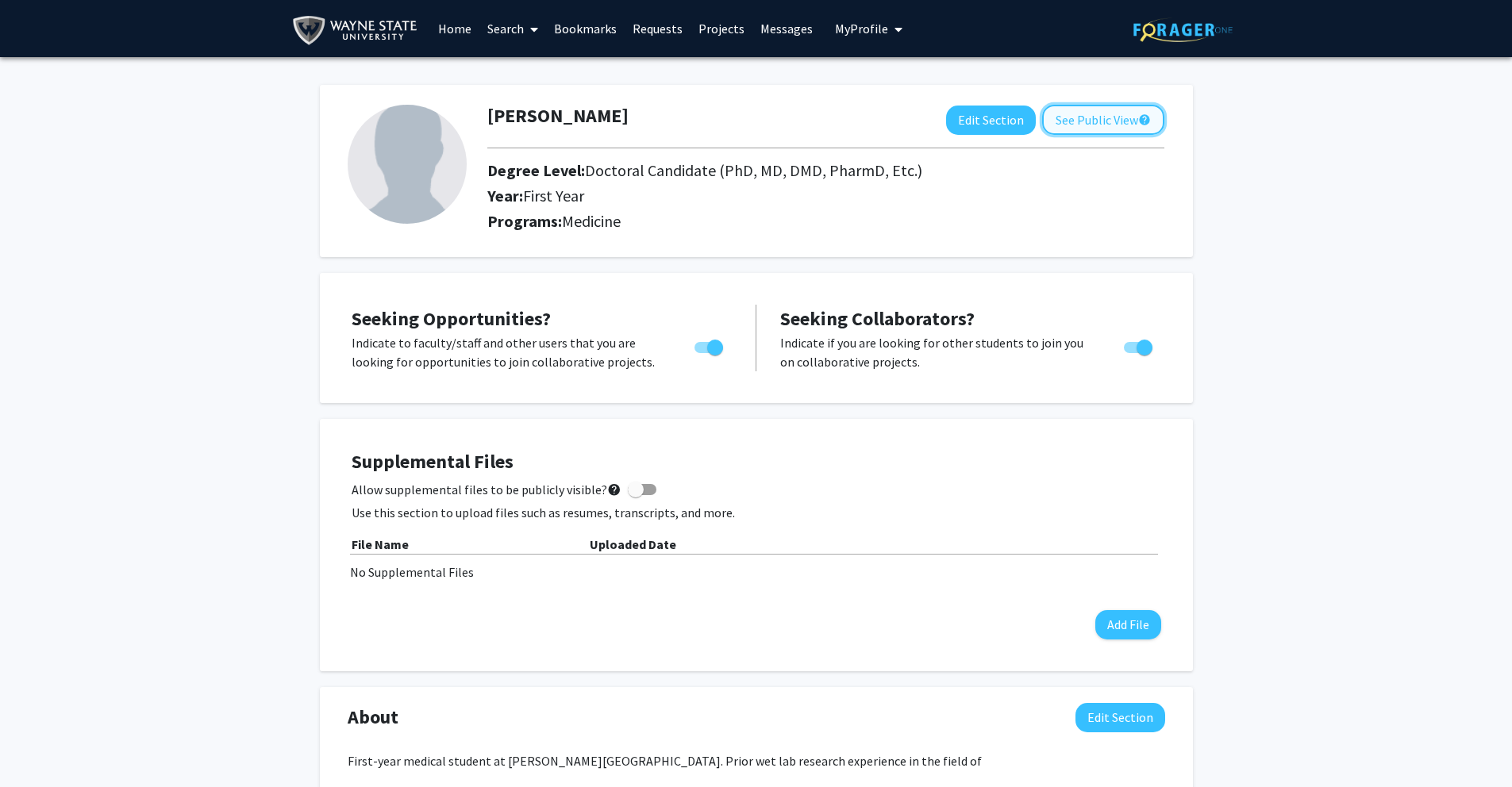
click at [1095, 124] on button "See Public View help" at bounding box center [1103, 120] width 122 height 30
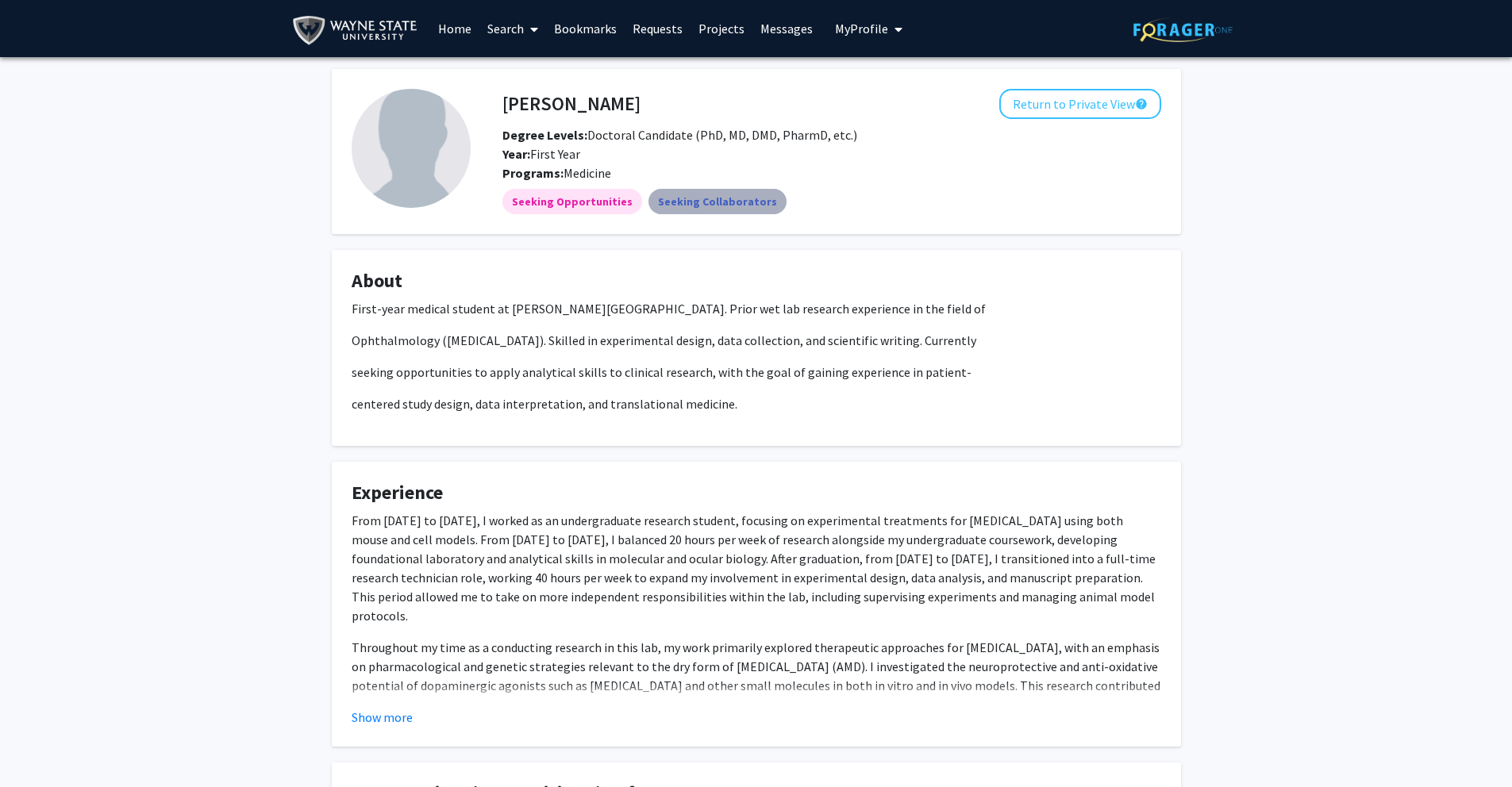
click at [723, 210] on mat-chip "Seeking Collaborators" at bounding box center [717, 201] width 138 height 25
click at [1049, 99] on button "Return to Private View help" at bounding box center [1080, 103] width 162 height 30
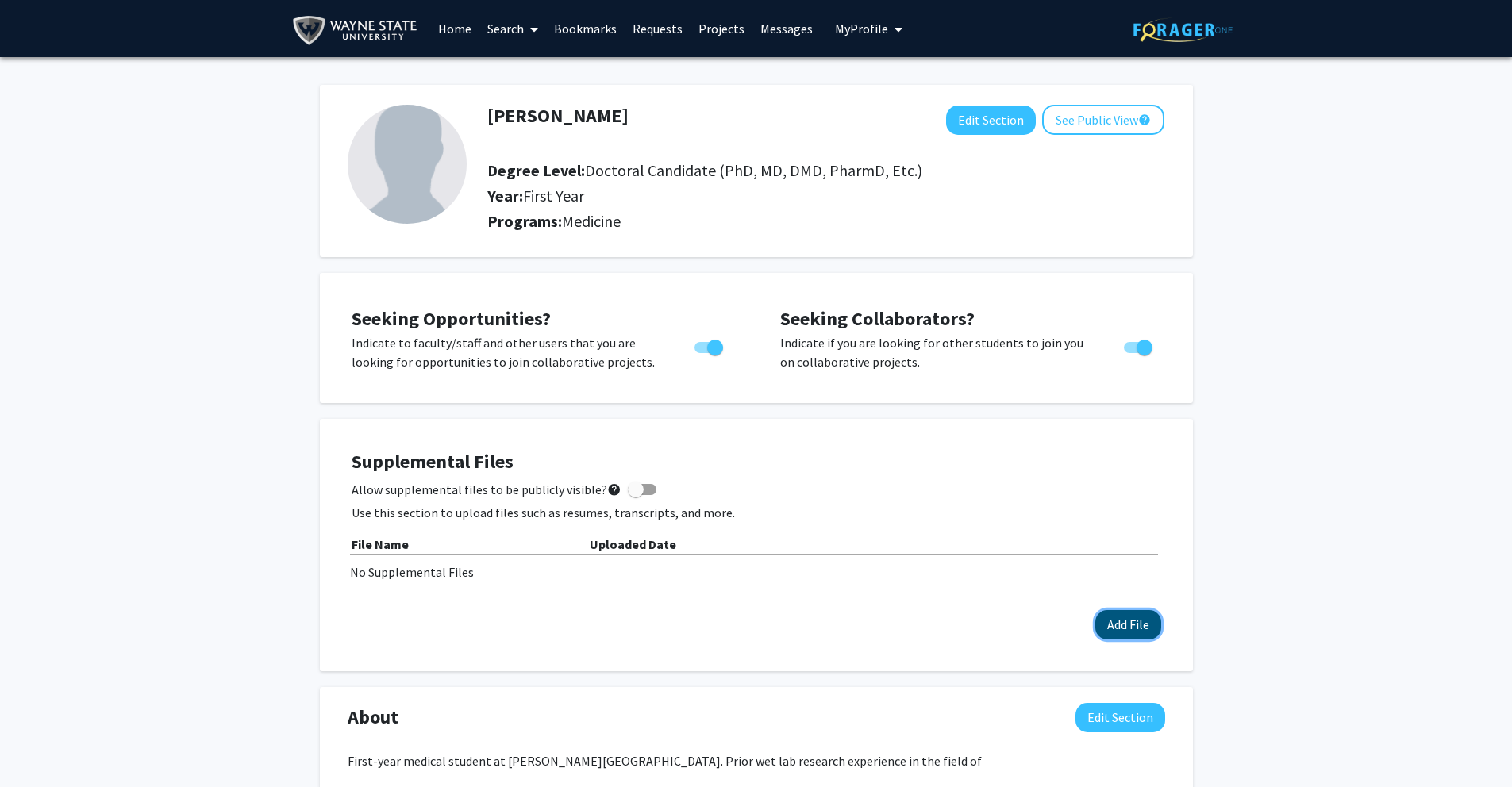
click at [1146, 620] on button "Add File" at bounding box center [1128, 625] width 66 height 30
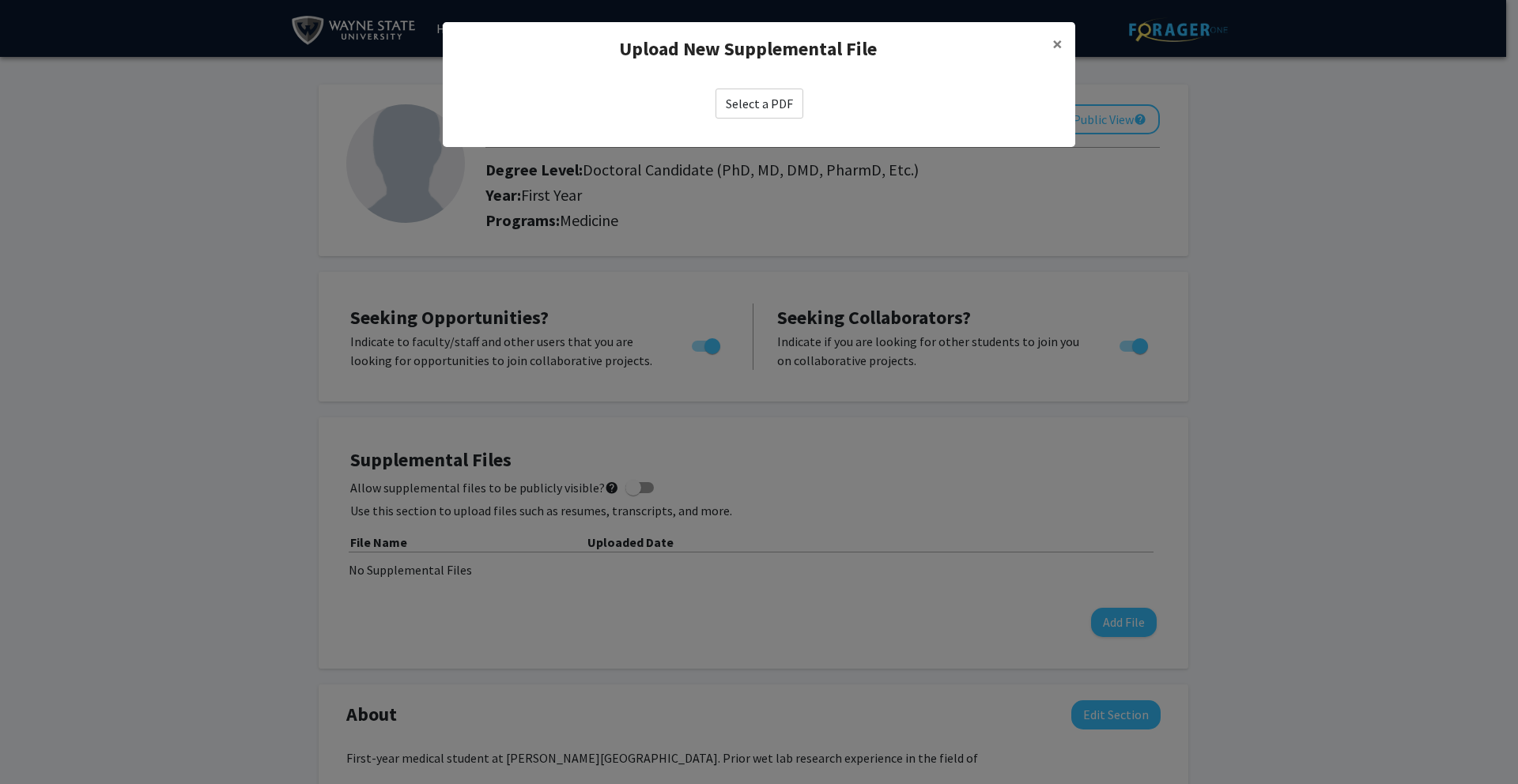
click at [750, 101] on label "Select a PDF" at bounding box center [760, 103] width 88 height 30
click at [0, 0] on input "Select a PDF" at bounding box center [0, 0] width 0 height 0
select select "custom"
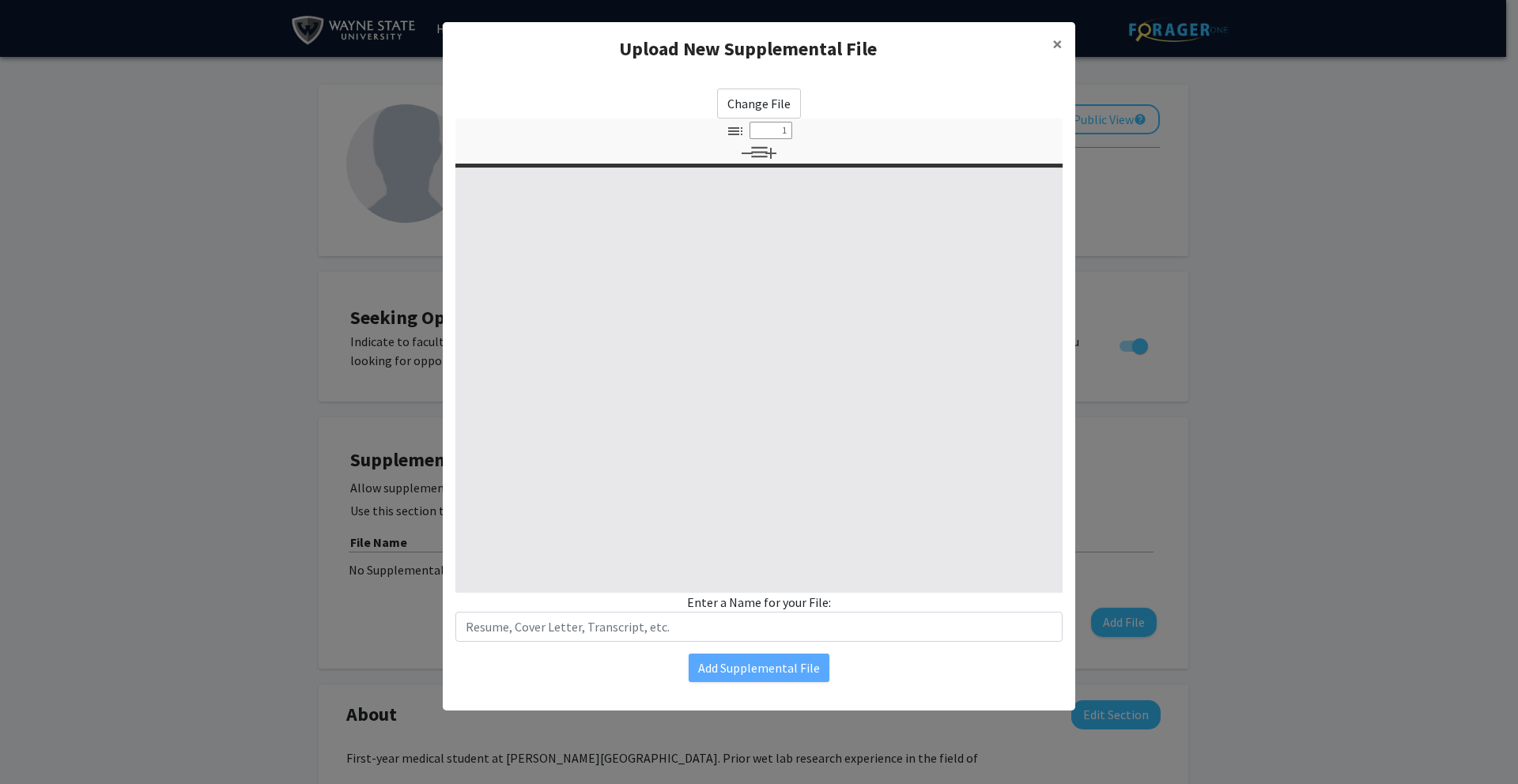
type input "0"
select select "custom"
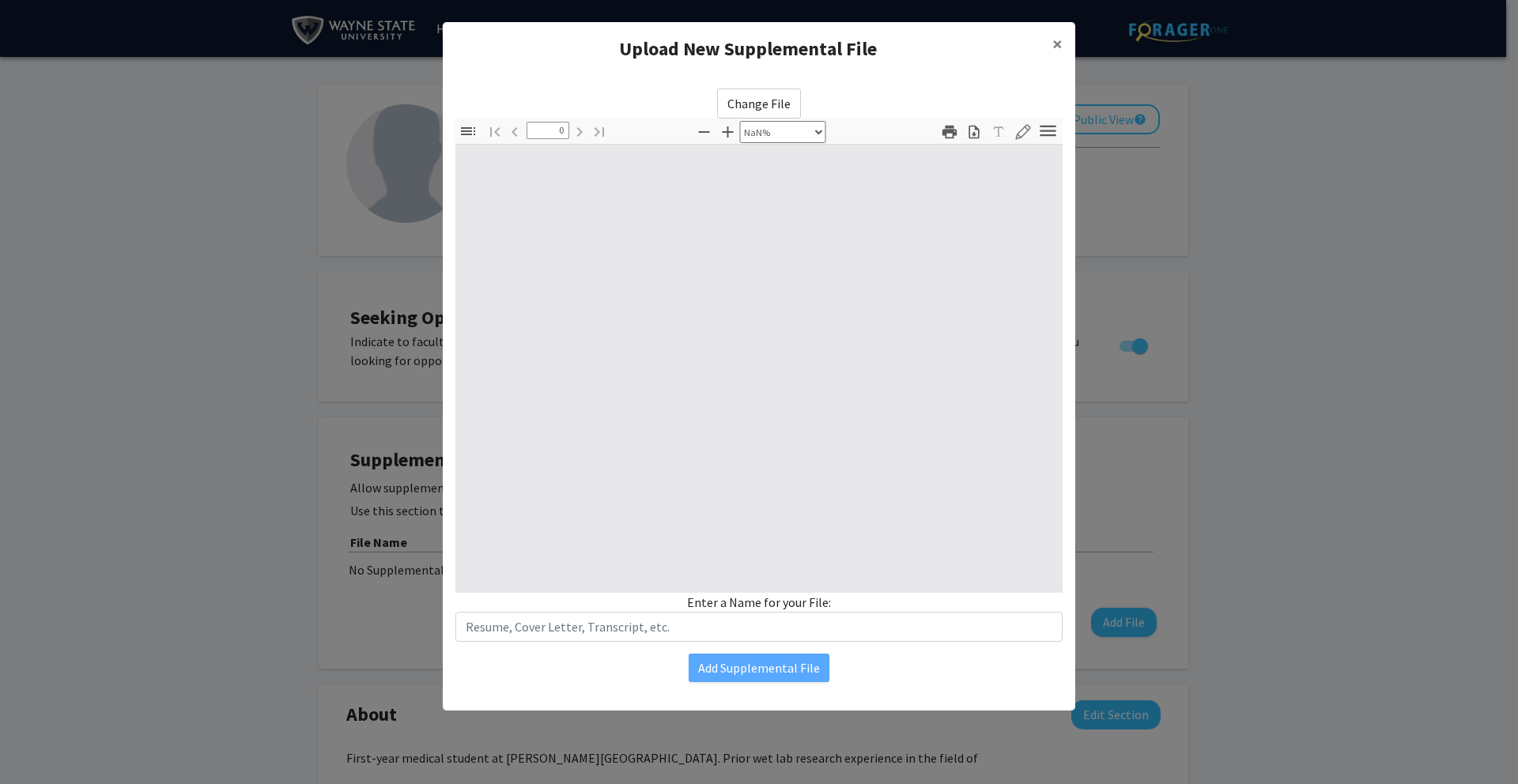
type input "1"
select select "auto"
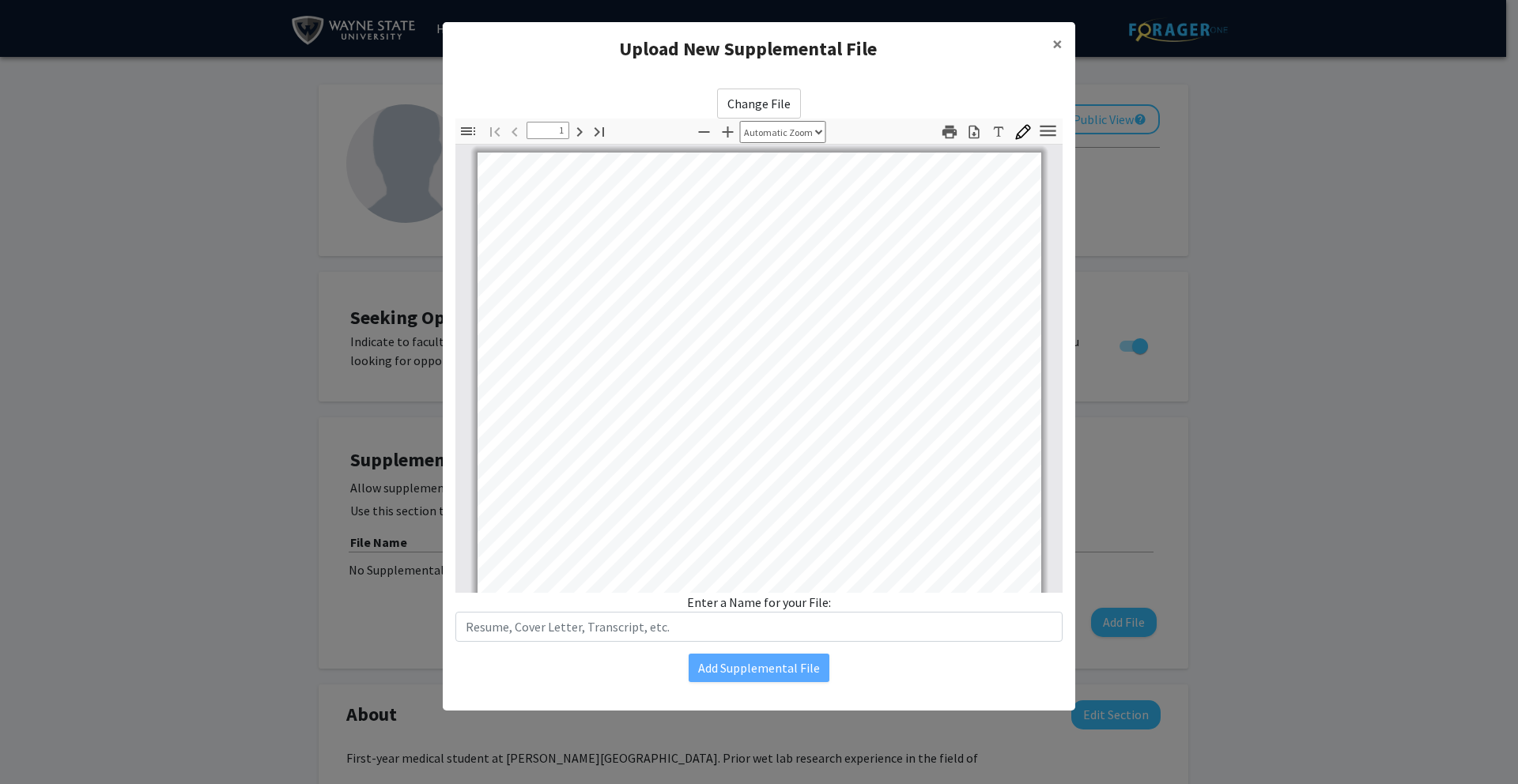
scroll to position [1, 0]
click at [947, 134] on icon "button" at bounding box center [949, 132] width 17 height 17
click at [1037, 129] on icon "button" at bounding box center [1048, 131] width 22 height 22
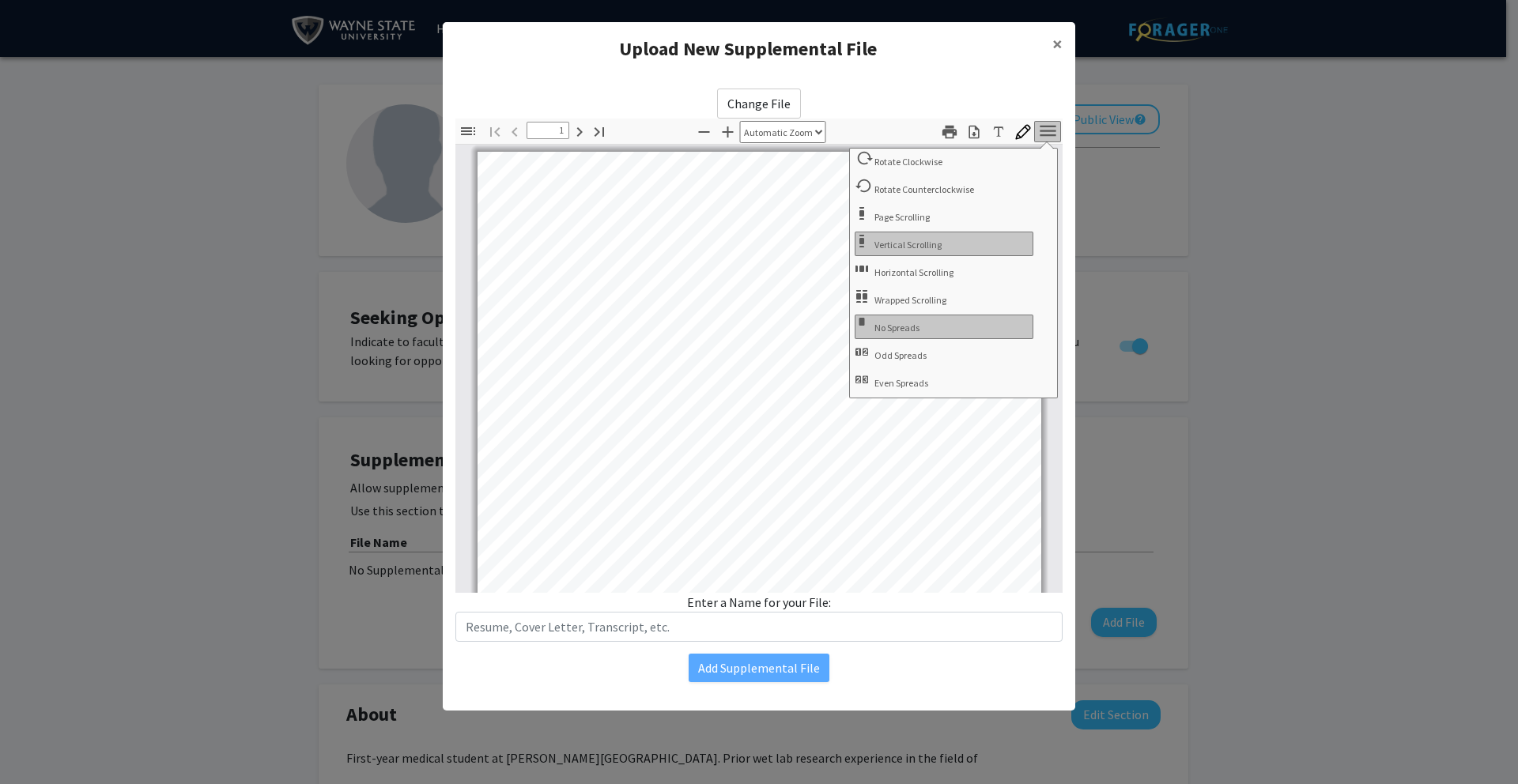
click at [1020, 95] on div "Change File Thumbnails Document Outline Attachments Layers Current Outline Item…" at bounding box center [759, 365] width 607 height 553
click at [923, 99] on div "Change File Thumbnails Document Outline Attachments Layers Current Outline Item…" at bounding box center [759, 365] width 607 height 553
click at [1034, 131] on button "Tools" at bounding box center [1047, 131] width 27 height 22
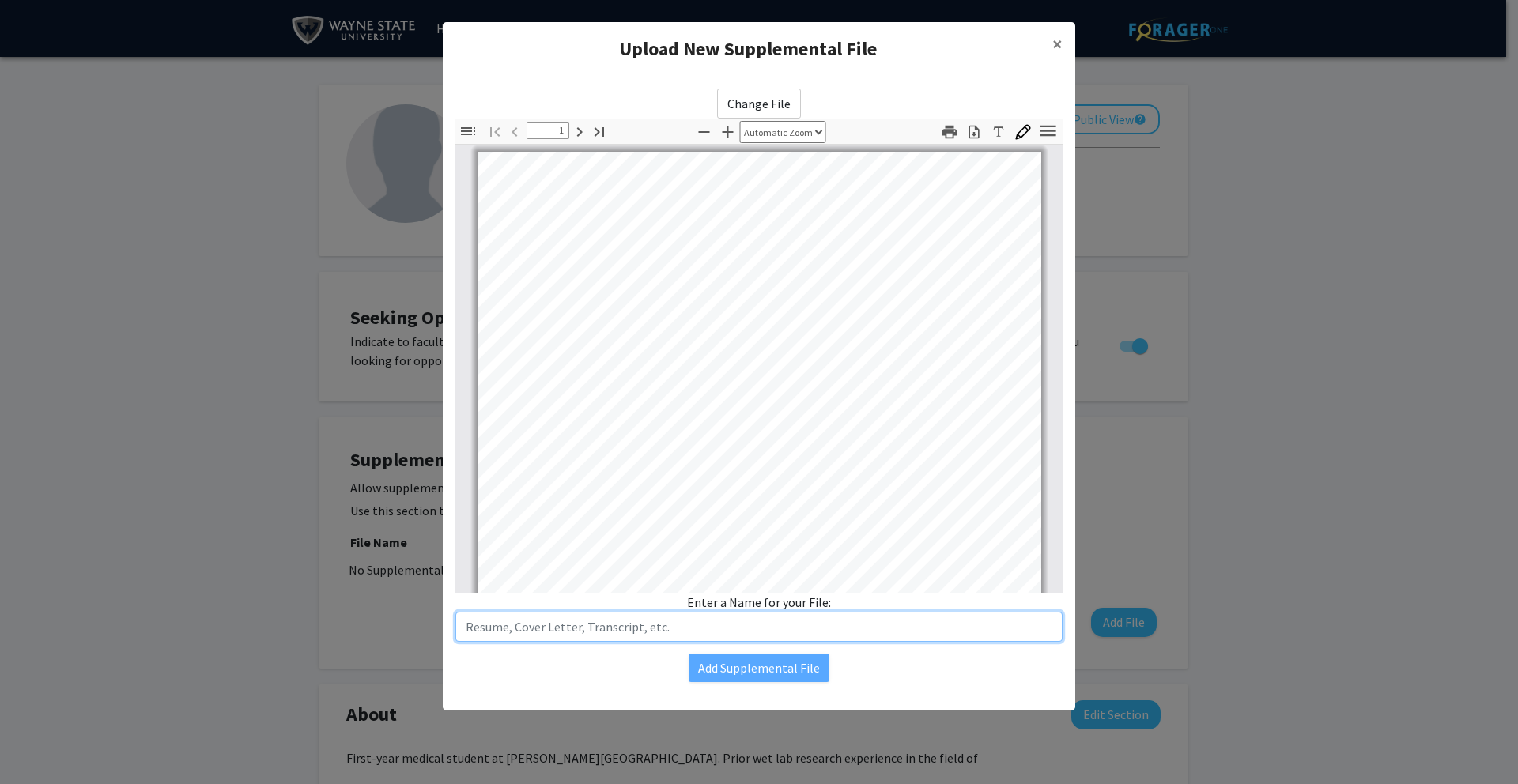
click at [751, 619] on input "text" at bounding box center [759, 627] width 607 height 30
type input "J"
type input "Resume"
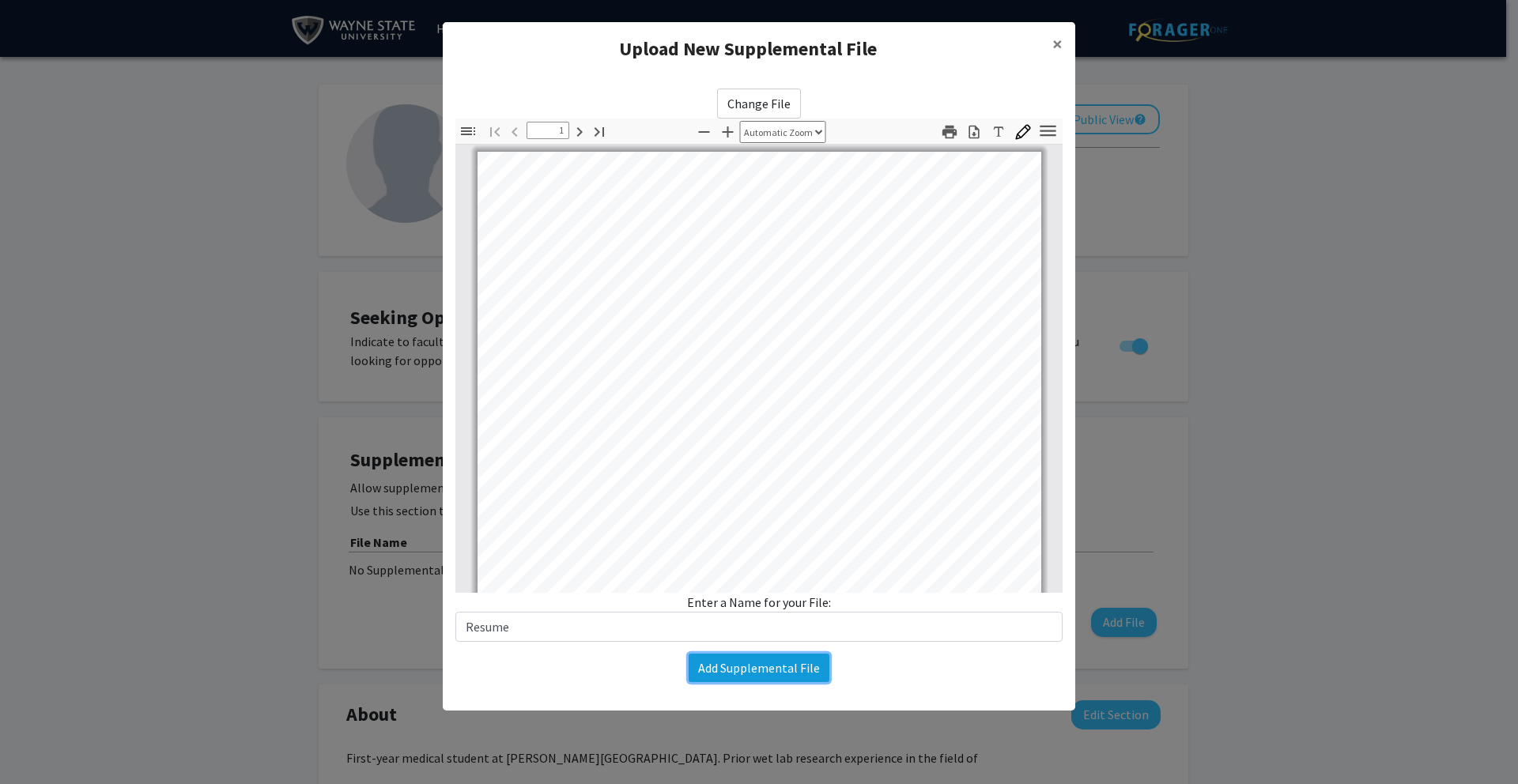
click at [793, 676] on button "Add Supplemental File" at bounding box center [759, 667] width 141 height 29
click at [774, 674] on button "Add Supplemental File" at bounding box center [759, 667] width 141 height 29
click at [1051, 48] on button "×" at bounding box center [1057, 44] width 35 height 44
click at [1061, 47] on span "×" at bounding box center [1057, 44] width 10 height 24
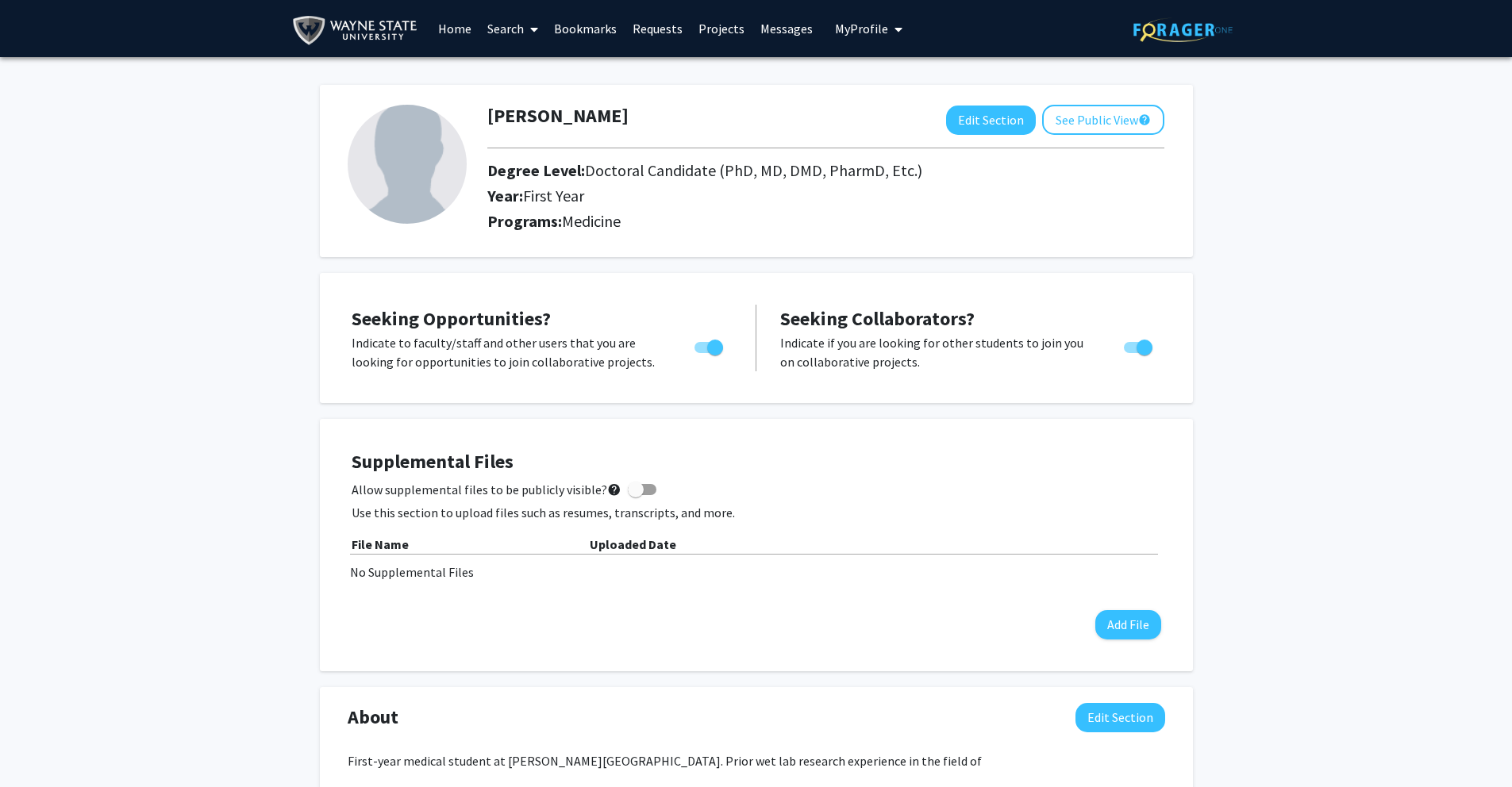
click at [654, 33] on link "Requests" at bounding box center [658, 29] width 66 height 56
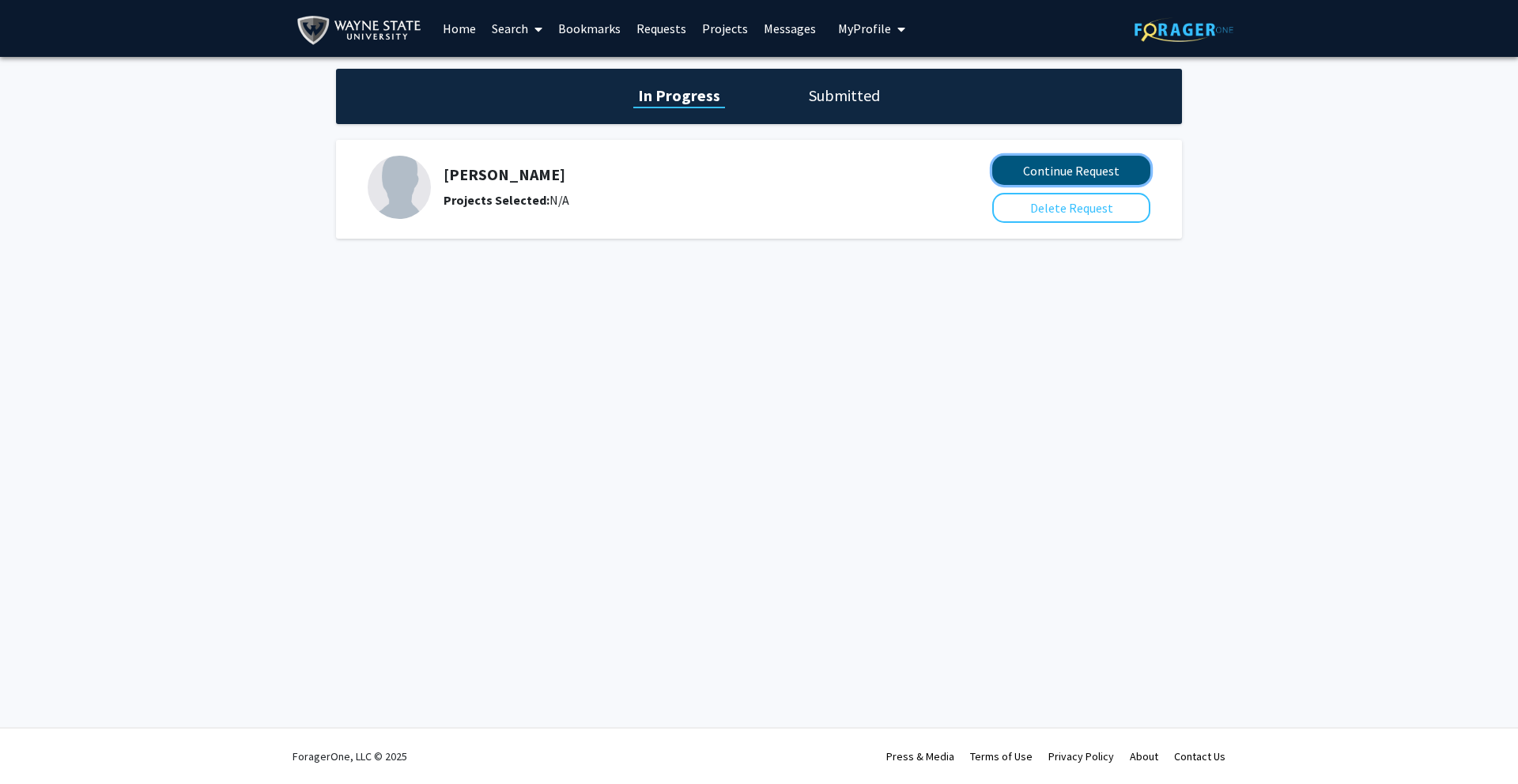
click at [1049, 163] on button "Continue Request" at bounding box center [1071, 170] width 158 height 29
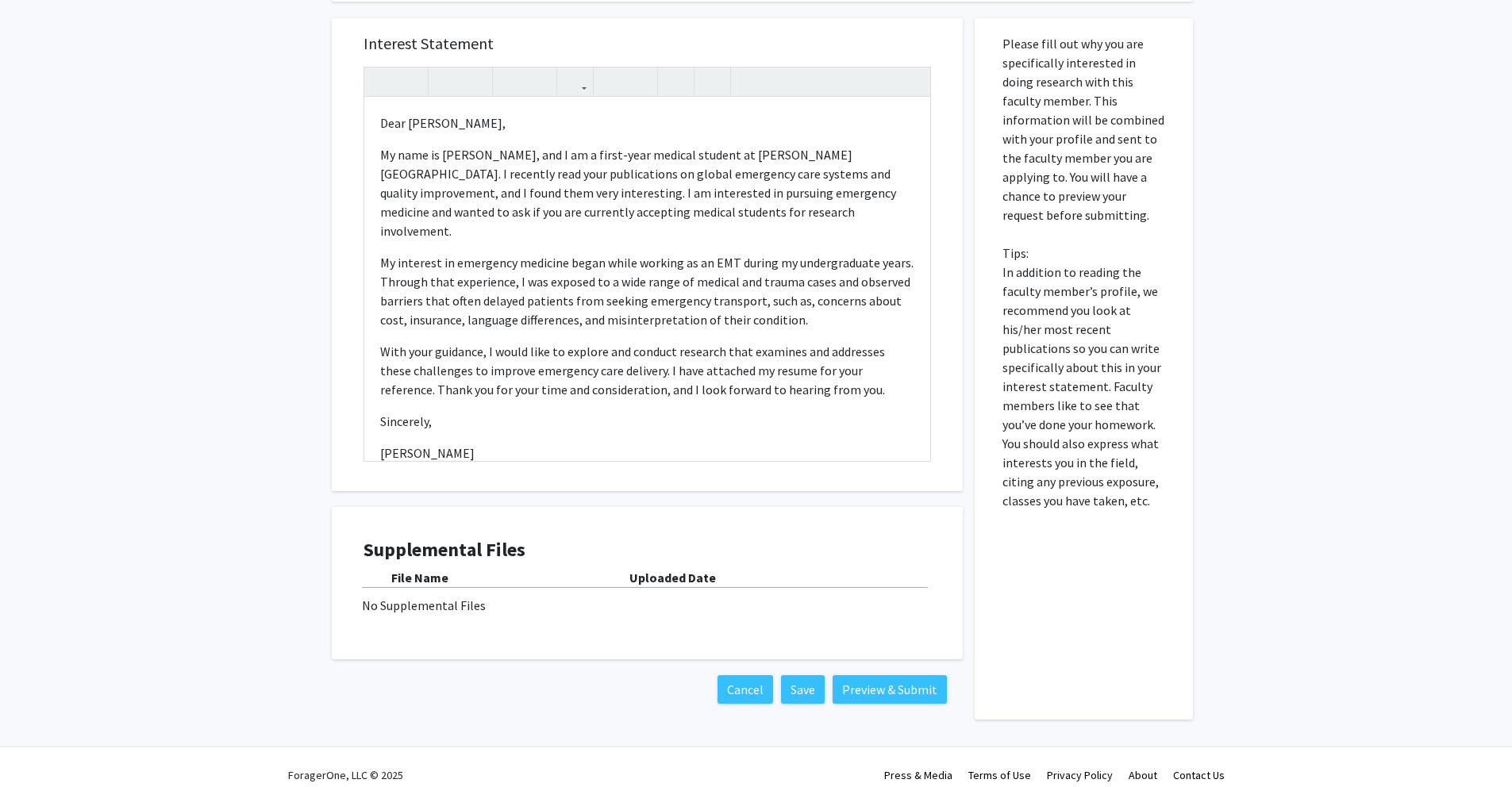
scroll to position [274, 0]
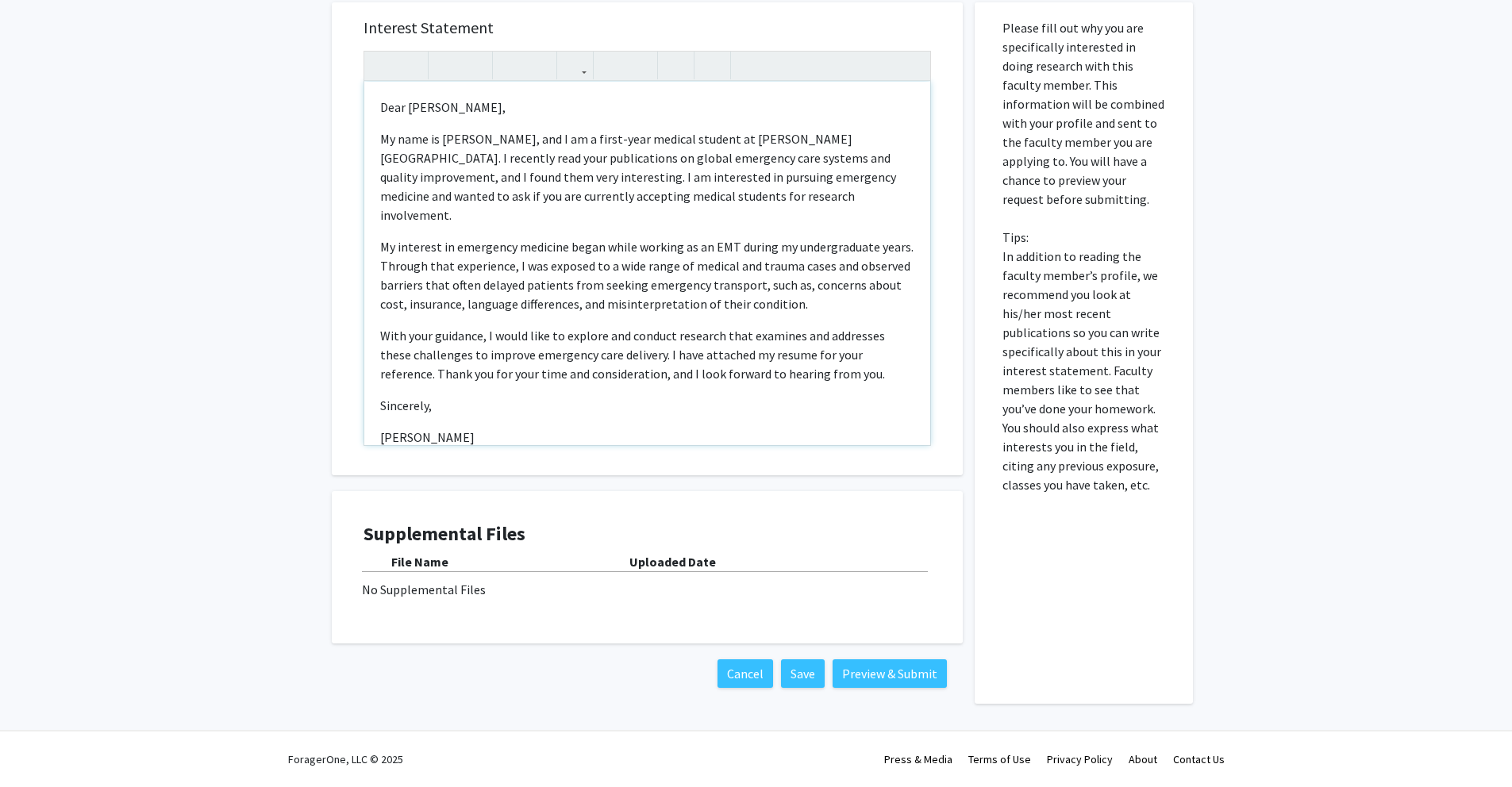
click at [496, 428] on p "[PERSON_NAME]" at bounding box center [647, 437] width 534 height 19
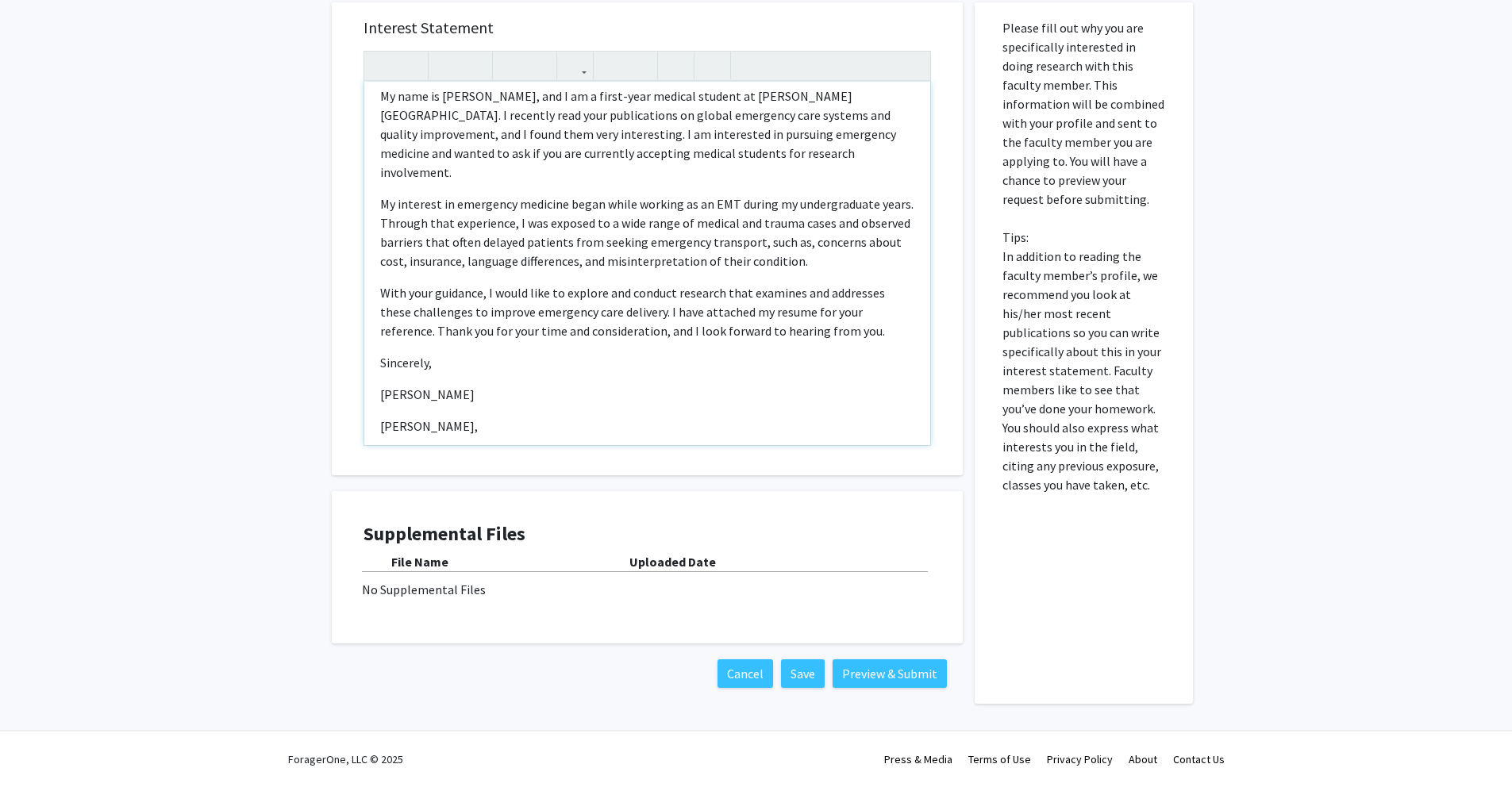
scroll to position [125, 0]
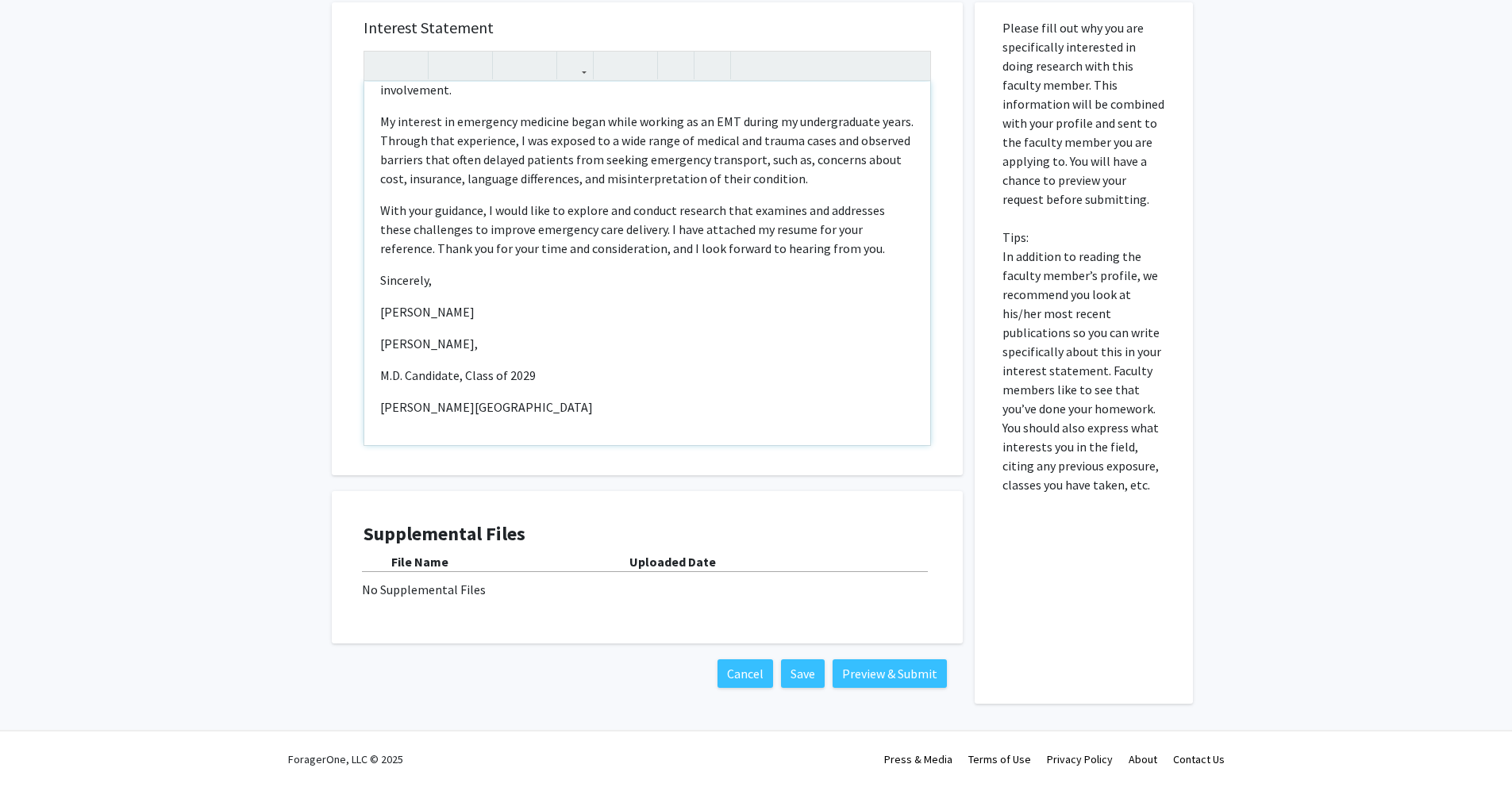
click at [442, 334] on p "[PERSON_NAME]," at bounding box center [647, 344] width 534 height 19
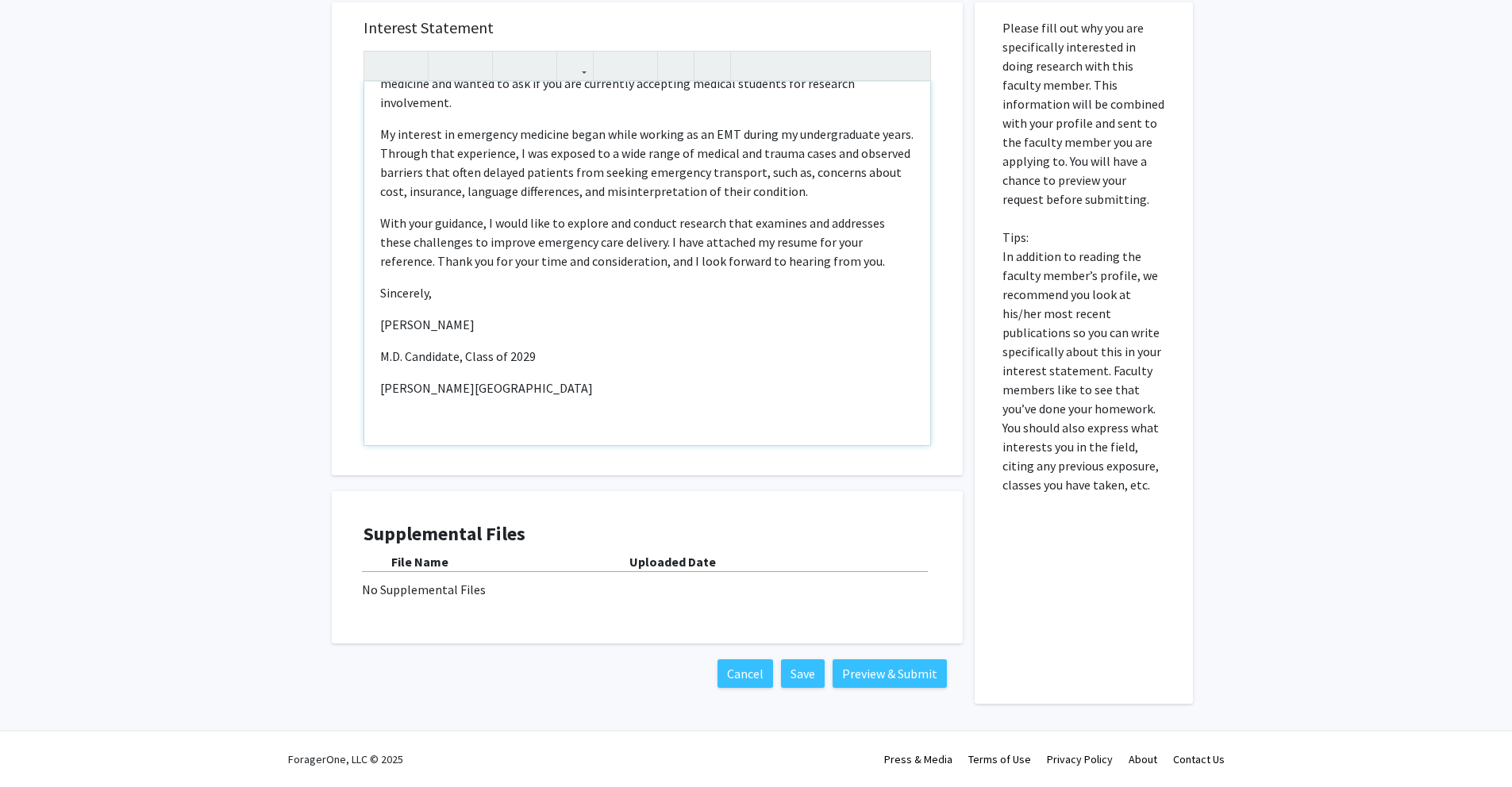
scroll to position [94, 0]
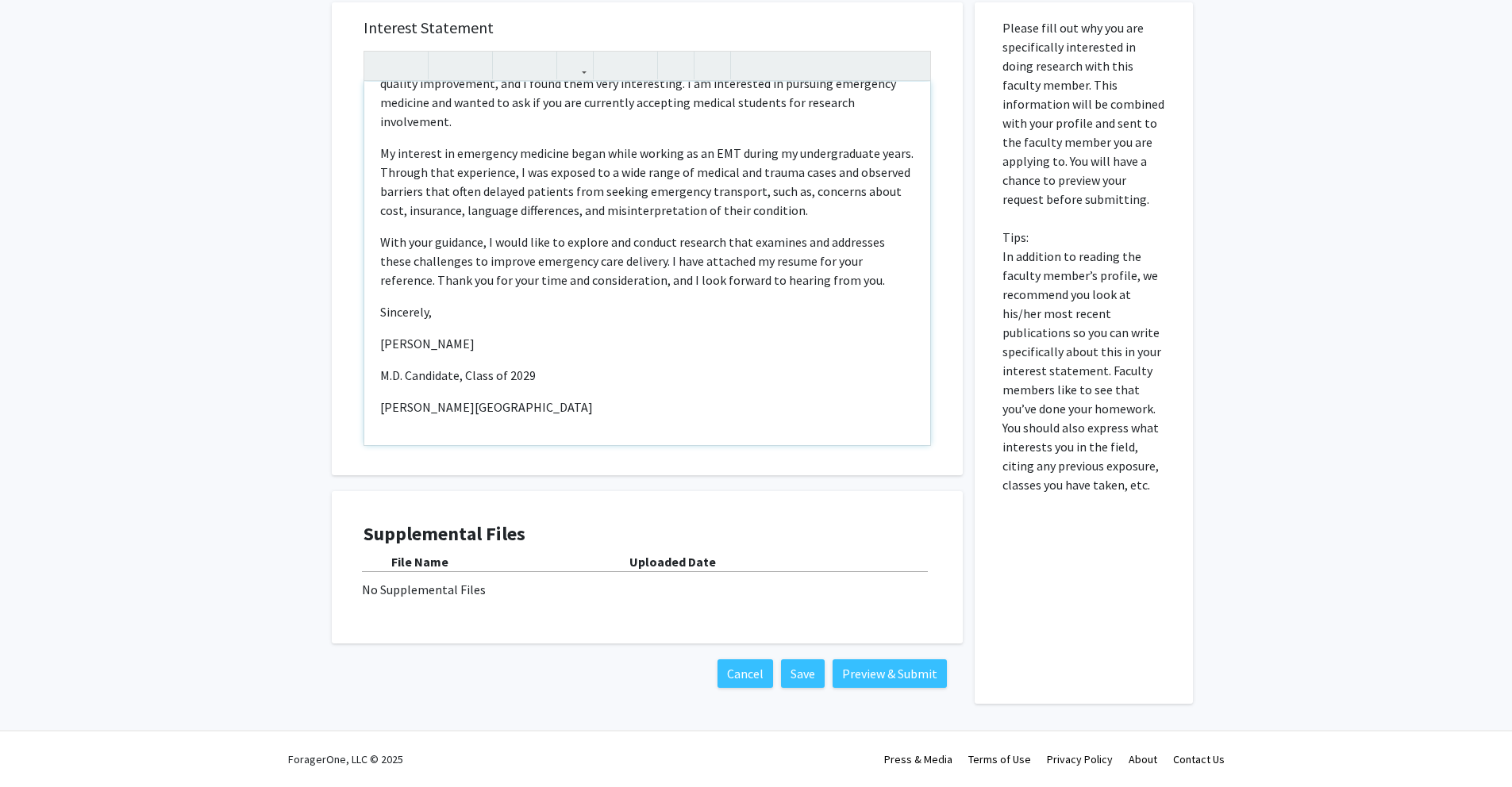
click at [378, 357] on div "Dear [PERSON_NAME], My name is [PERSON_NAME], and I am a first-year medical stu…" at bounding box center [648, 263] width 566 height 364
click at [431, 310] on div "Dear [PERSON_NAME], My name is [PERSON_NAME], and I am a first-year medical stu…" at bounding box center [648, 263] width 566 height 364
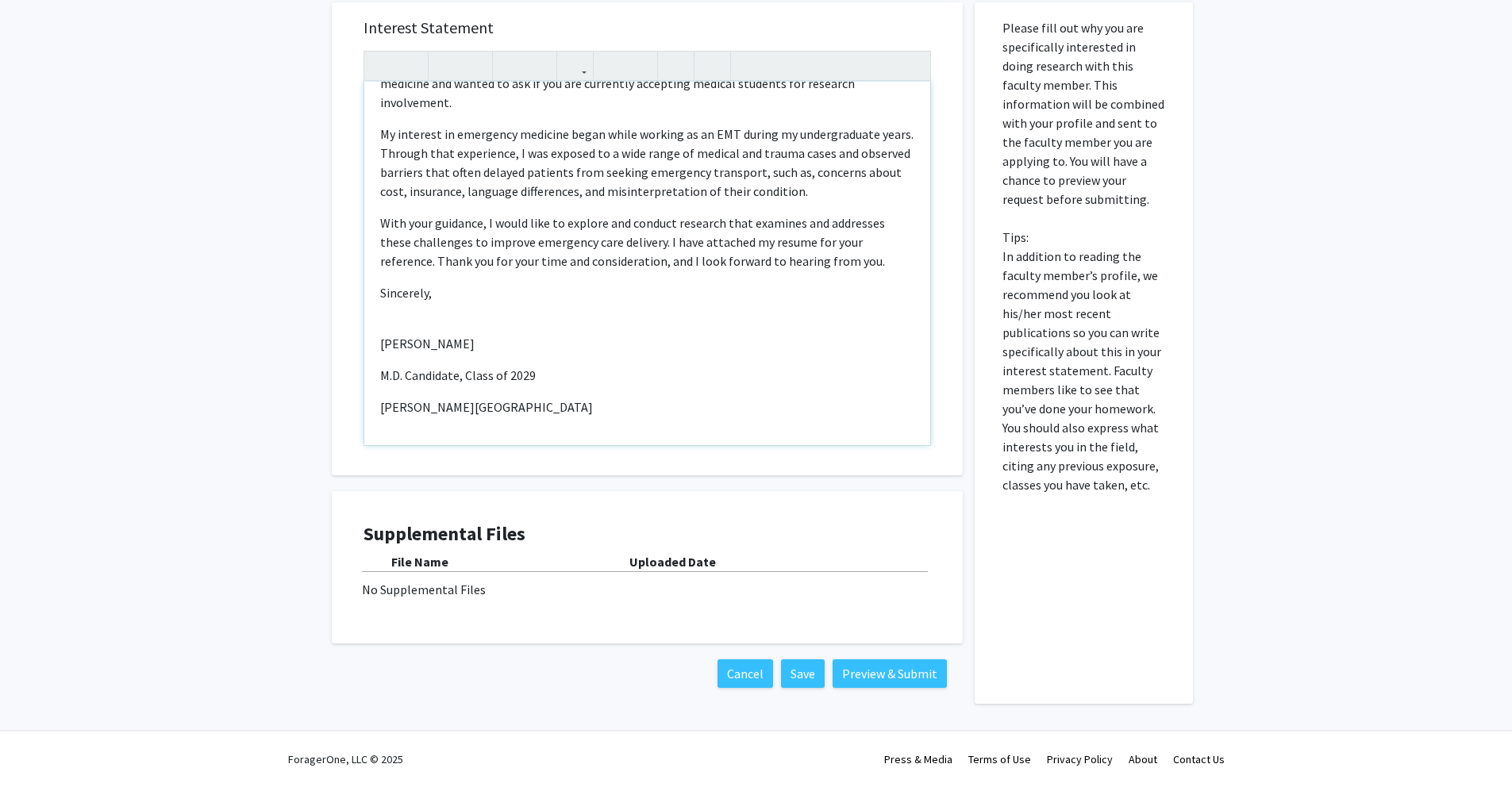
click at [638, 397] on p "[PERSON_NAME][GEOGRAPHIC_DATA]" at bounding box center [647, 407] width 534 height 19
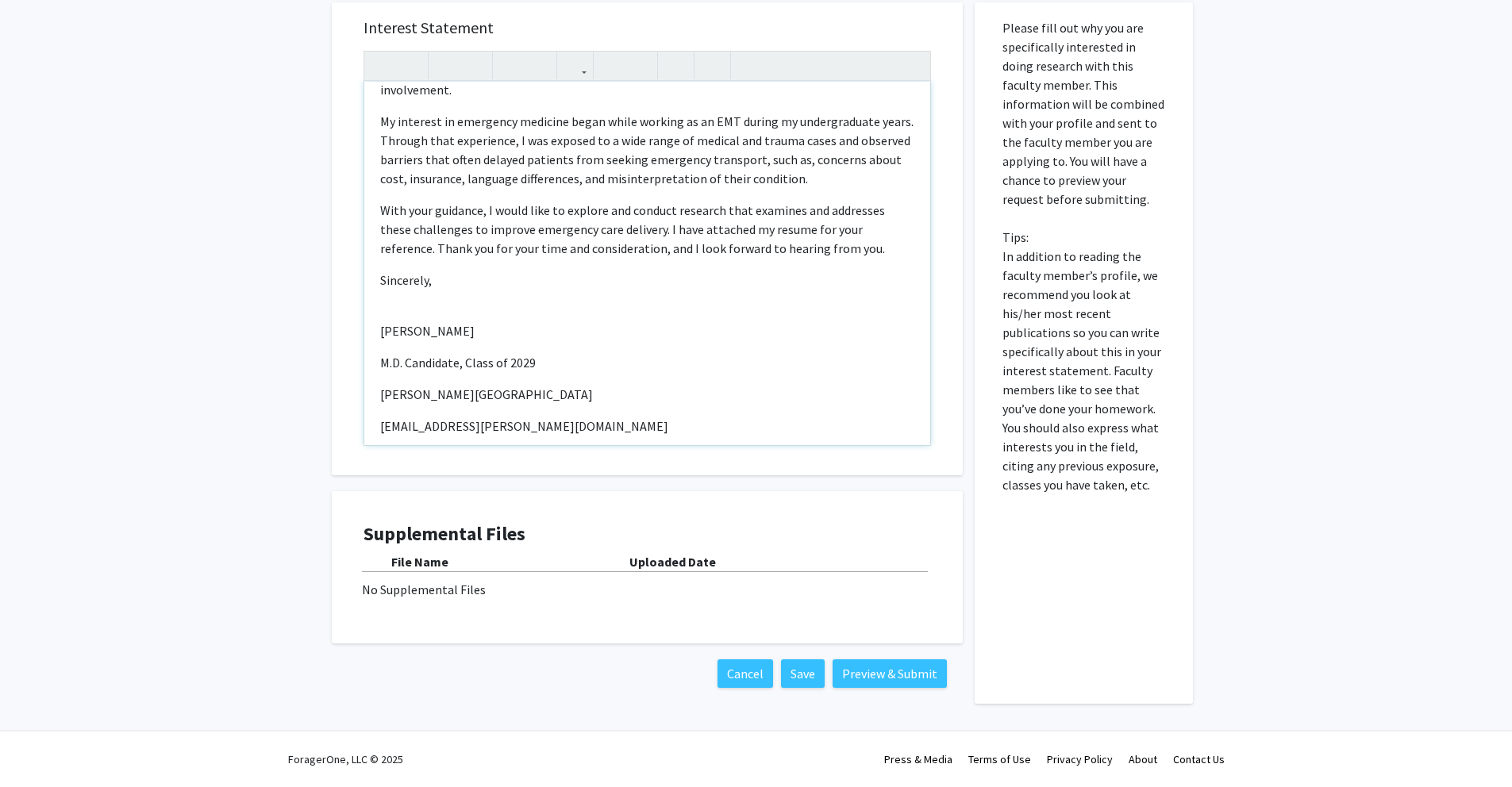
click at [377, 409] on div "Dear [PERSON_NAME], My name is [PERSON_NAME], and I am a first-year medical stu…" at bounding box center [648, 263] width 566 height 364
click at [390, 416] on p "email: [EMAIL_ADDRESS][PERSON_NAME][DOMAIN_NAME]" at bounding box center [647, 426] width 534 height 19
click at [534, 416] on p "Email: [EMAIL_ADDRESS][PERSON_NAME][DOMAIN_NAME]" at bounding box center [647, 426] width 534 height 19
drag, startPoint x: 415, startPoint y: 410, endPoint x: 372, endPoint y: 403, distance: 43.6
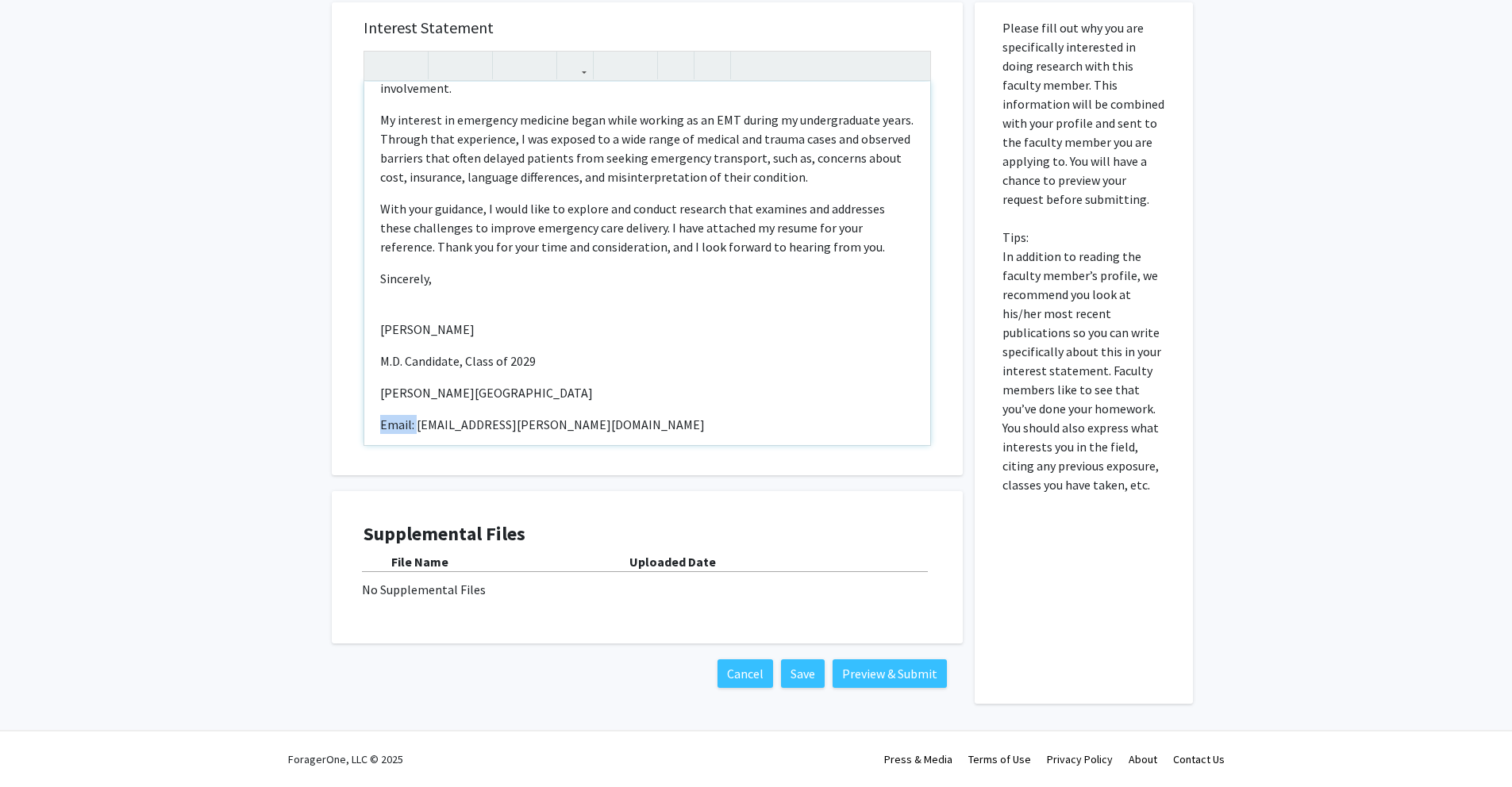
click at [372, 403] on div "Dear Dr. Kumar, My name is Jai Patel, and I am a first-year medical student at …" at bounding box center [648, 263] width 566 height 364
click at [509, 415] on p "ia5454@wayne.edu" at bounding box center [647, 424] width 534 height 19
click at [483, 415] on p "ia5454@wayne.edu | 813-244-0021" at bounding box center [647, 424] width 534 height 19
drag, startPoint x: 491, startPoint y: 407, endPoint x: 532, endPoint y: 416, distance: 42.0
click at [491, 415] on p "ia5454@wayne.edu | 813-244-0021" at bounding box center [647, 424] width 534 height 19
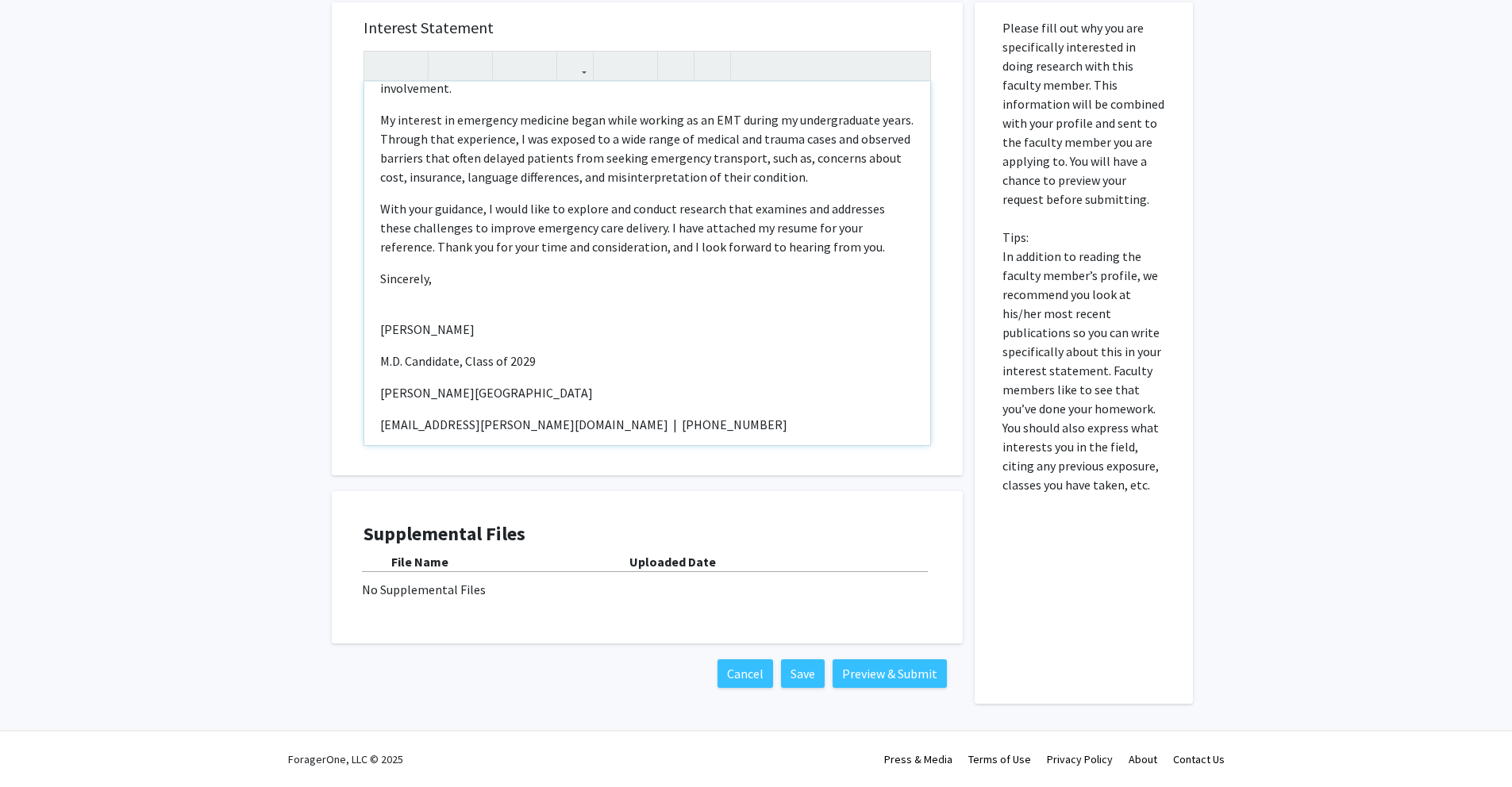
type textarea "<p>Dear Dr. Kumar, </p> <p>My name is Jai Patel, and I am a first-year medical …"
click at [1172, 554] on div "Please fill out why you are specifically interested in doing research with this…" at bounding box center [1084, 353] width 194 height 701
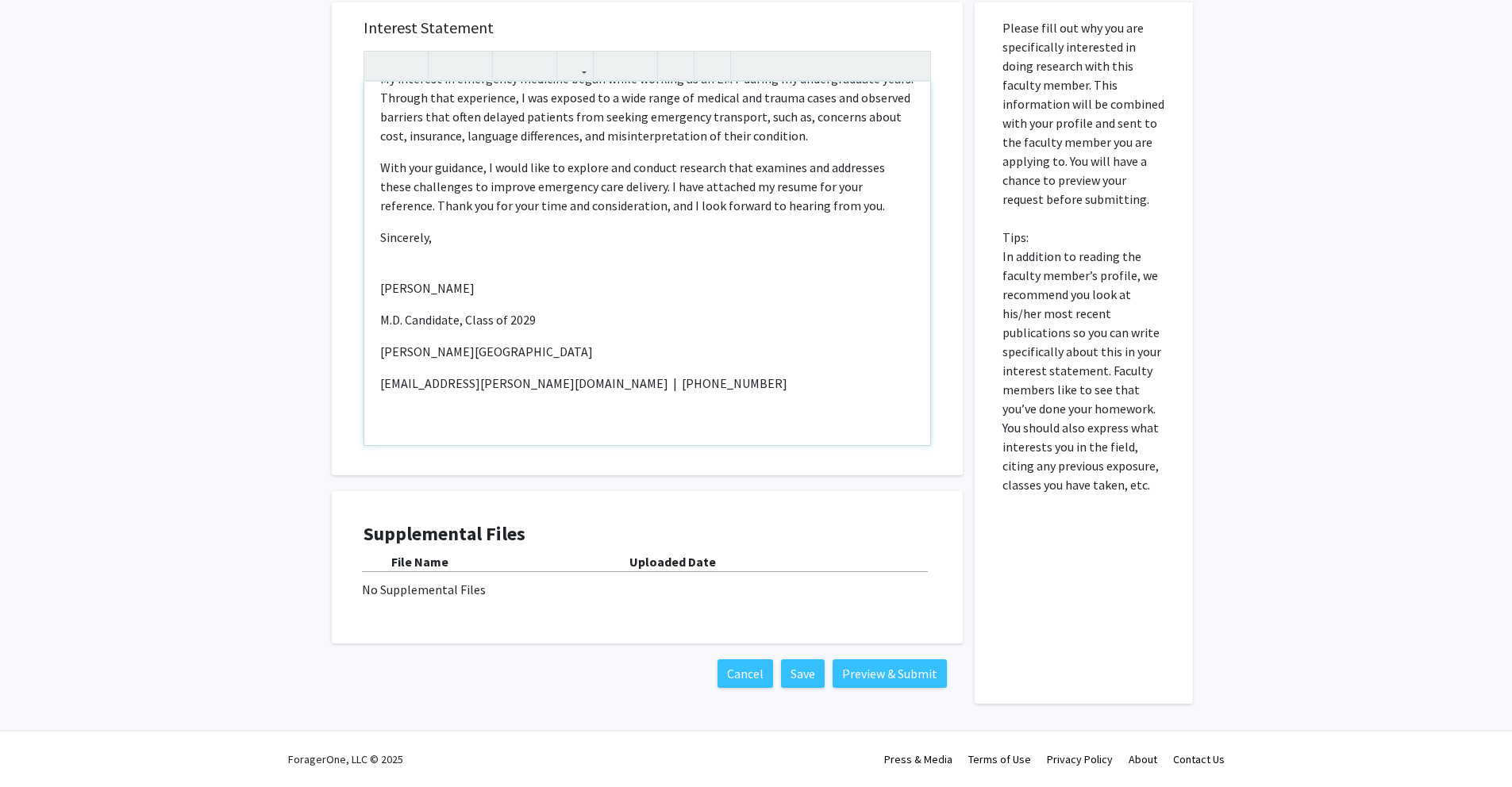
scroll to position [176, 0]
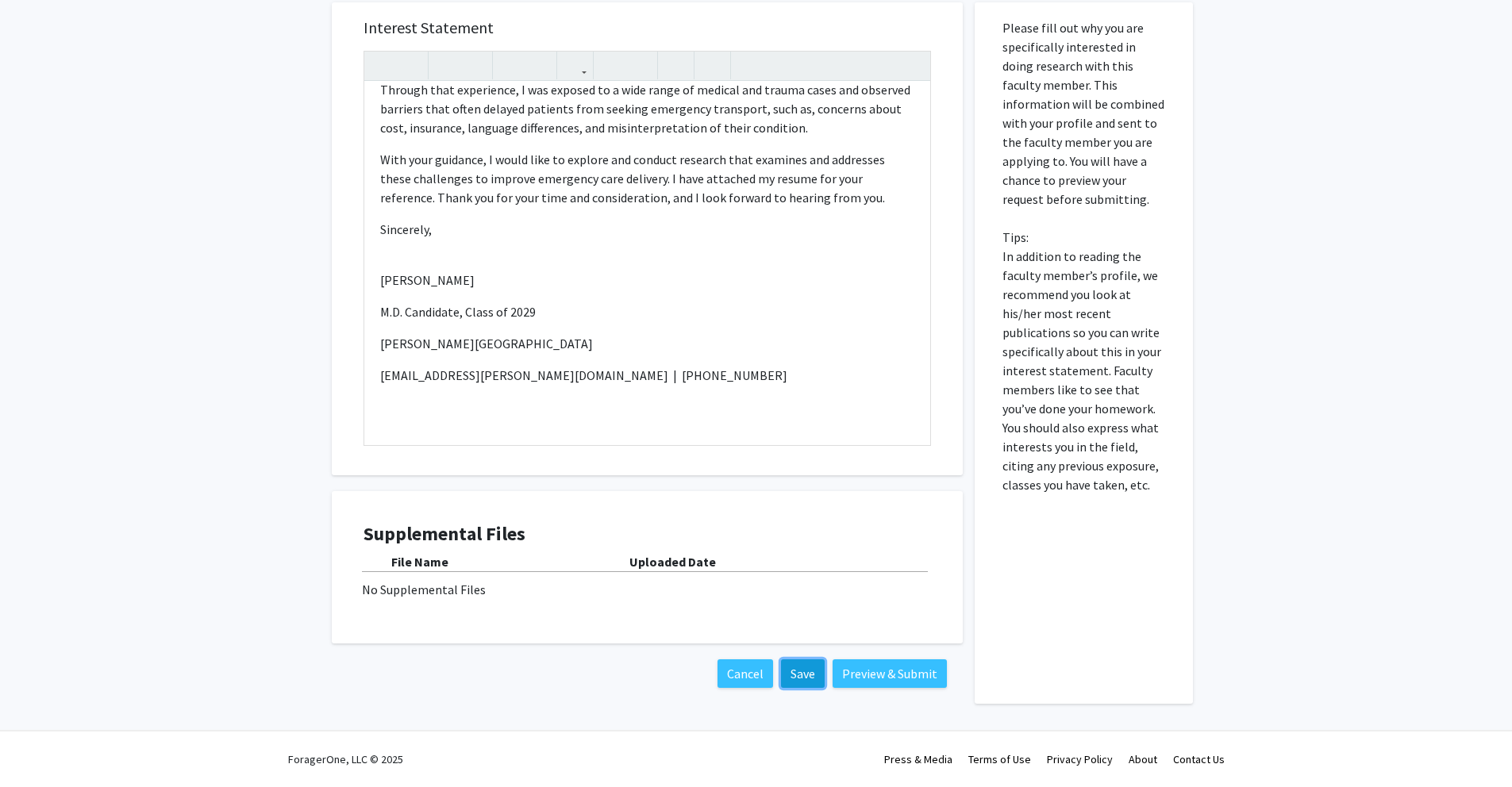
click at [796, 679] on button "Save" at bounding box center [803, 673] width 43 height 29
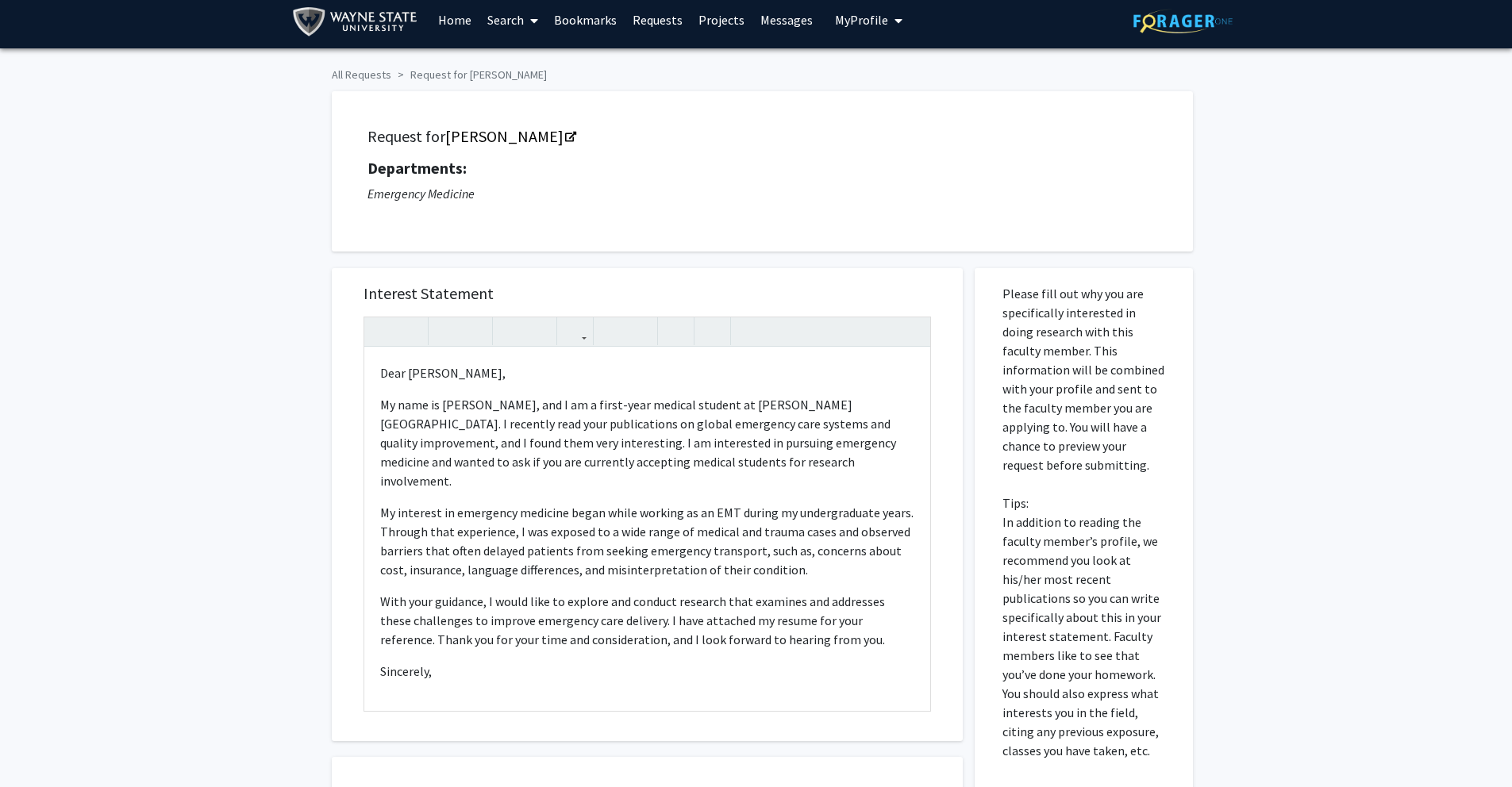
scroll to position [0, 0]
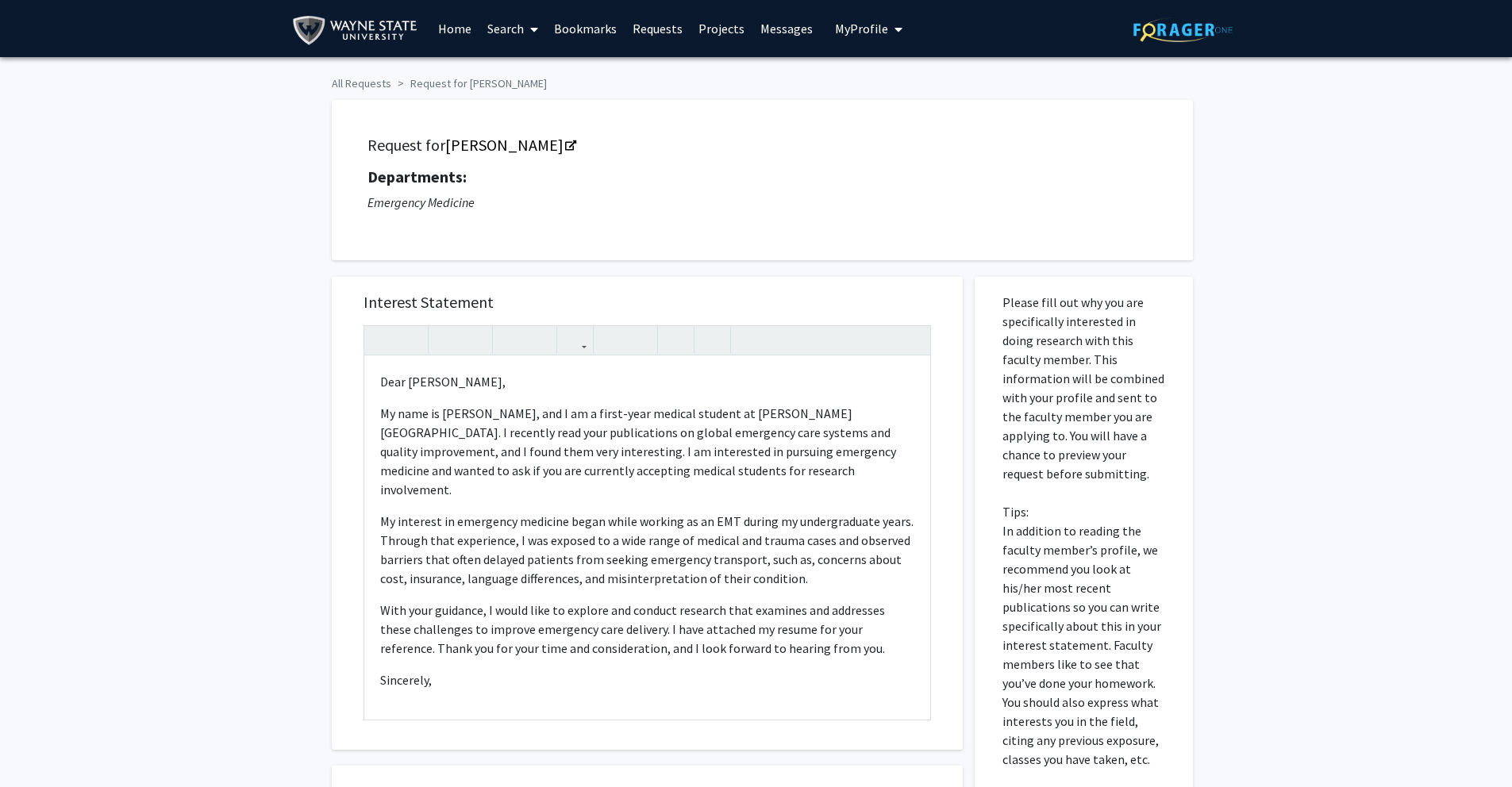
click at [862, 31] on span "My Profile" at bounding box center [861, 29] width 53 height 16
click at [890, 125] on link "Account Settings" at bounding box center [917, 123] width 143 height 19
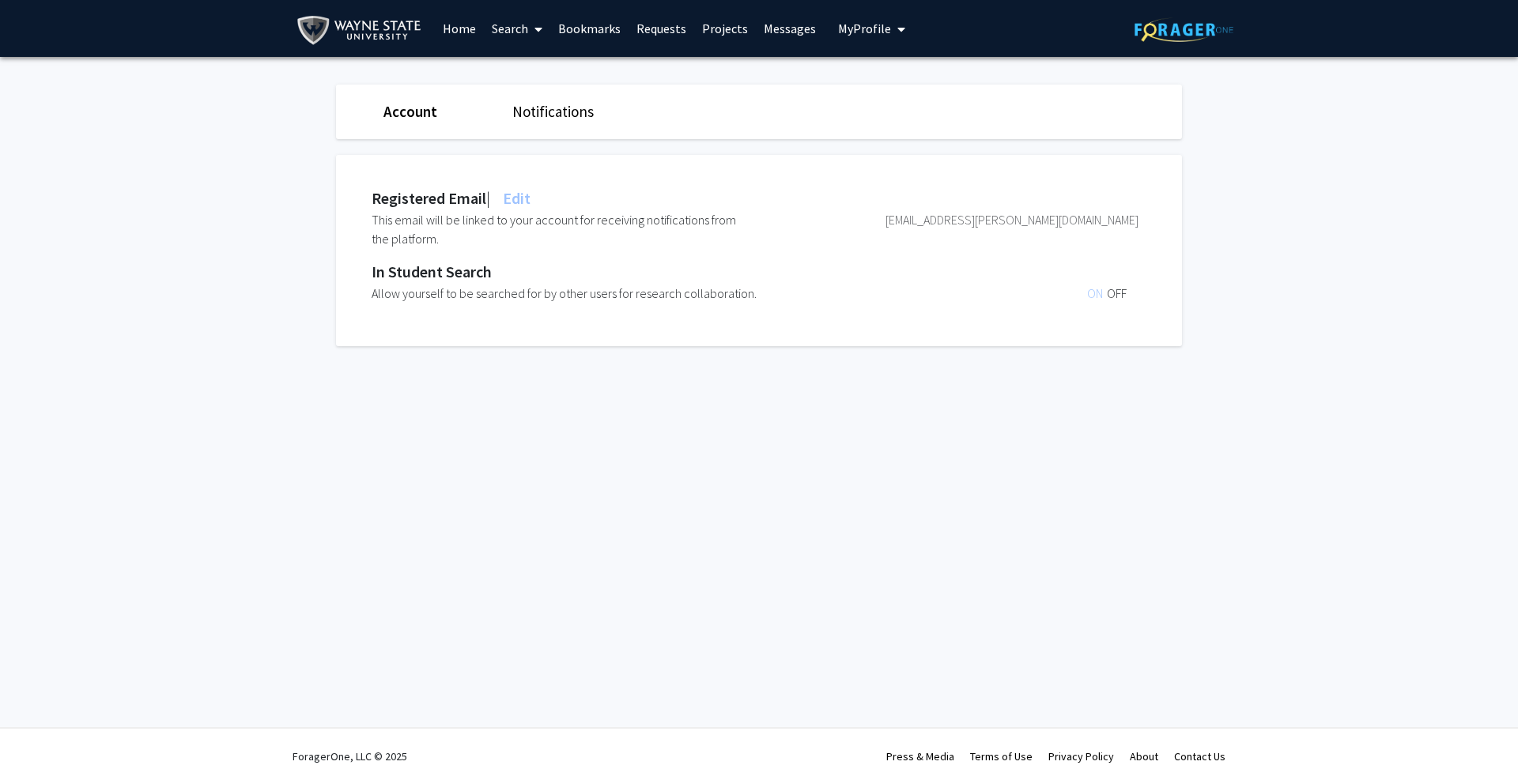
click at [554, 112] on link "Notifications" at bounding box center [553, 112] width 81 height 19
click at [409, 102] on link "Account" at bounding box center [410, 112] width 52 height 19
click at [518, 121] on div "Notifications" at bounding box center [564, 112] width 129 height 23
click at [524, 117] on link "Notifications" at bounding box center [553, 112] width 81 height 19
click at [425, 110] on link "Account" at bounding box center [410, 112] width 52 height 19
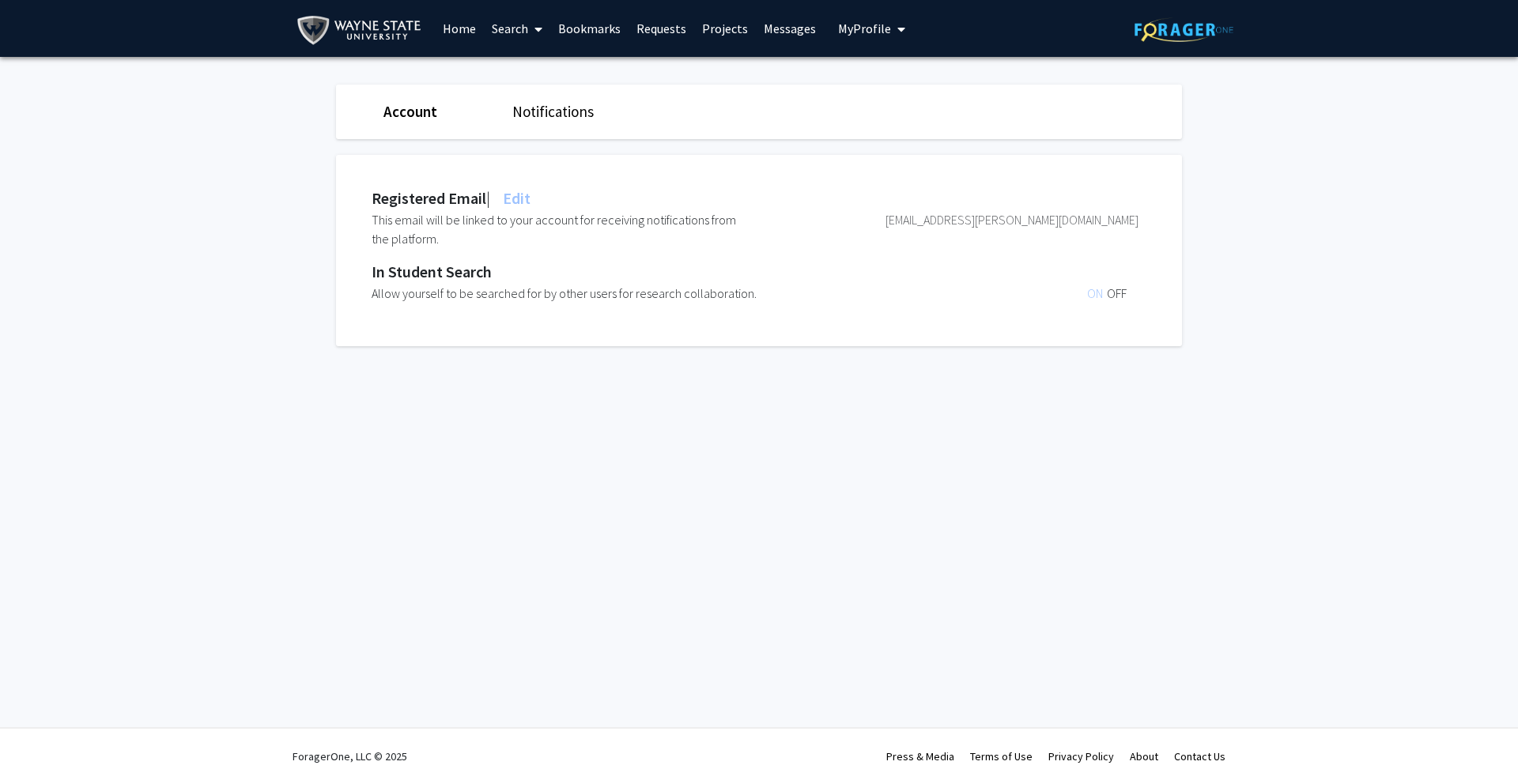
click at [775, 28] on link "Messages" at bounding box center [789, 29] width 68 height 55
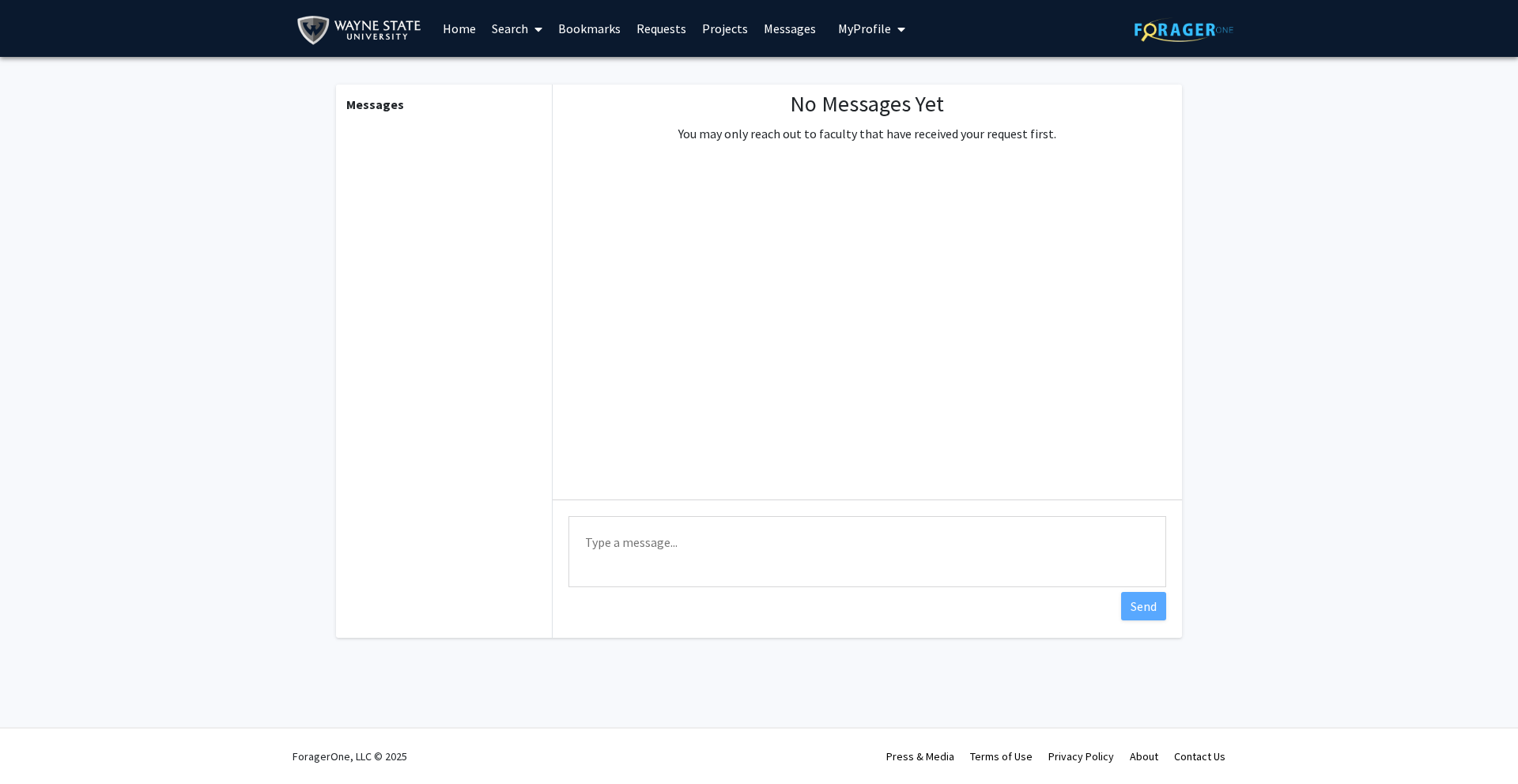
click at [726, 29] on link "Projects" at bounding box center [724, 29] width 61 height 55
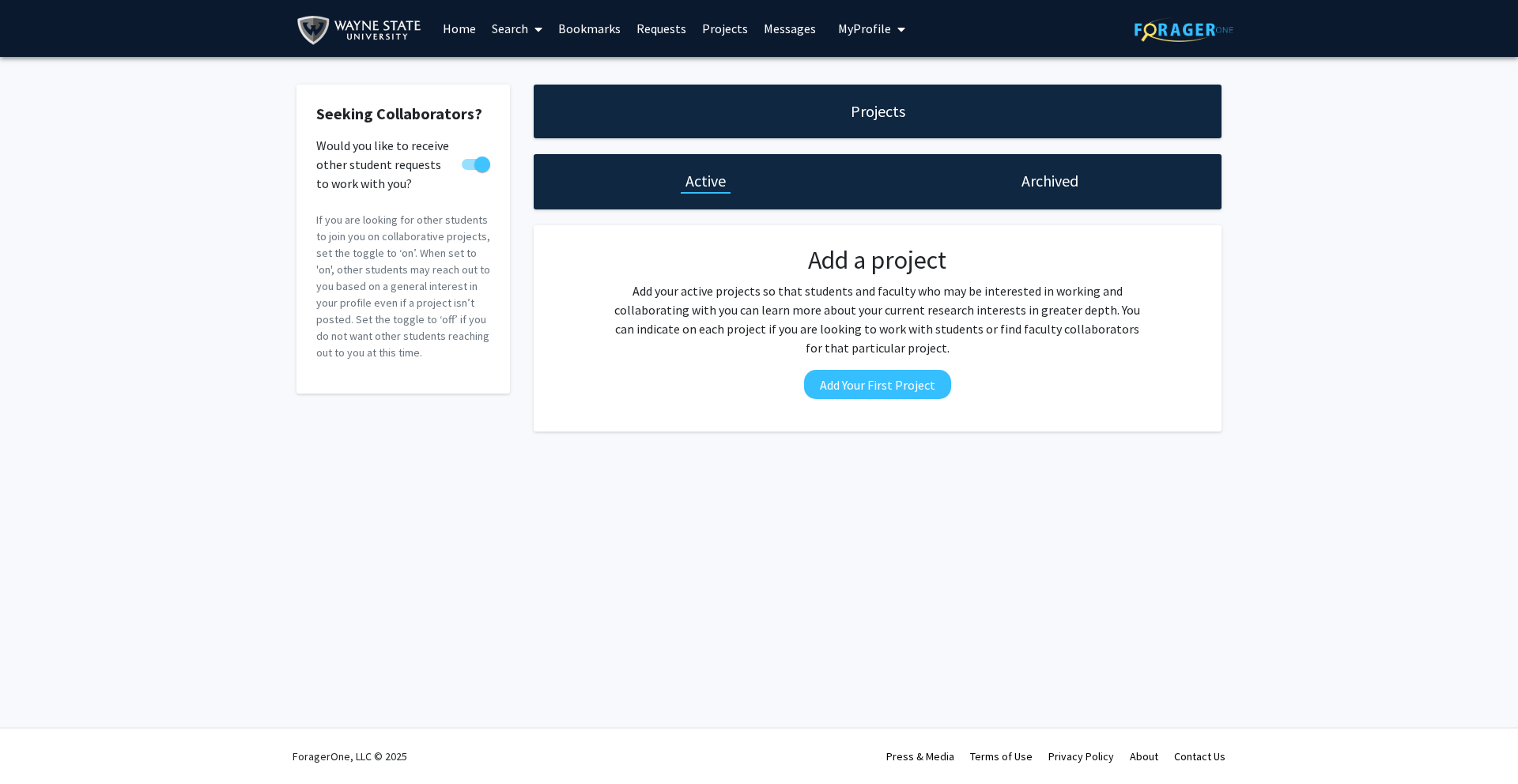
click at [838, 30] on span "My Profile" at bounding box center [864, 29] width 53 height 16
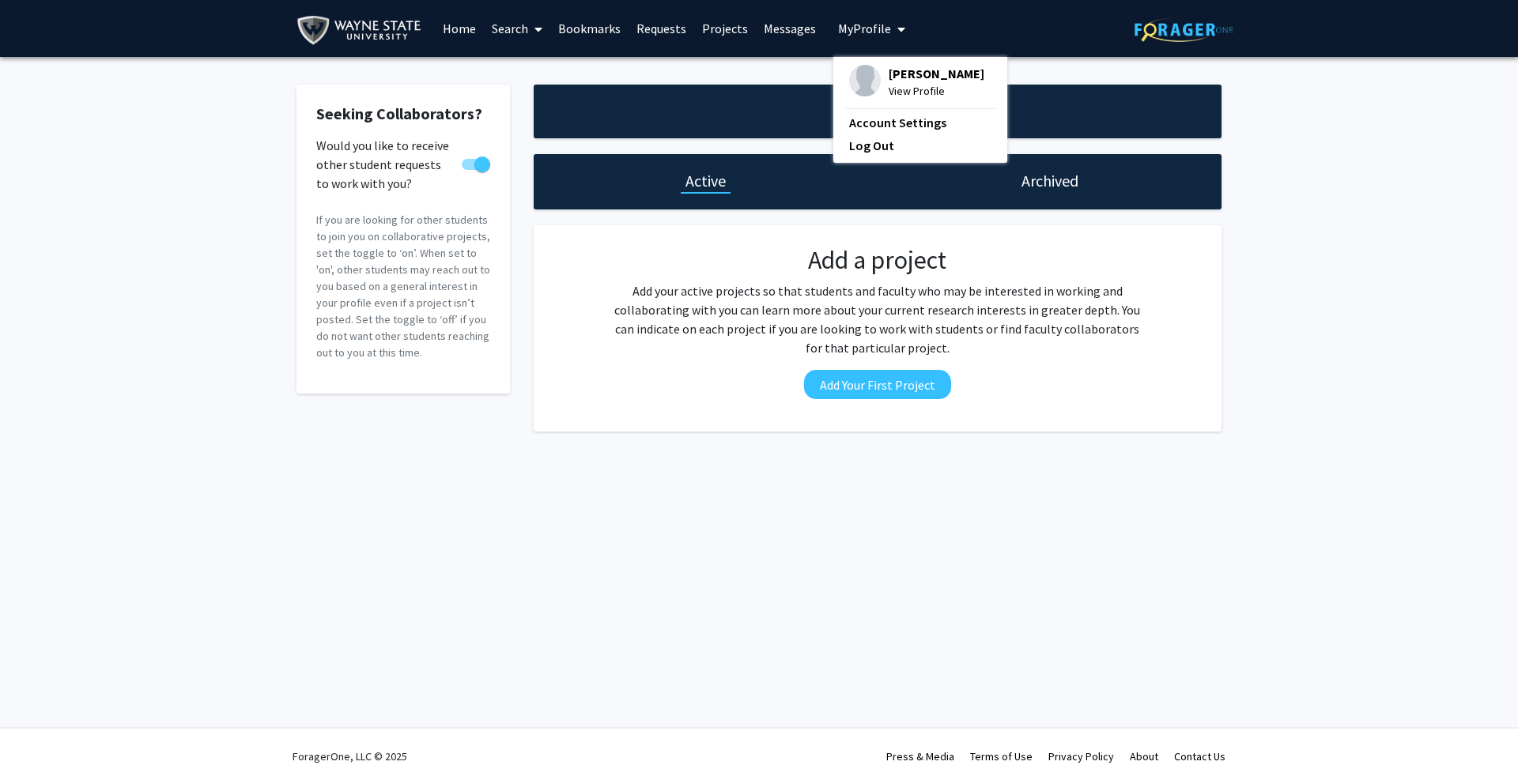
click at [903, 72] on span "[PERSON_NAME]" at bounding box center [936, 73] width 96 height 17
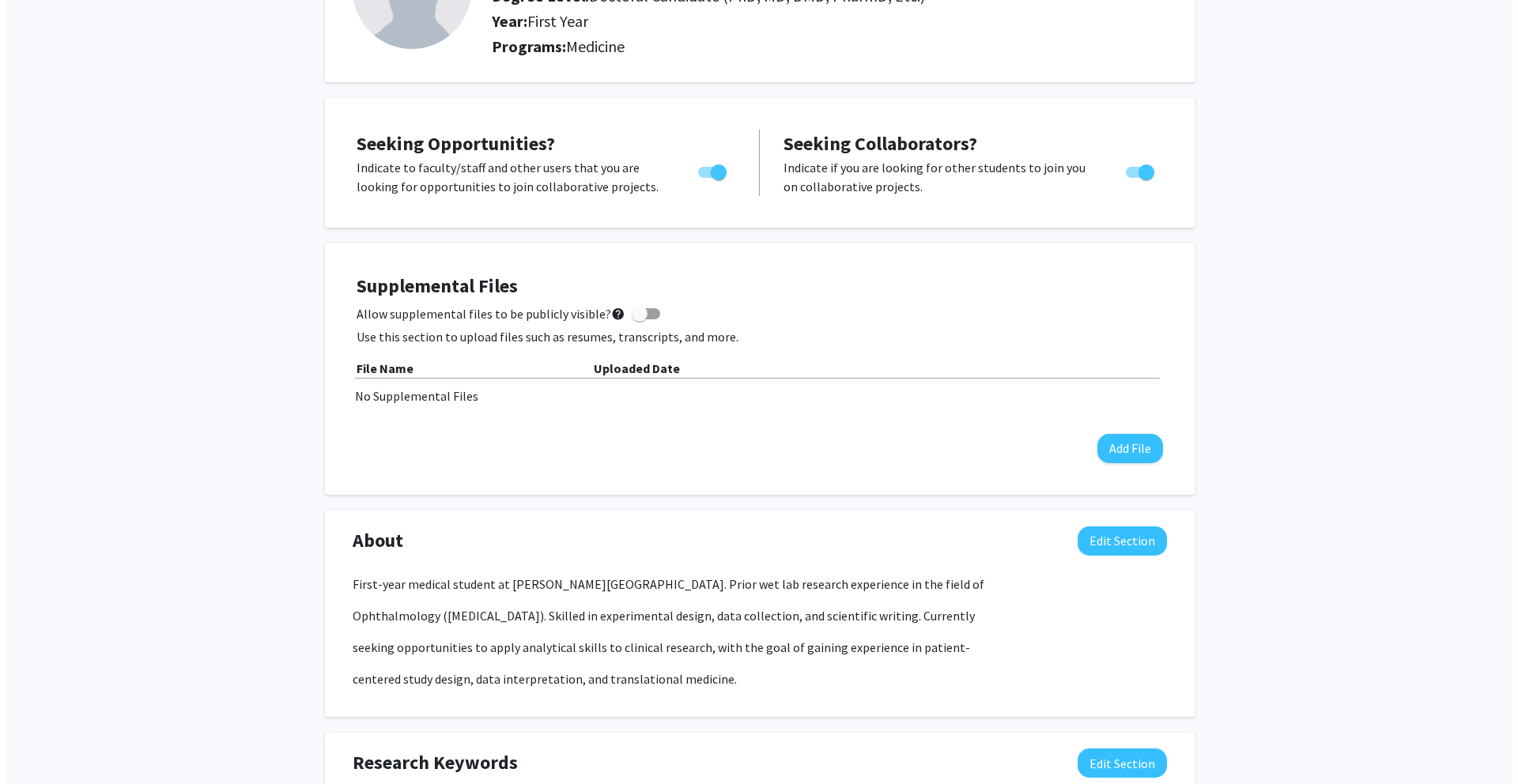
scroll to position [245, 0]
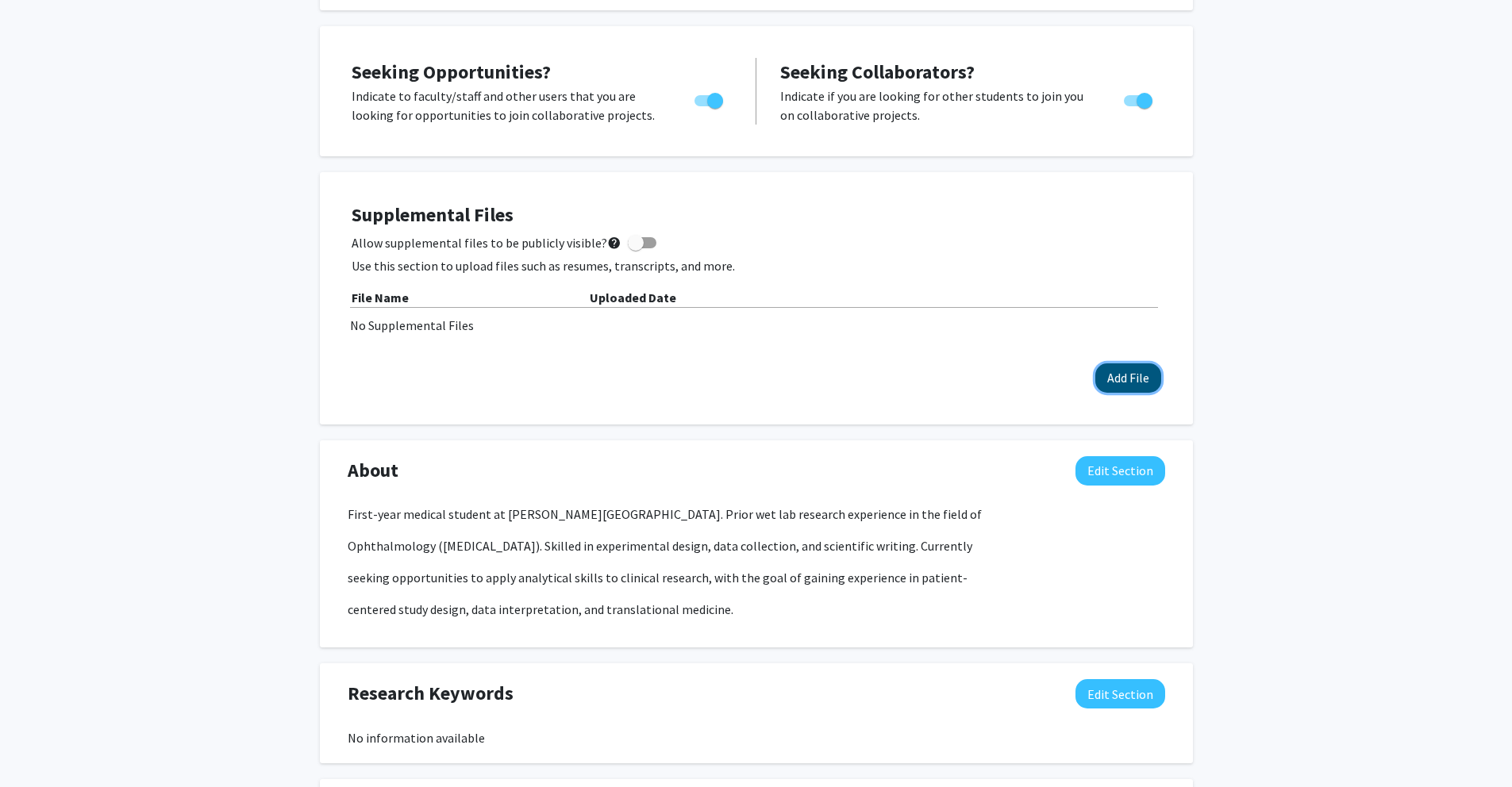
click at [1125, 384] on button "Add File" at bounding box center [1128, 378] width 66 height 30
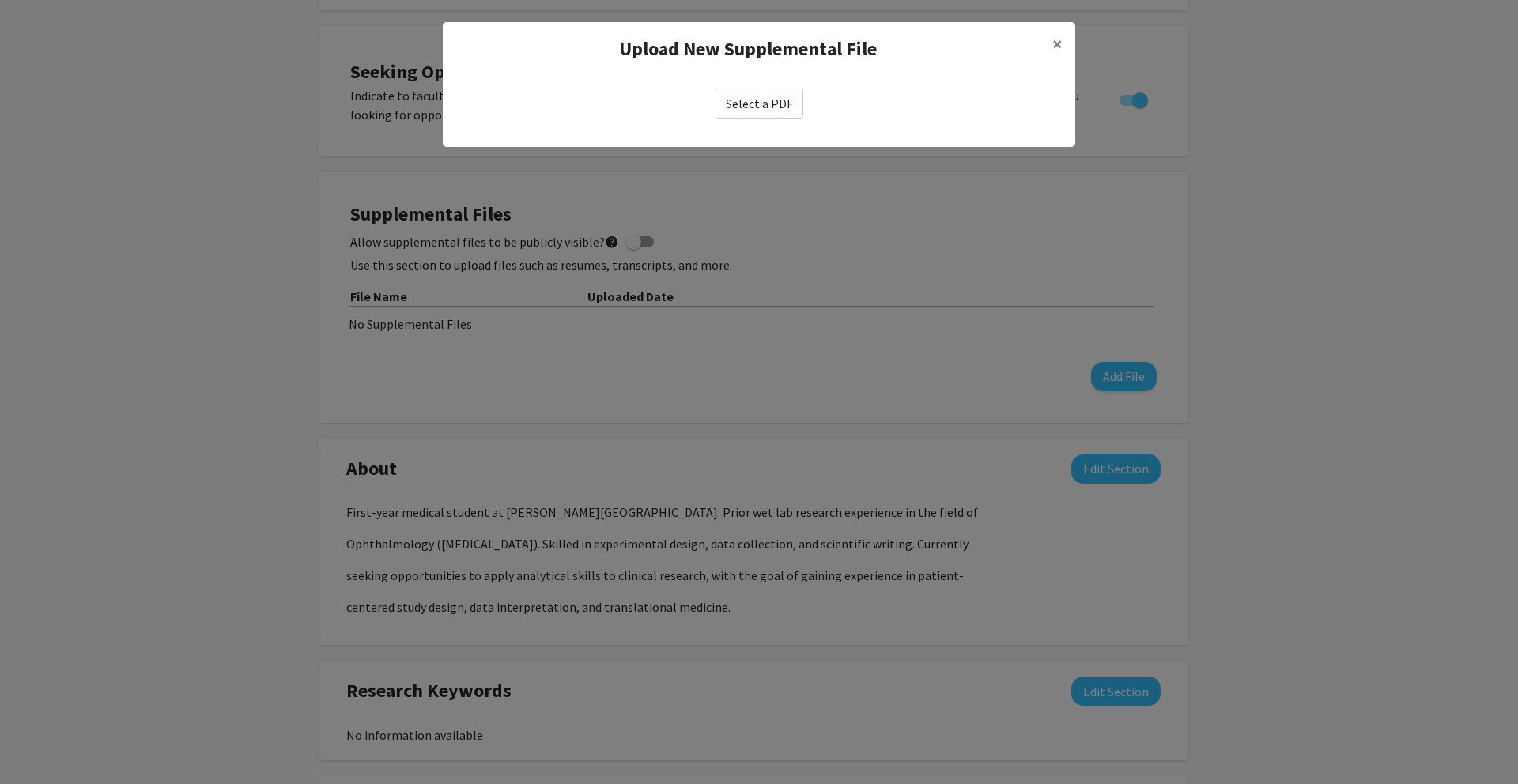
click at [775, 113] on label "Select a PDF" at bounding box center [760, 103] width 88 height 30
click at [0, 0] on input "Select a PDF" at bounding box center [0, 0] width 0 height 0
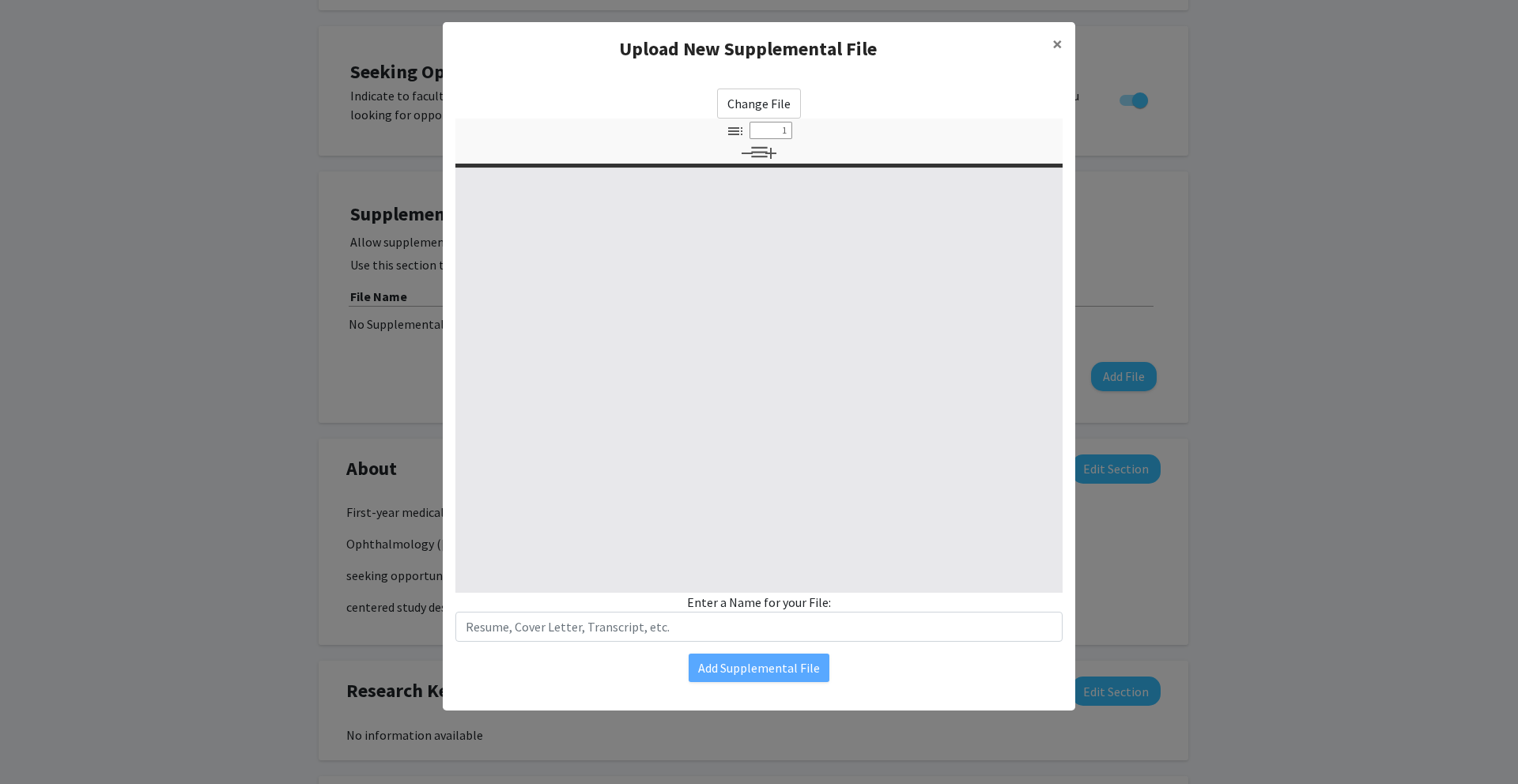
type input "0"
select select "custom"
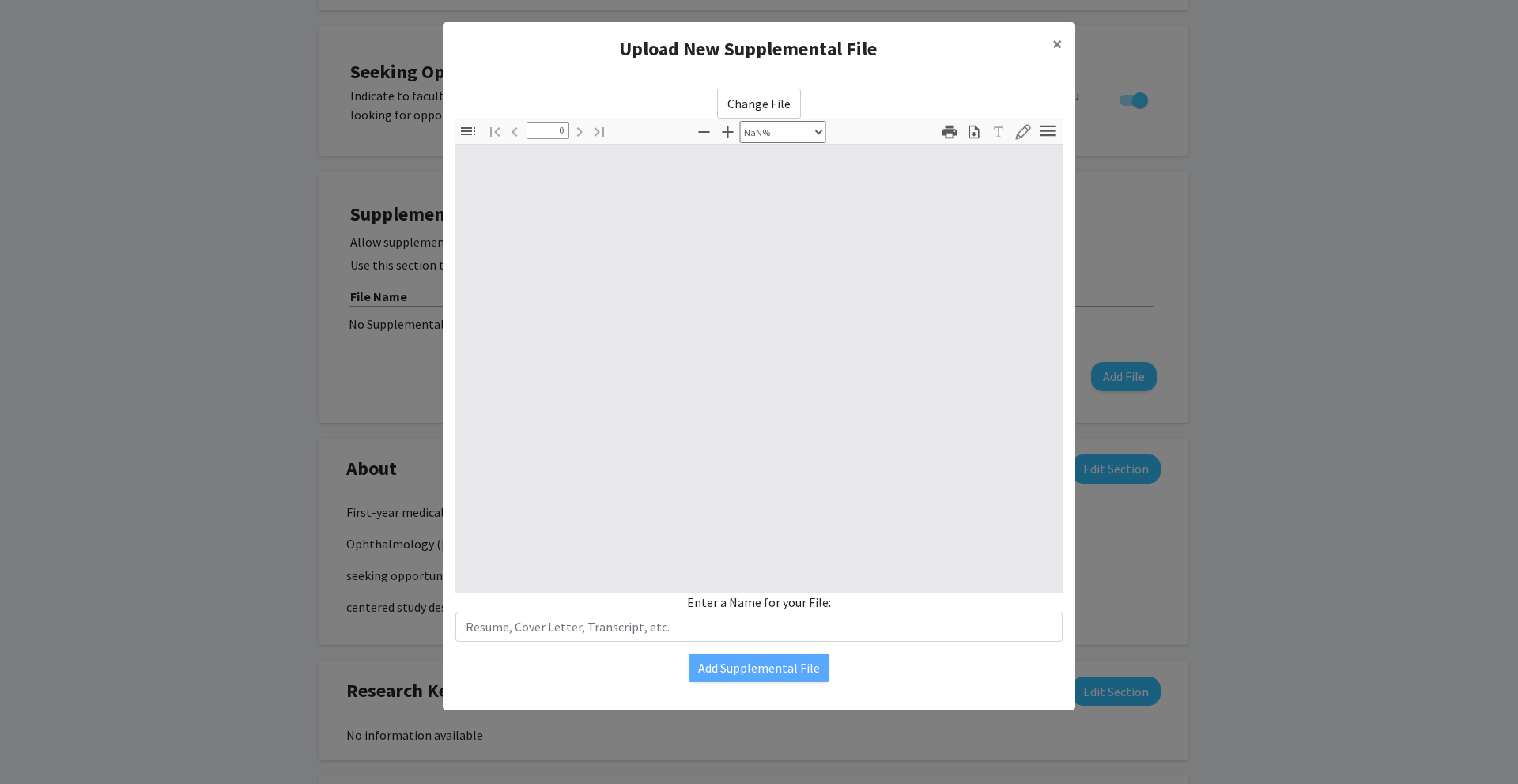
type input "1"
select select "auto"
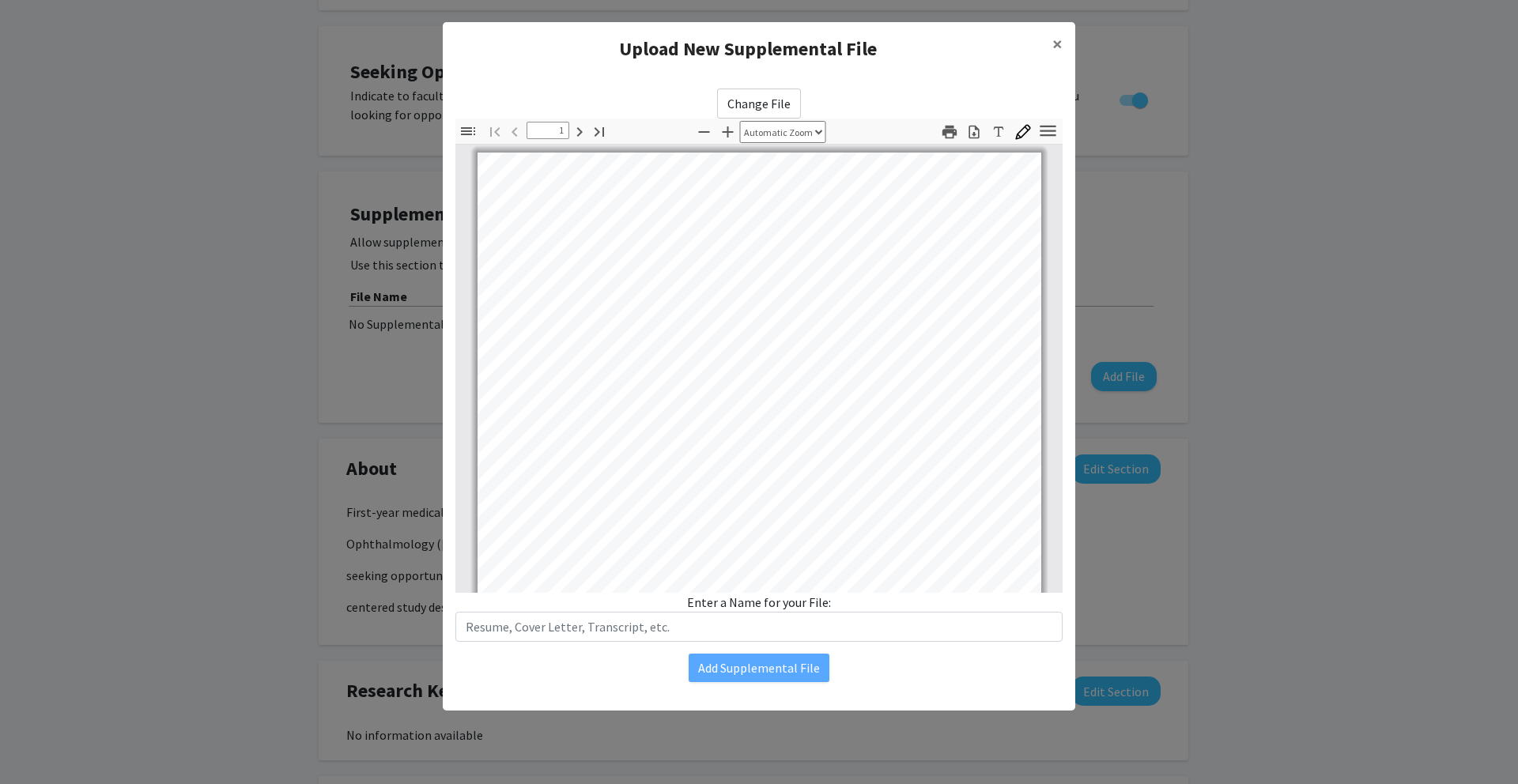
scroll to position [1, 0]
click at [1053, 46] on span "×" at bounding box center [1057, 44] width 10 height 24
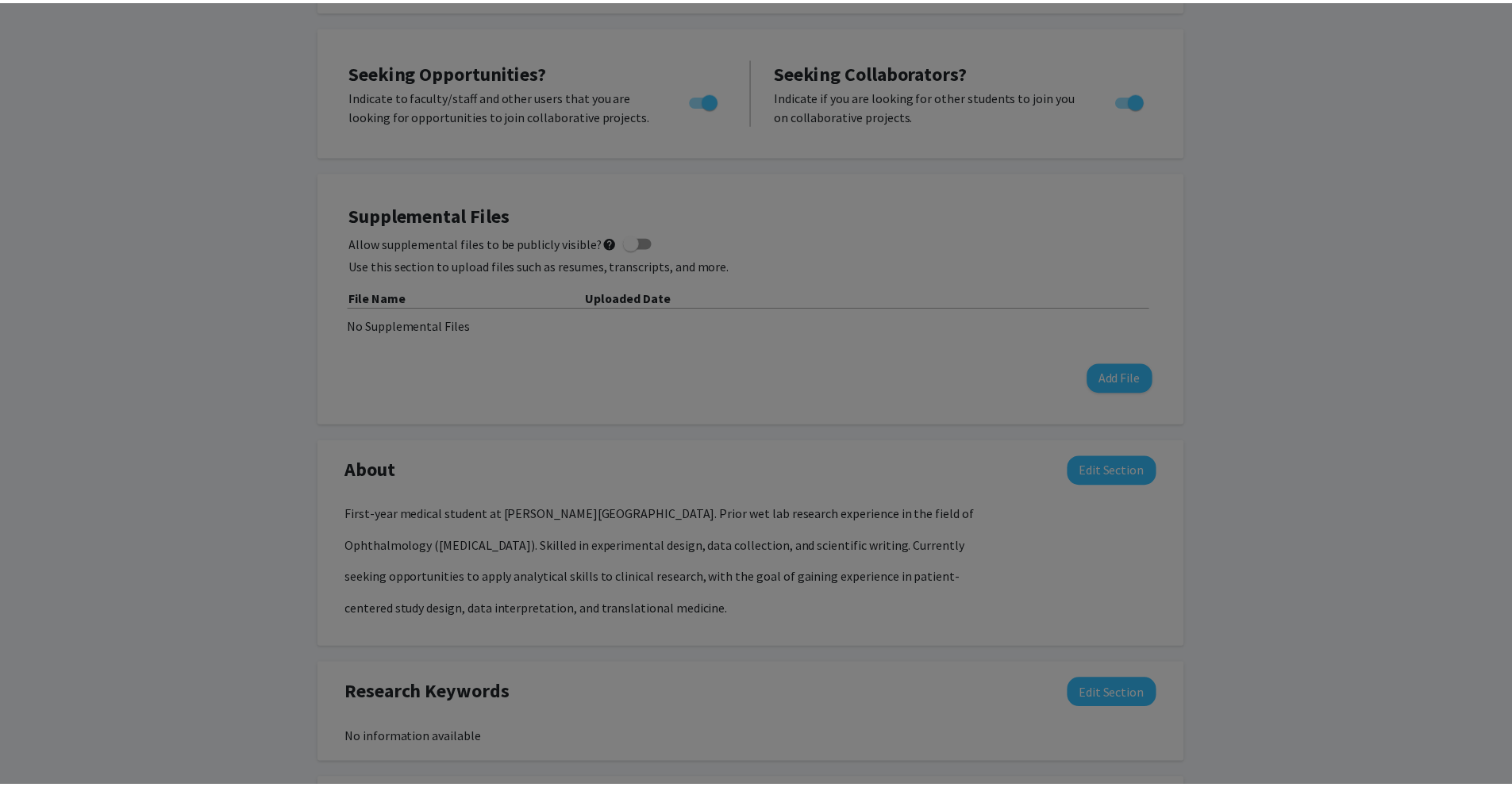
scroll to position [156, 0]
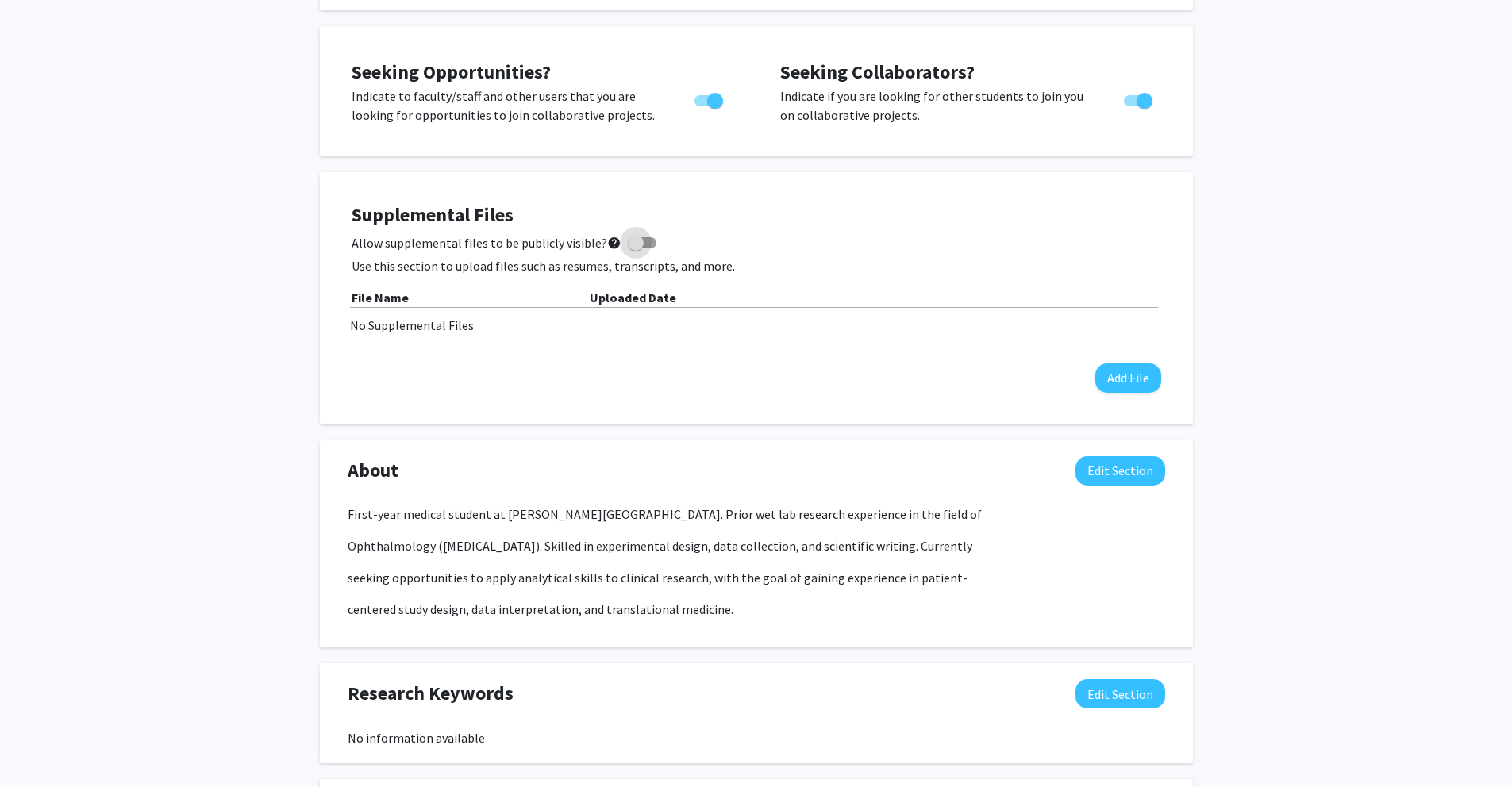
click at [632, 242] on span at bounding box center [635, 243] width 16 height 16
click at [635, 248] on input "Allow supplemental files to be publicly visible? help" at bounding box center [635, 248] width 1 height 1
checkbox input "true"
click at [775, 240] on div "Allow supplemental files to be publicly visible? help" at bounding box center [756, 243] width 810 height 19
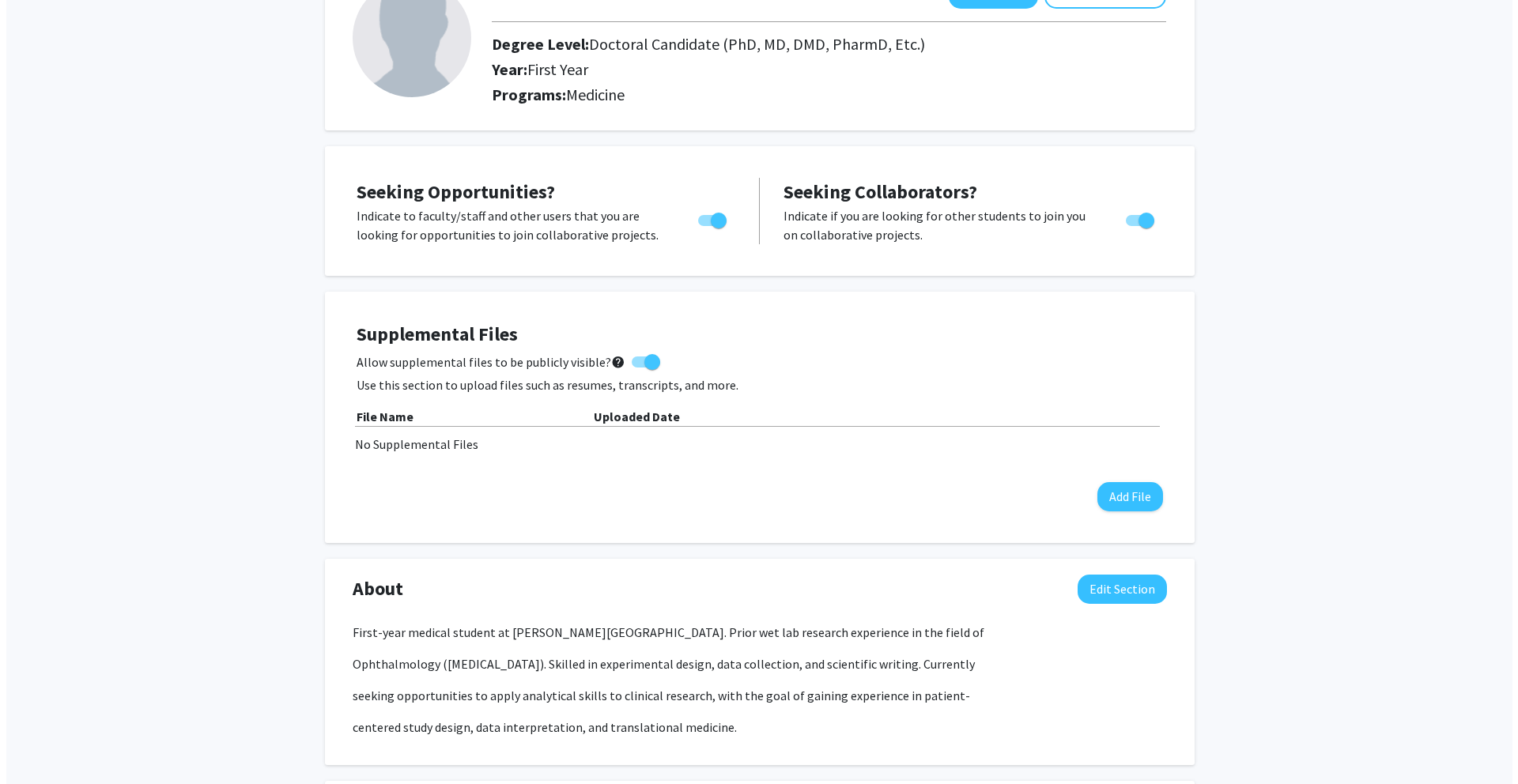
scroll to position [129, 0]
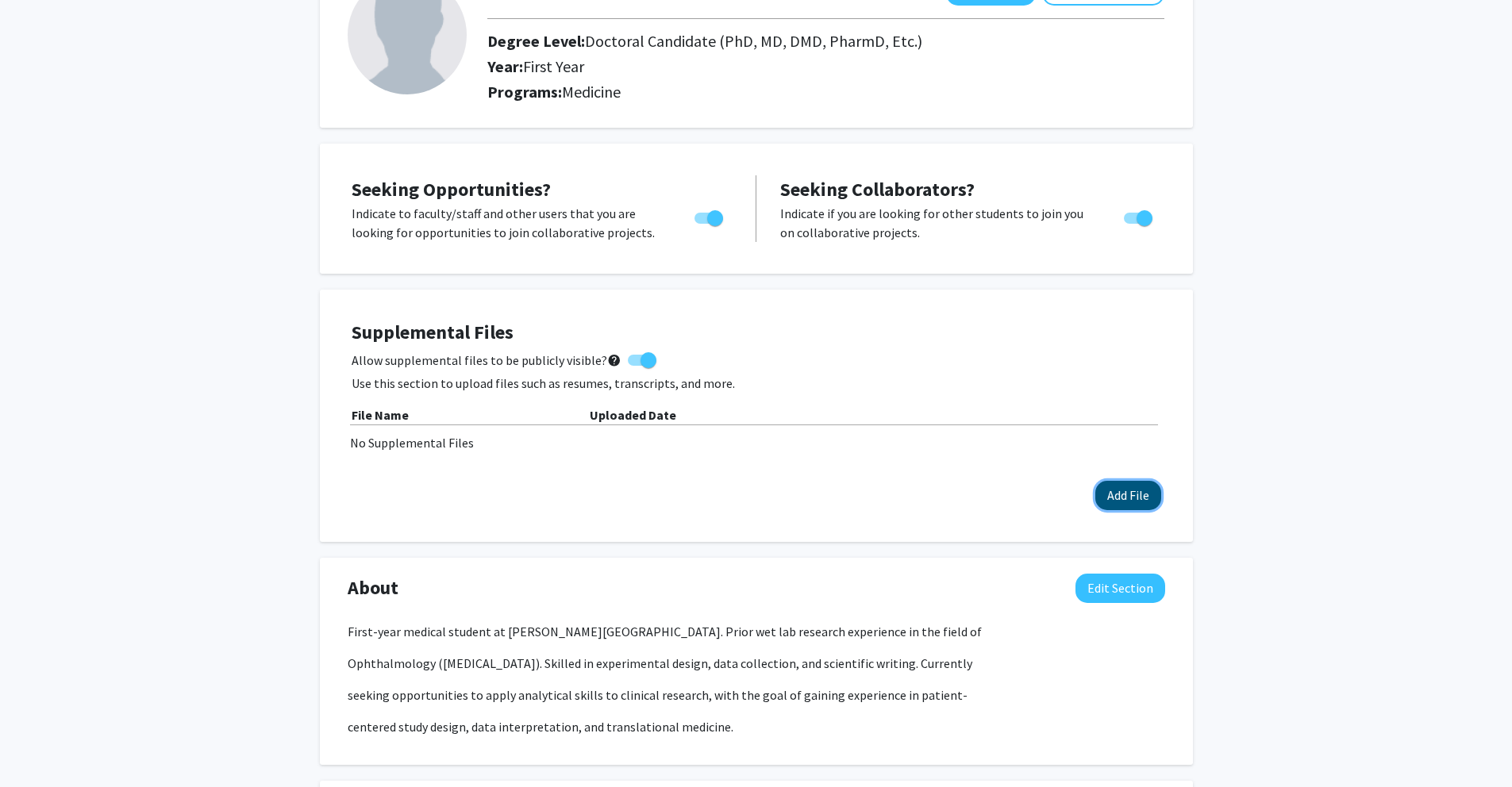
click at [1133, 488] on button "Add File" at bounding box center [1128, 495] width 66 height 30
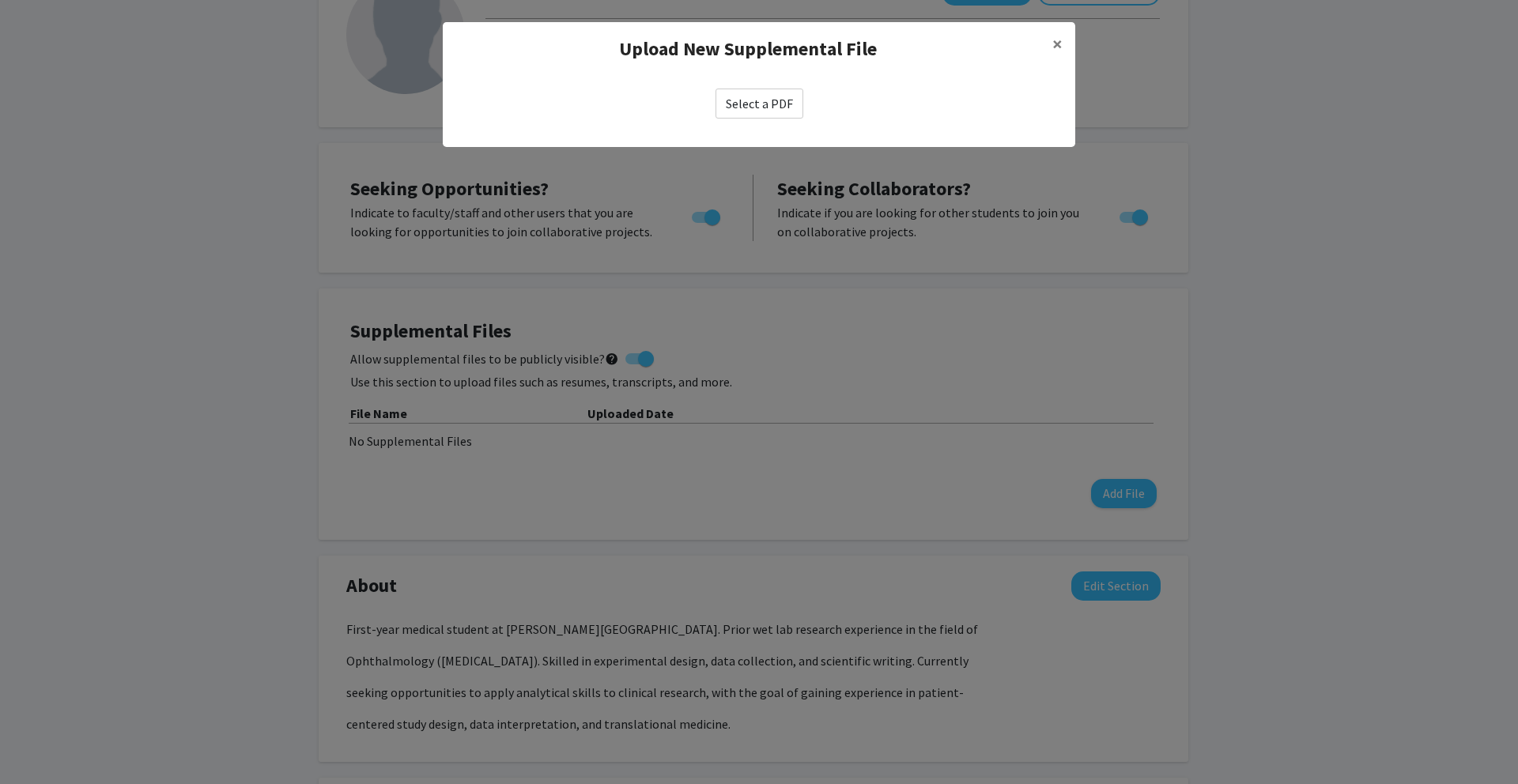
click at [779, 102] on label "Select a PDF" at bounding box center [760, 103] width 88 height 30
click at [0, 0] on input "Select a PDF" at bounding box center [0, 0] width 0 height 0
select select "custom"
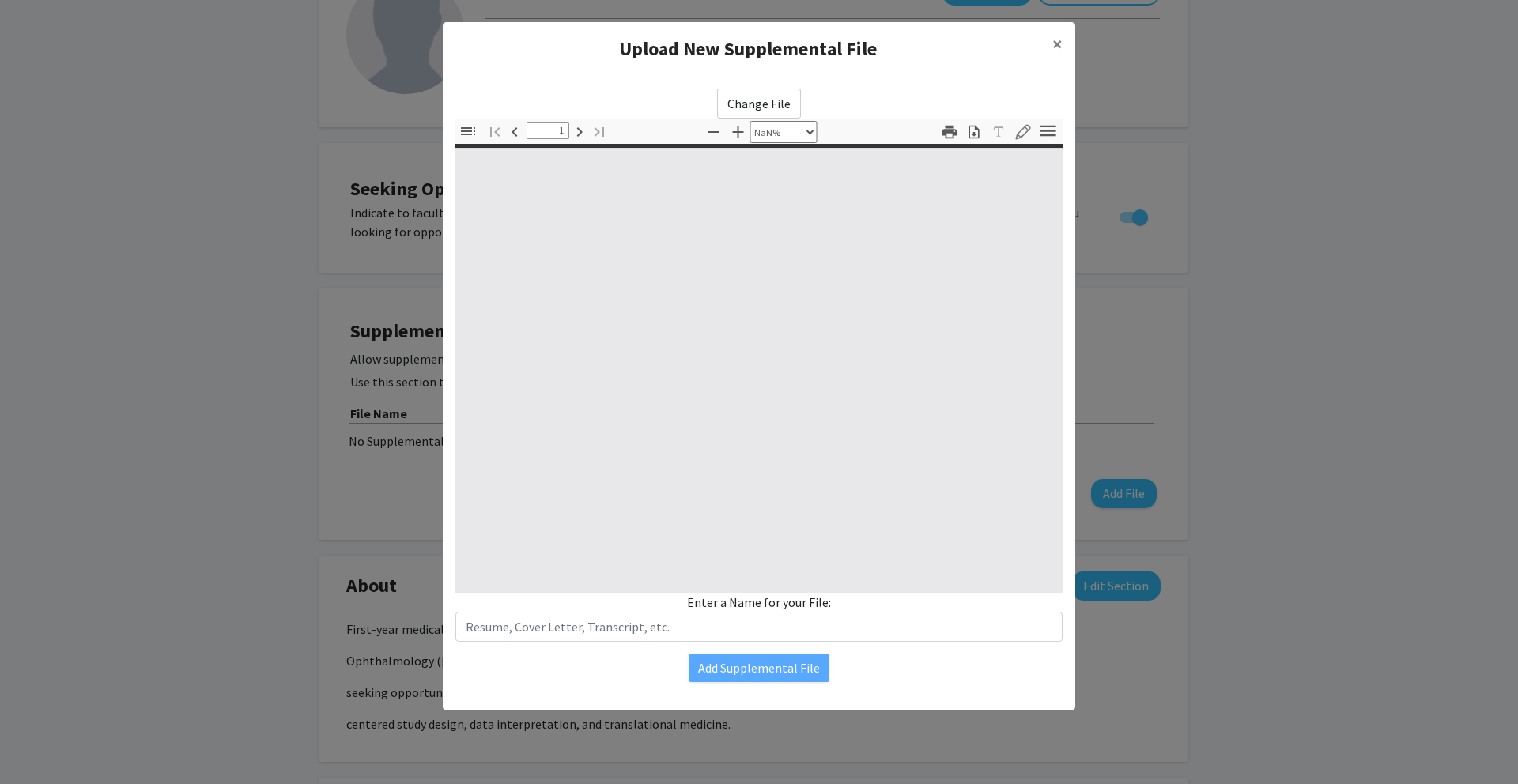
type input "0"
select select "custom"
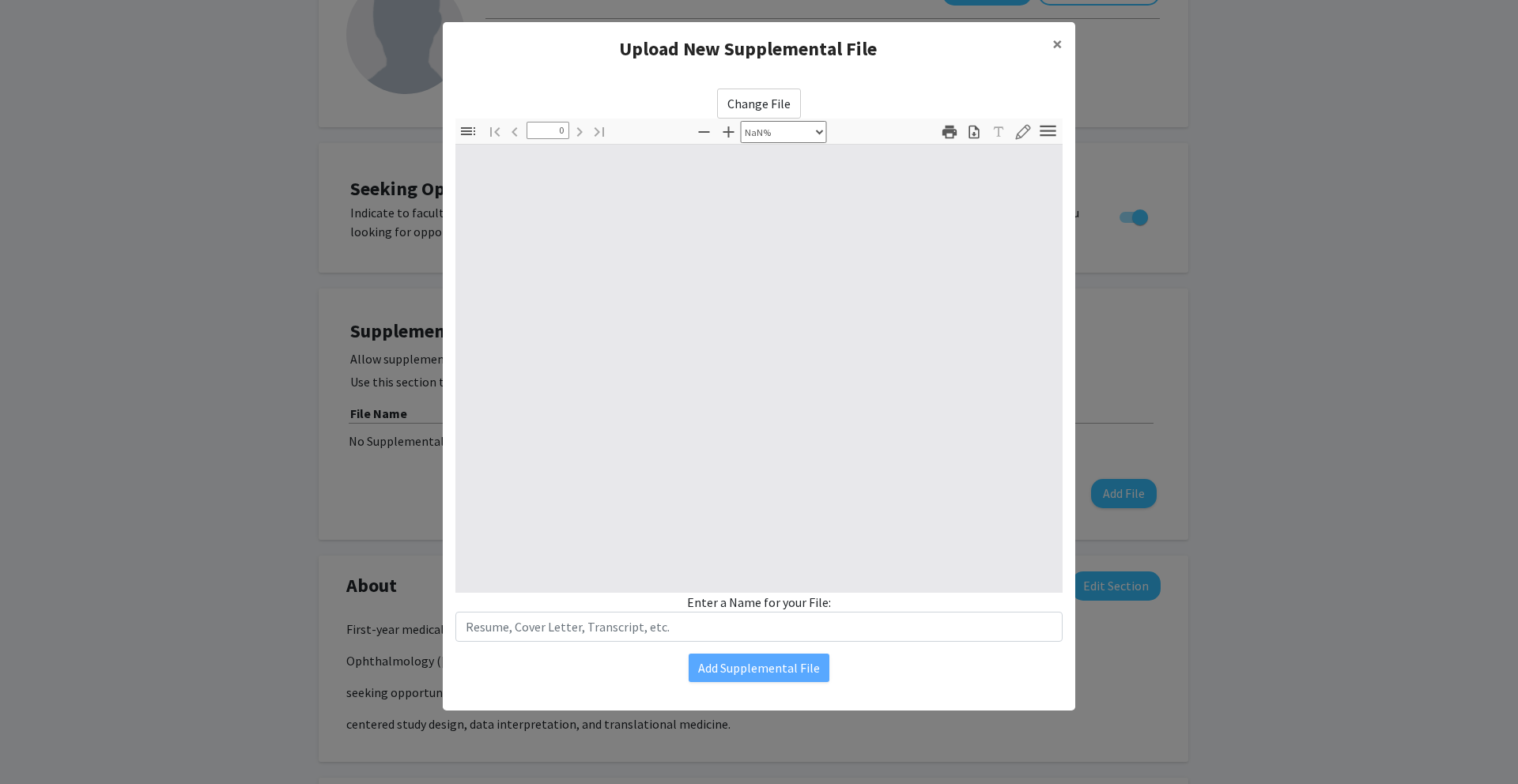
type input "1"
select select "auto"
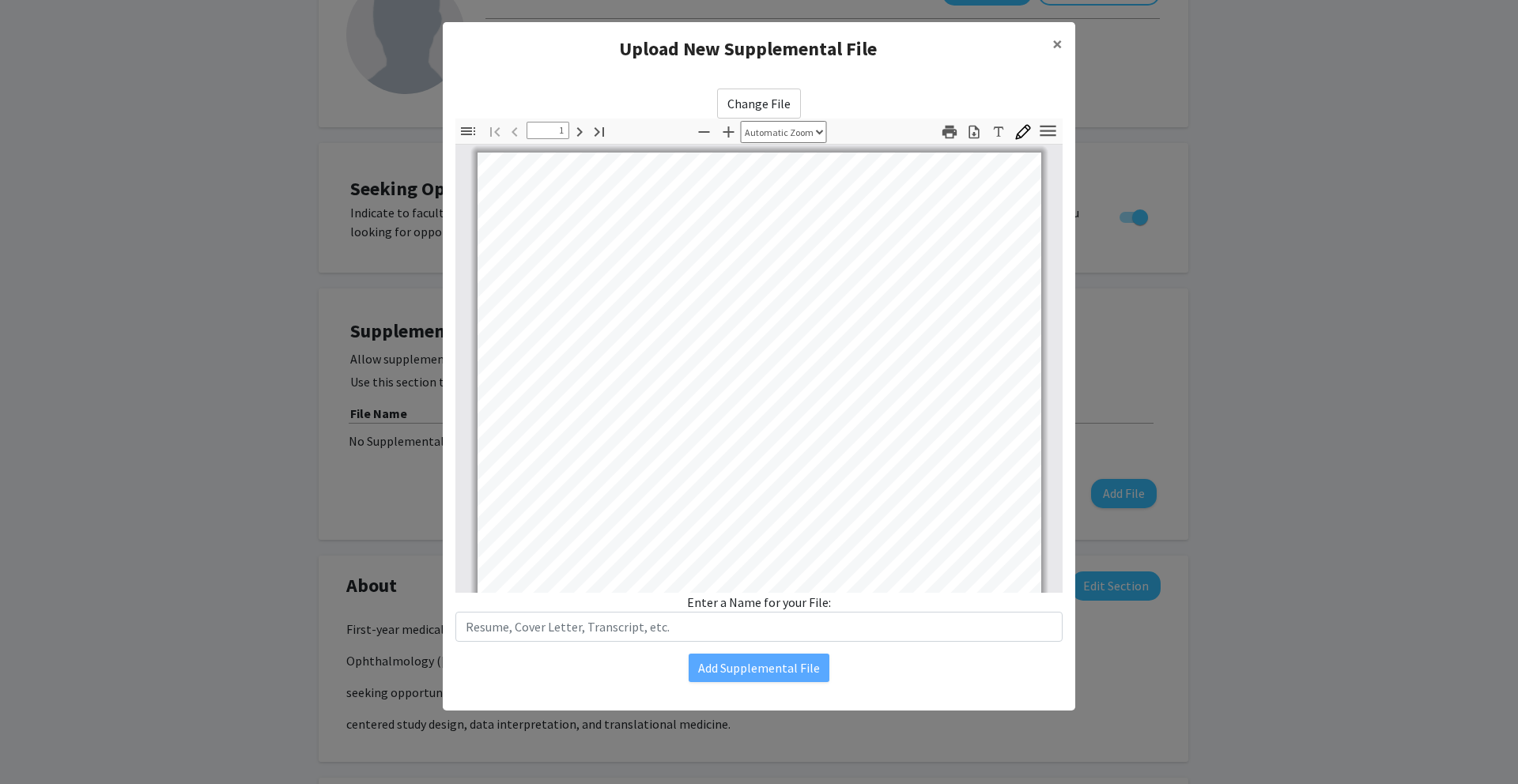
scroll to position [1, 0]
click at [807, 630] on input "text" at bounding box center [759, 627] width 607 height 30
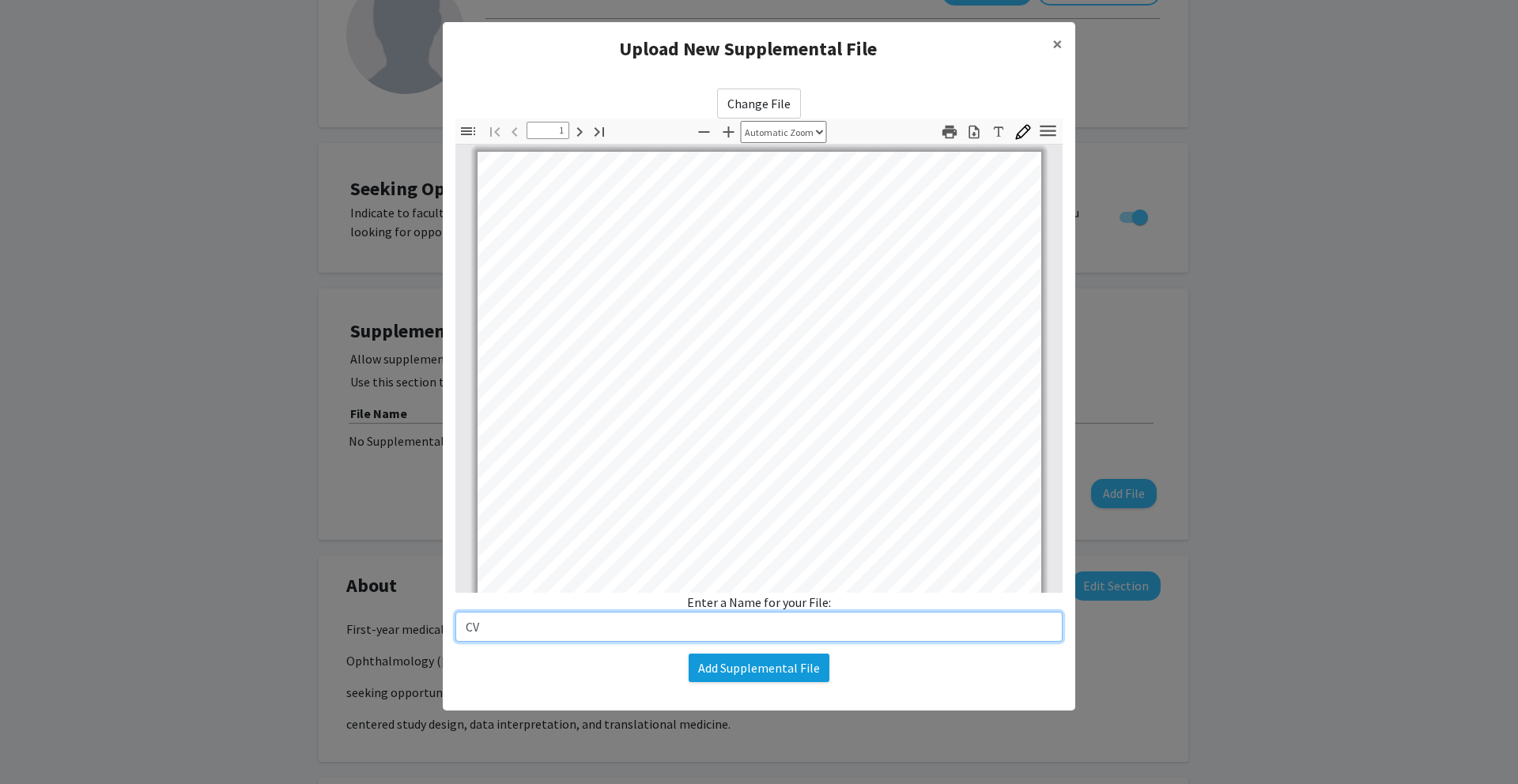
type input "CV"
click at [794, 666] on button "Add Supplemental File" at bounding box center [759, 667] width 141 height 29
click at [759, 662] on button "Add Supplemental File" at bounding box center [759, 667] width 141 height 29
click at [737, 660] on button "Add Supplemental File" at bounding box center [759, 667] width 141 height 29
click at [739, 663] on button "Add Supplemental File" at bounding box center [759, 667] width 141 height 29
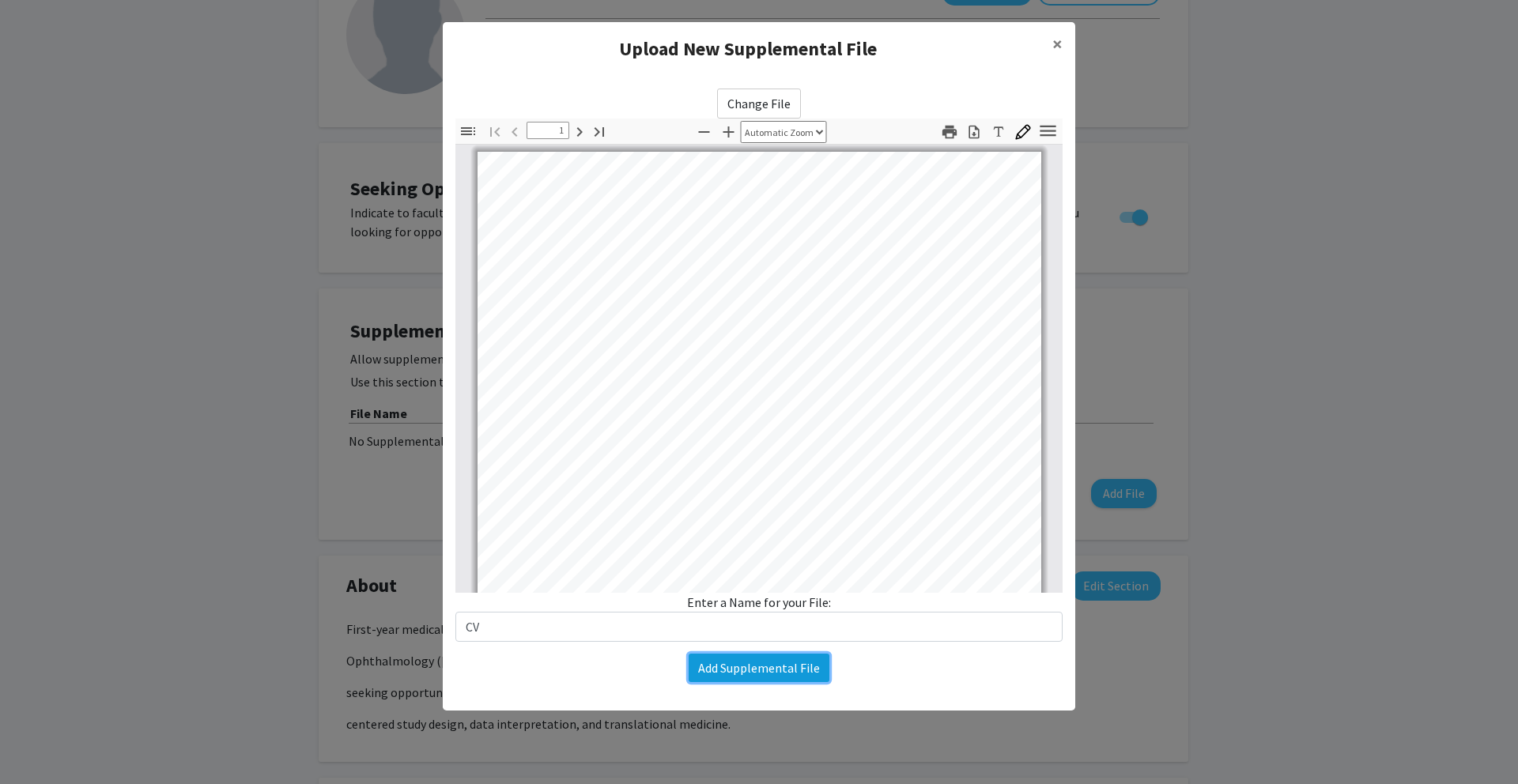
click at [739, 664] on button "Add Supplemental File" at bounding box center [759, 667] width 141 height 29
click at [740, 664] on button "Add Supplemental File" at bounding box center [759, 667] width 141 height 29
click at [741, 664] on button "Add Supplemental File" at bounding box center [759, 667] width 141 height 29
click at [741, 665] on button "Add Supplemental File" at bounding box center [759, 667] width 141 height 29
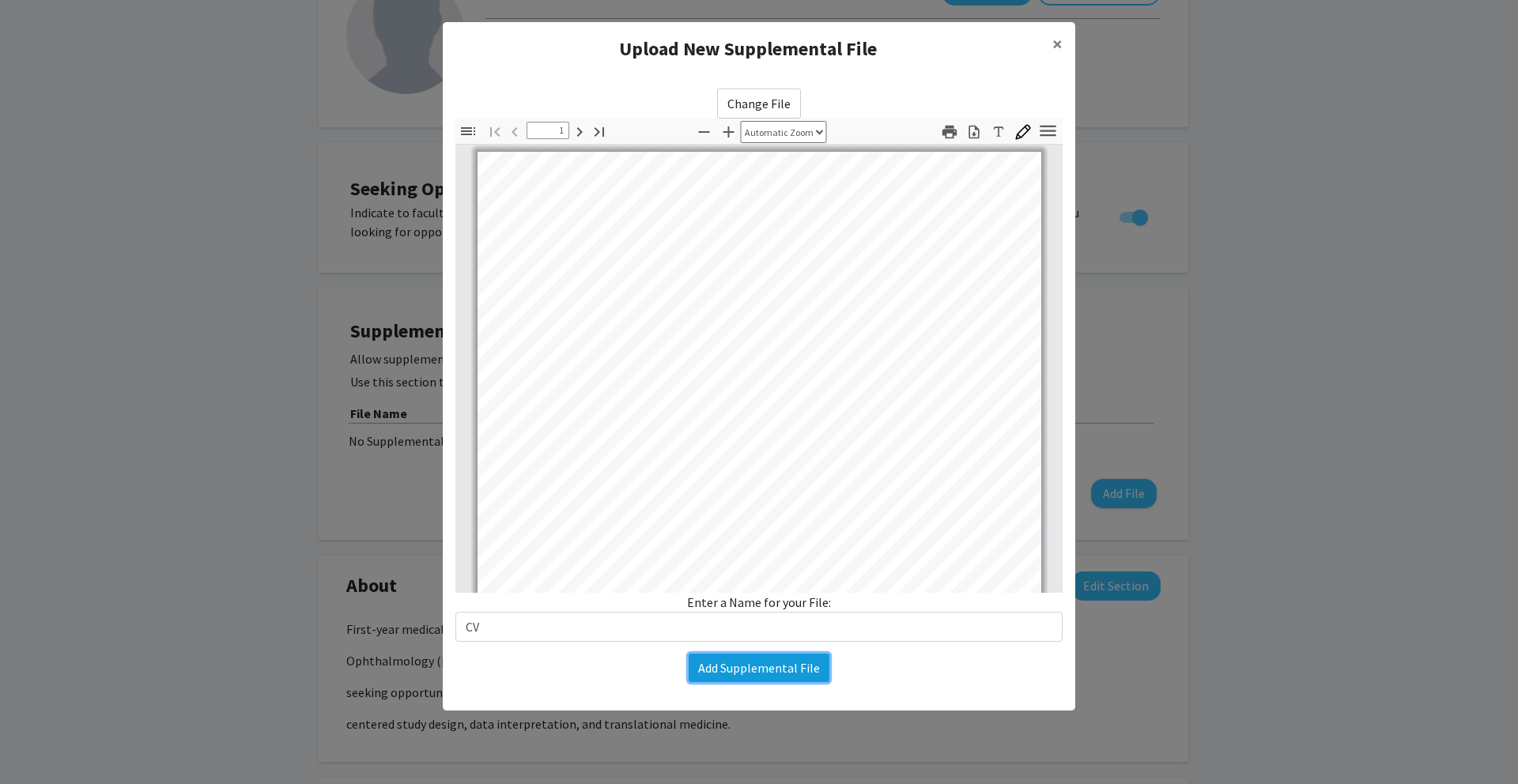
click at [741, 665] on button "Add Supplemental File" at bounding box center [759, 667] width 141 height 29
click at [740, 666] on button "Add Supplemental File" at bounding box center [759, 667] width 141 height 29
click at [1059, 51] on span "×" at bounding box center [1057, 44] width 10 height 24
click at [1061, 51] on span "×" at bounding box center [1057, 44] width 10 height 24
click at [1062, 51] on span "×" at bounding box center [1057, 44] width 10 height 24
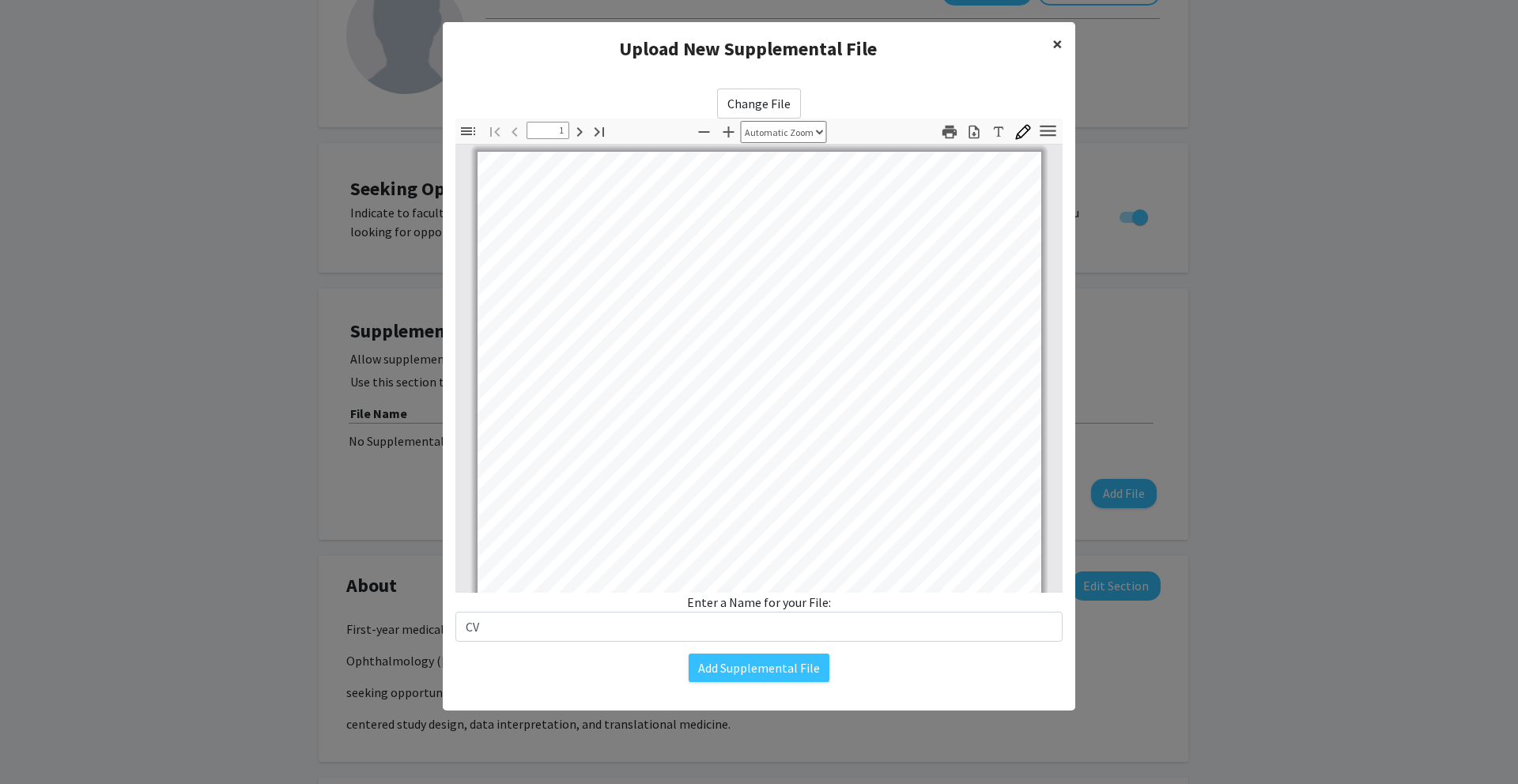
click at [1062, 51] on button "×" at bounding box center [1057, 44] width 35 height 44
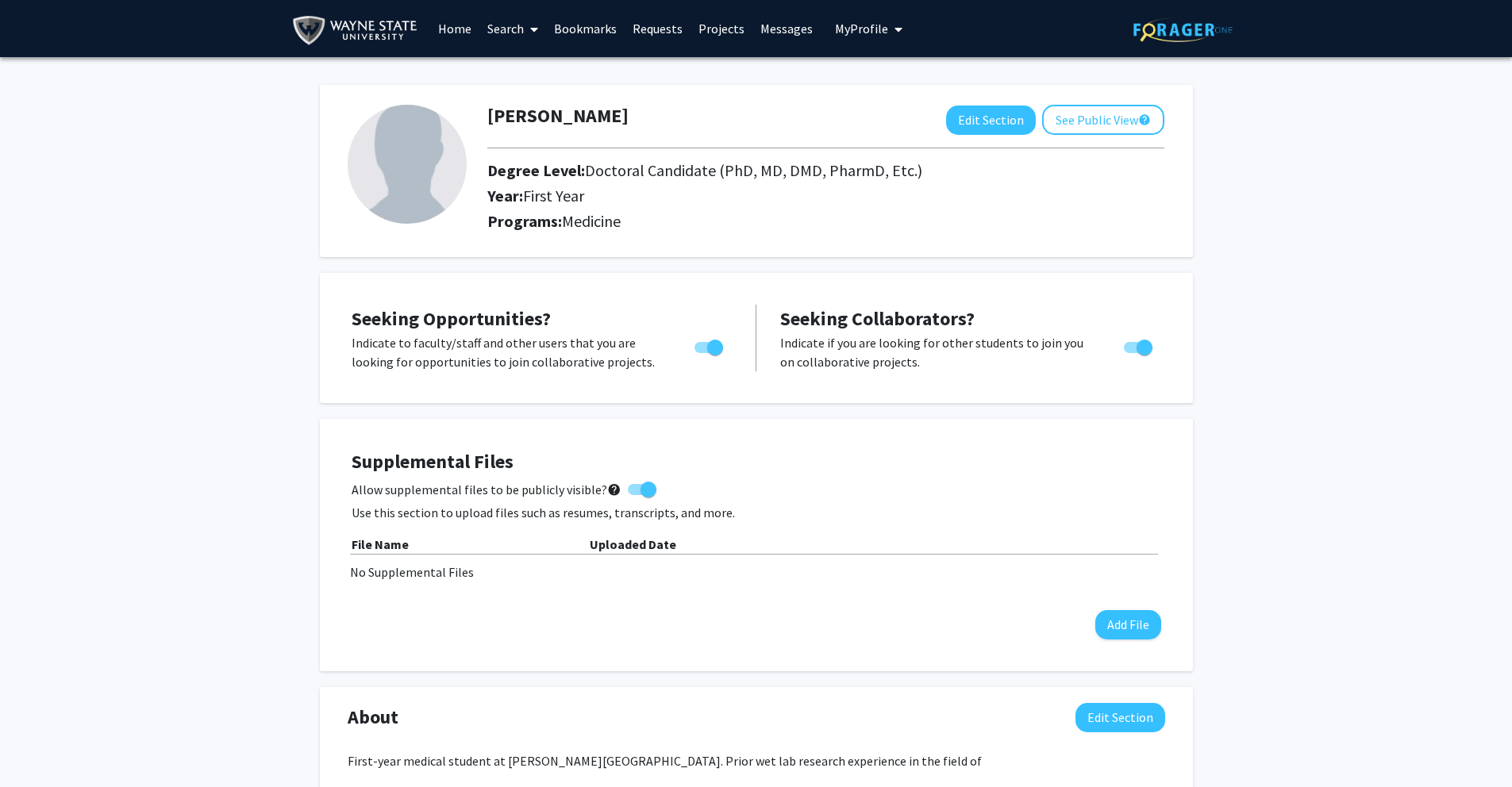
click at [638, 32] on link "Requests" at bounding box center [658, 29] width 66 height 56
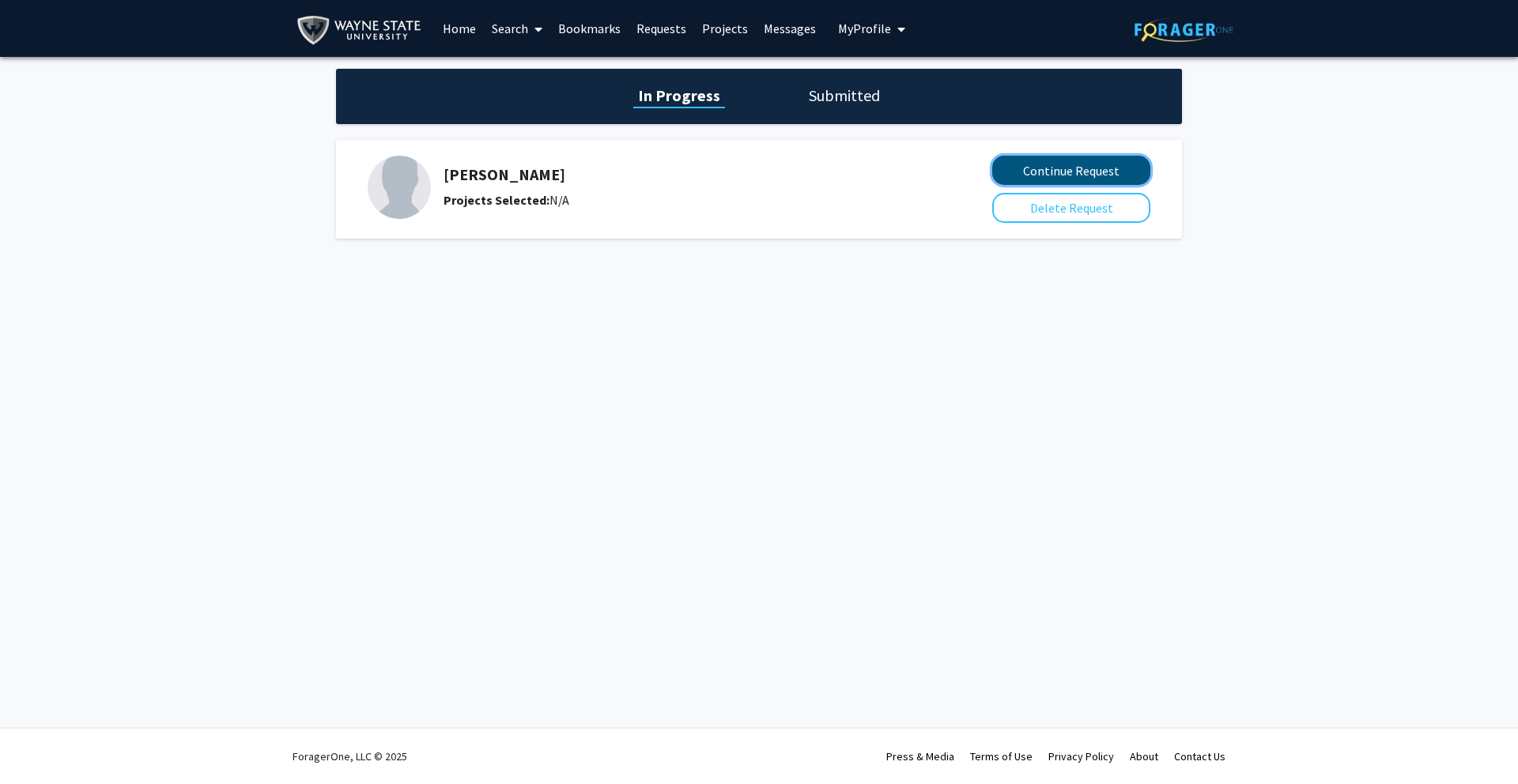
click at [1098, 172] on button "Continue Request" at bounding box center [1071, 170] width 158 height 29
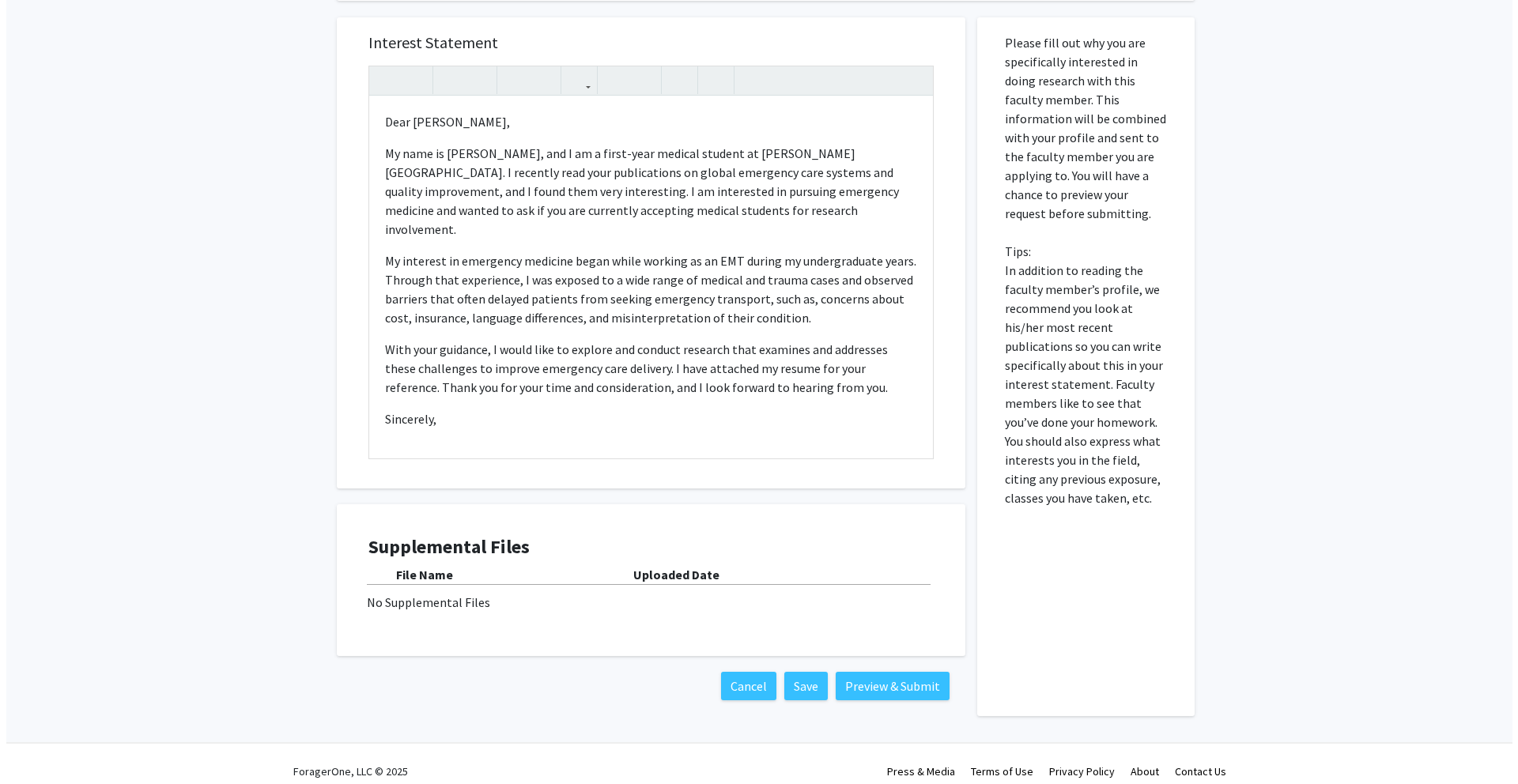
scroll to position [269, 0]
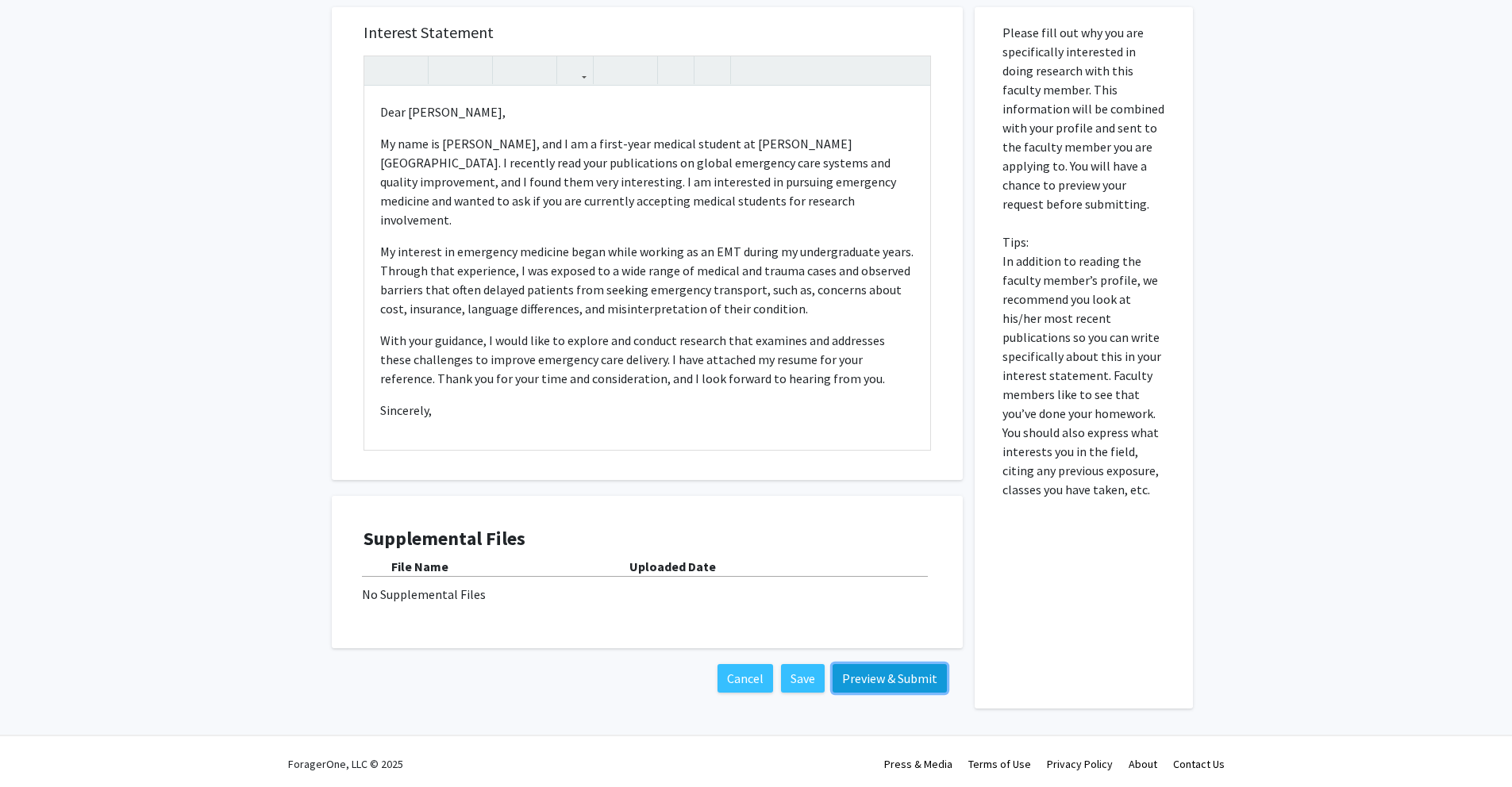
click at [922, 684] on button "Preview & Submit" at bounding box center [890, 678] width 115 height 29
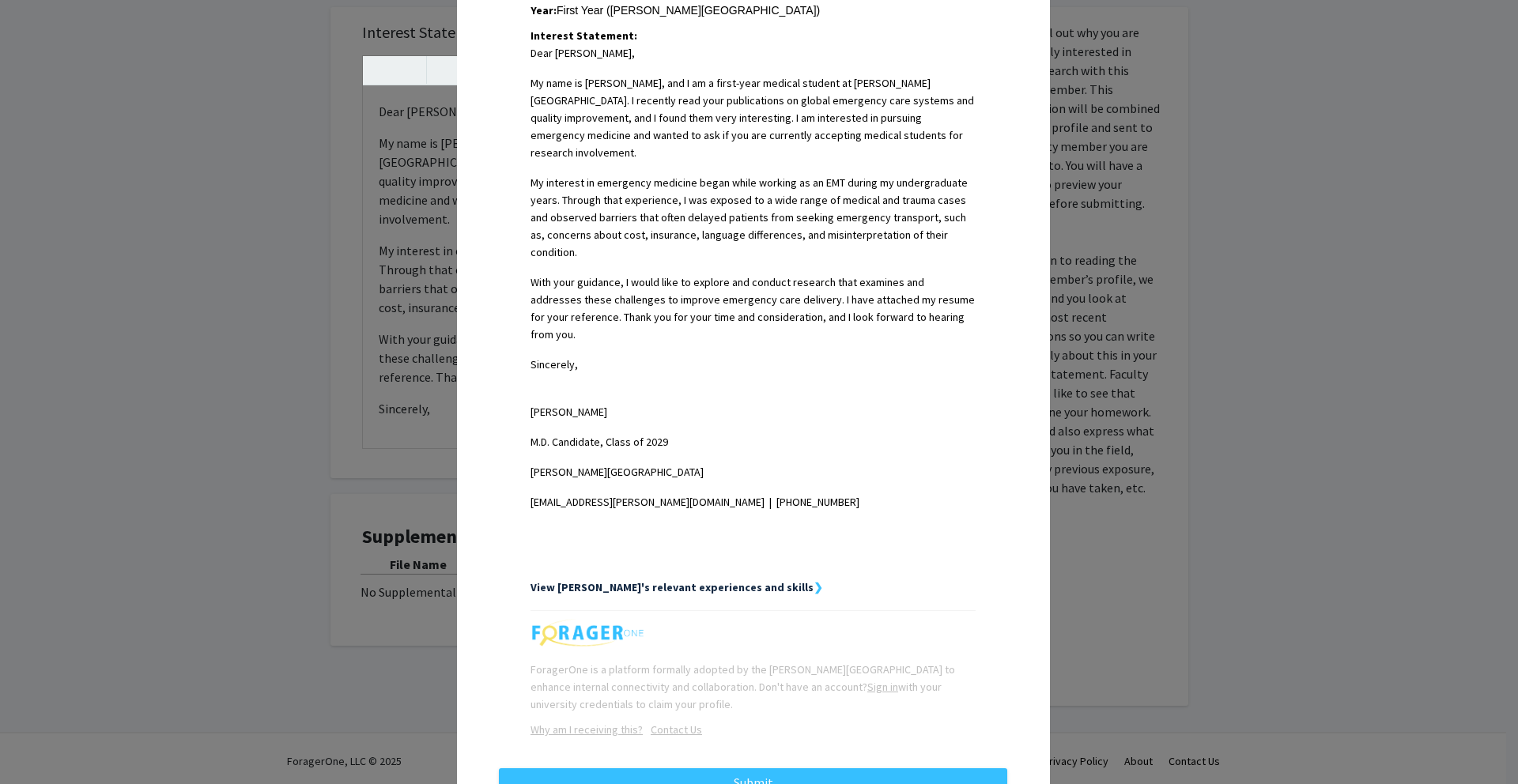
scroll to position [390, 0]
click at [691, 578] on strong "View [PERSON_NAME]'s relevant experiences and skills" at bounding box center [672, 585] width 283 height 14
click at [813, 578] on strong "❯" at bounding box center [818, 585] width 10 height 14
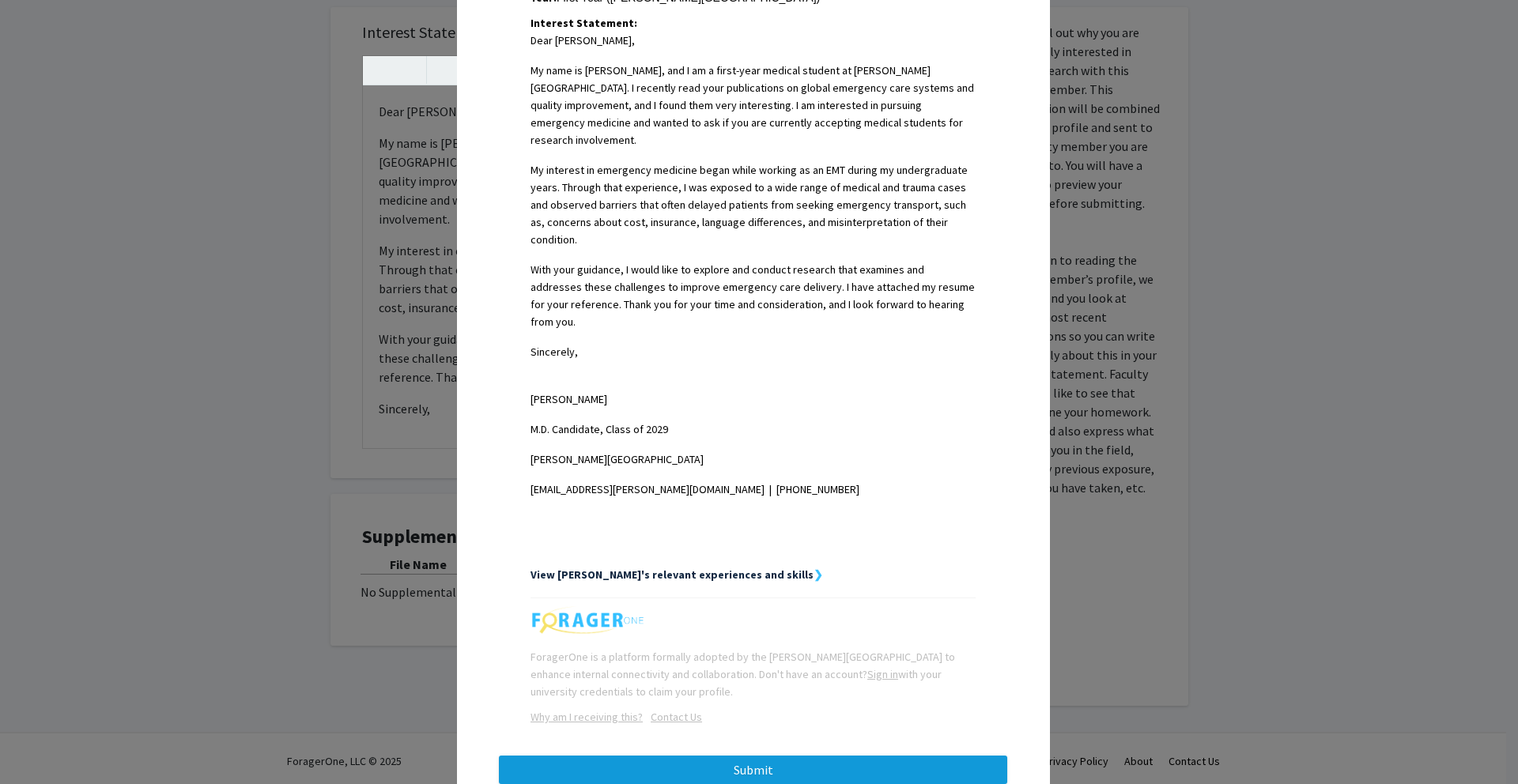
scroll to position [402, 0]
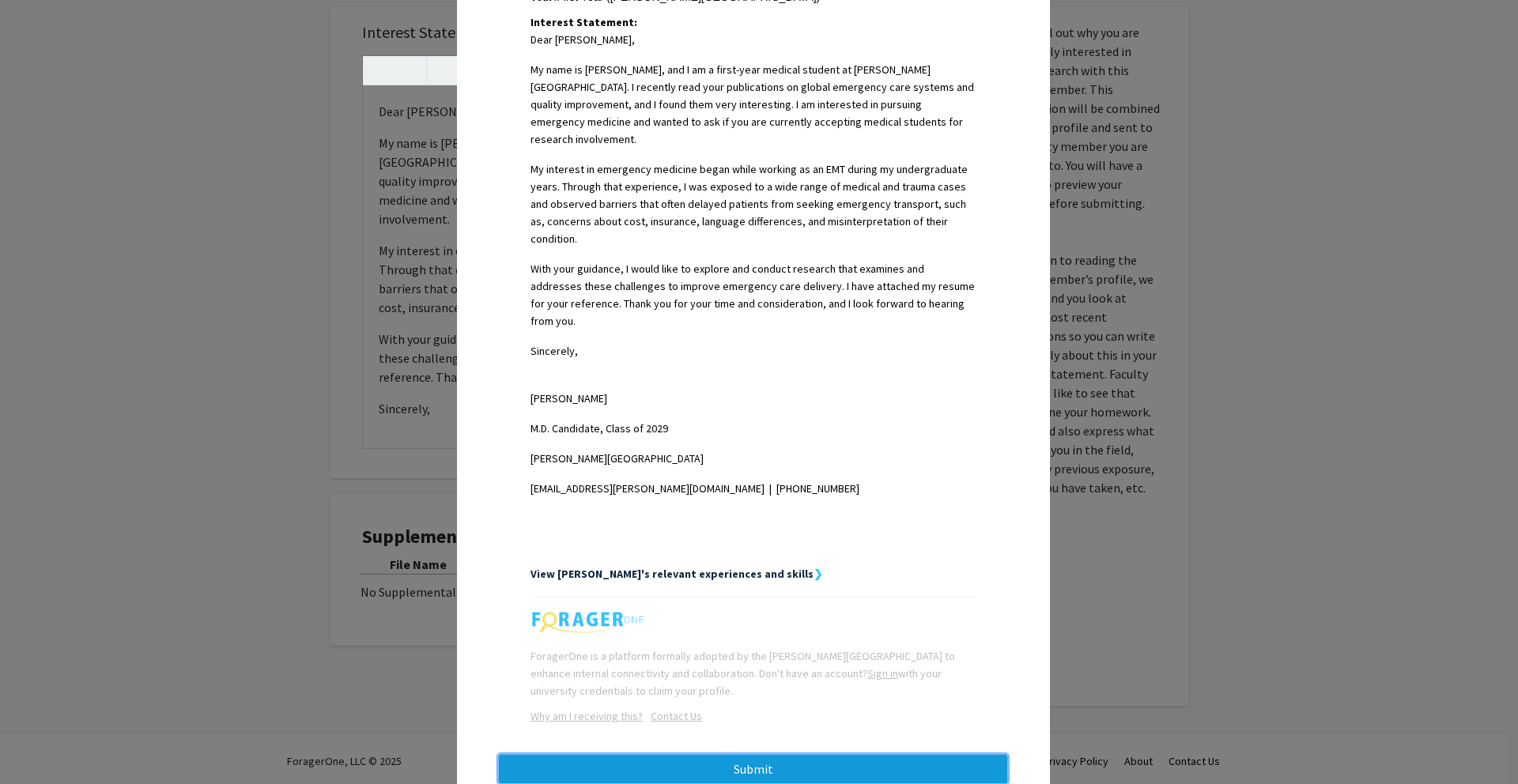
click at [800, 755] on button "Submit" at bounding box center [753, 768] width 508 height 29
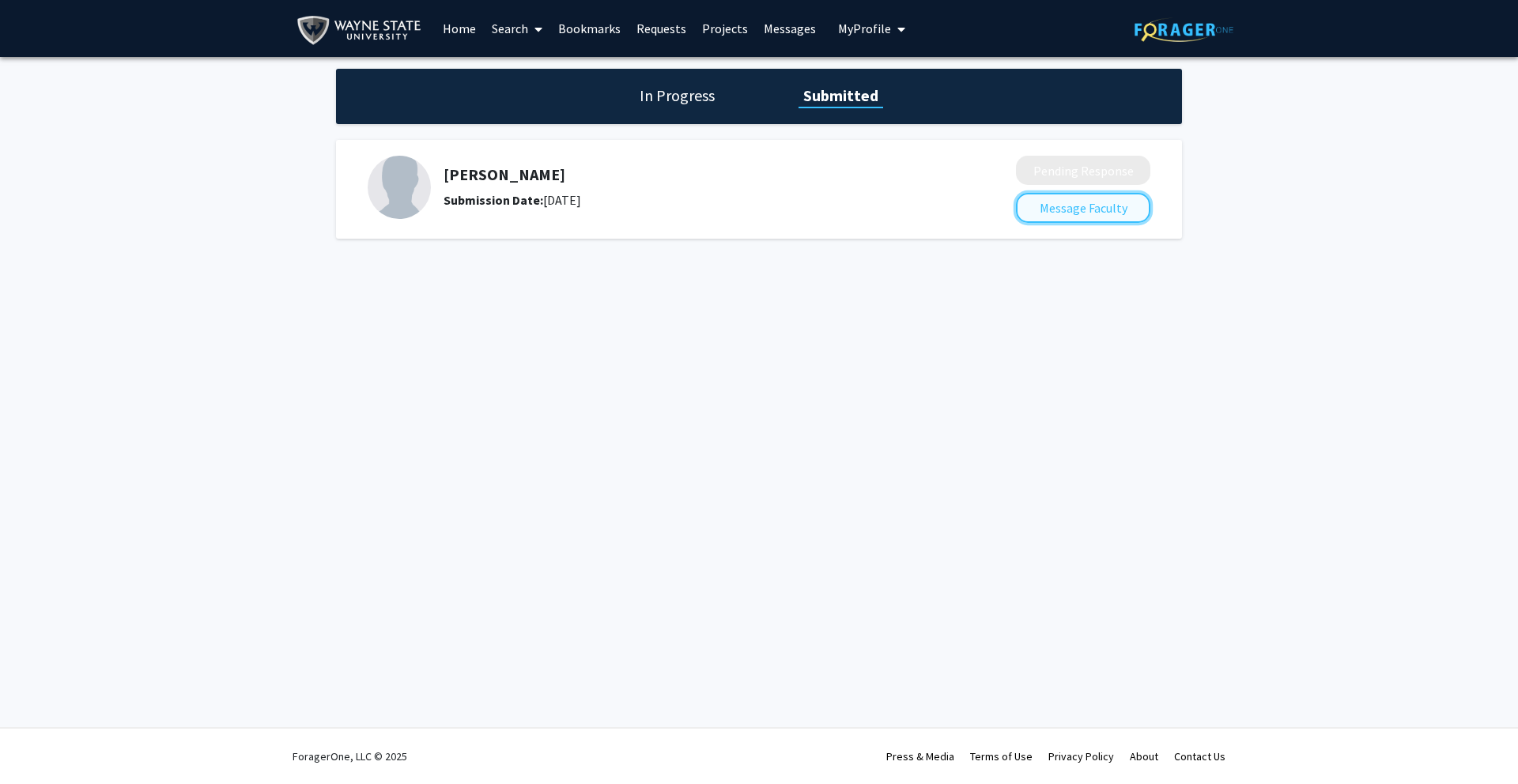
click at [1082, 214] on button "Message Faculty" at bounding box center [1082, 207] width 134 height 30
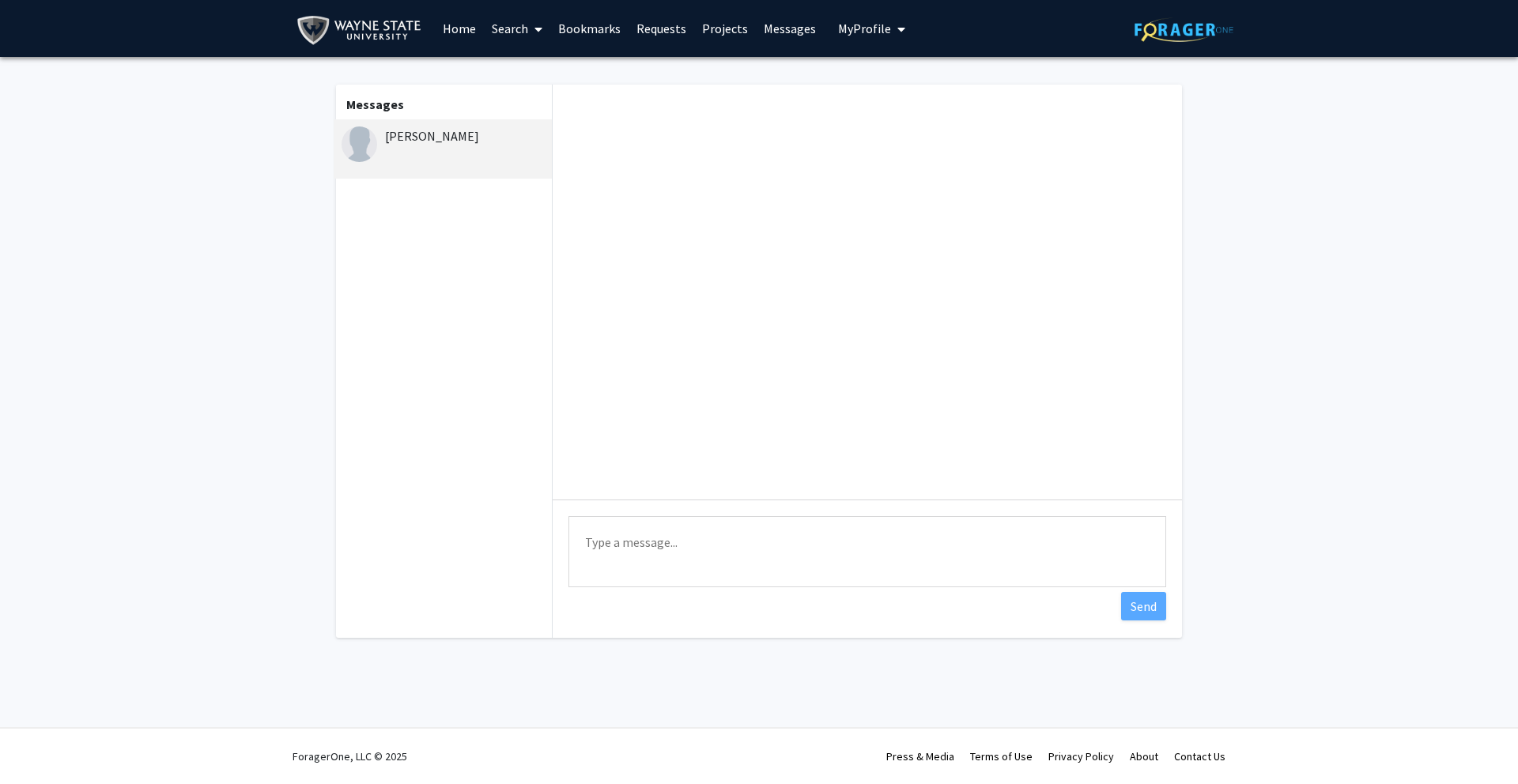
click at [728, 29] on link "Projects" at bounding box center [724, 29] width 61 height 55
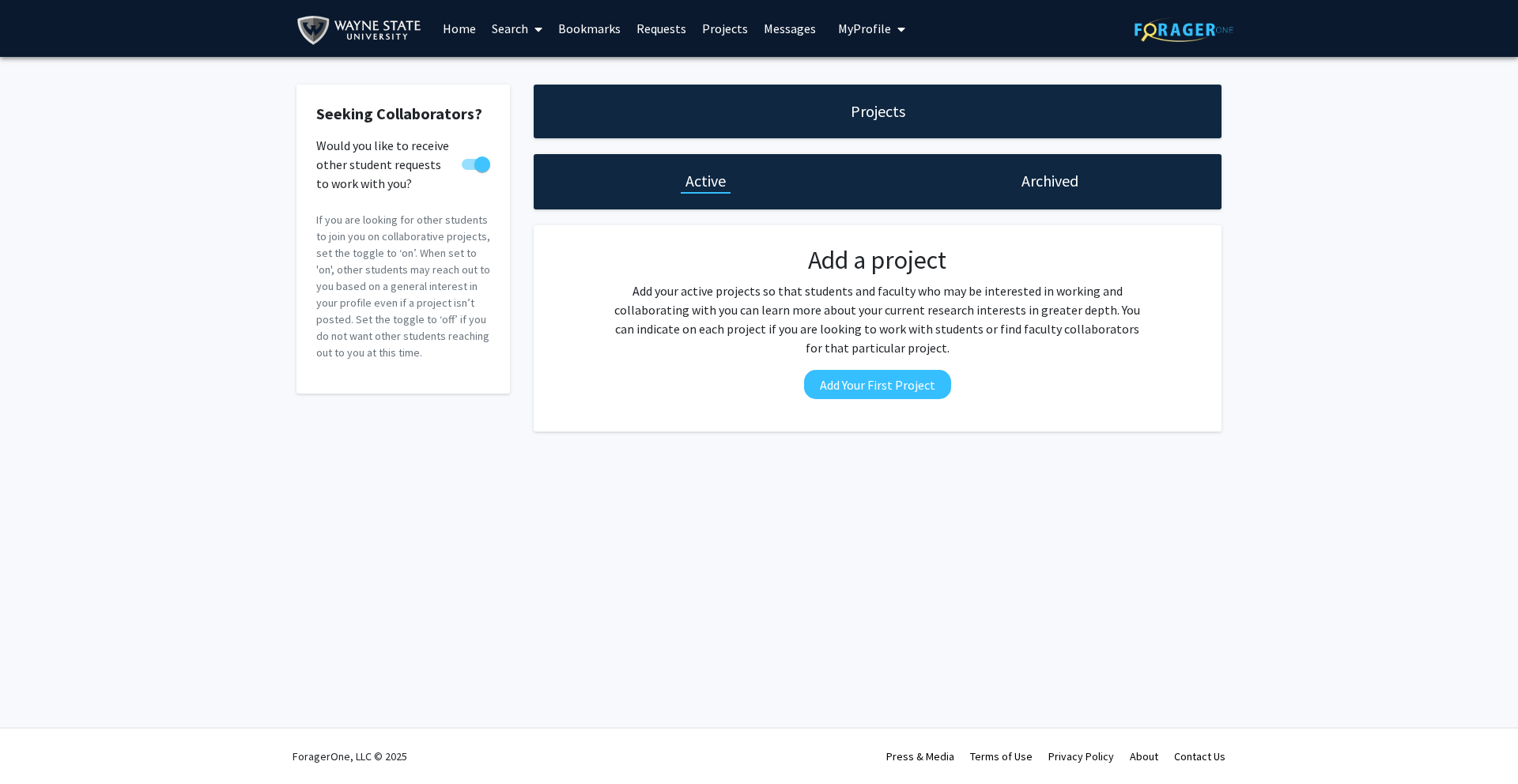
click at [673, 31] on link "Requests" at bounding box center [661, 29] width 66 height 55
